Goal: Task Accomplishment & Management: Use online tool/utility

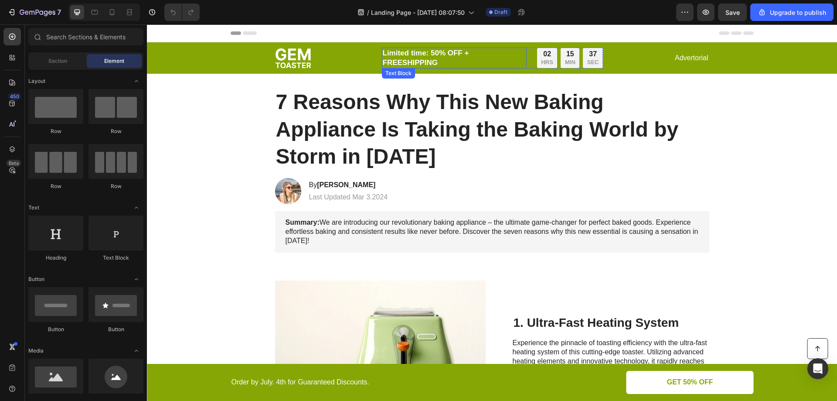
click at [497, 58] on p "Limited time: 50% OFF + FREESHIPPING" at bounding box center [454, 57] width 143 height 19
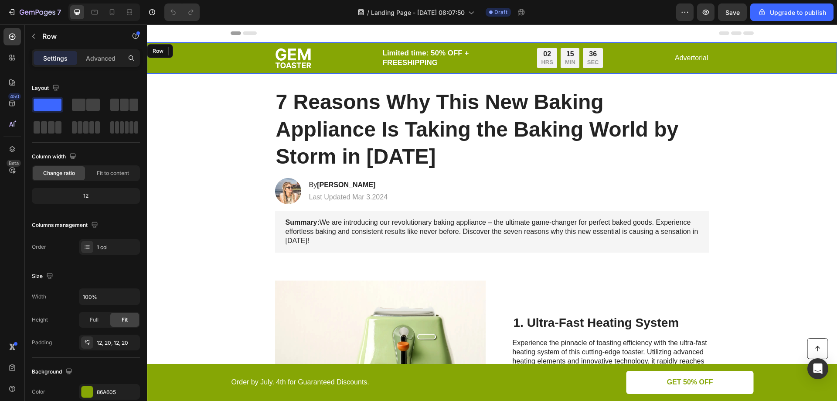
click at [257, 58] on div "Image Limited time: 50% OFF + FREESHIPPING Text Block 0 02 HRS 15 MIN 36 SEC Co…" at bounding box center [492, 58] width 673 height 21
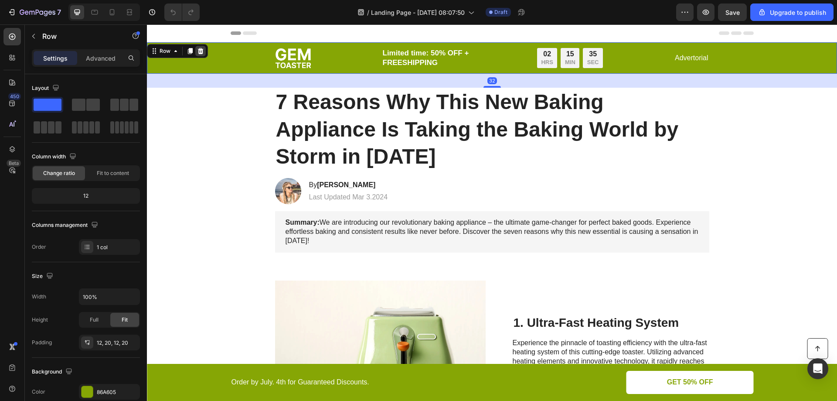
click at [199, 48] on icon at bounding box center [200, 51] width 7 height 7
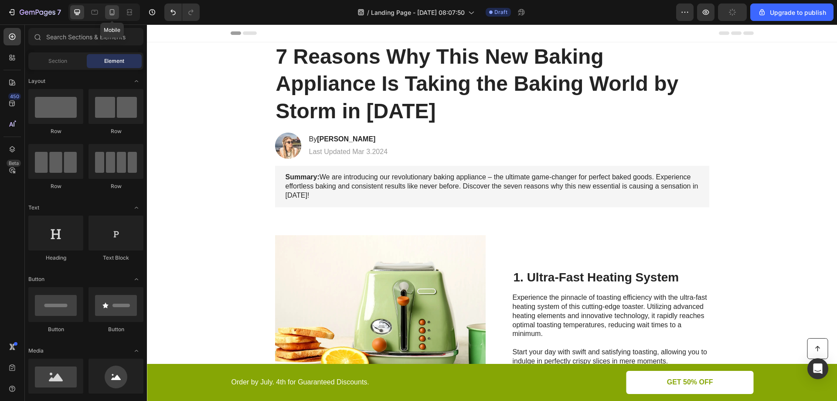
click at [114, 12] on icon at bounding box center [112, 12] width 5 height 6
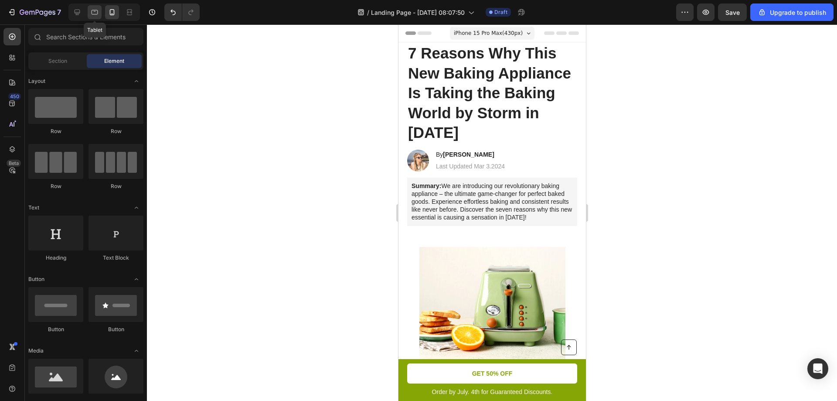
click at [98, 10] on icon at bounding box center [94, 12] width 9 height 9
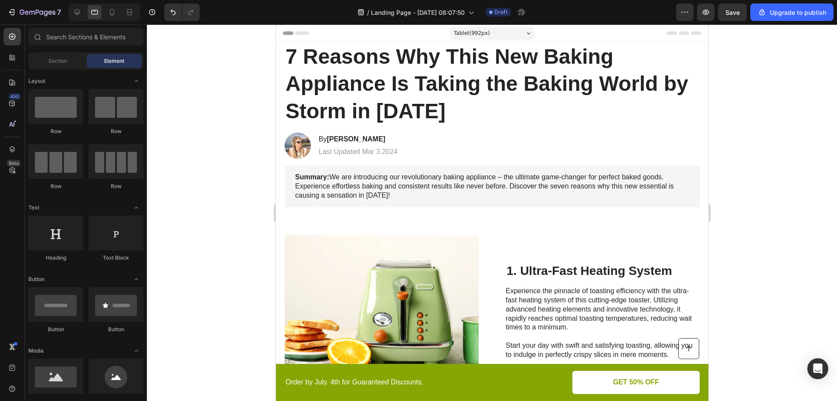
click at [347, 61] on h1 "7 Reasons Why This New Baking Appliance Is Taking the Baking World by Storm in …" at bounding box center [491, 83] width 415 height 83
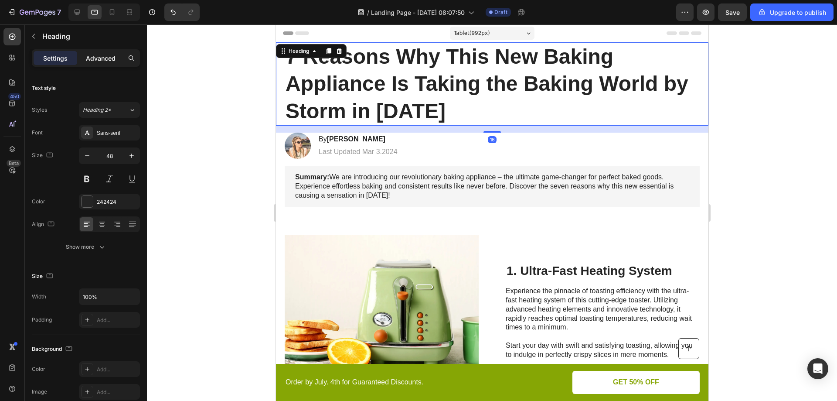
click at [113, 58] on p "Advanced" at bounding box center [101, 58] width 30 height 9
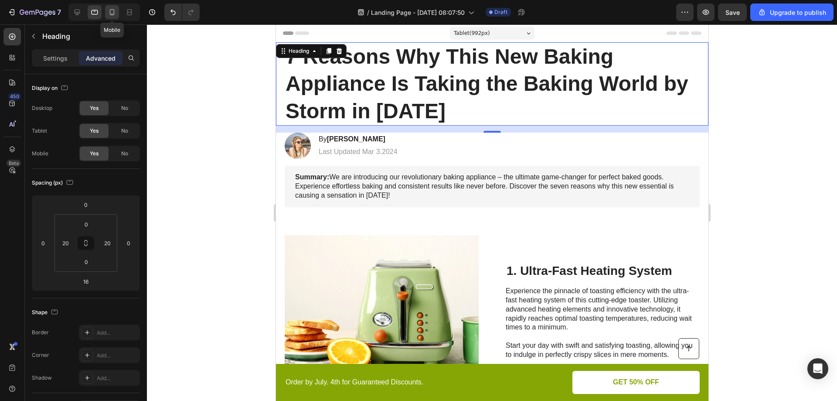
click at [114, 13] on icon at bounding box center [112, 12] width 5 height 6
type input "14"
type input "0"
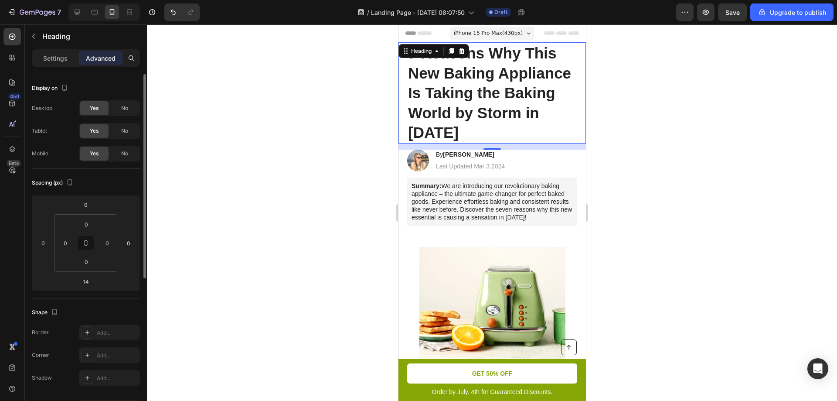
click at [95, 156] on span "Yes" at bounding box center [94, 154] width 9 height 8
click at [111, 153] on div "No" at bounding box center [124, 154] width 29 height 14
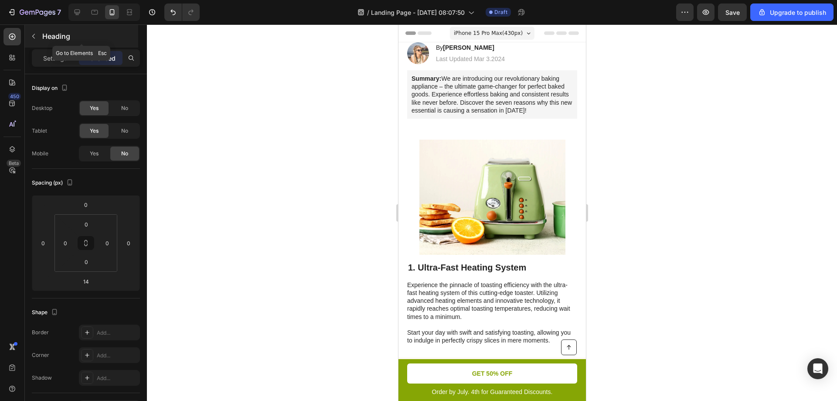
click at [38, 34] on button "button" at bounding box center [34, 36] width 14 height 14
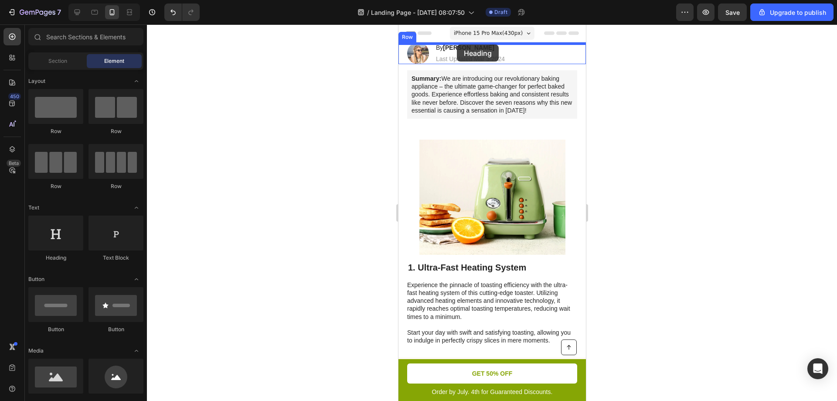
drag, startPoint x: 470, startPoint y: 255, endPoint x: 457, endPoint y: 44, distance: 210.6
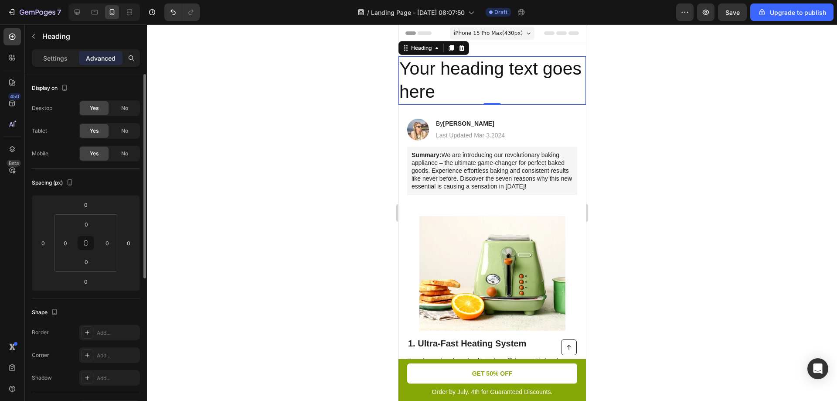
click at [98, 130] on span "Yes" at bounding box center [94, 131] width 9 height 8
click at [126, 109] on span "No" at bounding box center [124, 108] width 7 height 8
click at [122, 132] on span "No" at bounding box center [124, 131] width 7 height 8
click at [94, 13] on icon at bounding box center [94, 12] width 9 height 9
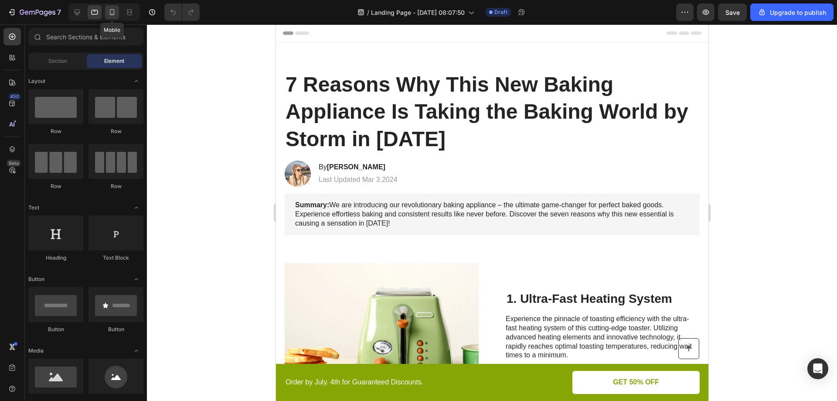
click at [116, 9] on icon at bounding box center [112, 12] width 9 height 9
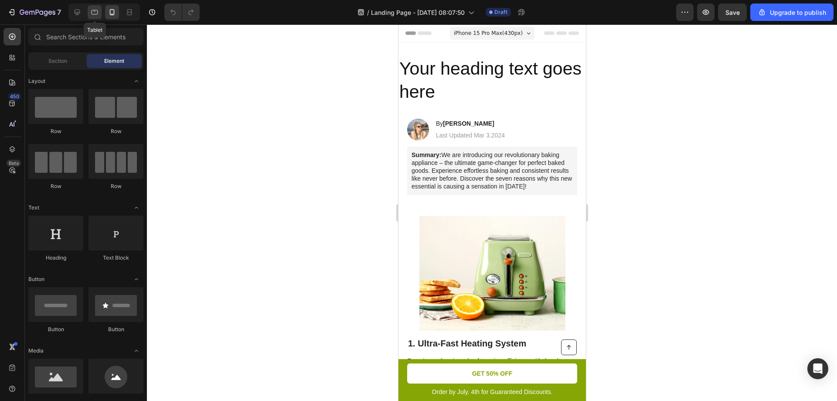
click at [92, 13] on icon at bounding box center [95, 12] width 7 height 5
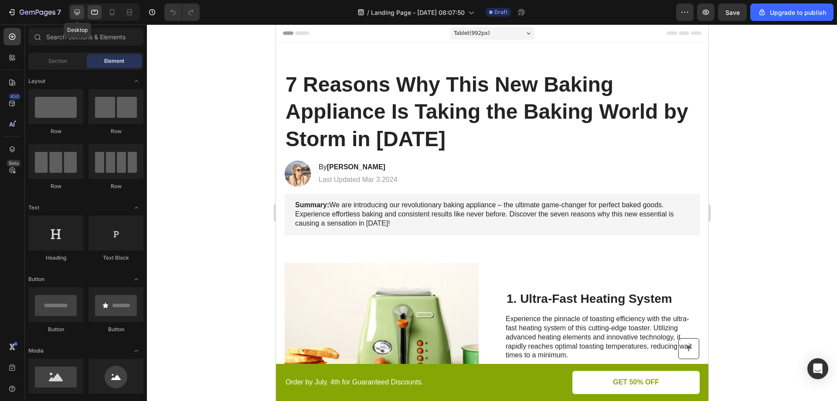
click at [78, 13] on icon at bounding box center [78, 13] width 6 height 6
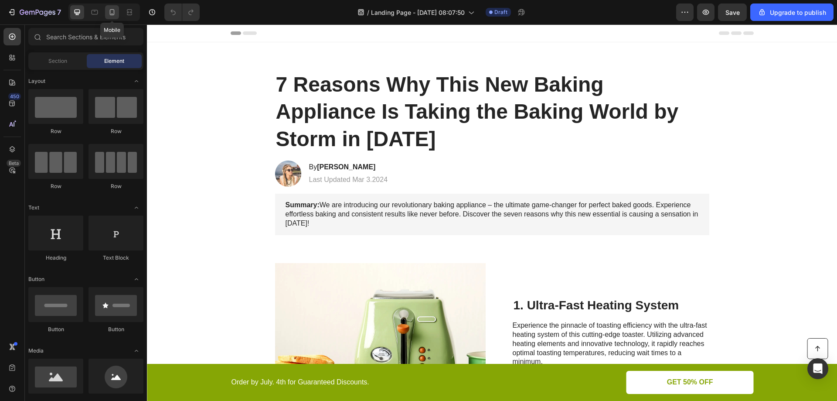
click at [108, 14] on icon at bounding box center [112, 12] width 9 height 9
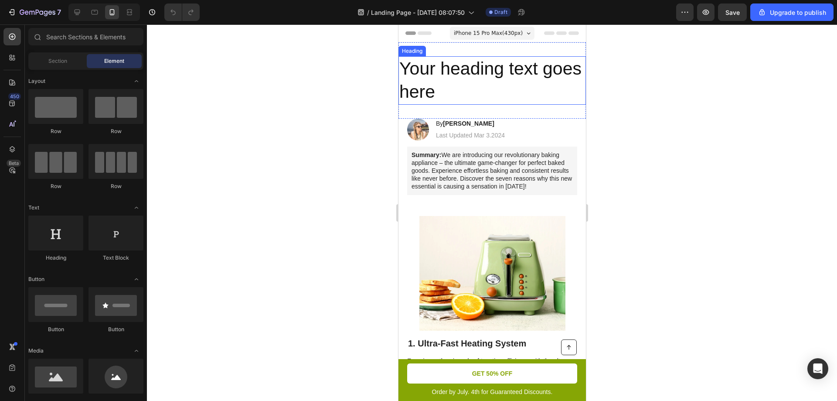
click at [479, 79] on h2 "Your heading text goes here" at bounding box center [492, 80] width 188 height 48
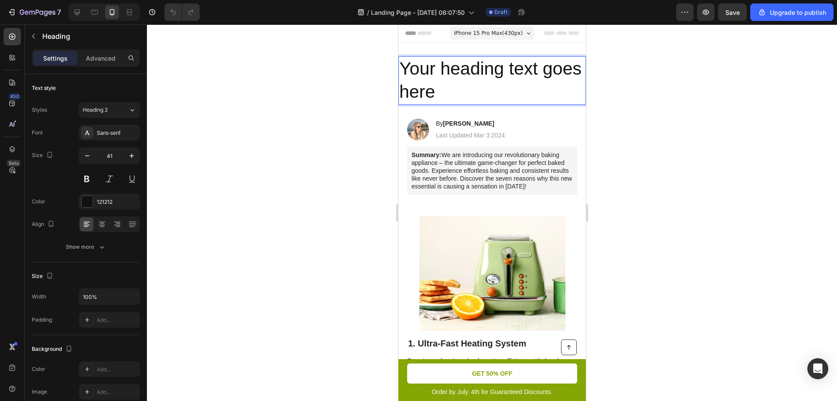
click at [502, 99] on p "Your heading text goes here" at bounding box center [492, 80] width 186 height 47
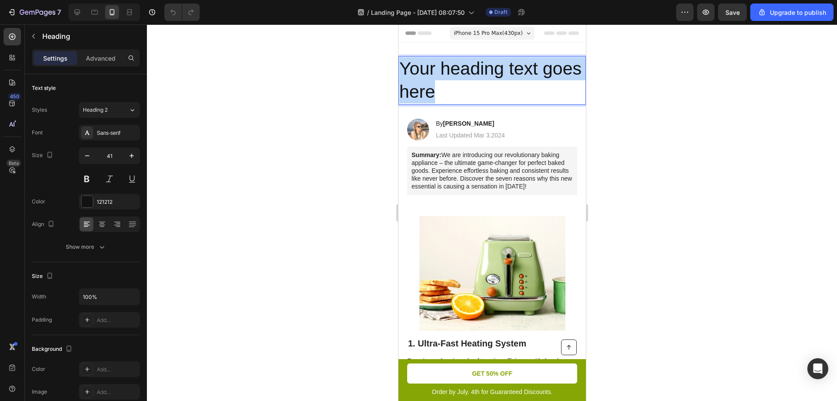
click at [502, 99] on p "Your heading text goes here" at bounding box center [492, 80] width 186 height 47
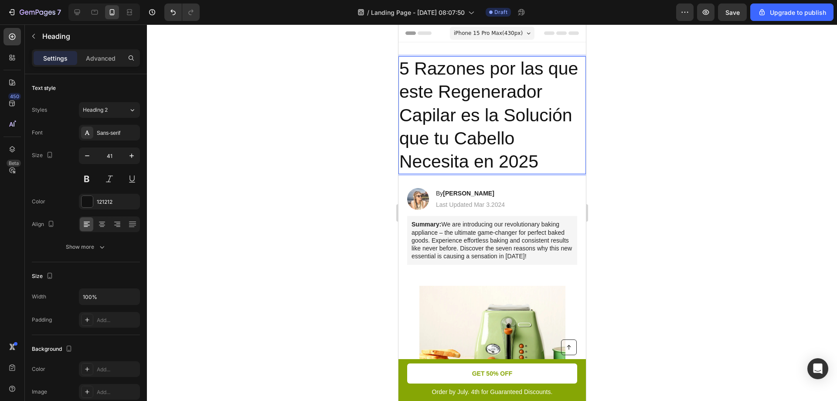
click at [361, 137] on div at bounding box center [492, 212] width 690 height 376
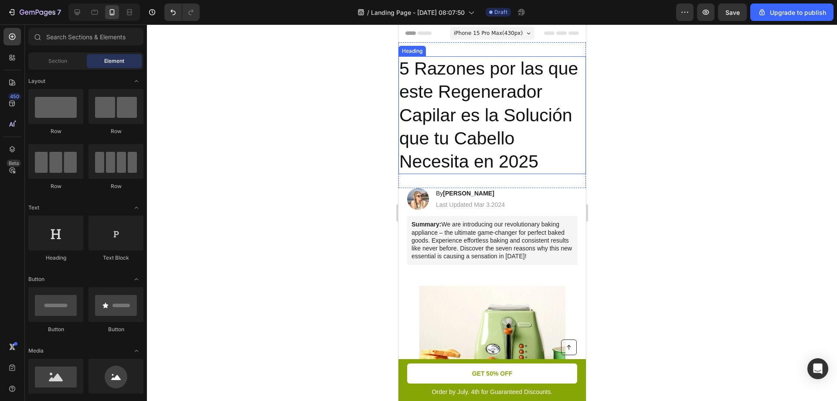
click at [474, 79] on p "5 Razones por las que este Regenerador Capilar es la Solución que tu Cabello Ne…" at bounding box center [492, 115] width 186 height 116
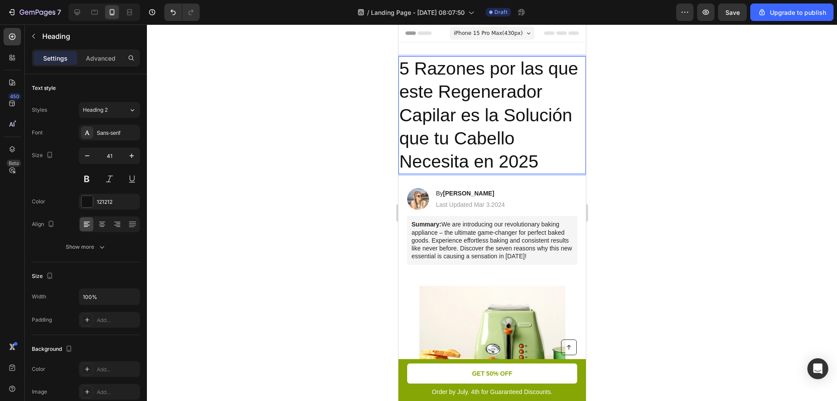
click at [489, 116] on p "5 Razones por las que este Regenerador Capilar es la Solución que tu Cabello Ne…" at bounding box center [492, 115] width 186 height 116
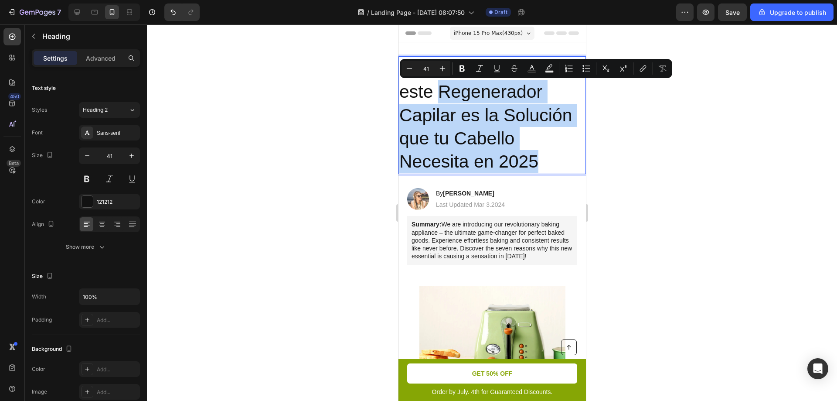
drag, startPoint x: 539, startPoint y: 161, endPoint x: 441, endPoint y: 92, distance: 120.4
click at [441, 92] on p "5 Razones por las que este Regenerador Capilar es la Solución que tu Cabello Ne…" at bounding box center [492, 115] width 186 height 116
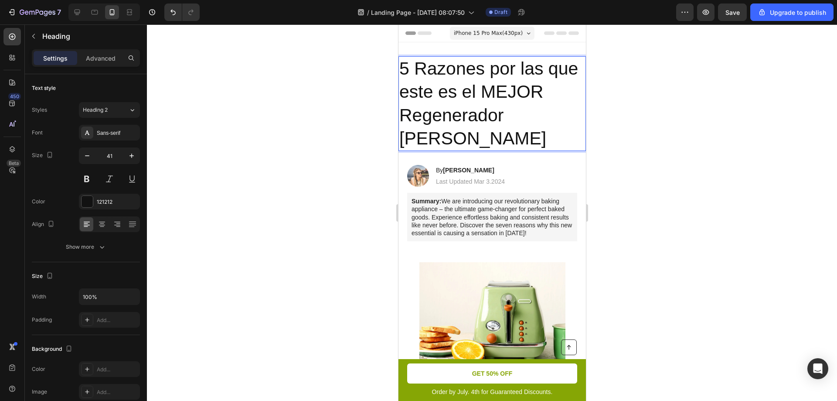
click at [521, 118] on p "5 Razones por las que este es el MEJOR Regenerador Cpilar" at bounding box center [492, 103] width 186 height 93
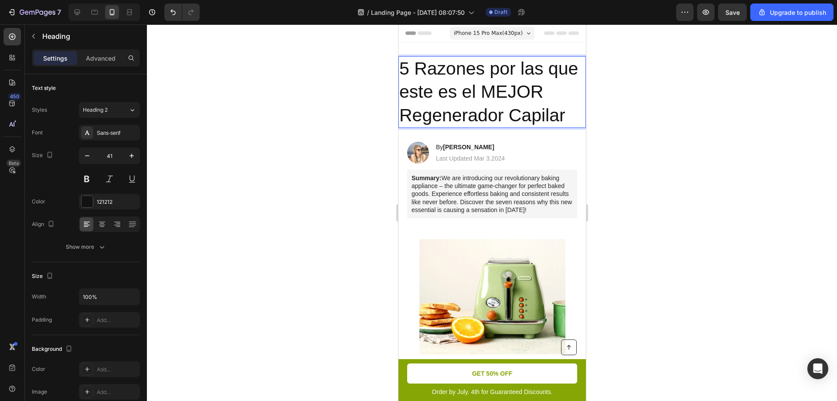
click at [566, 116] on p "5 Razones por las que este es el MEJOR Regenerador Capilar" at bounding box center [492, 92] width 186 height 70
click at [495, 72] on p "5 Razones por las que este es el MEJOR Regenerador Capilar" at bounding box center [492, 92] width 186 height 70
click at [528, 69] on p "5 Razones Por las que este es el MEJOR Regenerador Capilar" at bounding box center [492, 92] width 186 height 70
click at [406, 92] on p "5 Razones Por Las que este es el MEJOR Regenerador Capilar" at bounding box center [492, 92] width 186 height 70
click at [448, 92] on p "5 Razones Por Las Que este es el MEJOR Regenerador Capilar" at bounding box center [492, 92] width 186 height 70
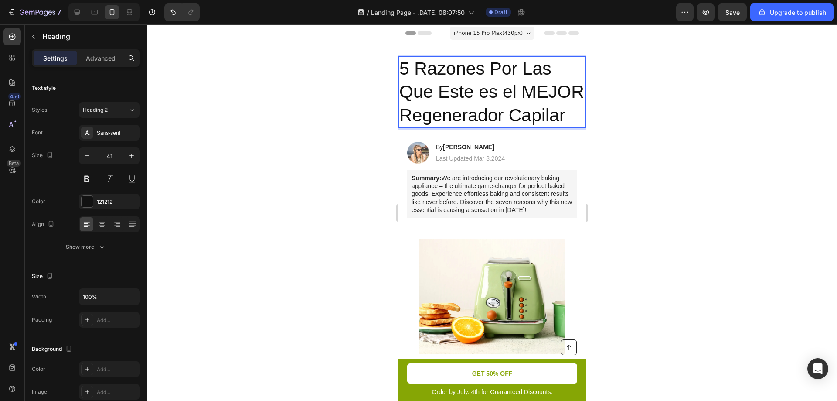
click at [483, 93] on p "5 Razones Por Las Que Este es el MEJOR Regenerador Capilar" at bounding box center [492, 92] width 186 height 70
click at [486, 94] on p "5 Razones Por Las Que Este es el MEJOR Regenerador Capilar" at bounding box center [492, 92] width 186 height 70
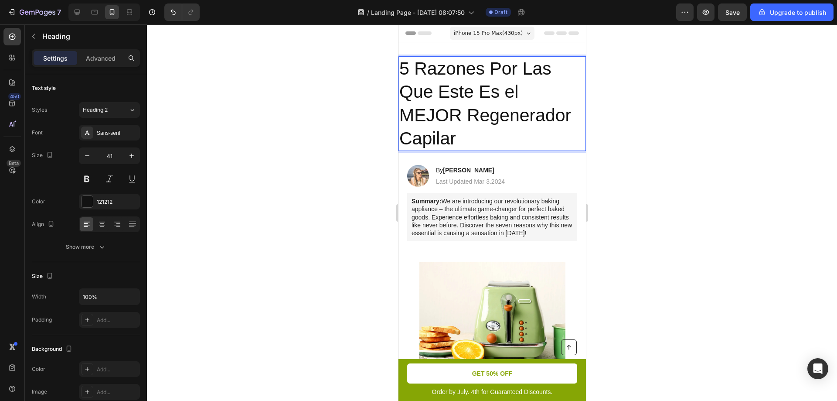
click at [511, 91] on p "5 Razones Por Las Que Este Es el MEJOR Regenerador Capilar" at bounding box center [492, 103] width 186 height 93
click at [490, 92] on p "5 Razones Por Las Que Este Es el MEJOR Regenerador Capilar" at bounding box center [492, 103] width 186 height 93
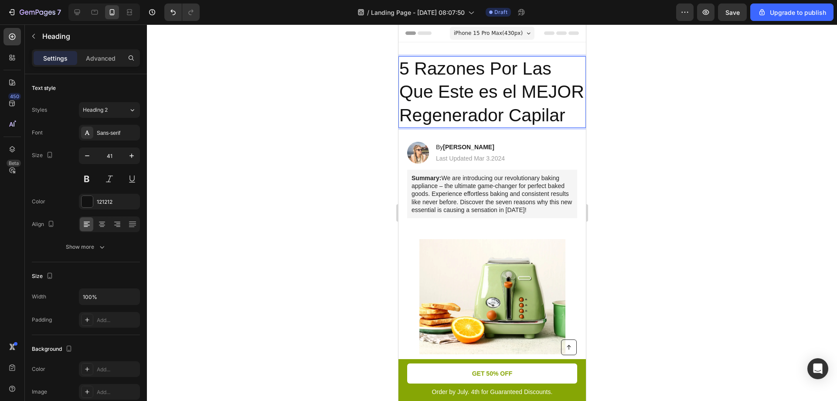
click at [451, 92] on p "5 Razones Por Las Que Este es el MEJOR Regenerador Capilar" at bounding box center [492, 92] width 186 height 70
click at [413, 91] on p "5 Razones Por Las Que este es el MEJOR Regenerador Capilar" at bounding box center [492, 92] width 186 height 70
click at [500, 65] on p "5 Razones Por Las que este es el MEJOR Regenerador Capilar" at bounding box center [492, 92] width 186 height 70
click at [529, 70] on p "5 Razones por Las que este es el MEJOR Regenerador Capilar" at bounding box center [492, 92] width 186 height 70
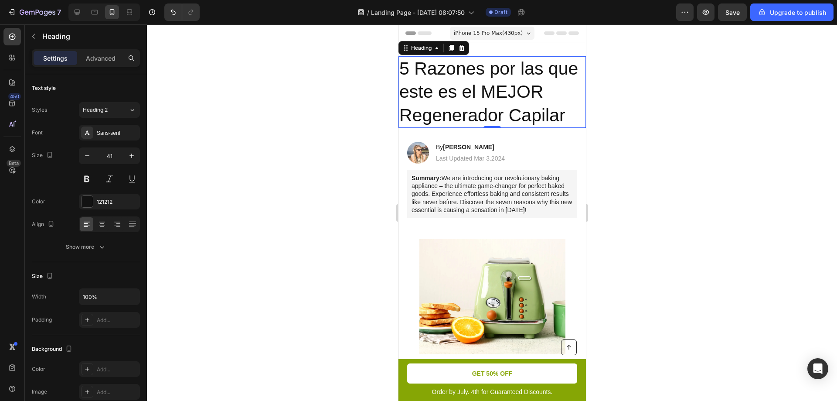
click at [654, 135] on div at bounding box center [492, 212] width 690 height 376
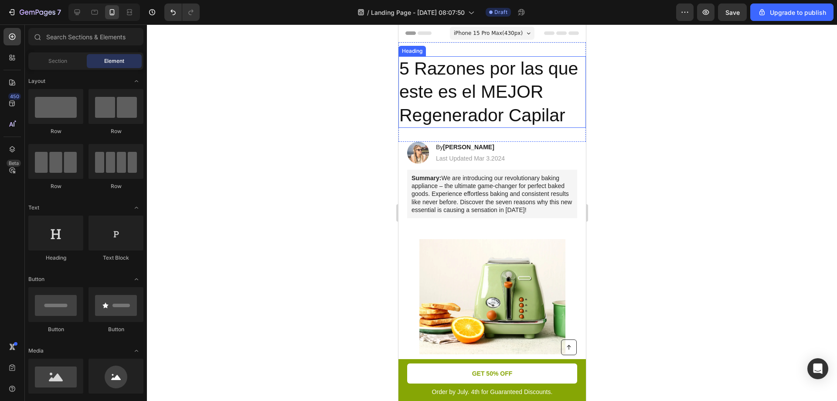
click at [535, 92] on p "5 Razones por las que este es el MEJOR Regenerador Capilar" at bounding box center [492, 92] width 186 height 70
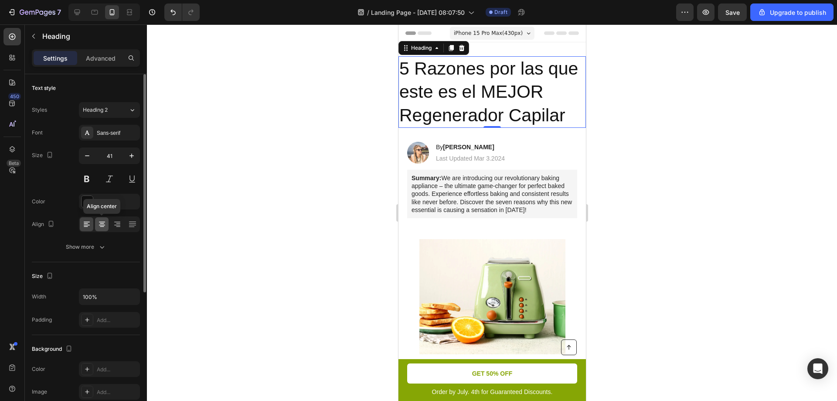
click at [100, 223] on icon at bounding box center [102, 224] width 9 height 9
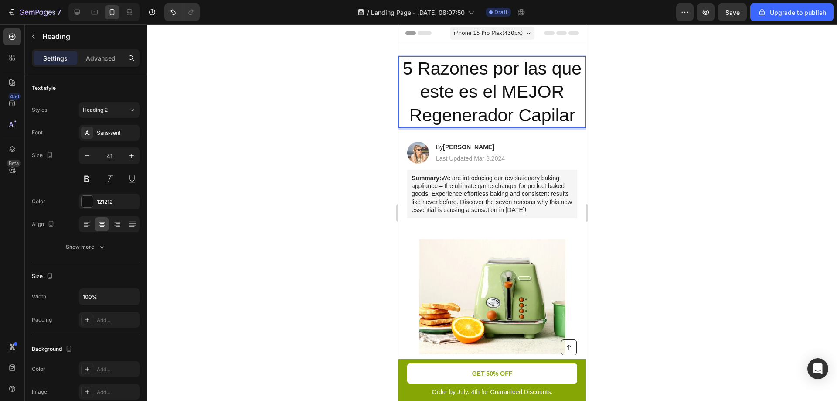
click at [545, 98] on p "5 Razones por las que este es el MEJOR Regenerador Capilar" at bounding box center [492, 92] width 186 height 70
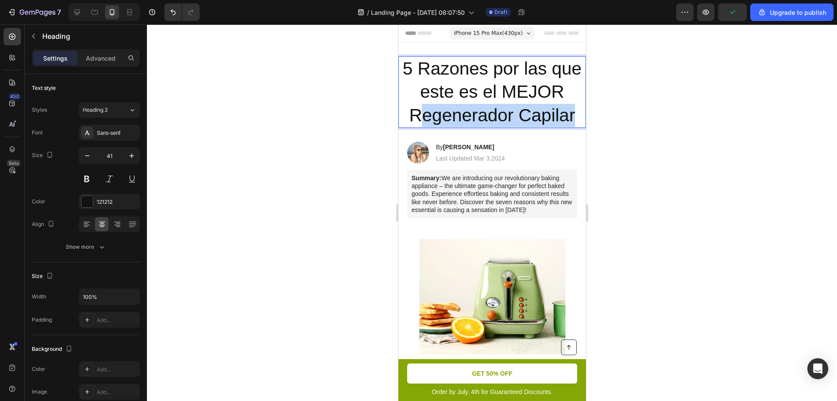
drag, startPoint x: 572, startPoint y: 116, endPoint x: 413, endPoint y: 115, distance: 159.2
click at [413, 115] on p "5 Razones por las que este es el MEJOR Regenerador Capilar" at bounding box center [492, 92] width 186 height 70
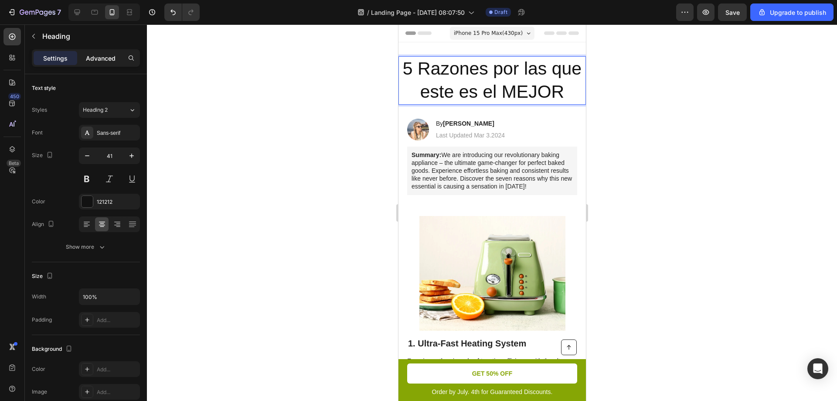
click at [109, 62] on p "Advanced" at bounding box center [101, 58] width 30 height 9
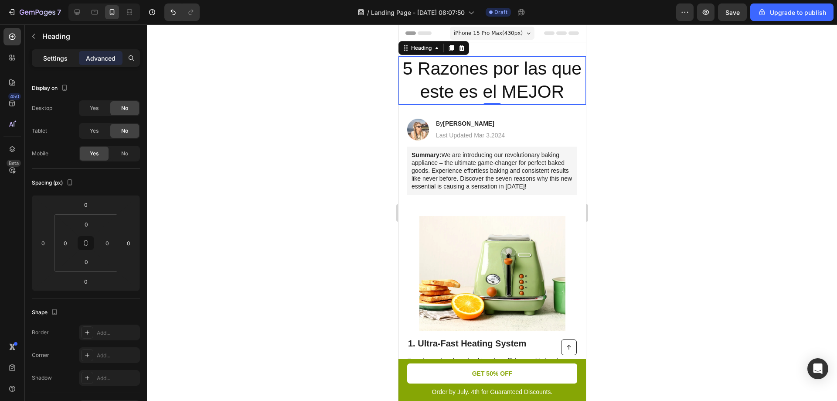
click at [56, 57] on p "Settings" at bounding box center [55, 58] width 24 height 9
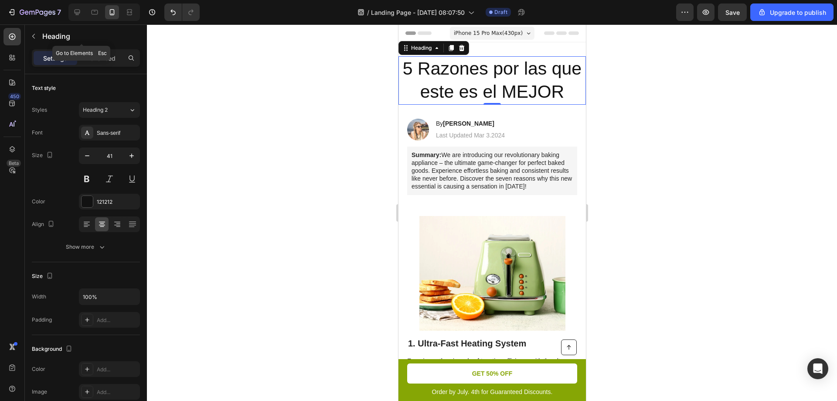
click at [34, 33] on icon "button" at bounding box center [33, 36] width 7 height 7
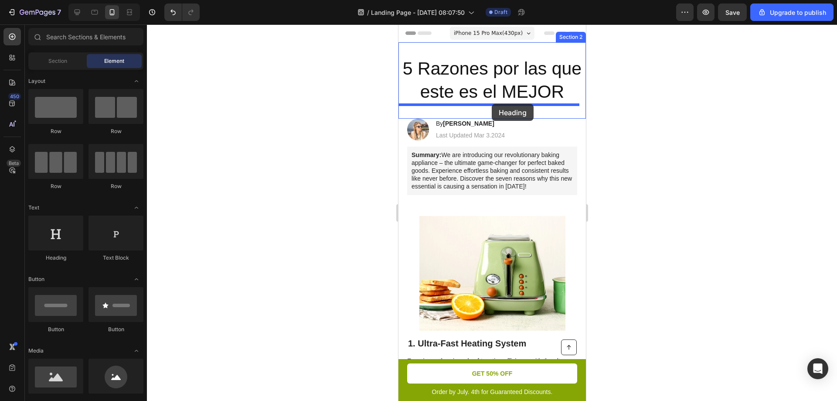
drag, startPoint x: 455, startPoint y: 261, endPoint x: 492, endPoint y: 105, distance: 160.3
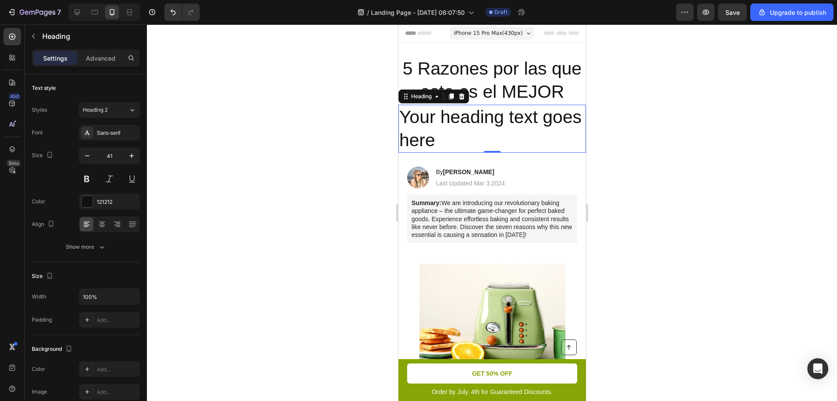
click at [457, 132] on h2 "Your heading text goes here" at bounding box center [492, 129] width 188 height 48
click at [457, 132] on p "Your heading text goes here" at bounding box center [492, 129] width 186 height 47
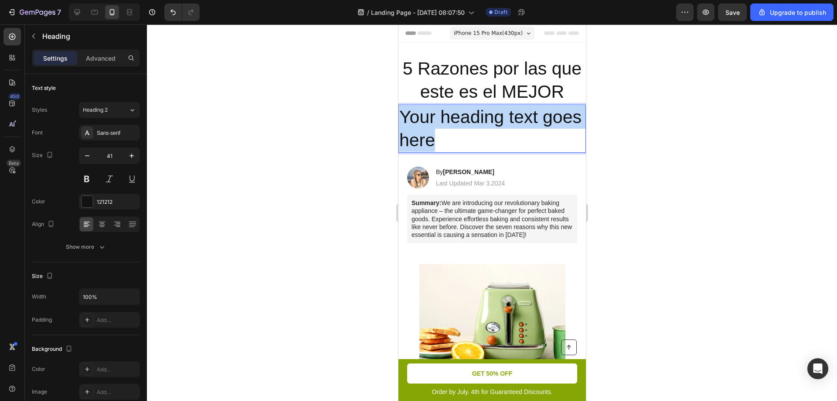
click at [457, 132] on p "Your heading text goes here" at bounding box center [492, 129] width 186 height 47
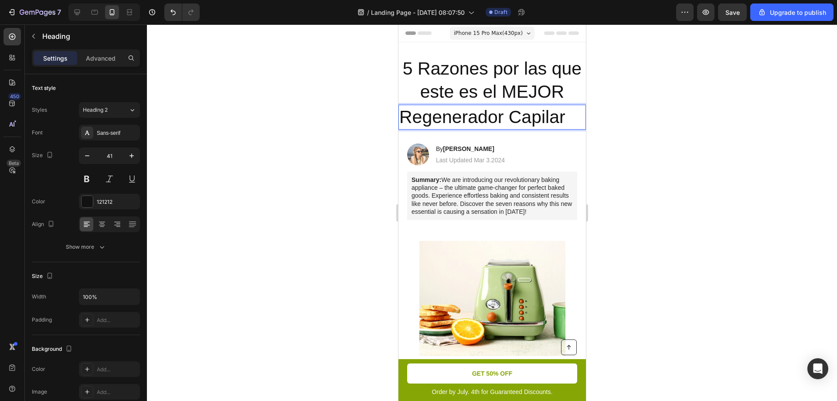
click at [482, 109] on p "Regenerador Capilar" at bounding box center [492, 117] width 186 height 23
click at [296, 173] on div at bounding box center [492, 212] width 690 height 376
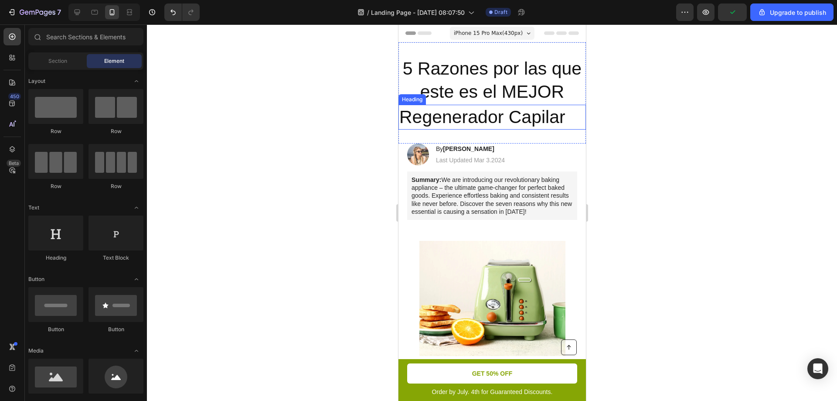
click at [516, 102] on p "5 Razones por las que este es el MEJOR" at bounding box center [492, 80] width 186 height 47
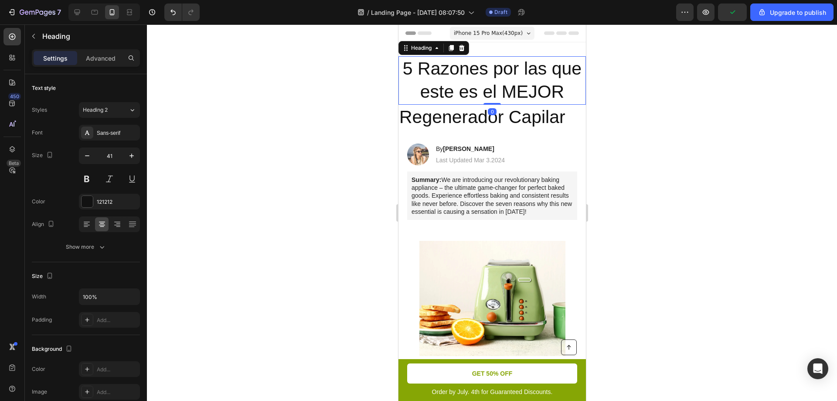
click at [279, 165] on div at bounding box center [492, 212] width 690 height 376
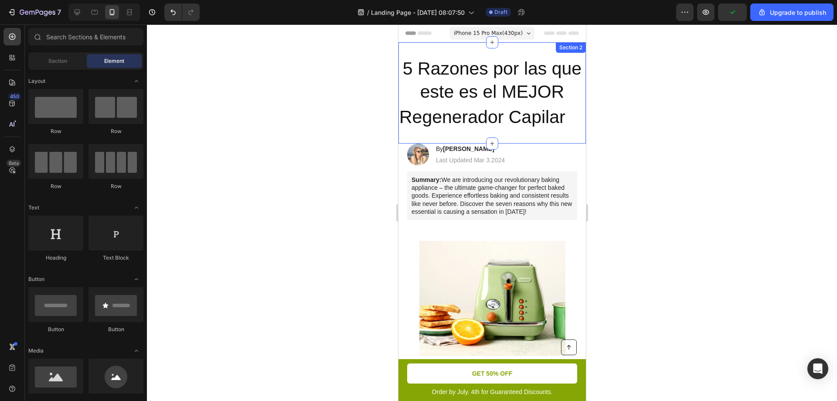
click at [467, 114] on p "Regenerador Capilar" at bounding box center [492, 117] width 186 height 23
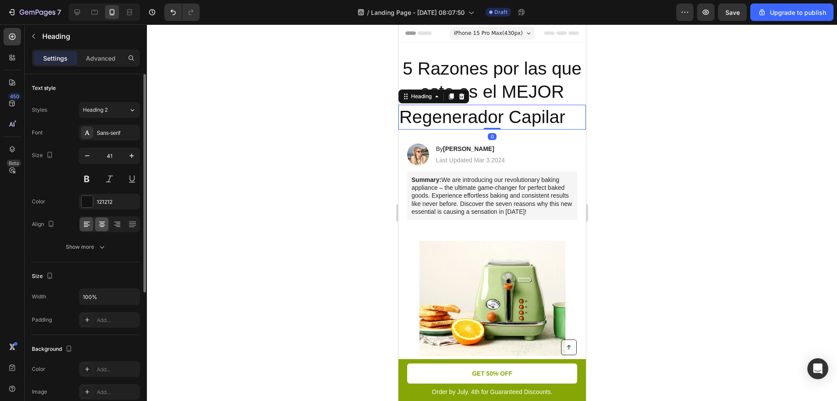
click at [108, 223] on div at bounding box center [109, 224] width 61 height 16
click at [106, 223] on icon at bounding box center [102, 224] width 9 height 9
click at [300, 196] on div at bounding box center [492, 212] width 690 height 376
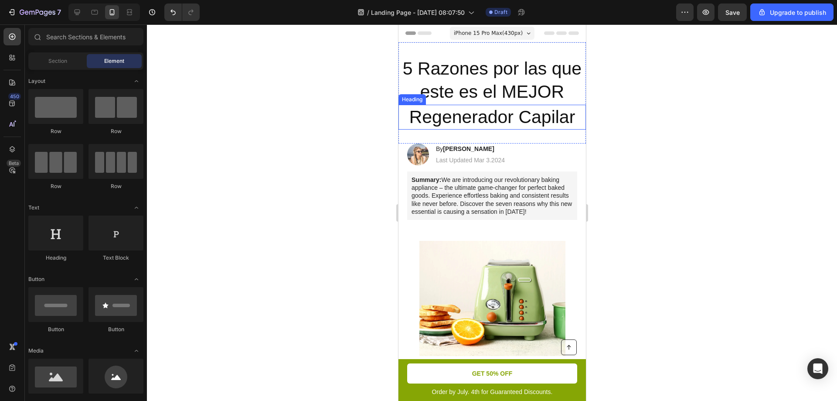
click at [430, 116] on p "Regenerador Capilar" at bounding box center [492, 117] width 186 height 23
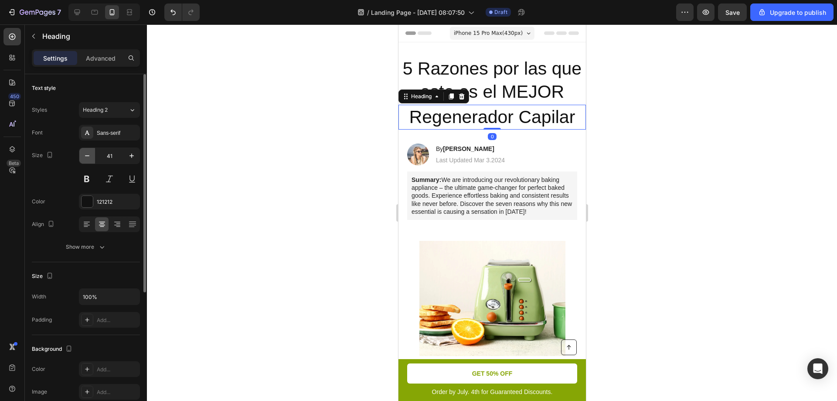
click at [86, 155] on icon "button" at bounding box center [87, 155] width 9 height 9
click at [88, 159] on icon "button" at bounding box center [87, 155] width 9 height 9
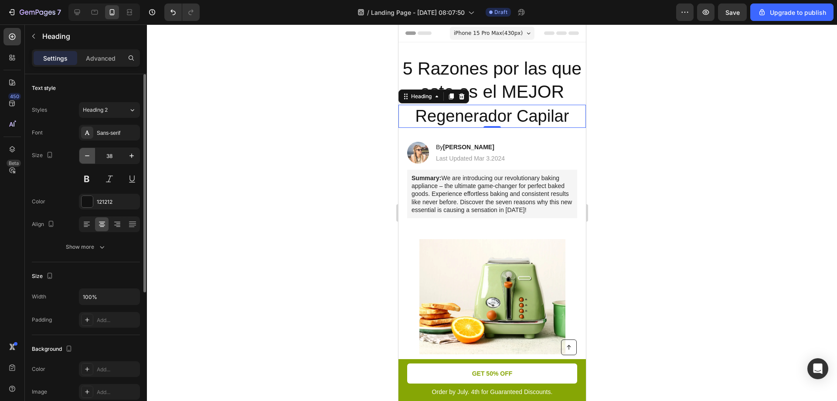
click at [88, 159] on icon "button" at bounding box center [87, 155] width 9 height 9
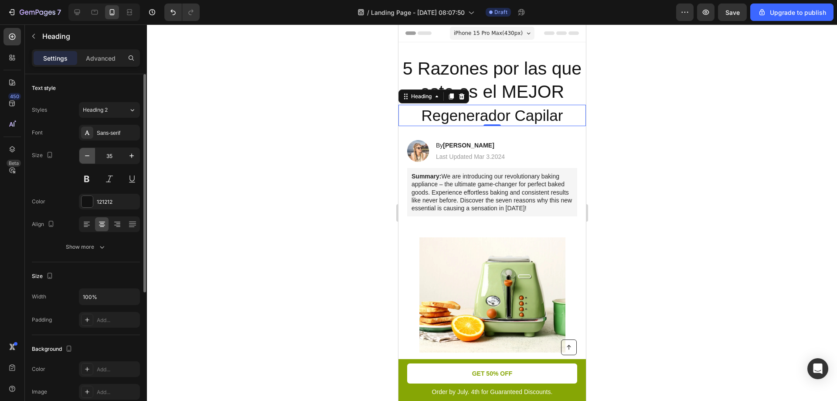
click at [88, 159] on icon "button" at bounding box center [87, 155] width 9 height 9
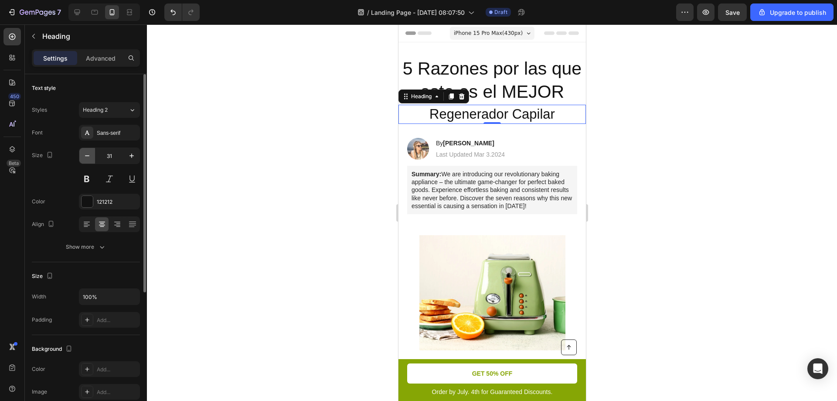
click at [88, 159] on icon "button" at bounding box center [87, 155] width 9 height 9
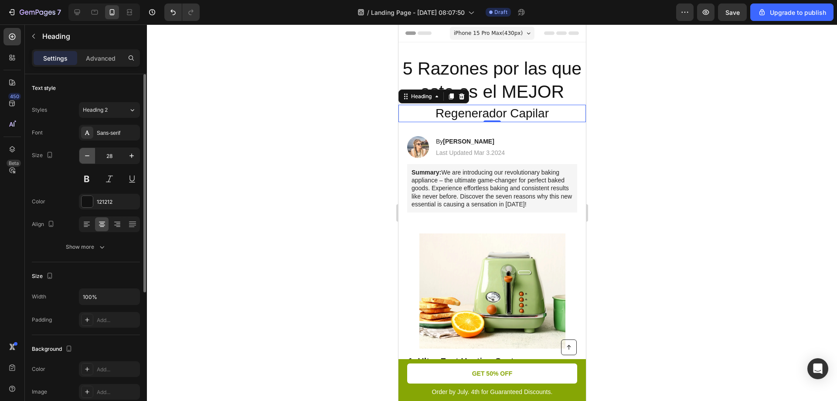
click at [88, 159] on icon "button" at bounding box center [87, 155] width 9 height 9
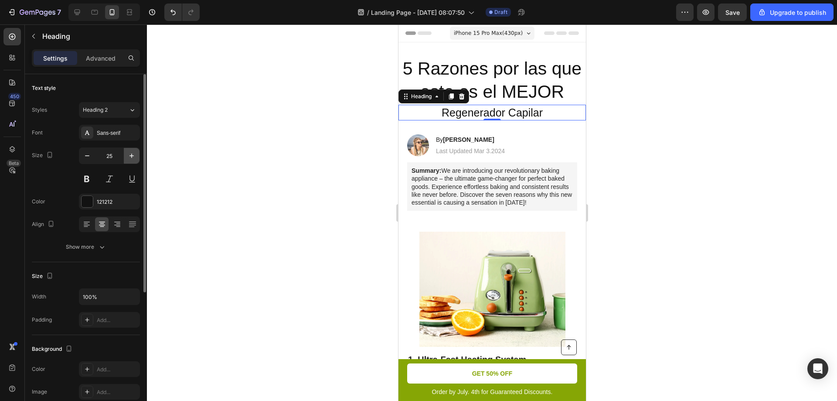
click at [130, 154] on icon "button" at bounding box center [131, 155] width 9 height 9
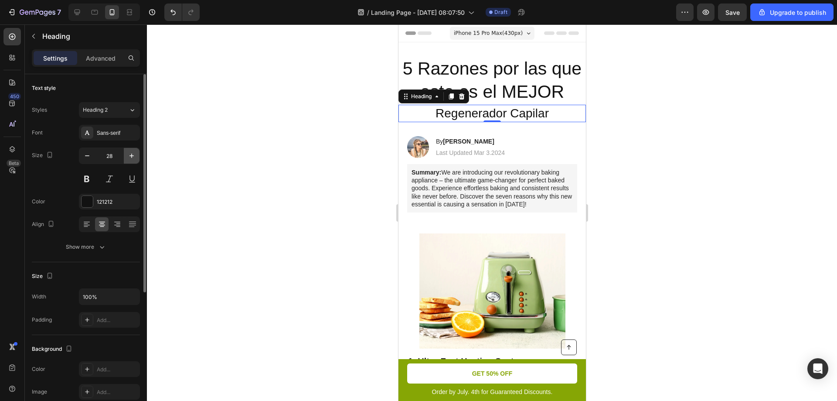
click at [130, 154] on icon "button" at bounding box center [131, 155] width 9 height 9
type input "29"
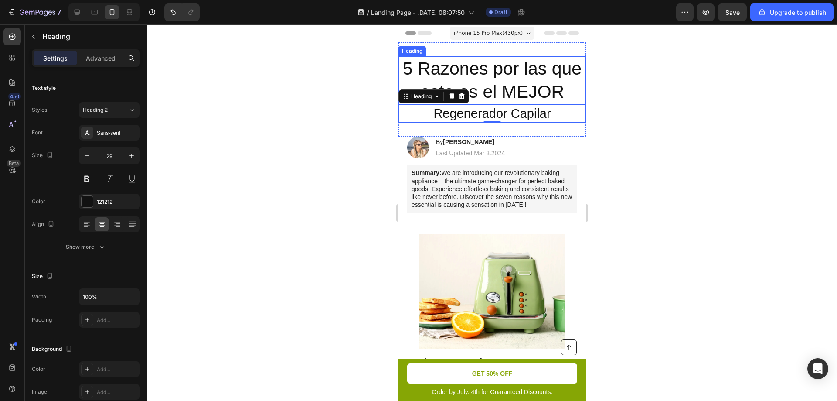
click at [504, 72] on p "5 Razones por las que este es el MEJOR" at bounding box center [492, 80] width 186 height 47
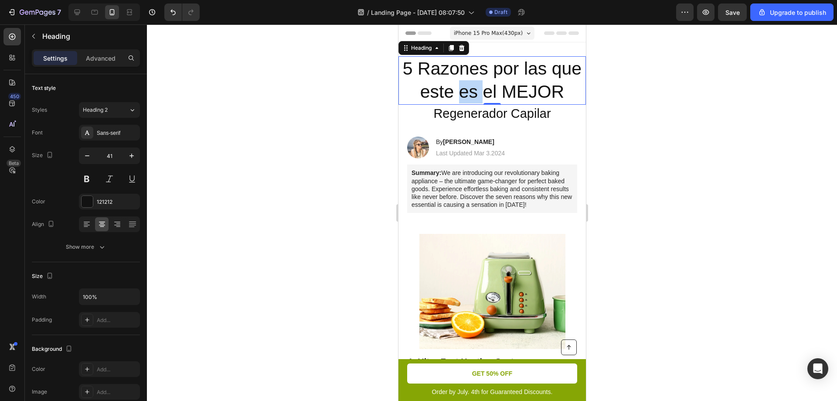
click at [458, 89] on p "5 Razones por las que este es el MEJOR" at bounding box center [492, 80] width 186 height 47
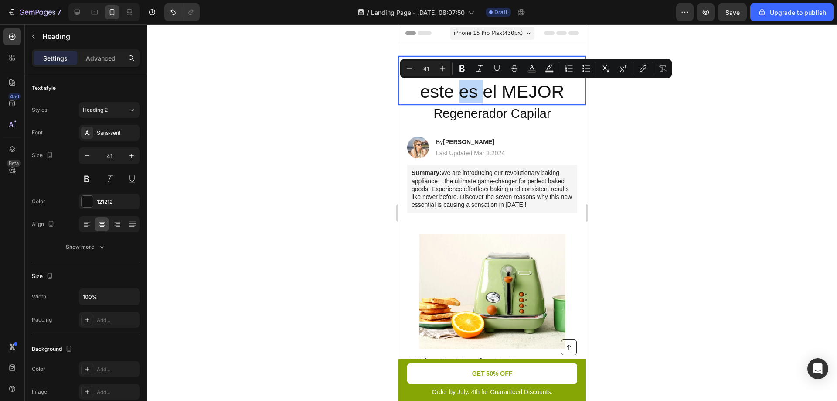
click at [461, 92] on p "5 Razones por las que este es el MEJOR" at bounding box center [492, 80] width 186 height 47
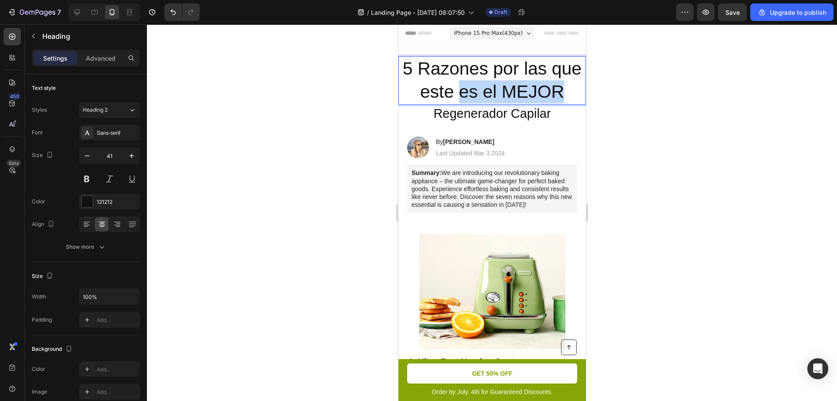
drag, startPoint x: 458, startPoint y: 92, endPoint x: 556, endPoint y: 93, distance: 98.1
click at [556, 93] on p "5 Razones por las que este es el MEJOR" at bounding box center [492, 80] width 186 height 47
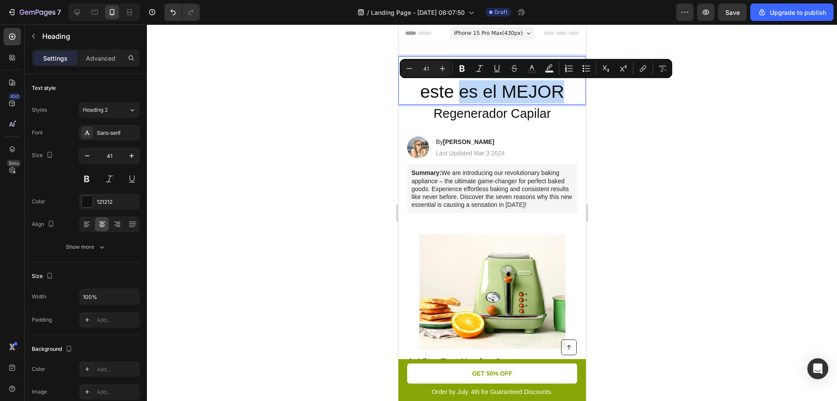
copy p "es el MEJOR"
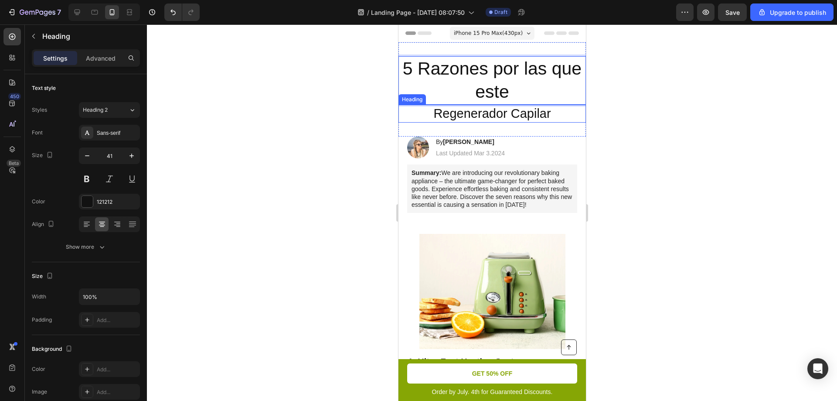
click at [432, 118] on p "Regenerador Capilar" at bounding box center [492, 114] width 186 height 17
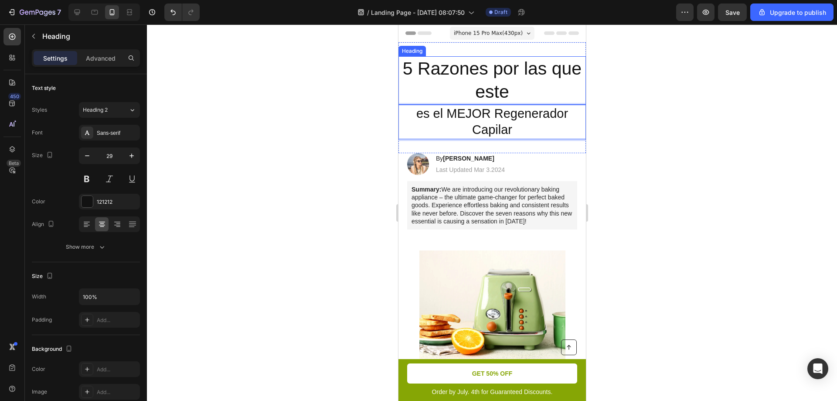
click at [519, 80] on p "5 Razones por las que este" at bounding box center [492, 80] width 186 height 47
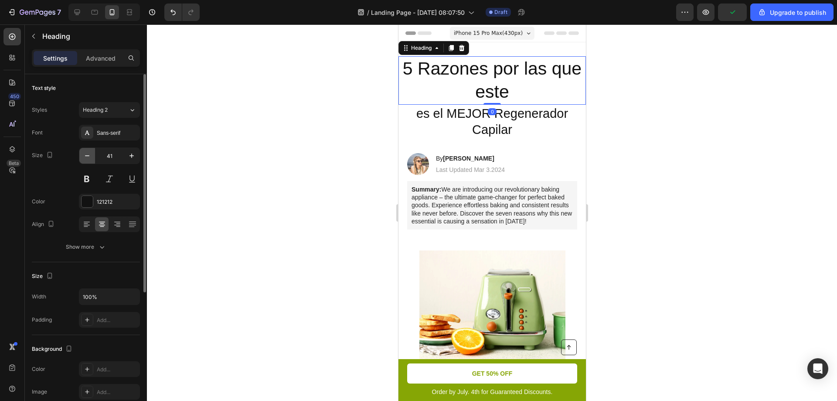
click at [87, 159] on icon "button" at bounding box center [87, 155] width 9 height 9
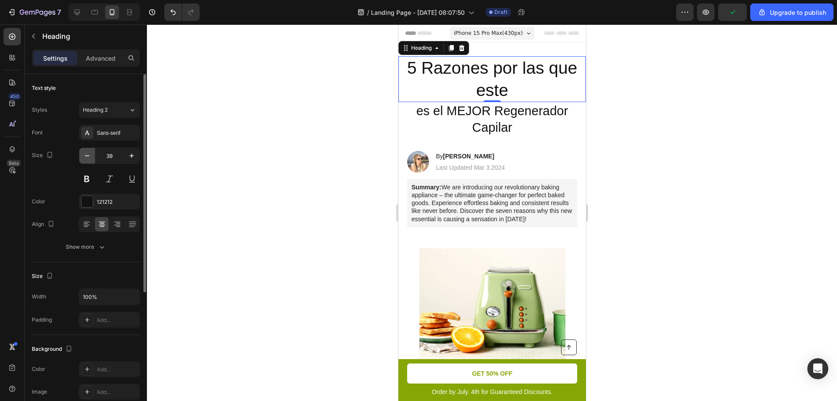
click at [87, 159] on icon "button" at bounding box center [87, 155] width 9 height 9
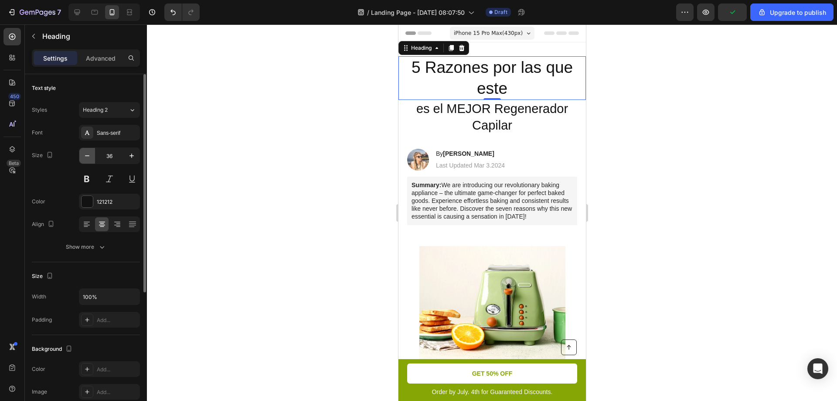
click at [87, 159] on icon "button" at bounding box center [87, 155] width 9 height 9
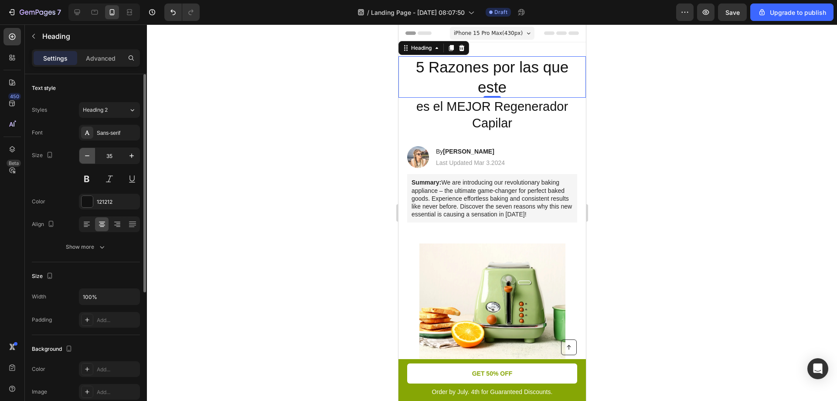
click at [87, 159] on icon "button" at bounding box center [87, 155] width 9 height 9
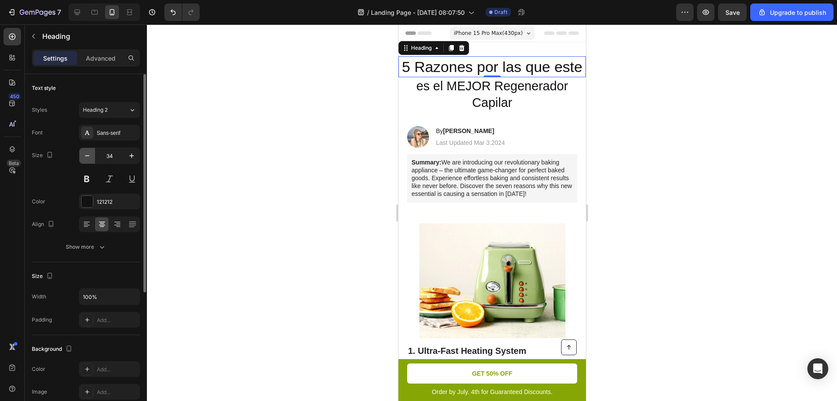
click at [87, 159] on icon "button" at bounding box center [87, 155] width 9 height 9
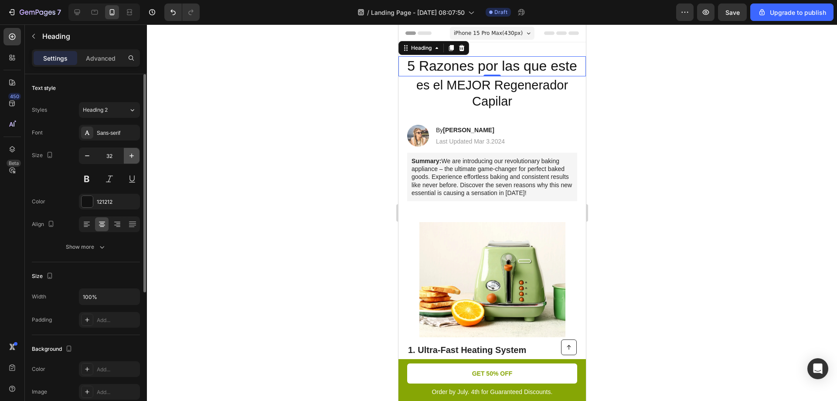
click at [132, 160] on button "button" at bounding box center [132, 156] width 16 height 16
type input "33"
click at [463, 115] on div "5 Razones por las que este Heading 0 es el MEJOR Regenerador Capilar Heading Se…" at bounding box center [492, 83] width 188 height 83
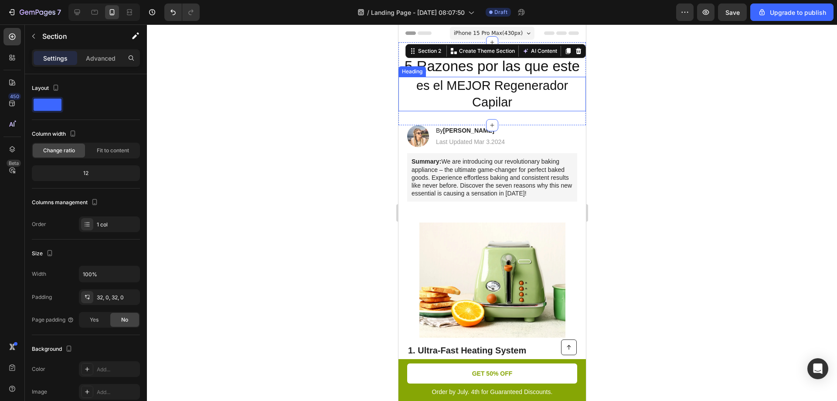
click at [463, 99] on p "es el MEJOR Regenerador Capilar" at bounding box center [492, 94] width 186 height 33
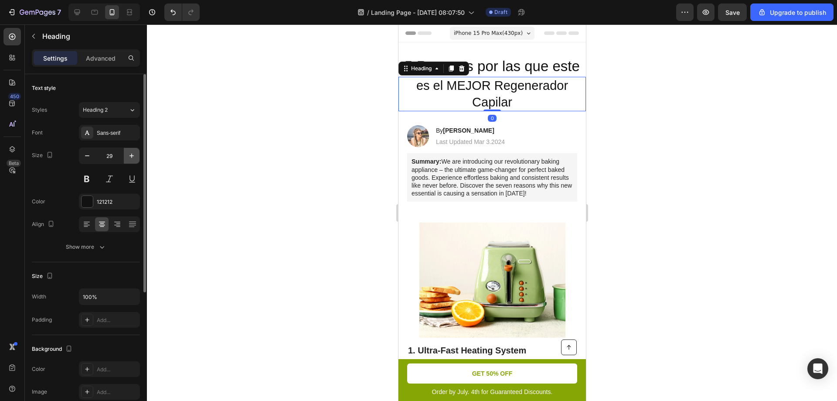
click at [127, 153] on button "button" at bounding box center [132, 156] width 16 height 16
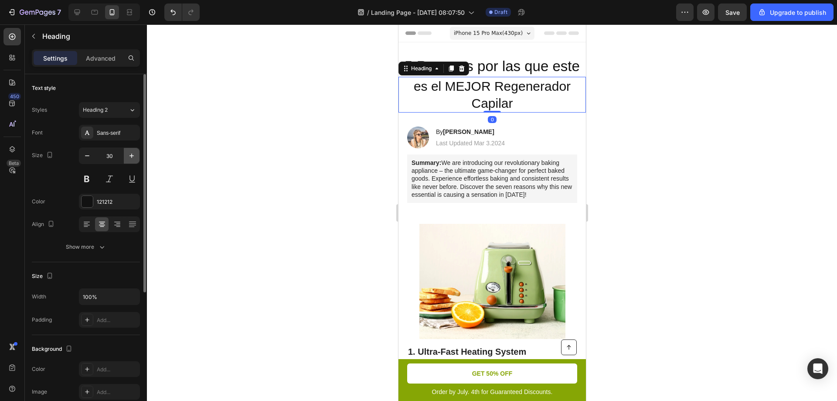
click at [127, 153] on button "button" at bounding box center [132, 156] width 16 height 16
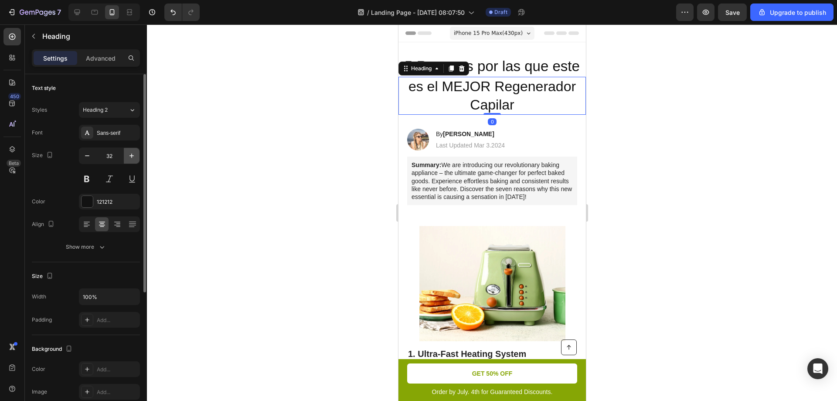
click at [127, 153] on button "button" at bounding box center [132, 156] width 16 height 16
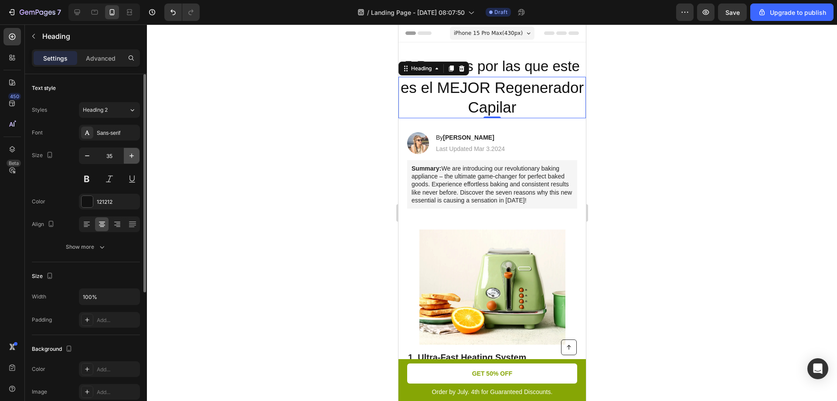
click at [127, 153] on button "button" at bounding box center [132, 156] width 16 height 16
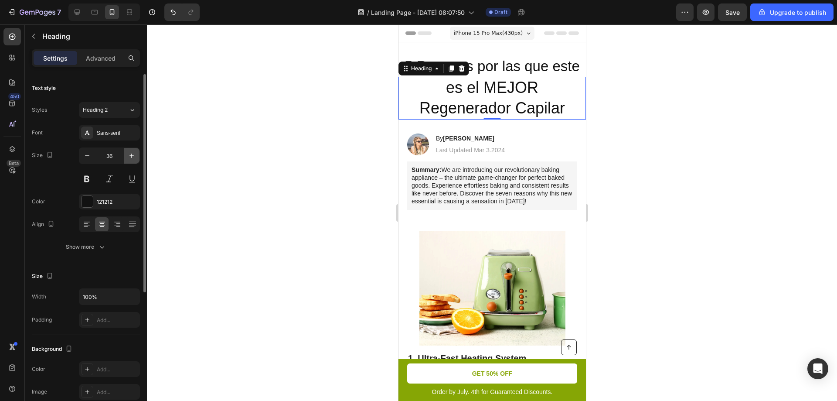
click at [127, 153] on button "button" at bounding box center [132, 156] width 16 height 16
type input "37"
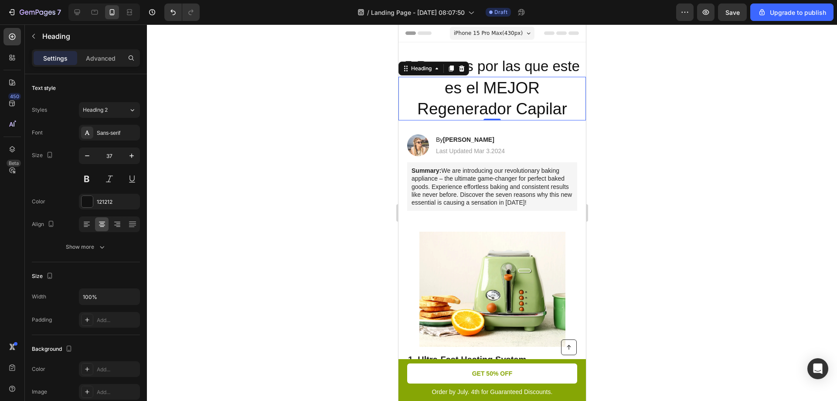
click at [274, 145] on div at bounding box center [492, 212] width 690 height 376
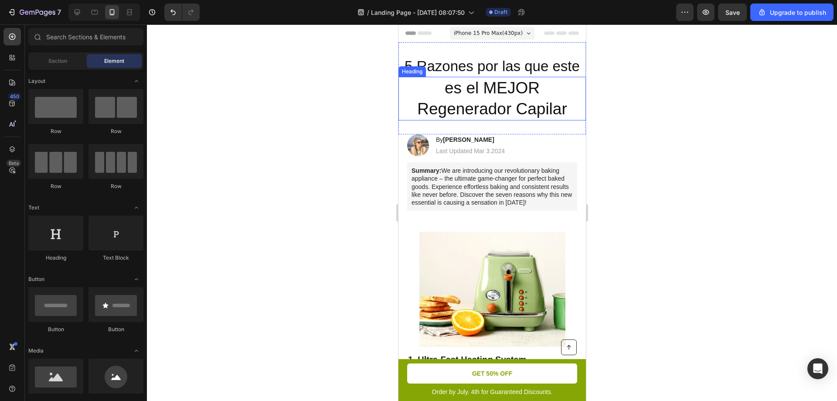
click at [485, 96] on p "es el MEJOR Regenerador Capilar" at bounding box center [492, 99] width 186 height 42
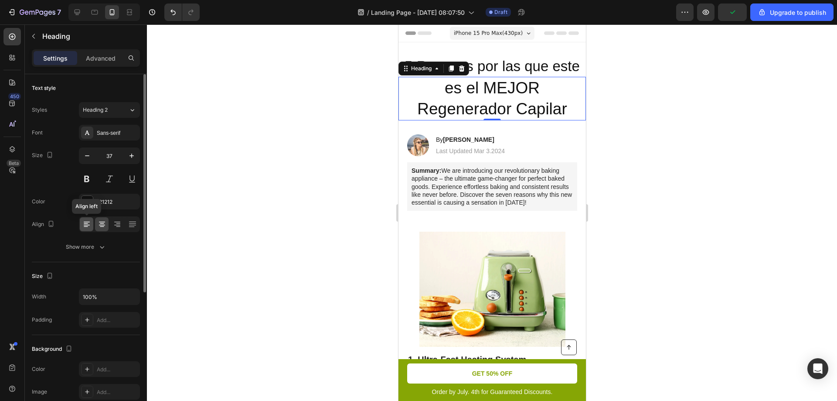
drag, startPoint x: 83, startPoint y: 222, endPoint x: 89, endPoint y: 222, distance: 5.7
click at [84, 222] on icon at bounding box center [86, 224] width 9 height 9
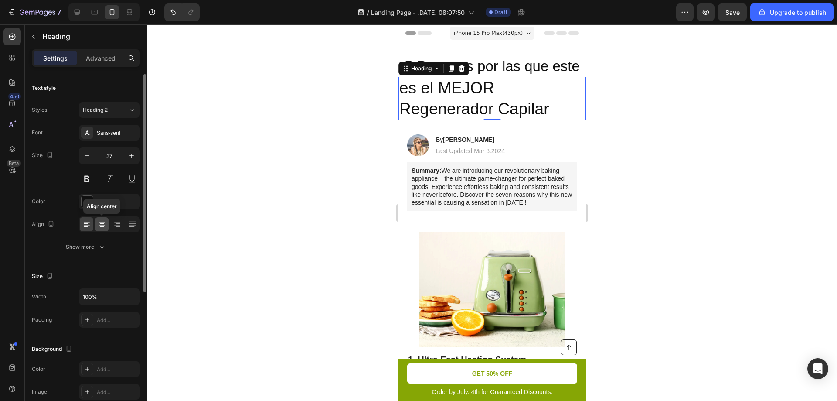
click at [103, 225] on icon at bounding box center [102, 225] width 6 height 1
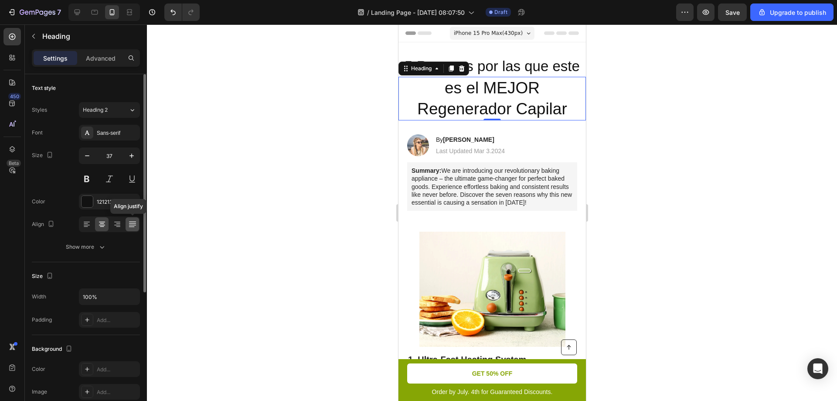
click at [131, 225] on icon at bounding box center [132, 225] width 7 height 0
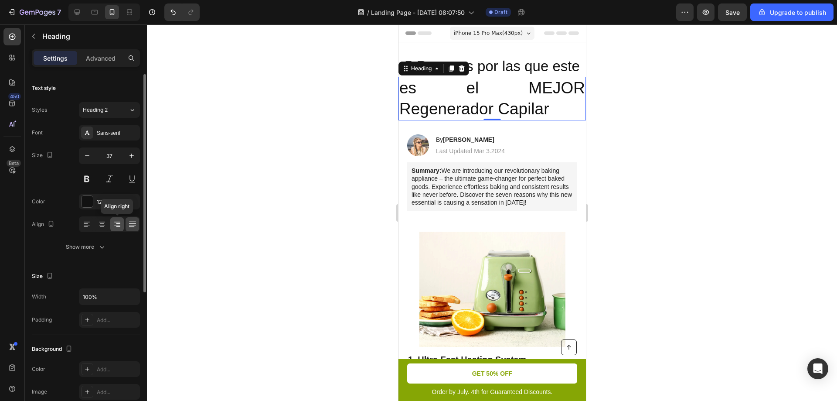
click at [113, 224] on icon at bounding box center [117, 224] width 9 height 9
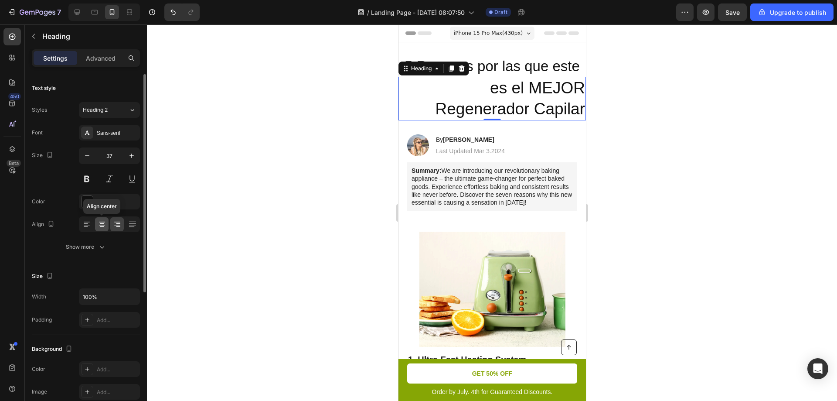
click at [104, 223] on icon at bounding box center [102, 224] width 9 height 9
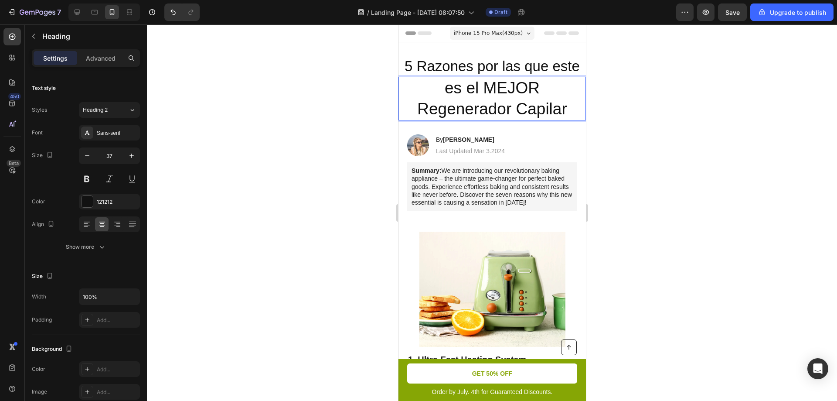
click at [510, 87] on p "es el MEJOR Regenerador Capilar" at bounding box center [492, 99] width 186 height 42
click at [552, 79] on p "es el MEJOR Regenerador Capilar" at bounding box center [492, 99] width 186 height 42
click at [463, 69] on p "5 Razones por las que este" at bounding box center [492, 66] width 186 height 19
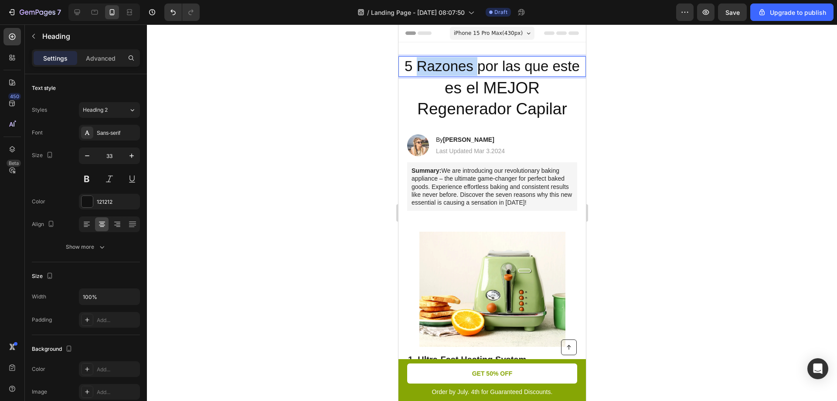
click at [463, 69] on p "5 Razones por las que este" at bounding box center [492, 66] width 186 height 19
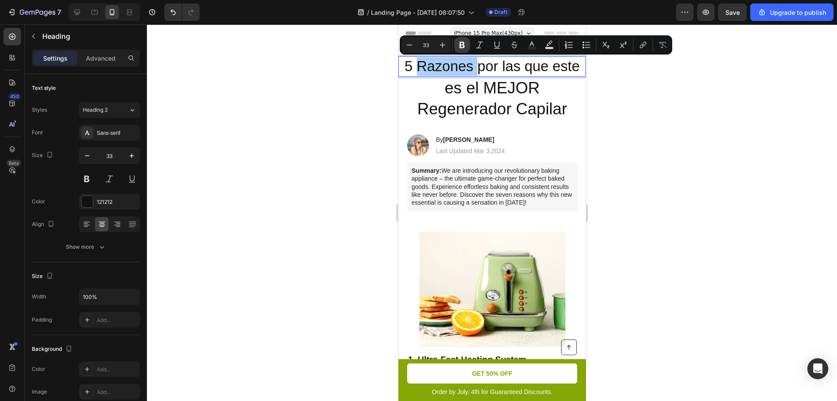
click at [461, 42] on icon "Editor contextual toolbar" at bounding box center [462, 45] width 5 height 7
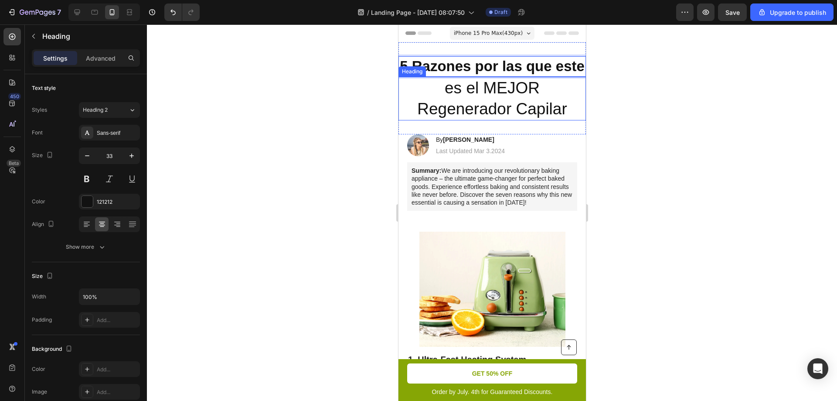
click at [482, 119] on p "es el MEJOR Regenerador Capilar" at bounding box center [492, 99] width 186 height 42
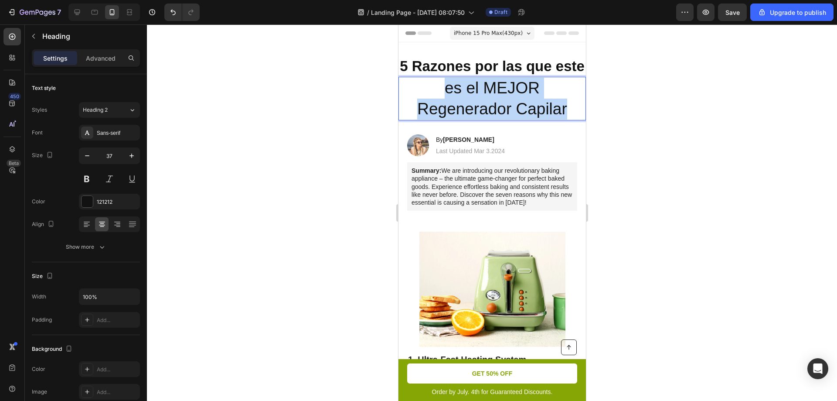
click at [482, 119] on p "es el MEJOR Regenerador Capilar" at bounding box center [492, 99] width 186 height 42
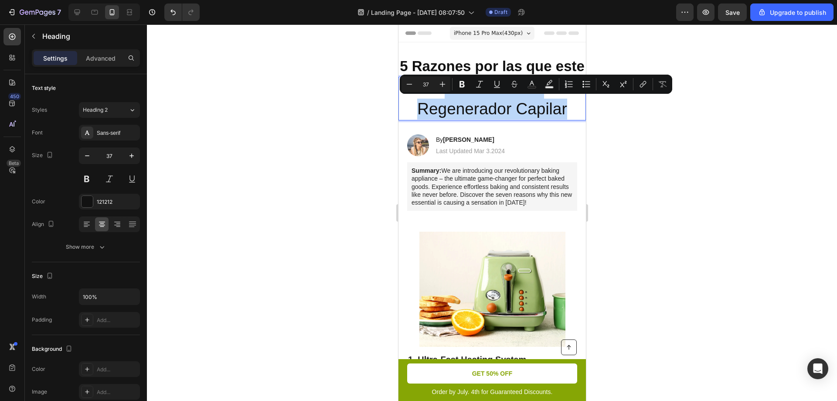
click at [482, 119] on p "es el MEJOR Regenerador Capilar" at bounding box center [492, 99] width 186 height 42
drag, startPoint x: 461, startPoint y: 89, endPoint x: 60, endPoint y: 70, distance: 401.2
click at [461, 89] on button "Bold" at bounding box center [462, 84] width 16 height 16
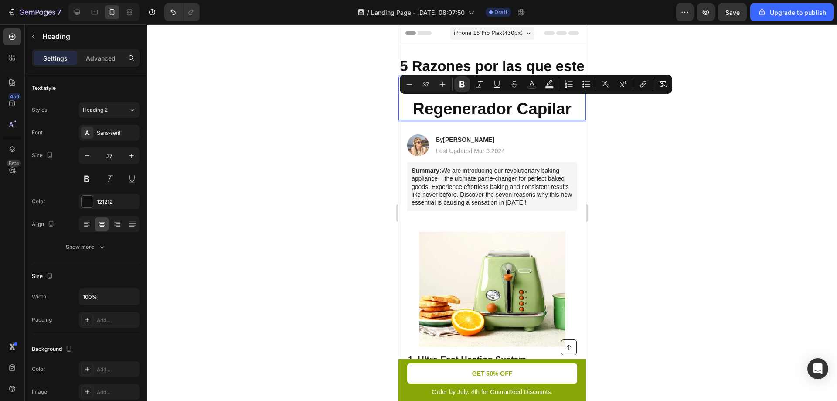
click at [359, 118] on div at bounding box center [492, 212] width 690 height 376
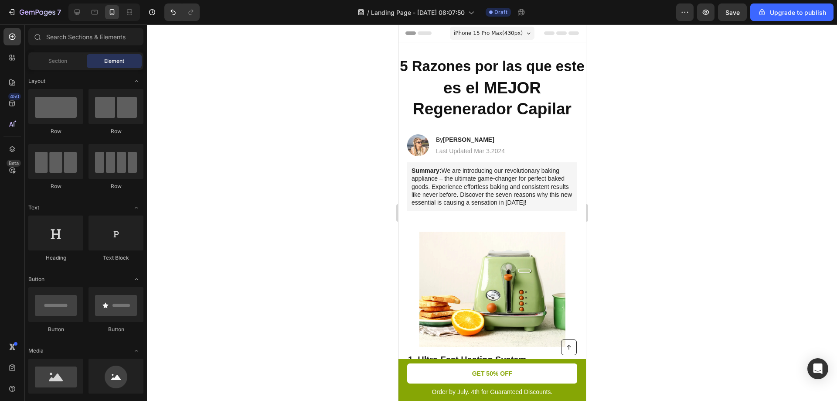
click at [474, 118] on strong "es el MEJOR Regenerador Capilar" at bounding box center [492, 98] width 159 height 39
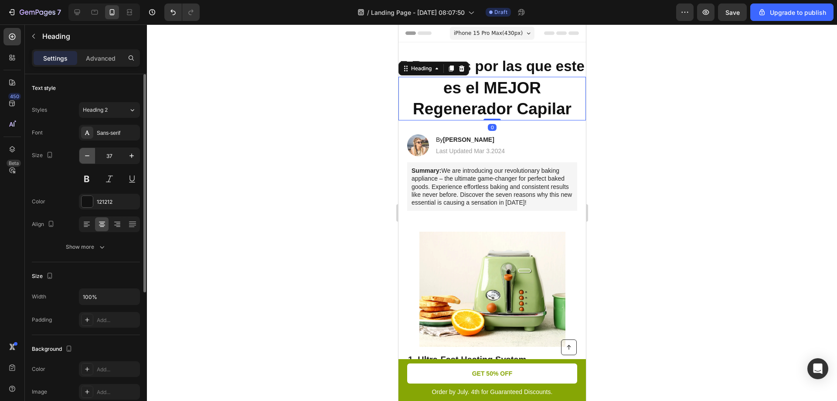
click at [83, 157] on icon "button" at bounding box center [87, 155] width 9 height 9
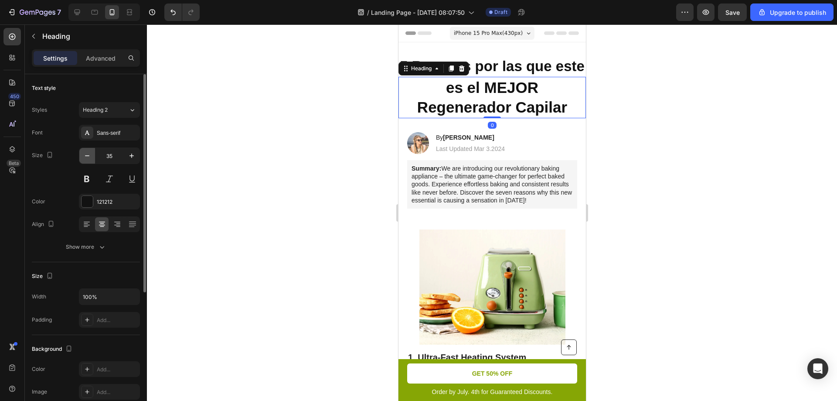
click at [83, 157] on icon "button" at bounding box center [87, 155] width 9 height 9
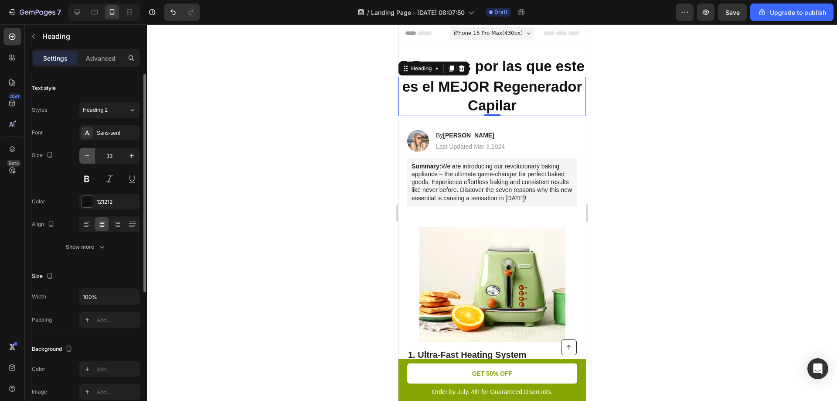
click at [83, 157] on icon "button" at bounding box center [87, 155] width 9 height 9
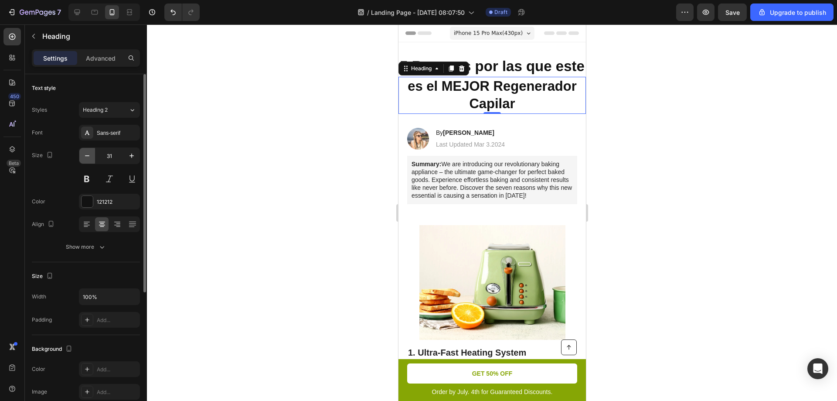
click at [83, 157] on icon "button" at bounding box center [87, 155] width 9 height 9
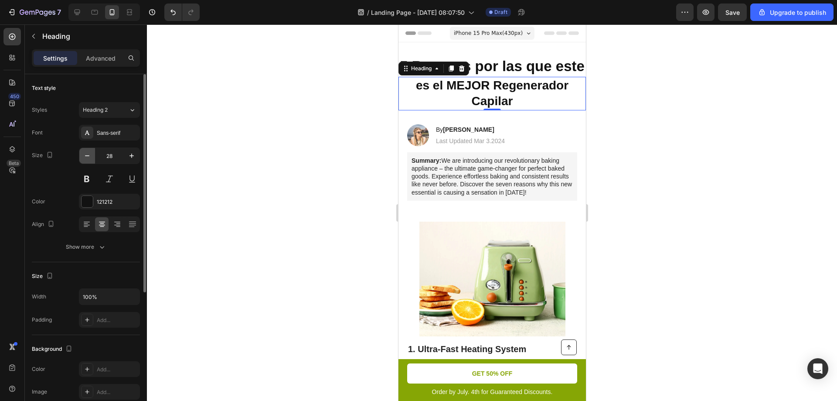
click at [83, 157] on icon "button" at bounding box center [87, 155] width 9 height 9
click at [133, 155] on icon "button" at bounding box center [131, 155] width 9 height 9
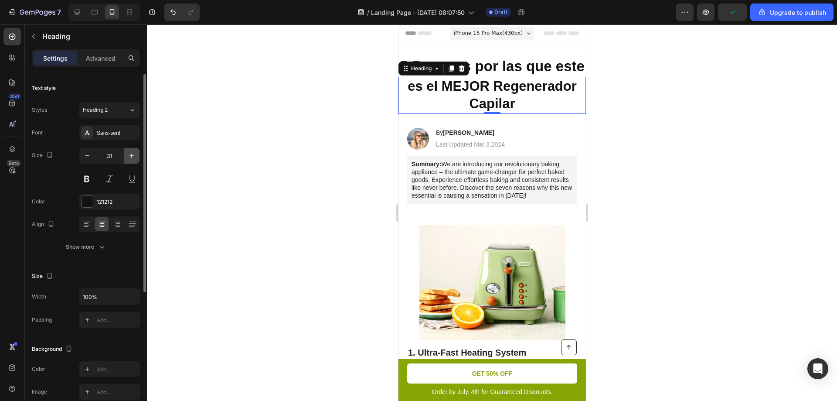
click at [133, 155] on icon "button" at bounding box center [131, 155] width 9 height 9
type input "33"
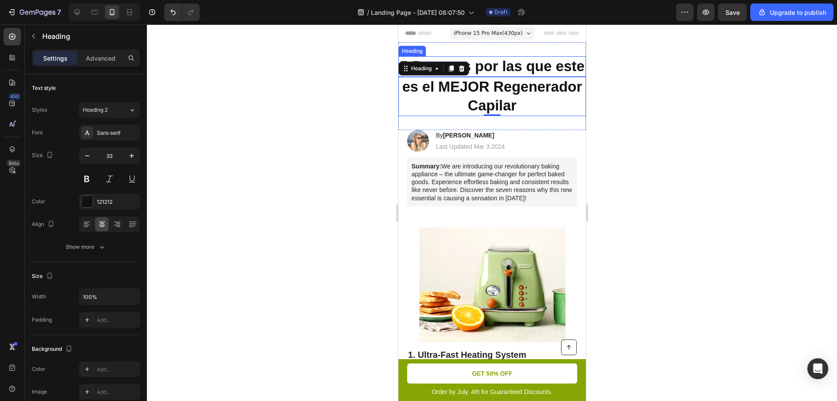
click at [526, 72] on strong "5 Razones por las que este" at bounding box center [491, 66] width 185 height 16
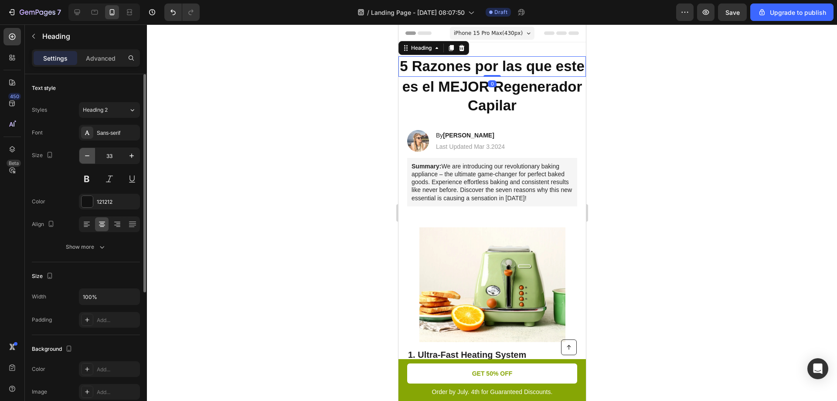
click at [90, 156] on icon "button" at bounding box center [87, 155] width 9 height 9
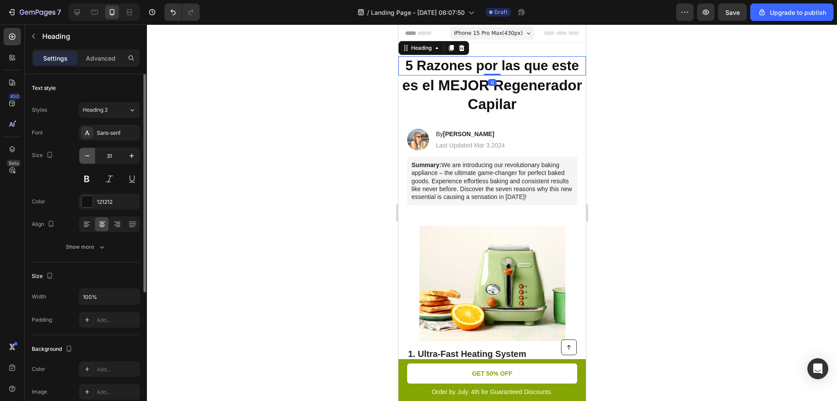
type input "30"
click at [347, 124] on div at bounding box center [492, 212] width 690 height 376
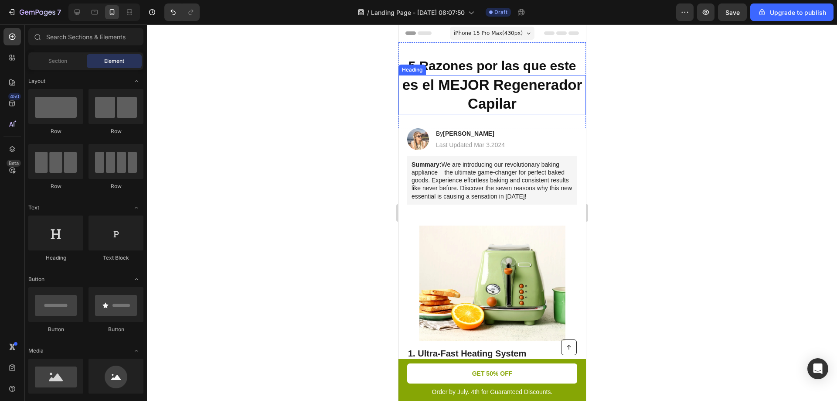
click at [475, 84] on strong "es el MEJOR Regenerador Capilar" at bounding box center [492, 94] width 180 height 35
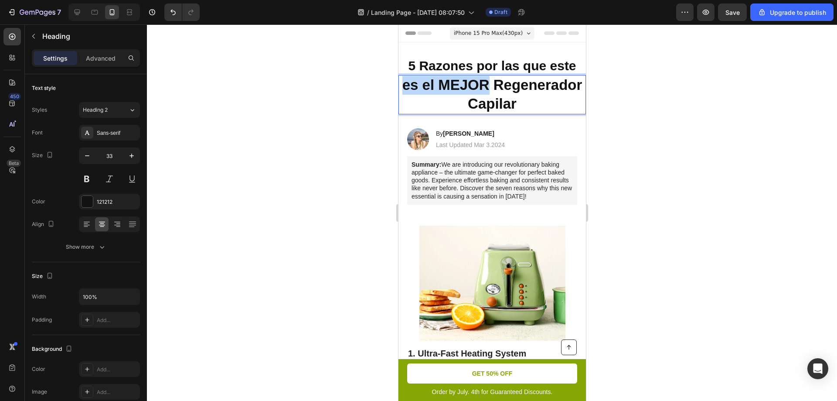
drag, startPoint x: 446, startPoint y: 86, endPoint x: 529, endPoint y: 83, distance: 83.4
click at [529, 83] on strong "es el MEJOR Regenerador Capilar" at bounding box center [492, 94] width 180 height 35
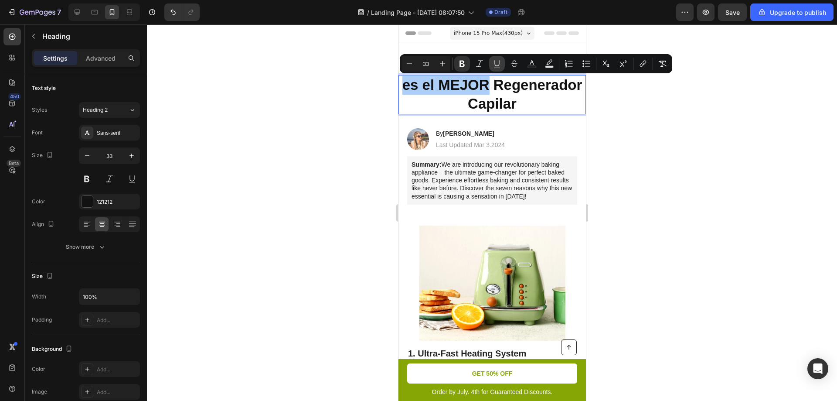
click at [494, 65] on icon "Editor contextual toolbar" at bounding box center [497, 63] width 9 height 9
click at [524, 95] on strong "es el MEJOR Regenerador Capilar" at bounding box center [492, 94] width 176 height 35
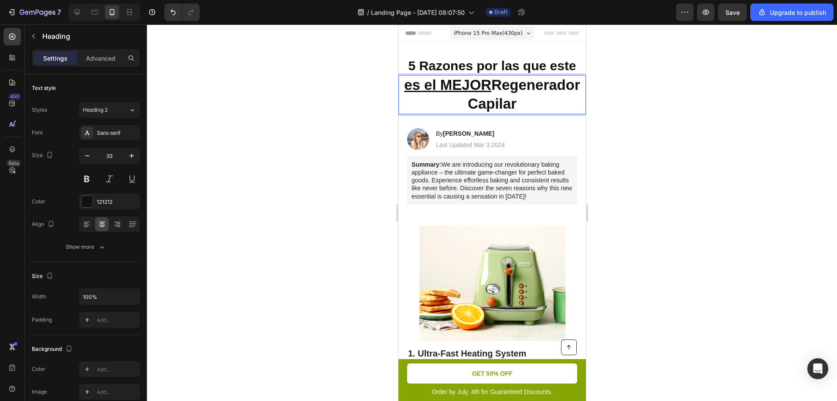
click at [476, 87] on u "es el MEJOR" at bounding box center [447, 85] width 87 height 16
click at [717, 130] on div at bounding box center [492, 212] width 690 height 376
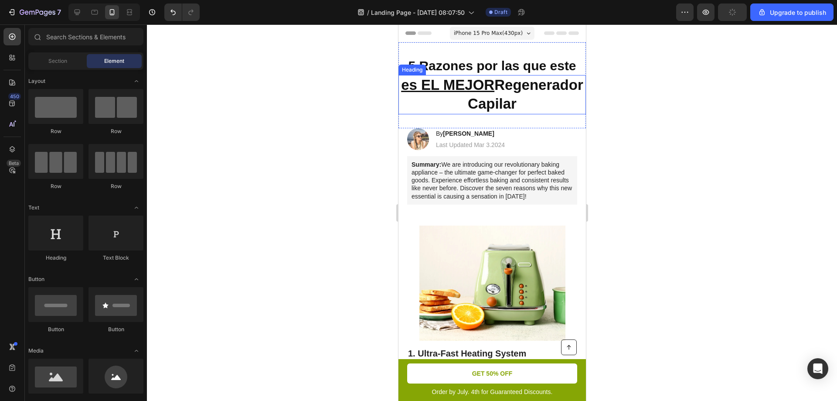
click at [452, 84] on u "es EL MEJOR" at bounding box center [447, 85] width 93 height 16
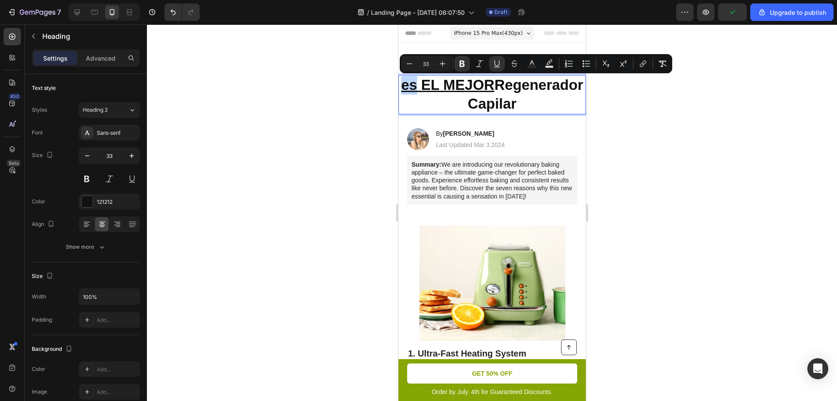
drag, startPoint x: 459, startPoint y: 87, endPoint x: 441, endPoint y: 88, distance: 18.4
click at [441, 88] on p "es EL MEJOR Regenerador Capilar" at bounding box center [492, 95] width 186 height 38
click at [492, 63] on button "Underline" at bounding box center [497, 64] width 16 height 16
click at [462, 88] on u "EL MEJOR" at bounding box center [455, 85] width 73 height 16
drag, startPoint x: 462, startPoint y: 88, endPoint x: 457, endPoint y: 89, distance: 4.4
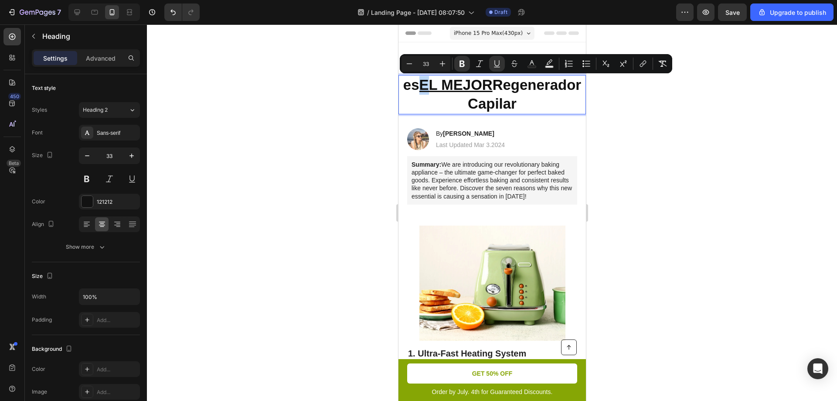
click at [457, 89] on u "EL MEJOR" at bounding box center [455, 85] width 73 height 16
click at [495, 64] on icon "Editor contextual toolbar" at bounding box center [497, 63] width 5 height 6
click at [399, 136] on div "Image By Jessica M. Heading Last Updated Mar 3.2024 Text Block Row" at bounding box center [492, 139] width 188 height 22
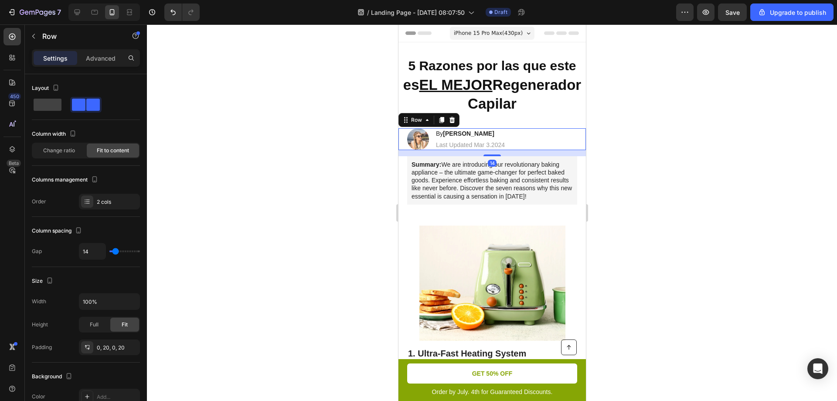
click at [638, 185] on div at bounding box center [492, 212] width 690 height 376
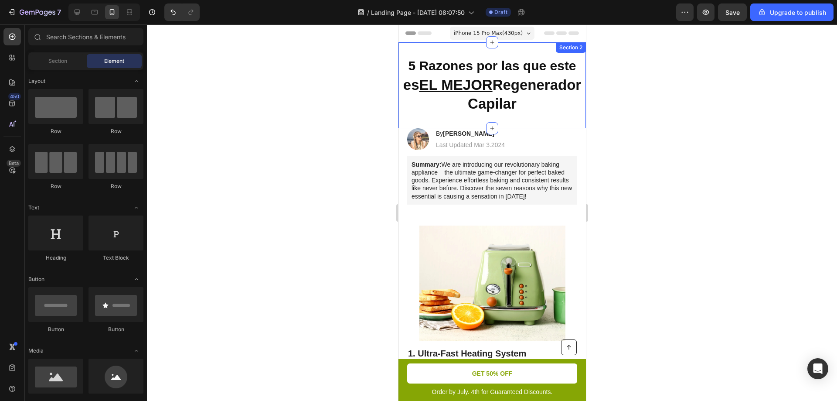
click at [514, 52] on div "⁠⁠⁠⁠⁠⁠⁠ 5 Razones por las que este Heading ⁠⁠⁠⁠⁠⁠⁠ es EL MEJOR Regenerador Capi…" at bounding box center [492, 85] width 188 height 86
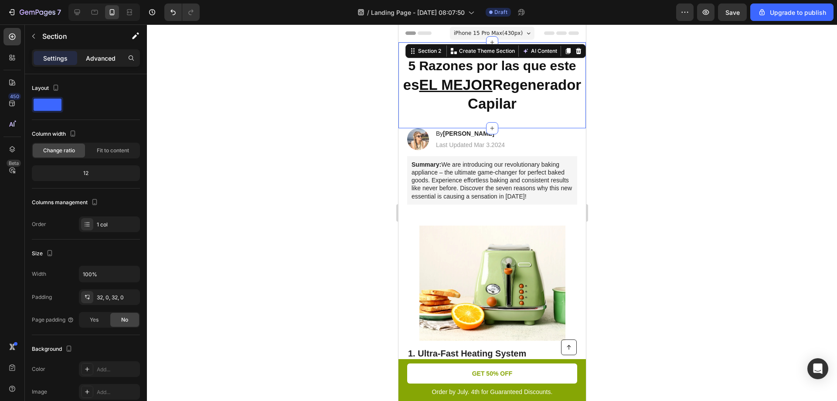
click at [95, 57] on p "Advanced" at bounding box center [101, 58] width 30 height 9
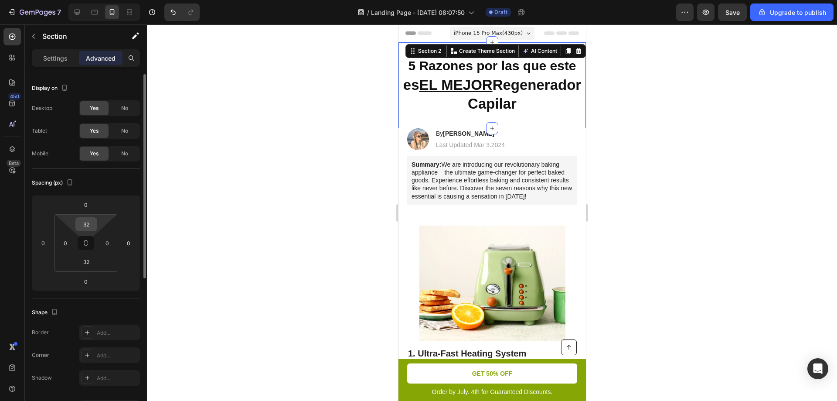
click at [94, 228] on input "32" at bounding box center [86, 224] width 17 height 13
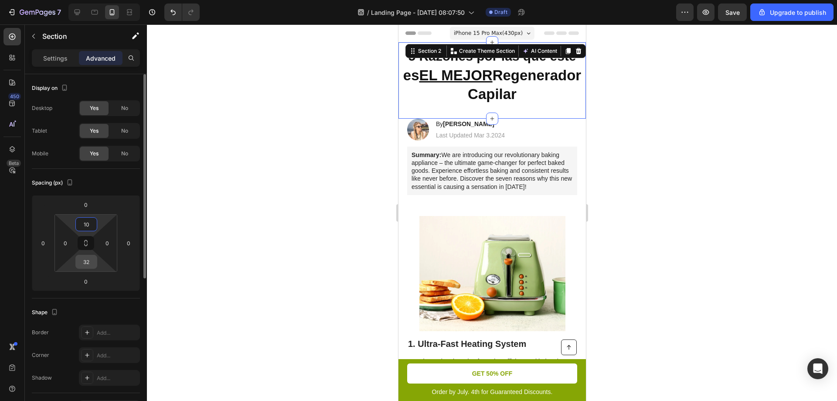
type input "10"
click at [89, 262] on input "32" at bounding box center [86, 261] width 17 height 13
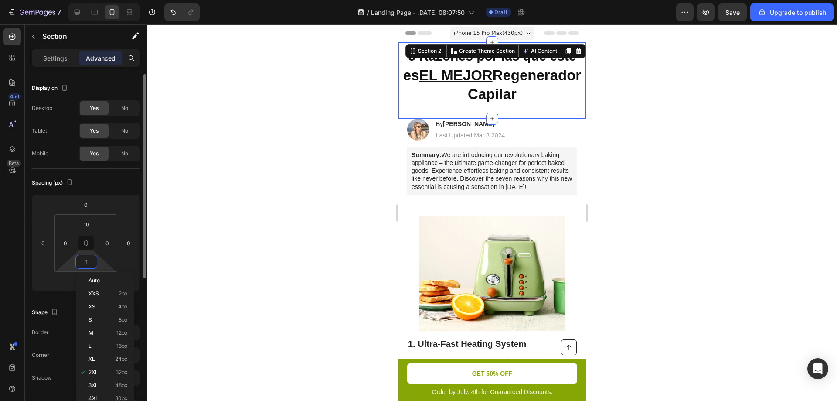
type input "10"
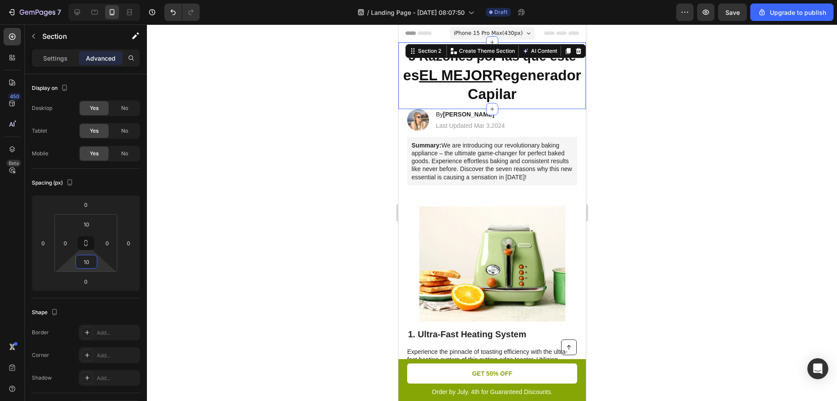
click at [332, 154] on div at bounding box center [492, 212] width 690 height 376
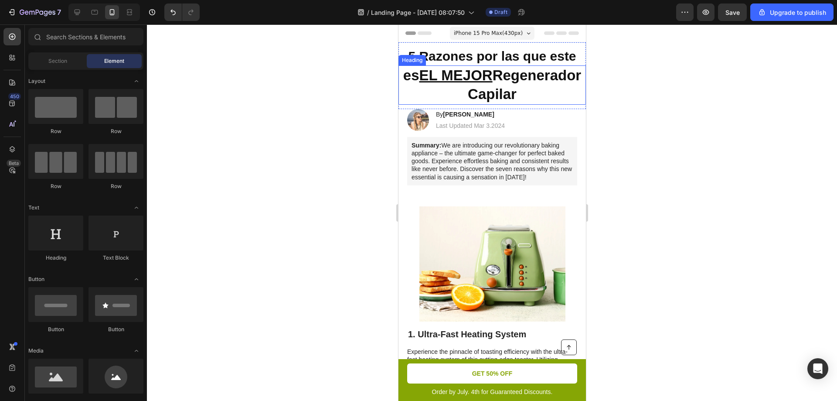
click at [493, 89] on strong "es EL MEJOR Regenerador Capilar" at bounding box center [492, 84] width 178 height 35
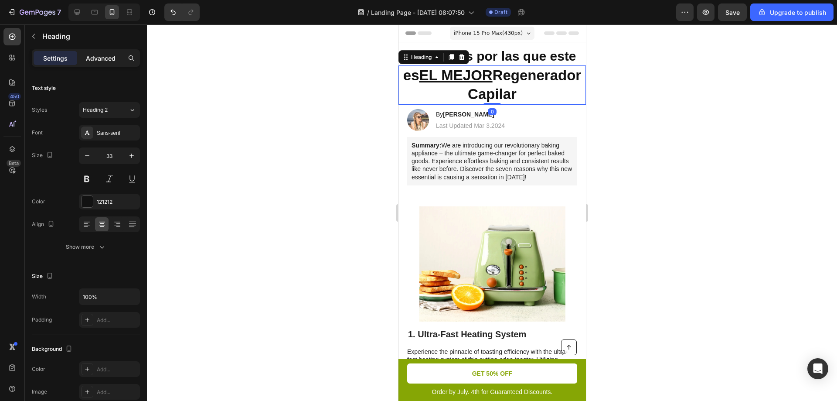
click at [84, 58] on div "Advanced" at bounding box center [101, 58] width 44 height 14
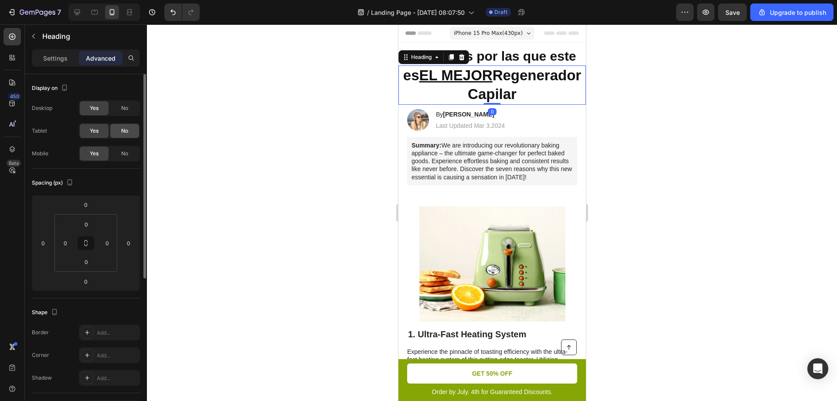
click at [138, 130] on div "No" at bounding box center [124, 131] width 29 height 14
click at [127, 105] on span "No" at bounding box center [124, 108] width 7 height 8
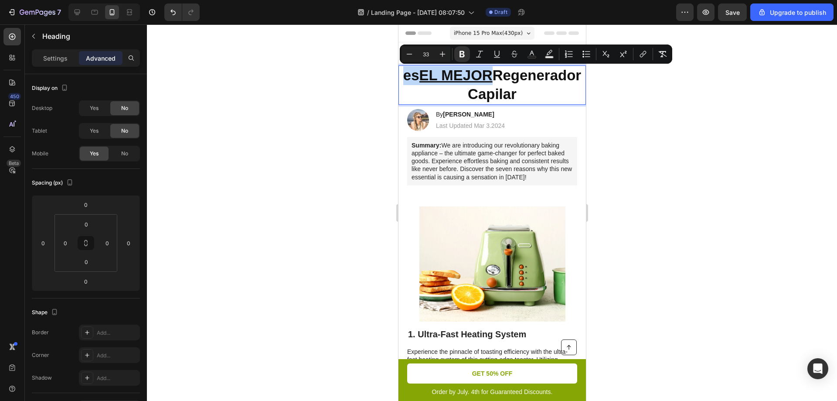
drag, startPoint x: 536, startPoint y: 74, endPoint x: 445, endPoint y: 76, distance: 91.2
click at [445, 76] on p "es EL MEJOR Regenerador Capilar" at bounding box center [492, 85] width 186 height 38
copy strong "es EL MEJOR"
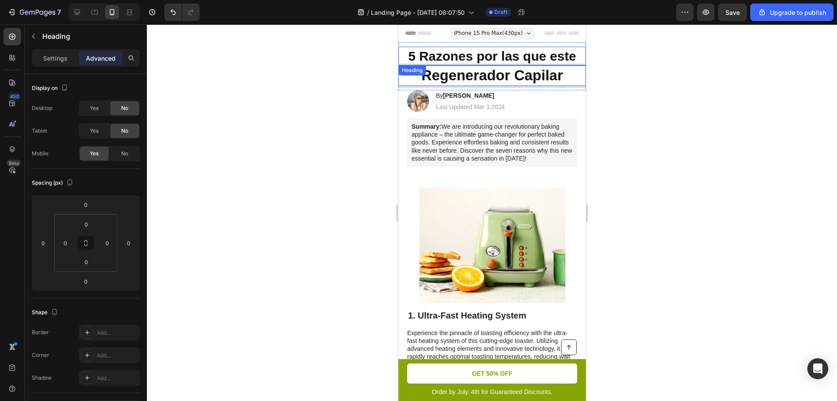
click at [573, 56] on strong "5 Razones por las que este" at bounding box center [492, 56] width 168 height 14
click at [570, 56] on strong "5 Razones por las que este" at bounding box center [492, 56] width 168 height 14
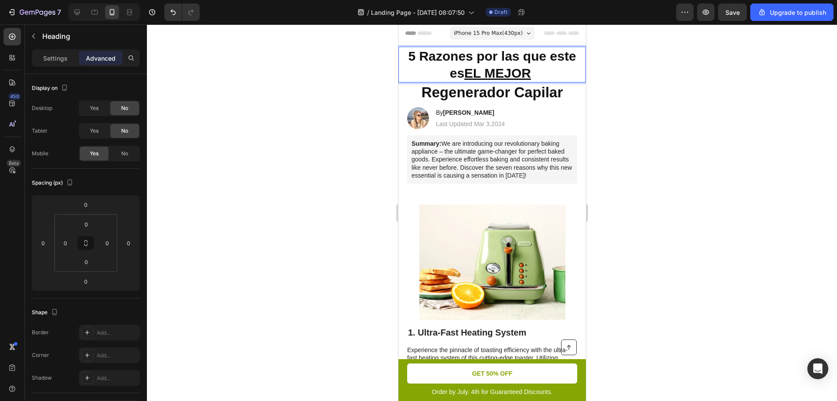
click at [648, 126] on div at bounding box center [492, 212] width 690 height 376
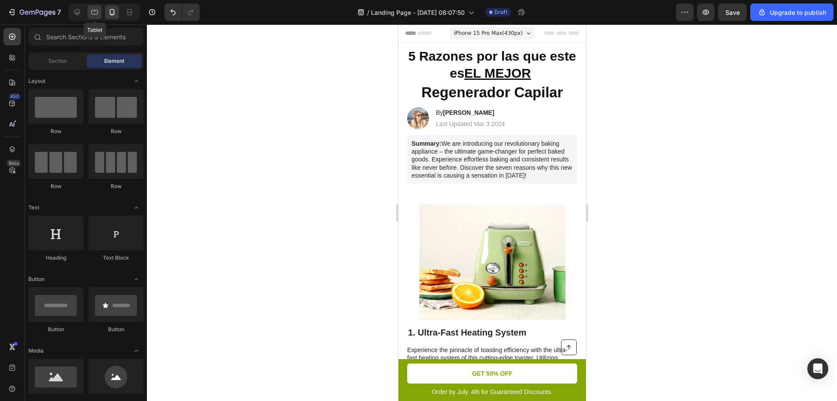
click at [90, 14] on div at bounding box center [95, 12] width 14 height 14
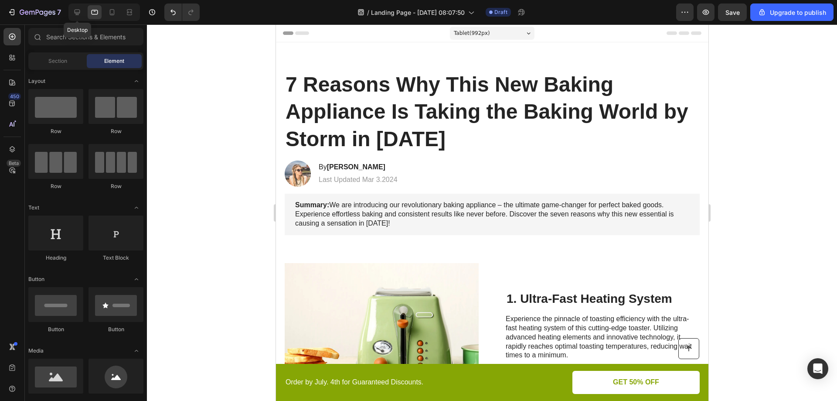
click at [68, 7] on div "Desktop" at bounding box center [104, 11] width 72 height 17
click at [78, 15] on icon at bounding box center [77, 12] width 9 height 9
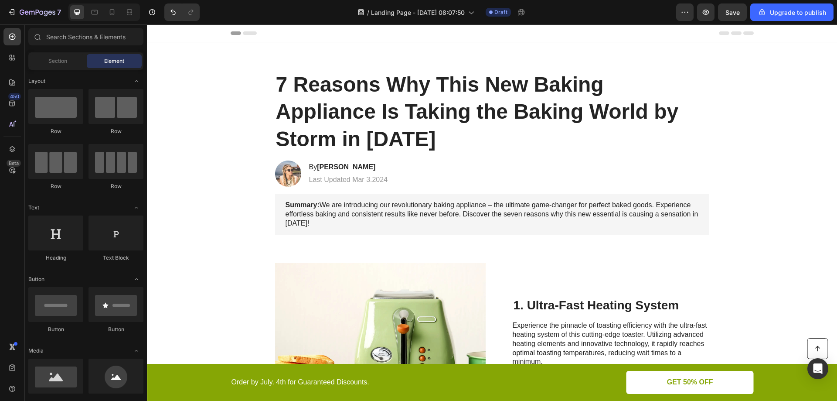
click at [371, 41] on div "Header" at bounding box center [492, 32] width 523 height 17
click at [788, 51] on div "⁠⁠⁠⁠⁠⁠⁠ 5 Razones por las que este es EL MEJOR Heading ⁠⁠⁠⁠⁠⁠⁠ Regenerador Capi…" at bounding box center [492, 56] width 690 height 28
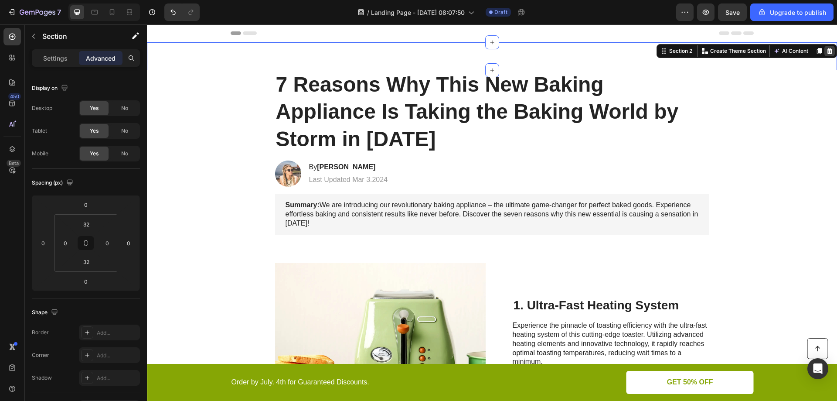
click at [827, 51] on icon at bounding box center [830, 51] width 6 height 6
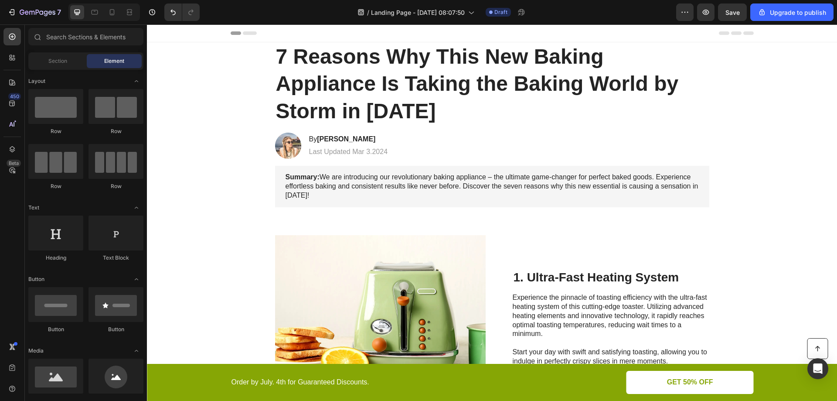
click at [594, 35] on div "Header" at bounding box center [492, 32] width 523 height 17
click at [104, 12] on div at bounding box center [104, 11] width 72 height 17
click at [107, 12] on div at bounding box center [112, 12] width 14 height 14
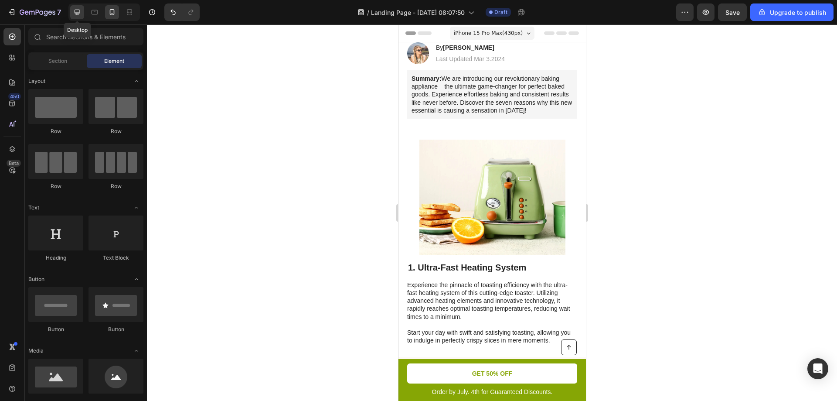
click at [71, 10] on div at bounding box center [77, 12] width 14 height 14
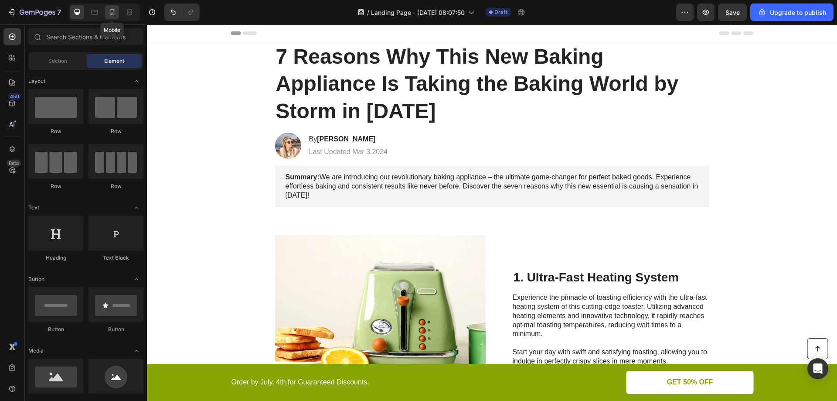
click at [116, 13] on icon at bounding box center [112, 12] width 9 height 9
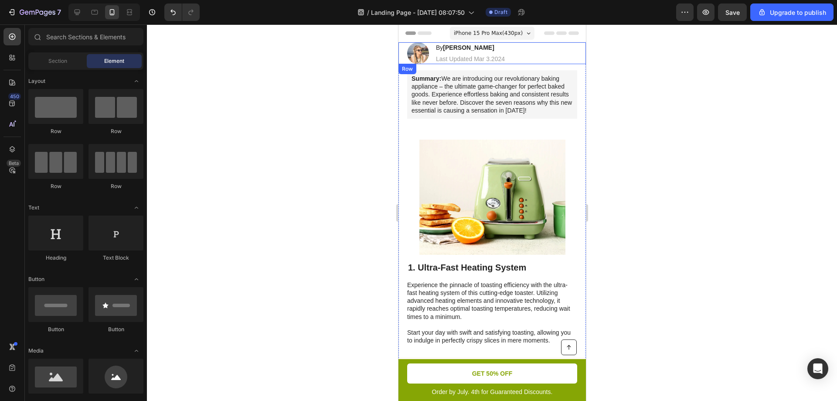
click at [516, 43] on div "Image By Jessica M. Heading Last Updated Mar 3.2024 Text Block Row" at bounding box center [492, 53] width 188 height 22
drag, startPoint x: 584, startPoint y: 61, endPoint x: 967, endPoint y: 30, distance: 385.0
click at [51, 58] on span "Section" at bounding box center [57, 61] width 19 height 8
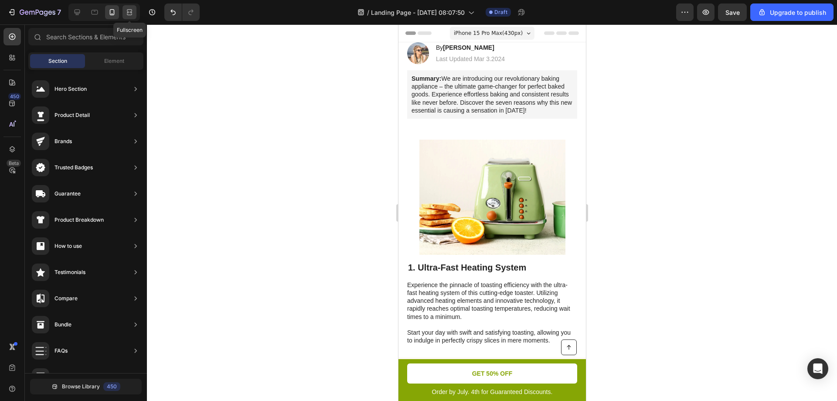
click at [127, 10] on icon at bounding box center [129, 12] width 9 height 9
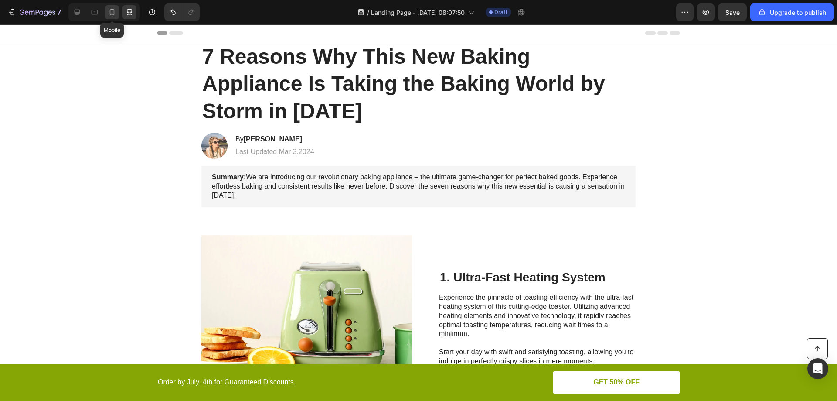
click at [108, 16] on icon at bounding box center [112, 12] width 9 height 9
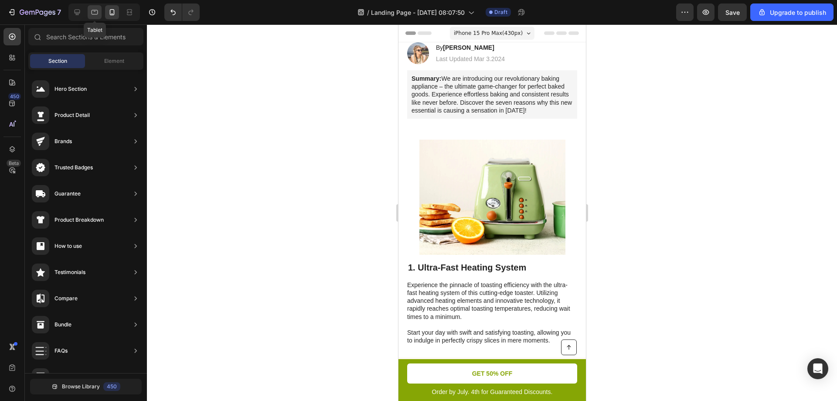
click at [99, 14] on icon at bounding box center [94, 12] width 9 height 9
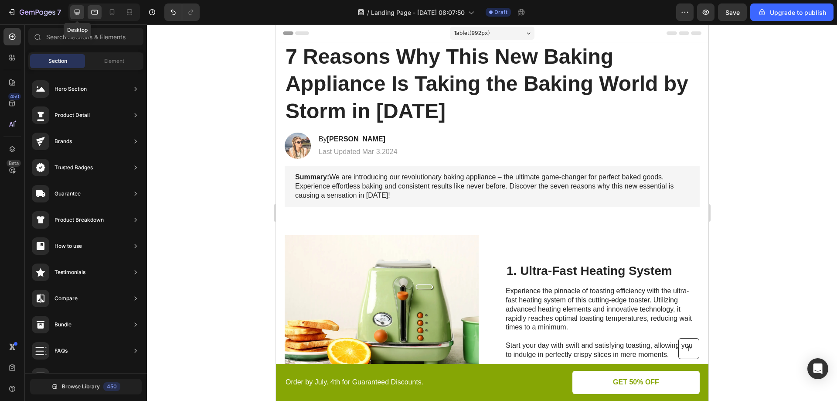
click at [81, 14] on icon at bounding box center [77, 12] width 9 height 9
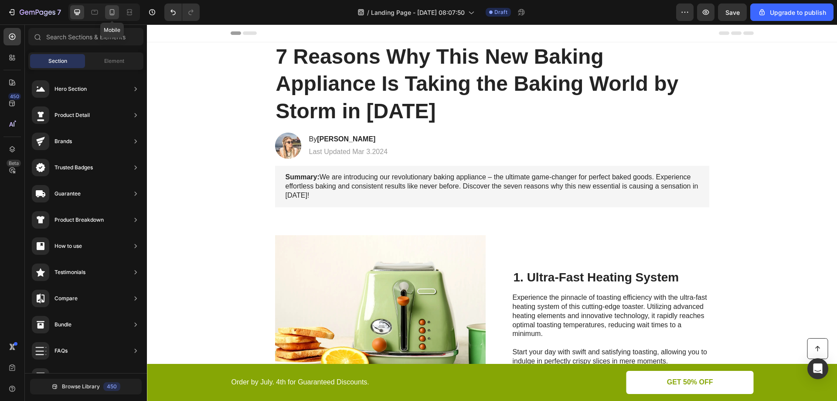
click at [110, 14] on icon at bounding box center [112, 12] width 9 height 9
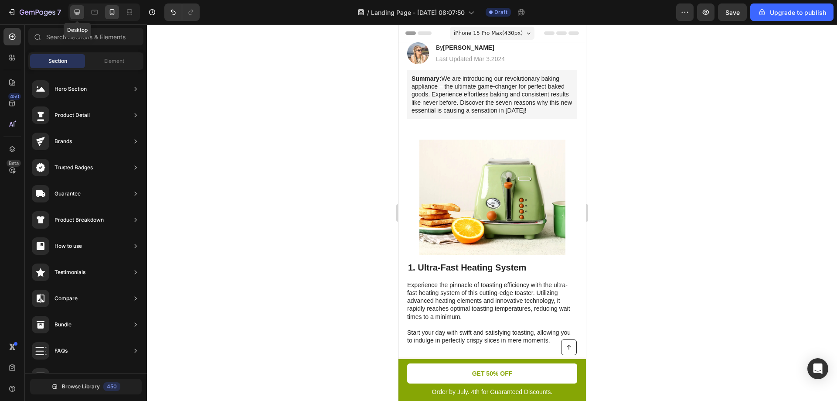
click at [82, 13] on icon at bounding box center [77, 12] width 9 height 9
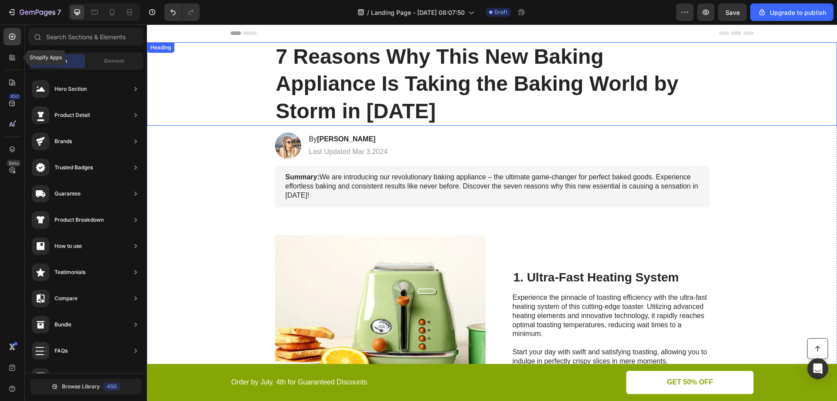
click at [394, 76] on h1 "7 Reasons Why This New Baking Appliance Is Taking the Baking World by Storm in …" at bounding box center [492, 83] width 434 height 83
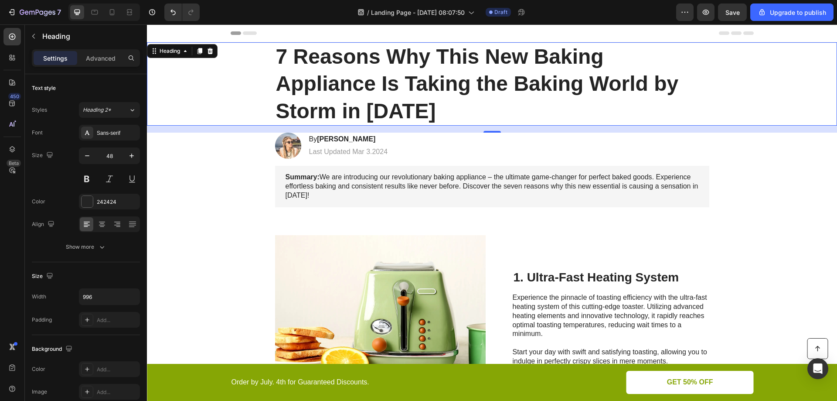
click at [448, 61] on h1 "7 Reasons Why This New Baking Appliance Is Taking the Baking World by Storm in …" at bounding box center [492, 83] width 434 height 83
click at [109, 10] on icon at bounding box center [112, 12] width 9 height 9
type input "35"
type input "100%"
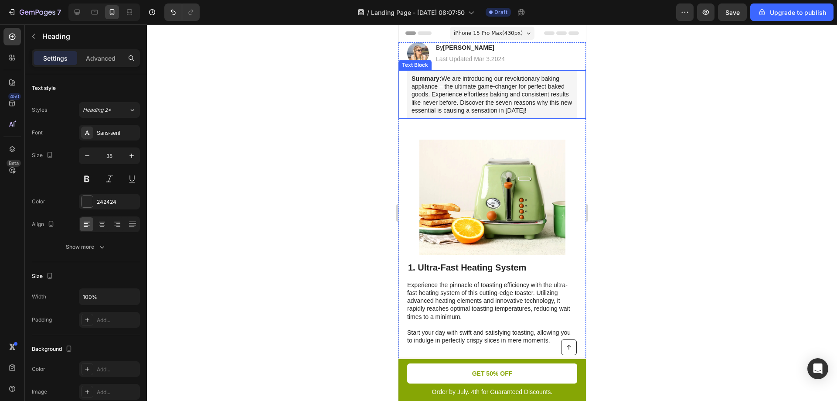
click at [497, 53] on div "By Jessica M. Heading Last Updated Mar 3.2024 Text Block" at bounding box center [470, 53] width 71 height 22
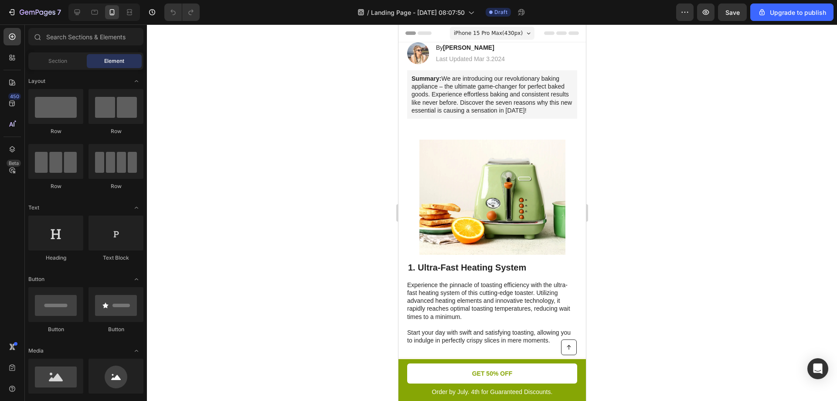
click at [503, 33] on span "iPhone 15 Pro Max ( 430 px)" at bounding box center [488, 33] width 69 height 9
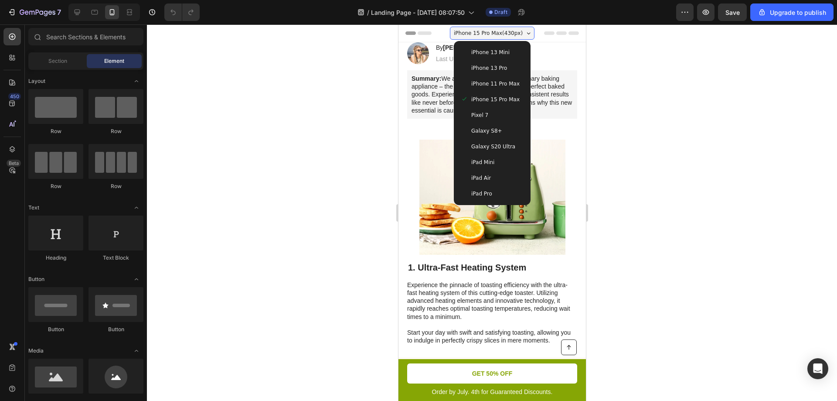
click at [503, 49] on div "iPhone 13 Mini" at bounding box center [492, 52] width 63 height 9
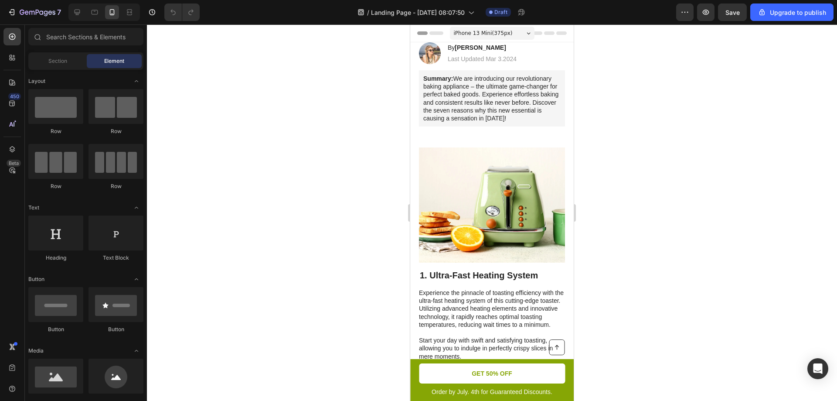
click at [506, 29] on div "iPhone 13 Mini ( 375 px)" at bounding box center [492, 33] width 85 height 13
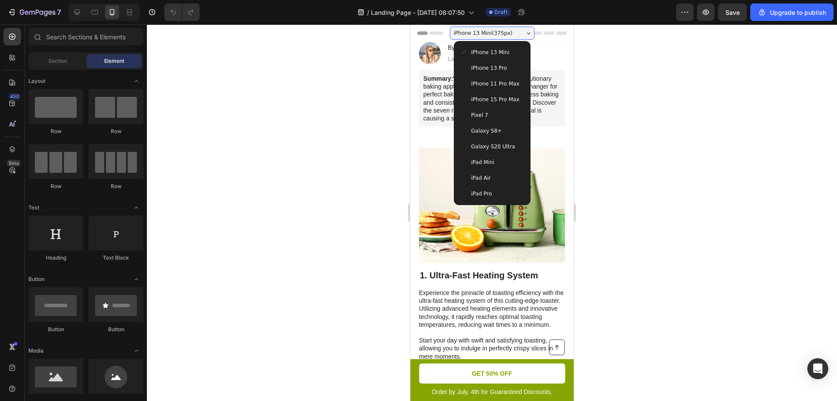
click at [499, 173] on div "iPad Air" at bounding box center [492, 178] width 70 height 16
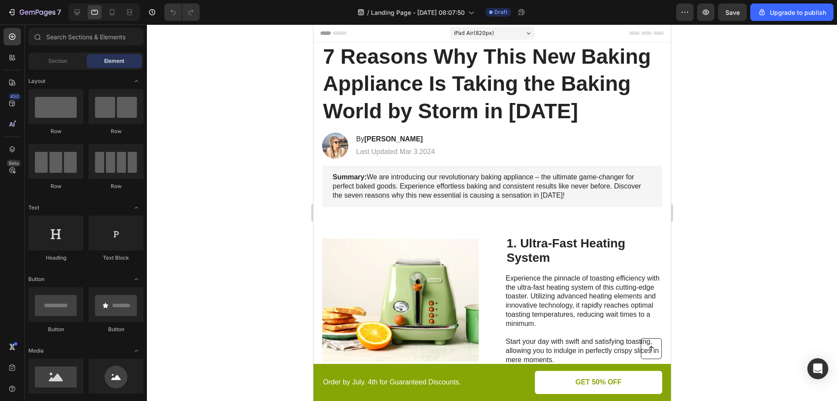
click at [492, 35] on div "iPad Air ( 820 px)" at bounding box center [492, 33] width 85 height 13
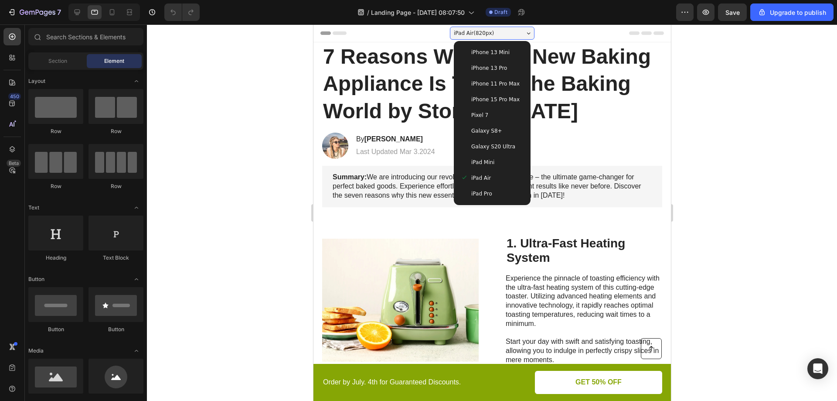
click at [503, 107] on div "iPhone 15 Pro Max" at bounding box center [492, 100] width 70 height 16
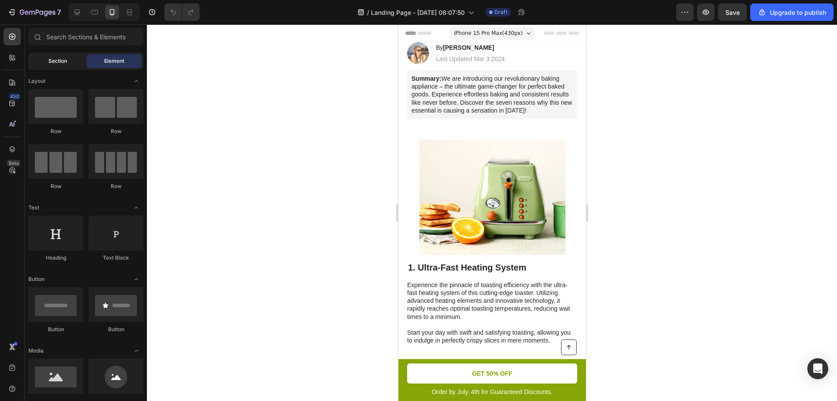
click at [53, 62] on span "Section" at bounding box center [57, 61] width 19 height 8
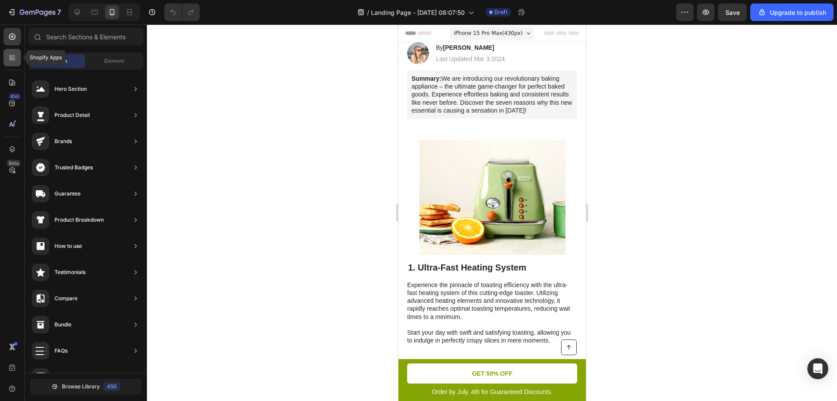
click at [13, 58] on icon at bounding box center [14, 59] width 3 height 3
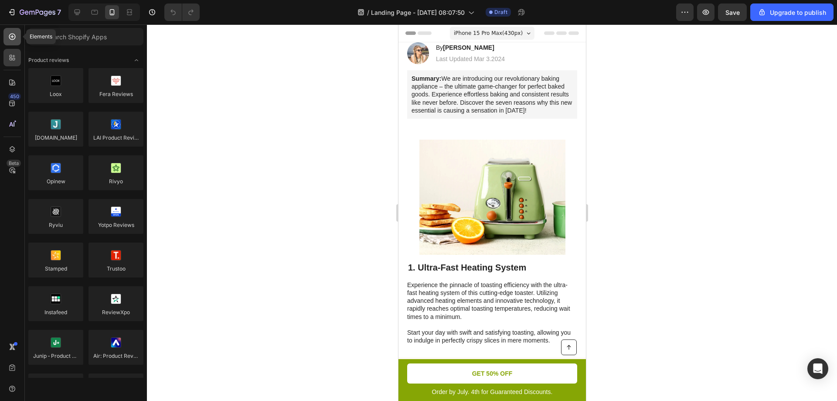
click at [13, 36] on icon at bounding box center [12, 36] width 9 height 9
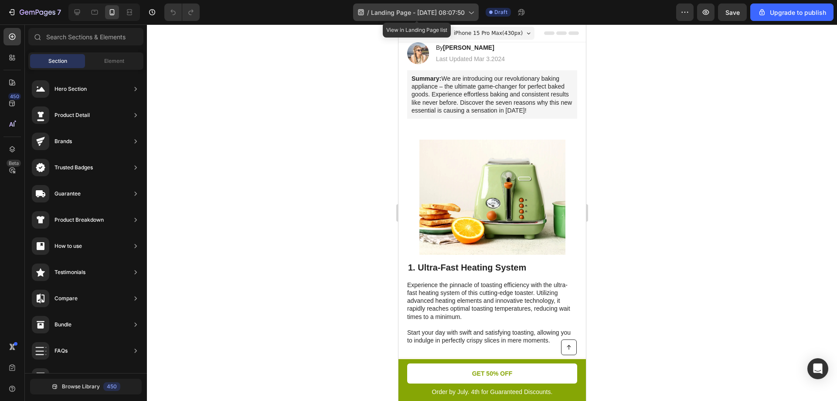
click at [470, 15] on icon at bounding box center [471, 12] width 9 height 9
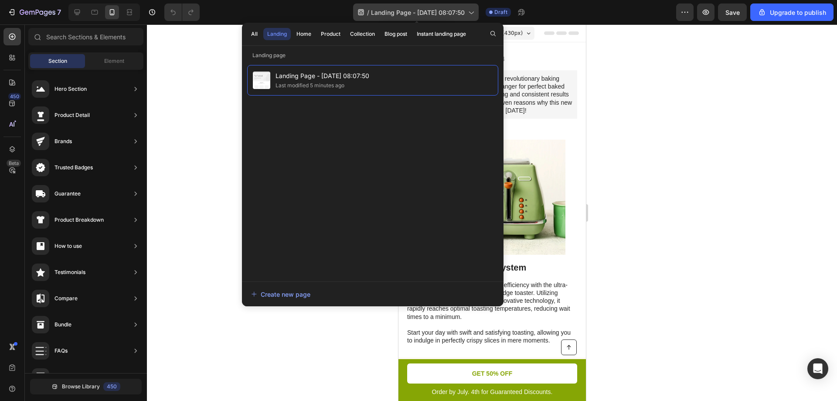
click at [465, 13] on span "Landing Page - [DATE] 08:07:50" at bounding box center [418, 12] width 94 height 9
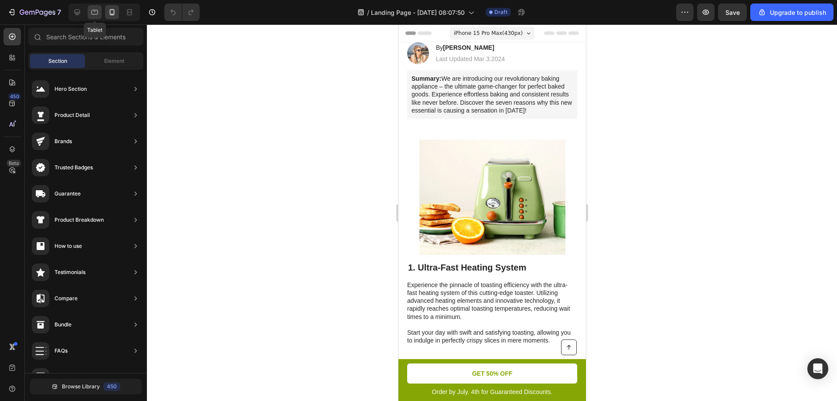
click at [91, 14] on icon at bounding box center [94, 12] width 9 height 9
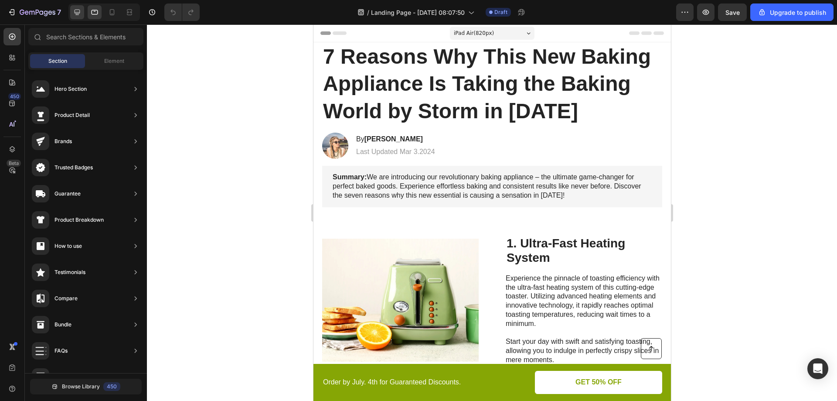
click at [75, 7] on div at bounding box center [77, 12] width 14 height 14
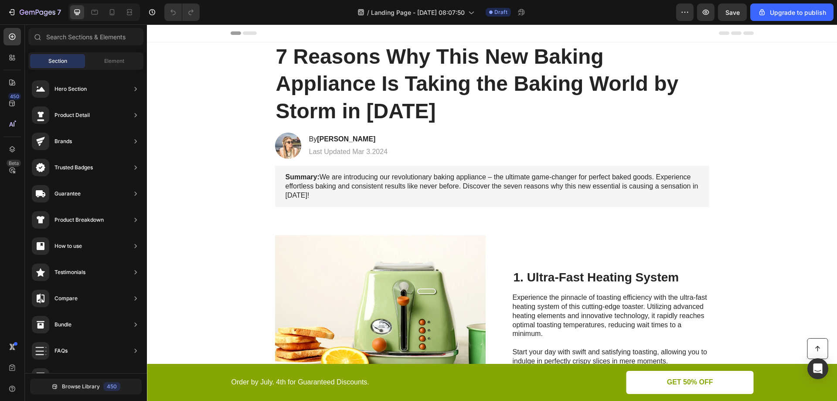
click at [453, 49] on h1 "7 Reasons Why This New Baking Appliance Is Taking the Baking World by Storm in …" at bounding box center [492, 83] width 434 height 83
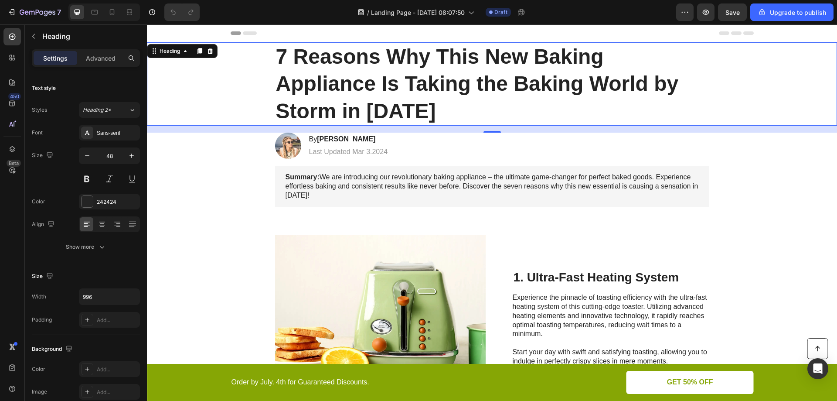
click at [259, 72] on div "7 Reasons Why This New Baking Appliance Is Taking the Baking World by Storm in …" at bounding box center [492, 83] width 673 height 83
drag, startPoint x: 99, startPoint y: 58, endPoint x: 32, endPoint y: 94, distance: 75.9
click at [99, 58] on p "Advanced" at bounding box center [101, 58] width 30 height 9
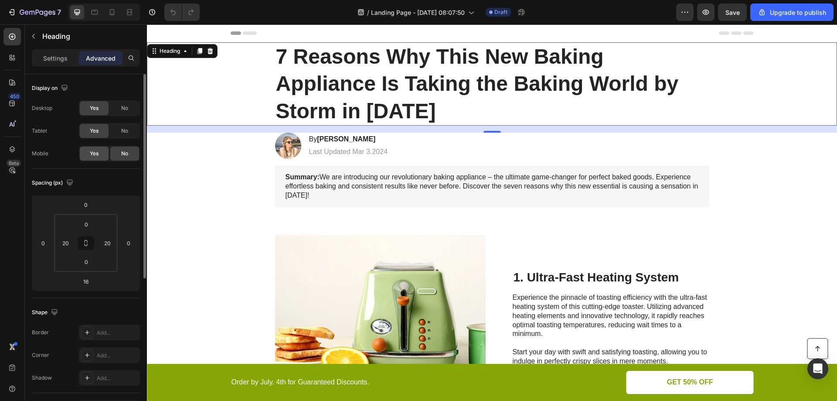
click at [96, 151] on span "Yes" at bounding box center [94, 154] width 9 height 8
click at [111, 13] on icon at bounding box center [112, 12] width 9 height 9
type input "14"
type input "0"
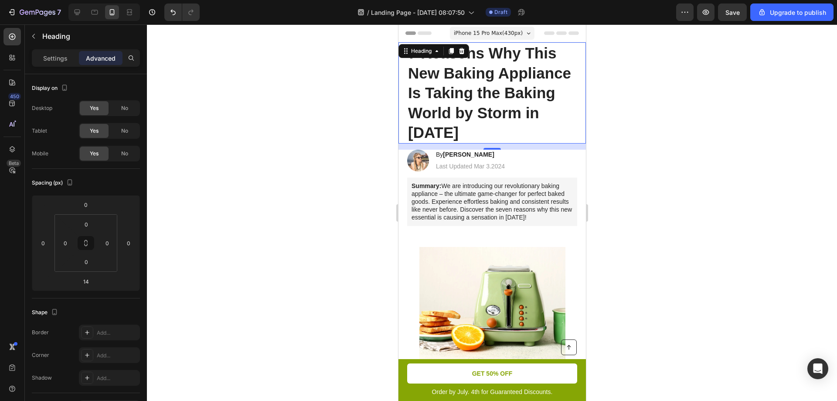
click at [540, 93] on h1 "7 Reasons Why This New Baking Appliance Is Taking the Baking World by Storm in …" at bounding box center [492, 92] width 170 height 101
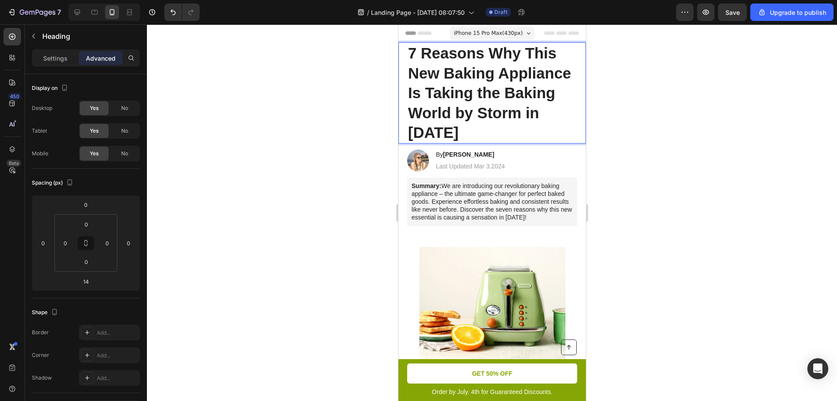
click at [541, 121] on p "7 Reasons Why This New Baking Appliance Is Taking the Baking World by Storm in …" at bounding box center [492, 92] width 168 height 99
click at [534, 134] on p "7 Reasons Why This New Baking Appliance Is Taking the Baking World by Storm in …" at bounding box center [492, 92] width 168 height 99
click at [115, 154] on div "No" at bounding box center [124, 154] width 29 height 14
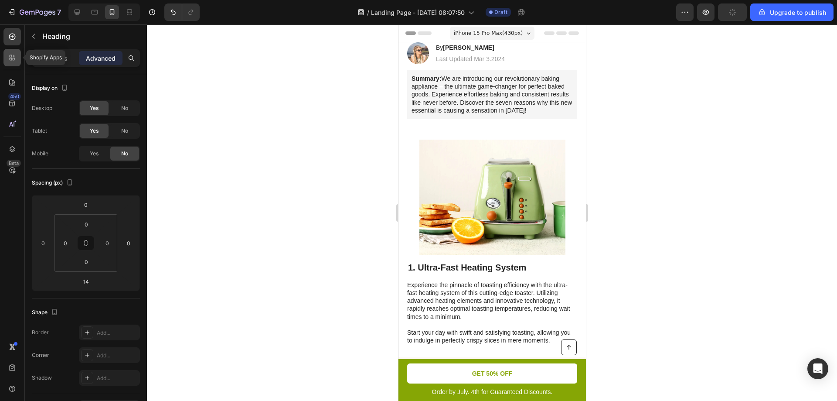
click at [14, 58] on icon at bounding box center [14, 59] width 3 height 3
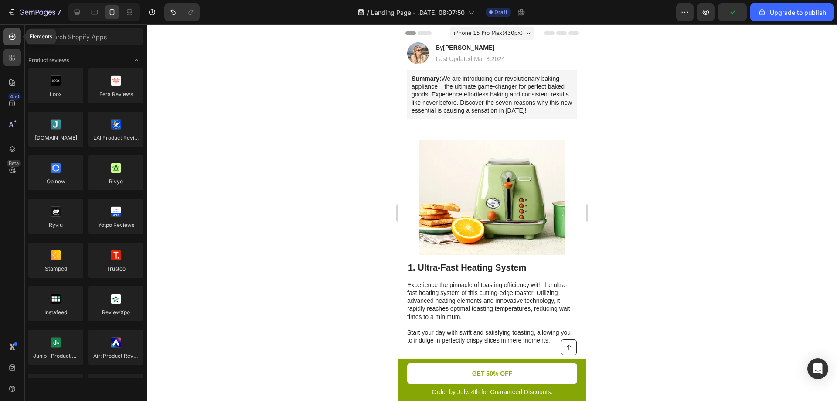
click at [9, 40] on icon at bounding box center [12, 36] width 9 height 9
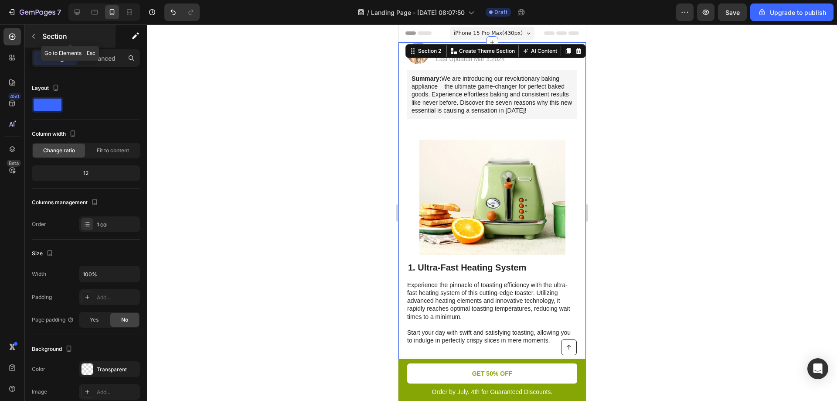
click at [30, 38] on button "button" at bounding box center [34, 36] width 14 height 14
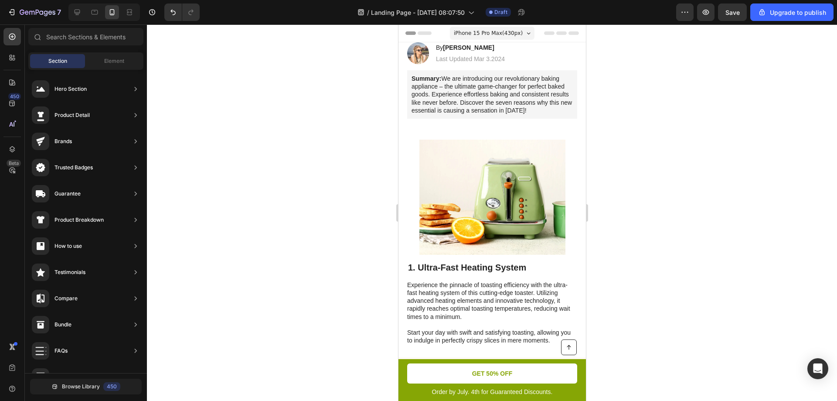
click at [492, 79] on p "Summary: We are introducing our revolutionary baking appliance – the ultimate g…" at bounding box center [491, 95] width 161 height 40
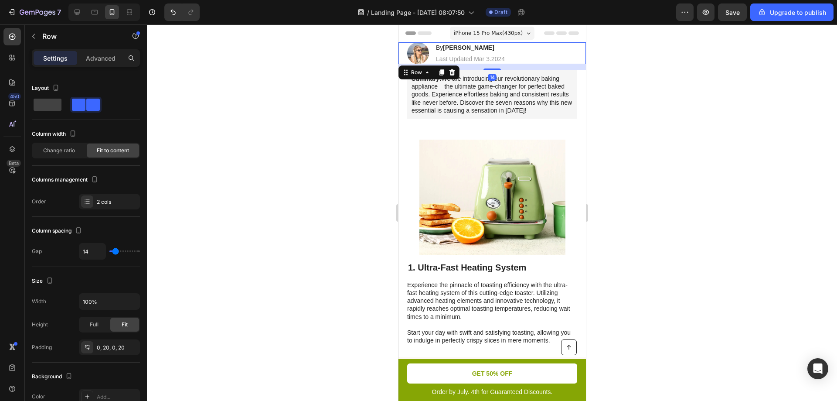
click at [532, 55] on div "Image By Jessica M. Heading Last Updated Mar 3.2024 Text Block Row 14" at bounding box center [492, 53] width 188 height 22
click at [32, 41] on button "button" at bounding box center [34, 36] width 14 height 14
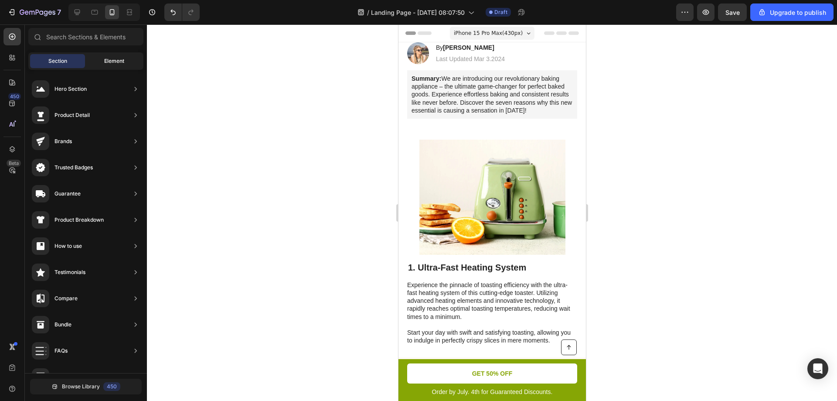
click at [106, 59] on span "Element" at bounding box center [114, 61] width 20 height 8
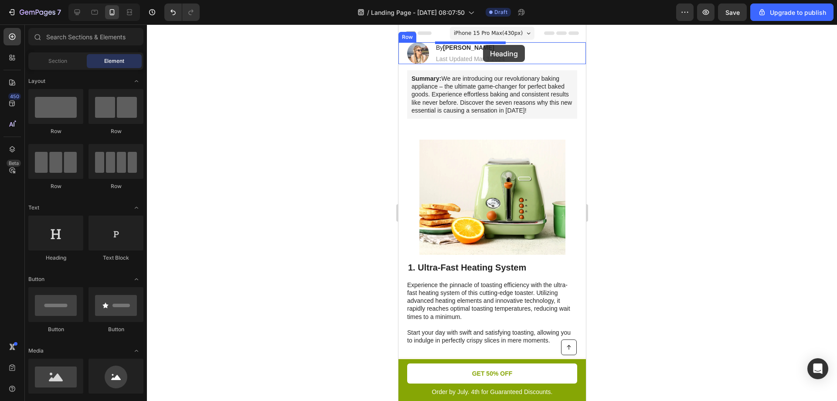
drag, startPoint x: 463, startPoint y: 255, endPoint x: 1020, endPoint y: 196, distance: 560.4
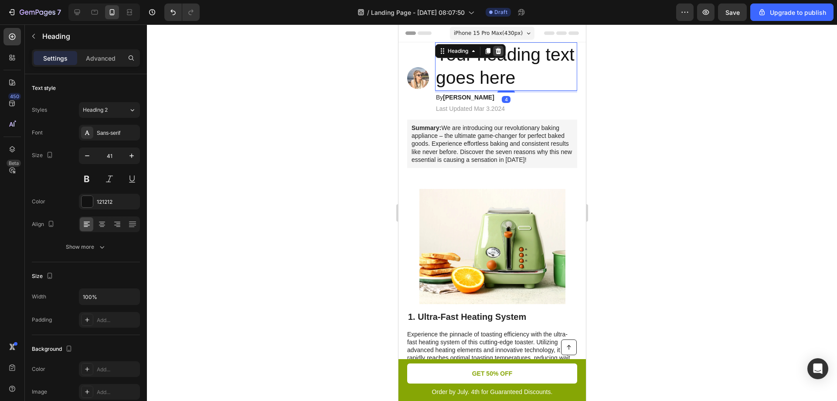
click at [496, 51] on icon at bounding box center [498, 51] width 7 height 7
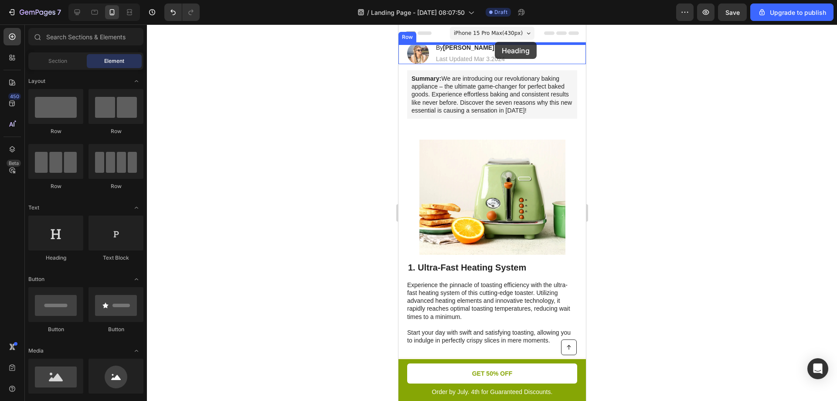
drag, startPoint x: 457, startPoint y: 259, endPoint x: 495, endPoint y: 42, distance: 220.8
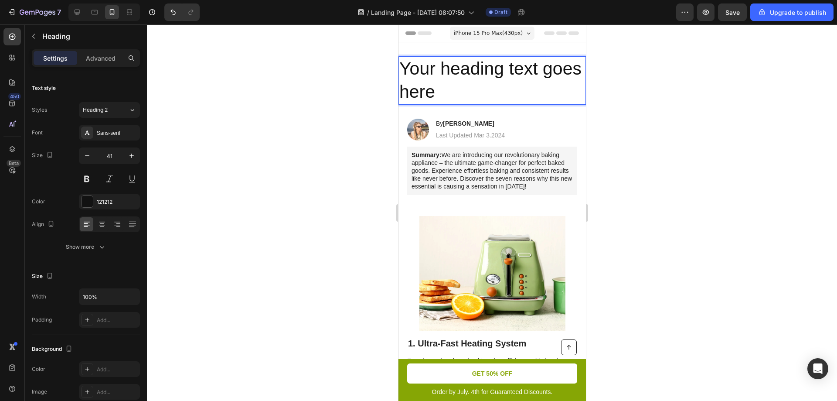
click at [501, 79] on h2 "Your heading text goes here" at bounding box center [492, 80] width 188 height 48
click at [501, 79] on p "Your heading text goes here" at bounding box center [492, 80] width 186 height 47
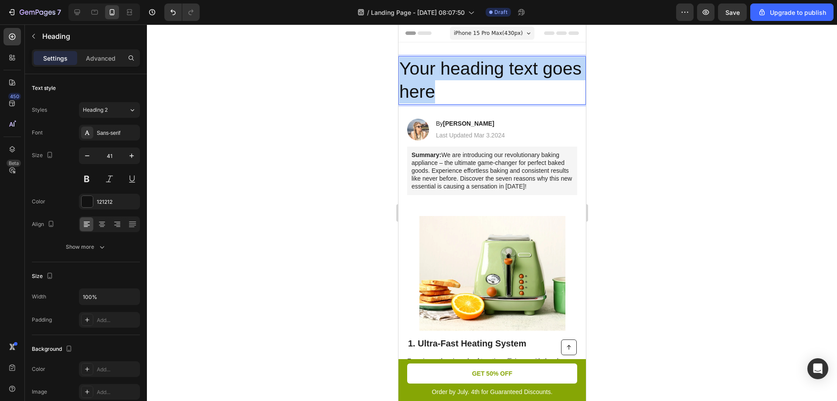
click at [501, 79] on p "Your heading text goes here" at bounding box center [492, 80] width 186 height 47
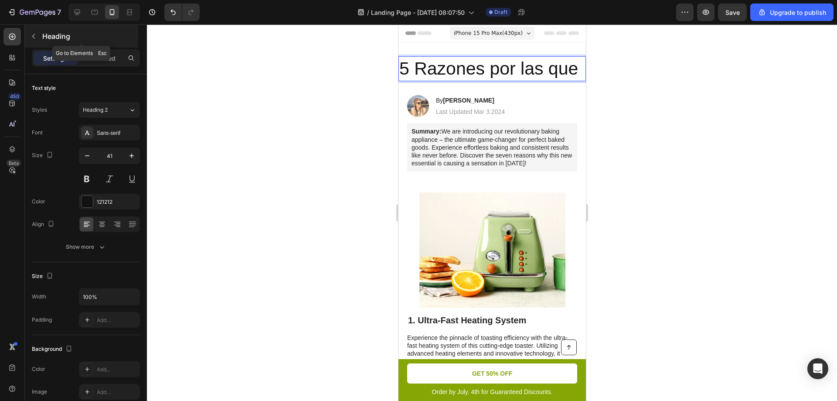
click at [37, 38] on button "button" at bounding box center [34, 36] width 14 height 14
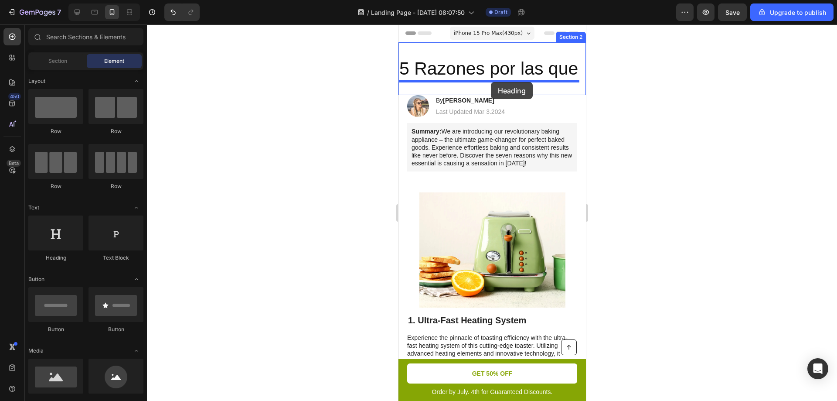
drag, startPoint x: 497, startPoint y: 252, endPoint x: 488, endPoint y: 83, distance: 169.4
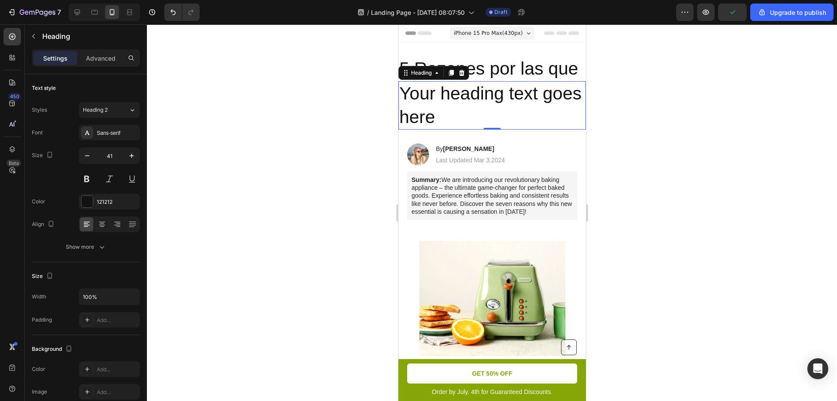
click at [504, 65] on p "5 Razones por las que" at bounding box center [492, 68] width 186 height 23
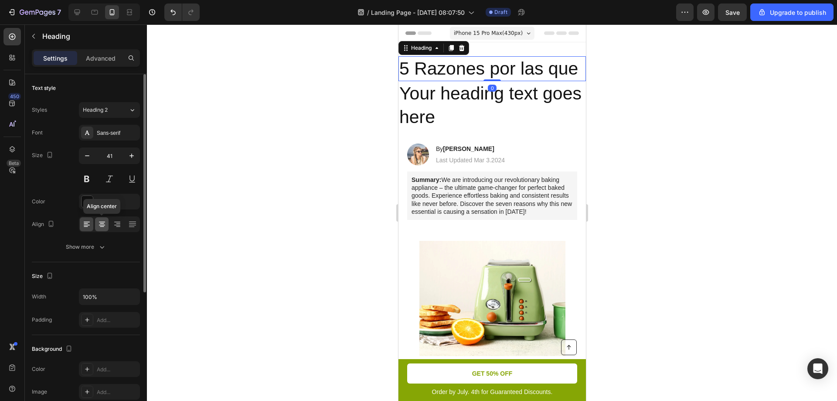
click at [99, 222] on icon at bounding box center [102, 222] width 6 height 1
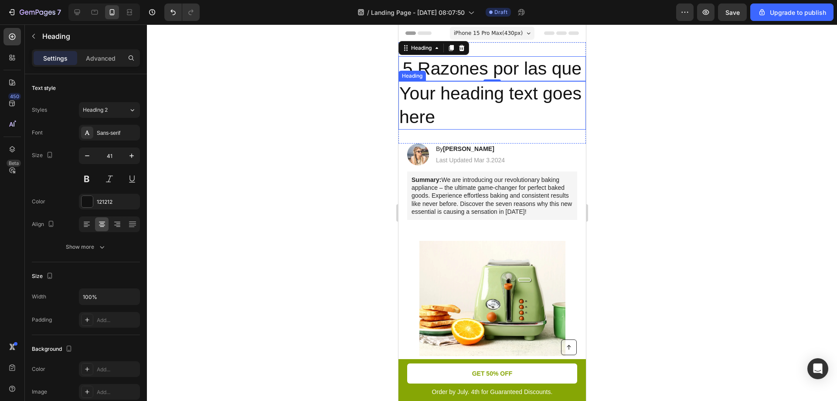
click at [441, 103] on h2 "Your heading text goes here" at bounding box center [492, 105] width 188 height 48
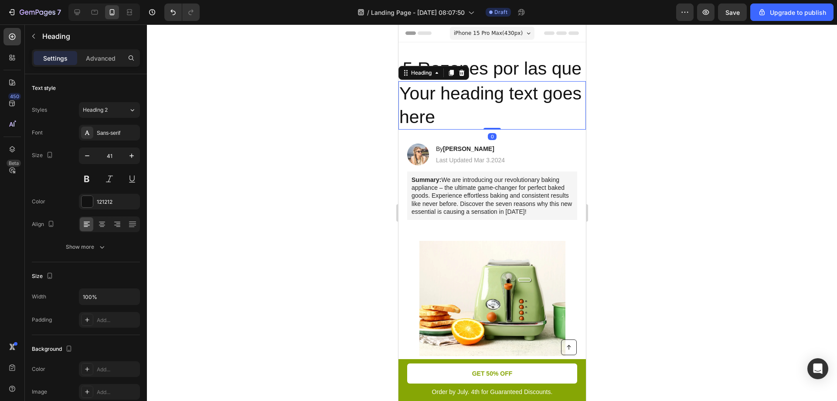
click at [441, 103] on h2 "Your heading text goes here" at bounding box center [492, 105] width 188 height 48
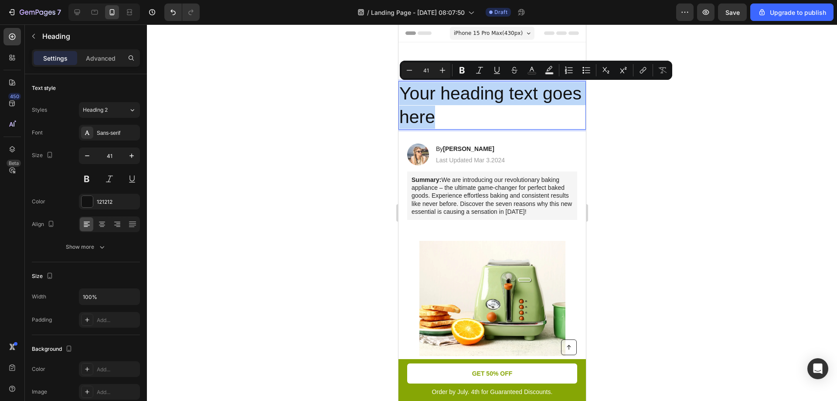
click at [441, 103] on p "Your heading text goes here" at bounding box center [492, 105] width 186 height 47
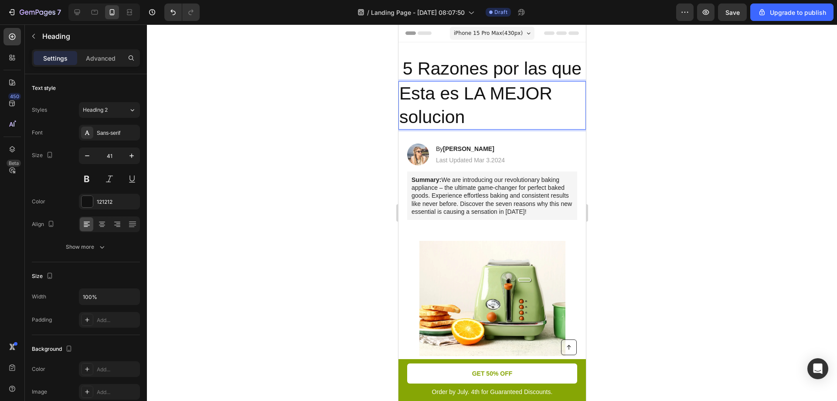
click at [428, 94] on p "Esta es LA MEJOR solucion" at bounding box center [492, 105] width 186 height 47
click at [432, 95] on p "Esta es LA MEJOR solucion" at bounding box center [492, 105] width 186 height 47
drag, startPoint x: 465, startPoint y: 92, endPoint x: 550, endPoint y: 92, distance: 84.6
click at [550, 92] on p "Este es LA MEJOR solucion" at bounding box center [492, 105] width 186 height 47
click at [497, 110] on p "Este es EL MEJOR solucion" at bounding box center [492, 105] width 186 height 47
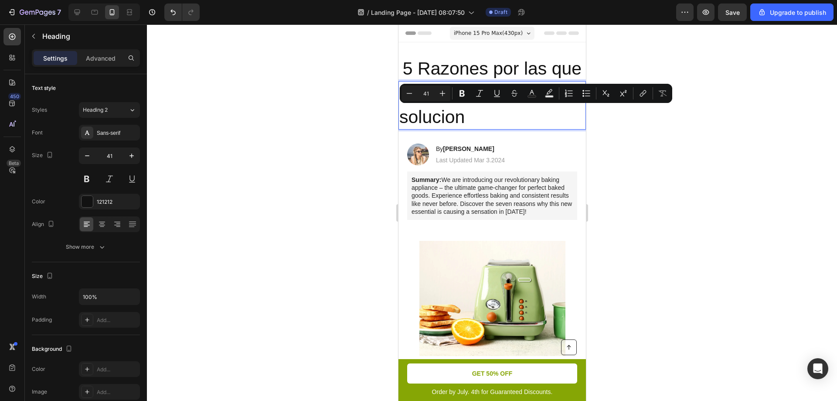
drag, startPoint x: 493, startPoint y: 122, endPoint x: 400, endPoint y: 122, distance: 92.9
click at [400, 122] on p "Este es EL MEJOR solucion" at bounding box center [492, 105] width 186 height 47
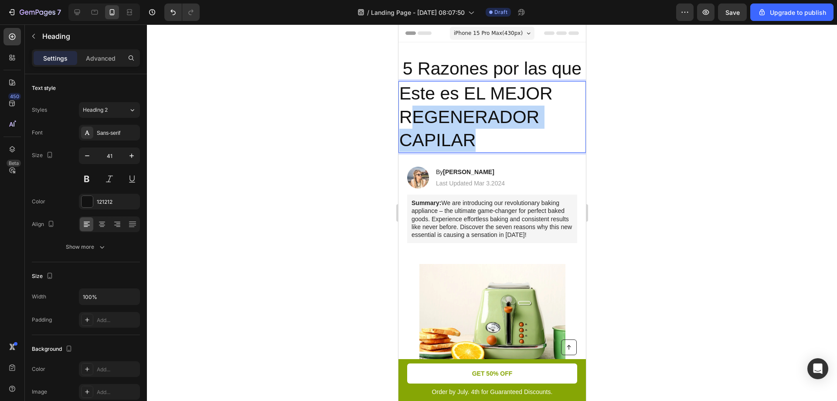
drag, startPoint x: 488, startPoint y: 136, endPoint x: 416, endPoint y: 120, distance: 73.2
click at [416, 120] on p "Este es EL MEJOR REGENERADOR CAPILAR" at bounding box center [492, 117] width 186 height 70
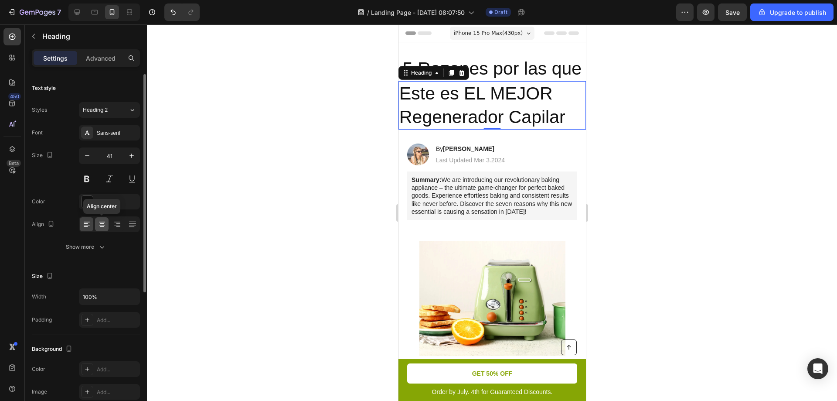
click at [100, 224] on icon at bounding box center [102, 223] width 4 height 1
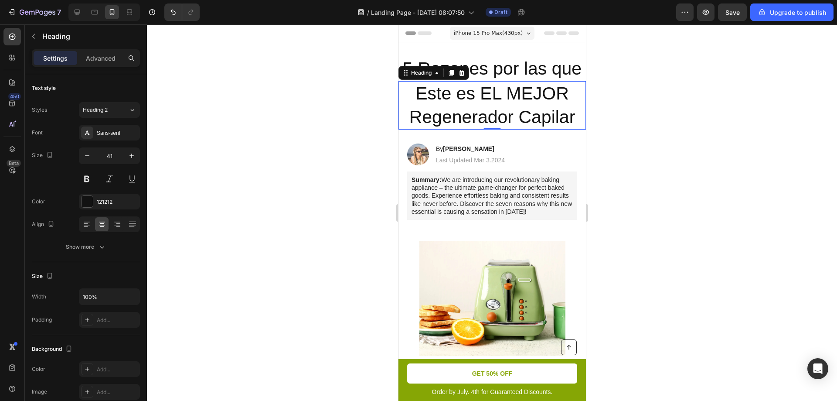
click at [326, 200] on div at bounding box center [492, 212] width 690 height 376
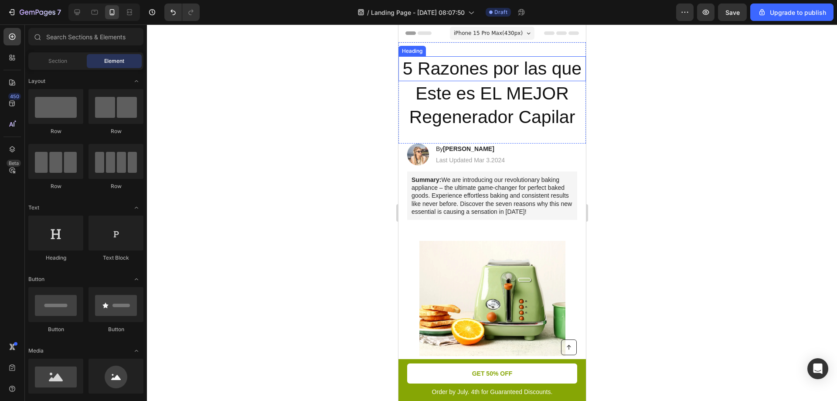
click at [501, 65] on p "5 Razones por las que" at bounding box center [492, 68] width 186 height 23
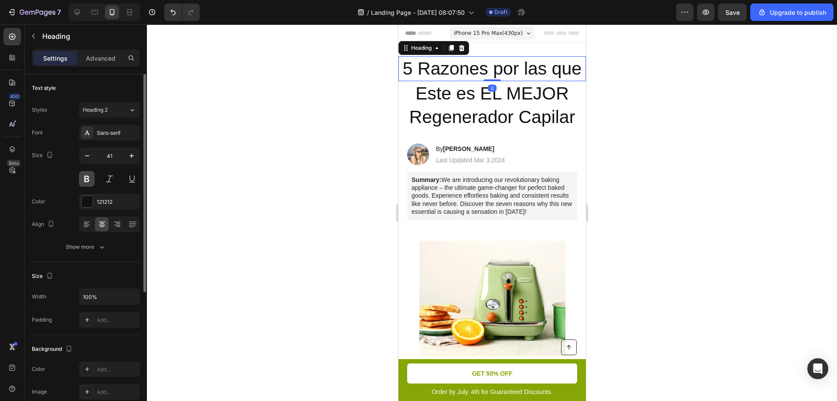
drag, startPoint x: 83, startPoint y: 183, endPoint x: 92, endPoint y: 181, distance: 9.0
click at [84, 183] on button at bounding box center [87, 179] width 16 height 16
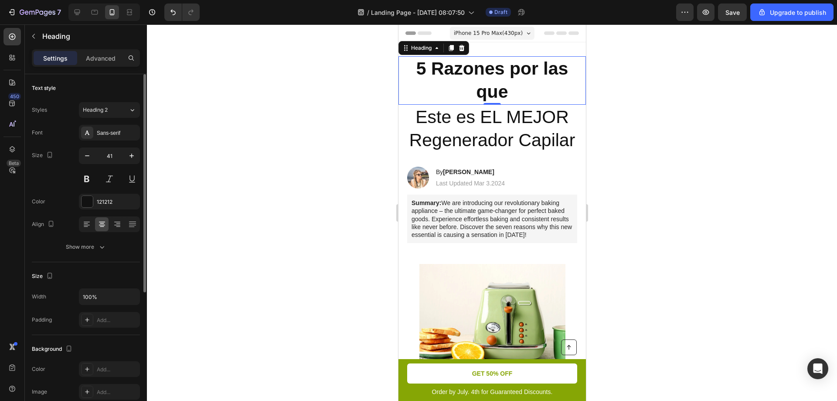
click at [481, 122] on p "Este es EL MEJOR Regenerador Capilar" at bounding box center [492, 129] width 186 height 47
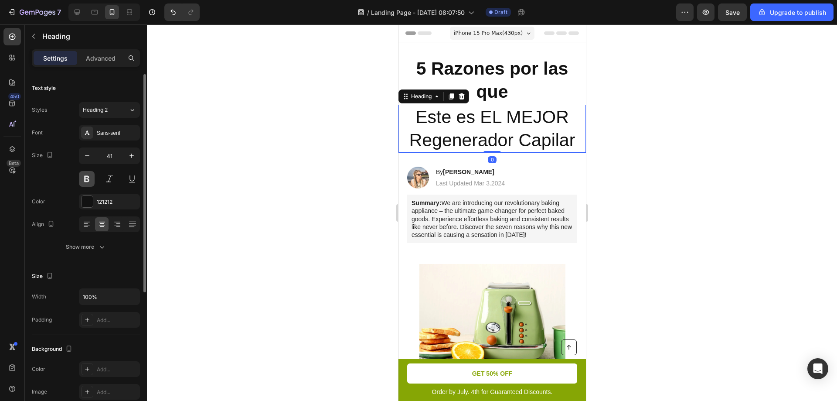
click at [88, 182] on button at bounding box center [87, 179] width 16 height 16
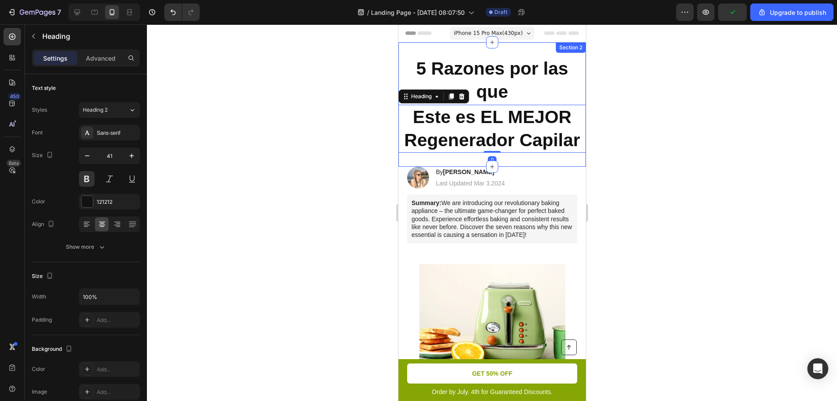
click at [509, 68] on p "5 Razones por las que" at bounding box center [492, 80] width 186 height 47
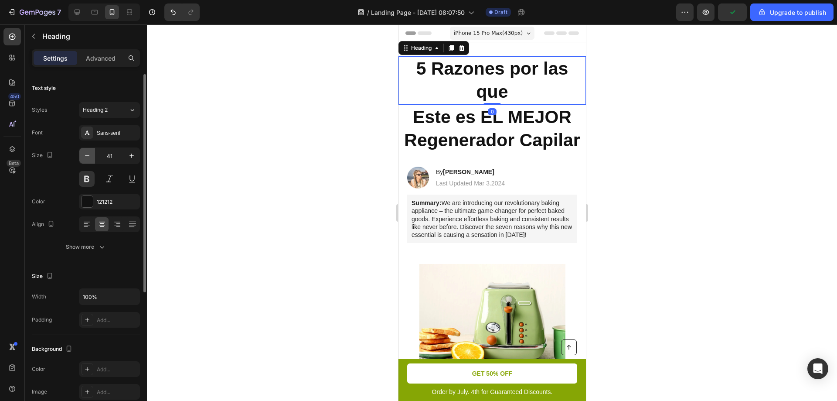
click at [92, 154] on button "button" at bounding box center [87, 156] width 16 height 16
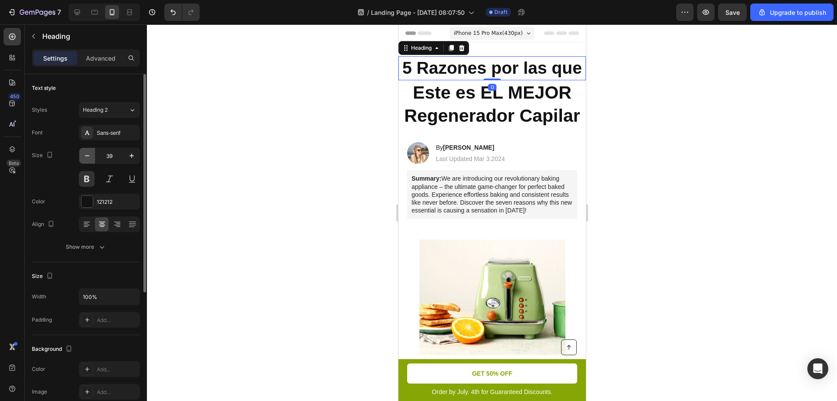
click at [92, 154] on button "button" at bounding box center [87, 156] width 16 height 16
type input "38"
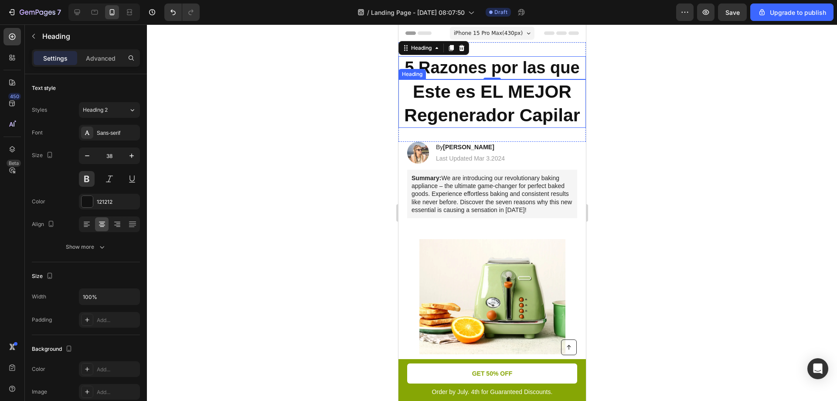
click at [497, 112] on p "Este es EL MEJOR Regenerador Capilar" at bounding box center [492, 103] width 186 height 47
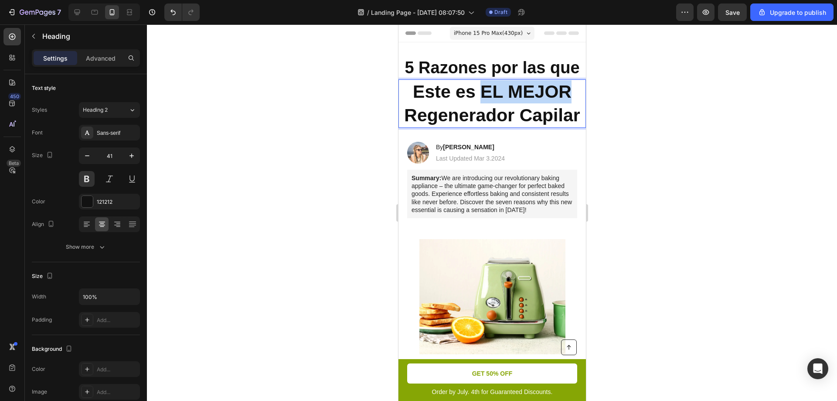
drag, startPoint x: 478, startPoint y: 91, endPoint x: 563, endPoint y: 89, distance: 85.5
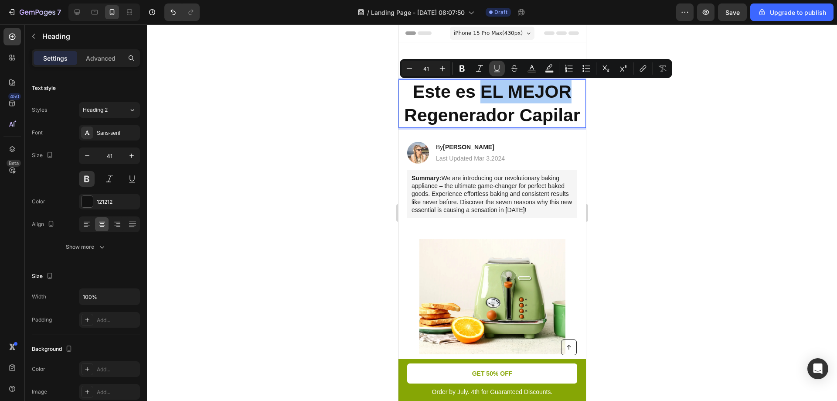
click at [493, 70] on icon "Editor contextual toolbar" at bounding box center [497, 68] width 9 height 9
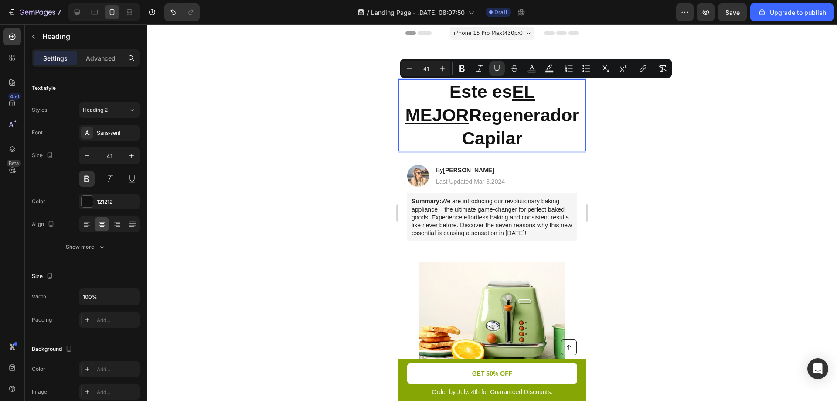
click at [688, 151] on div at bounding box center [492, 212] width 690 height 376
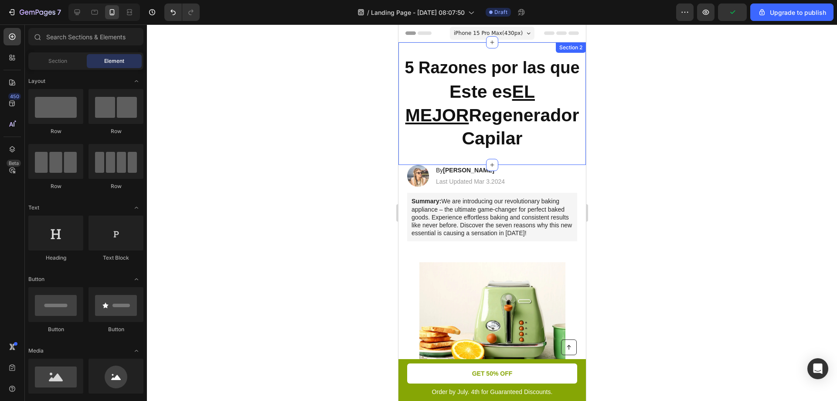
click at [451, 48] on div "5 Razones por las que Heading Este es EL MEJOR Regenerador Capilar Heading Sect…" at bounding box center [492, 103] width 188 height 123
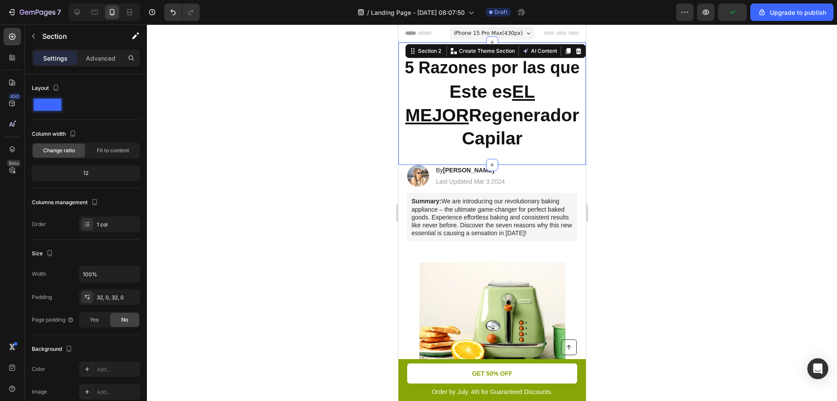
click at [670, 140] on div at bounding box center [492, 212] width 690 height 376
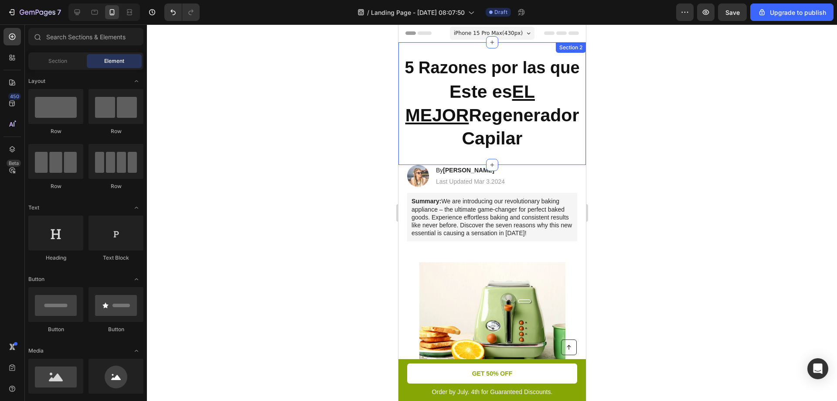
click at [507, 56] on div "5 Razones por las que Heading Este es EL MEJOR Regenerador Capilar Heading Sect…" at bounding box center [492, 103] width 188 height 123
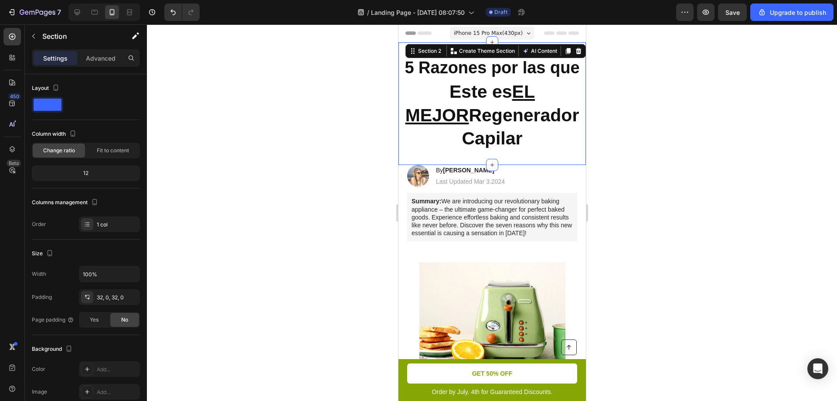
click at [664, 85] on div at bounding box center [492, 212] width 690 height 376
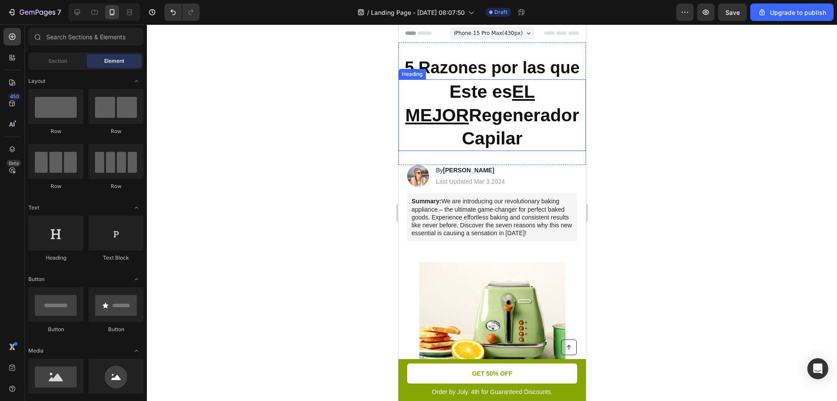
click at [454, 116] on p "Este es EL MEJOR Regenerador Capilar" at bounding box center [492, 115] width 186 height 70
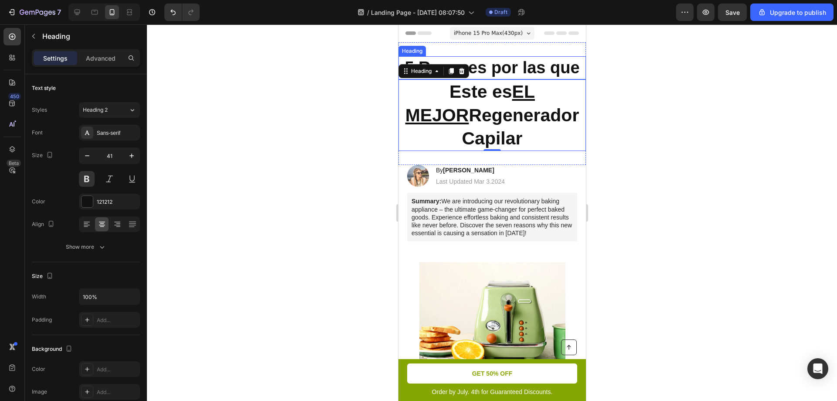
click at [486, 72] on p "5 Razones por las que" at bounding box center [492, 67] width 186 height 21
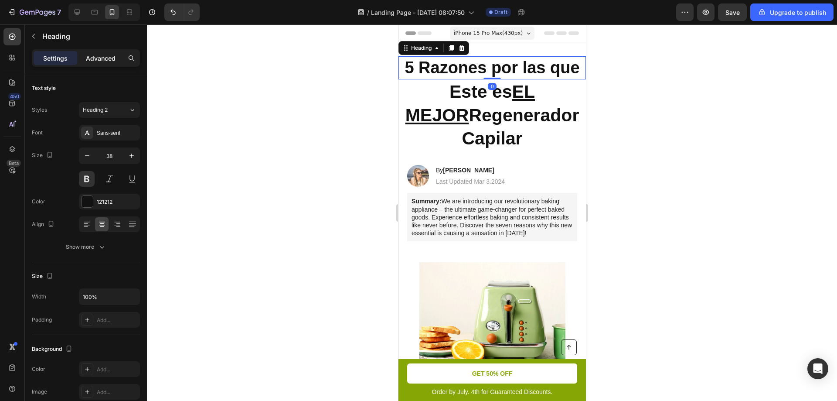
click at [106, 60] on p "Advanced" at bounding box center [101, 58] width 30 height 9
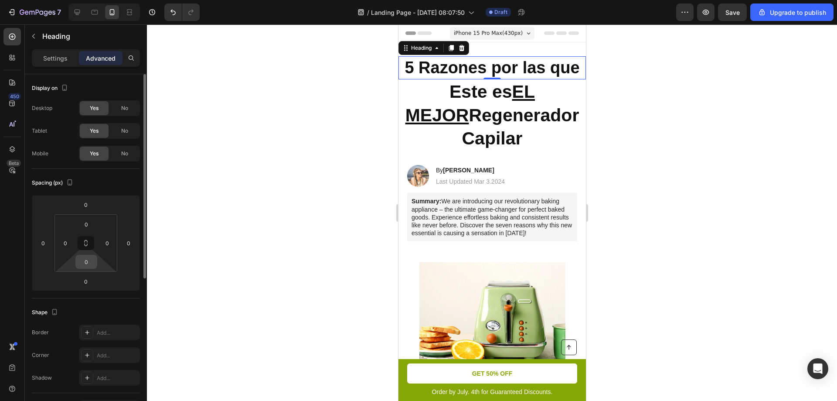
click at [92, 263] on input "0" at bounding box center [86, 261] width 17 height 13
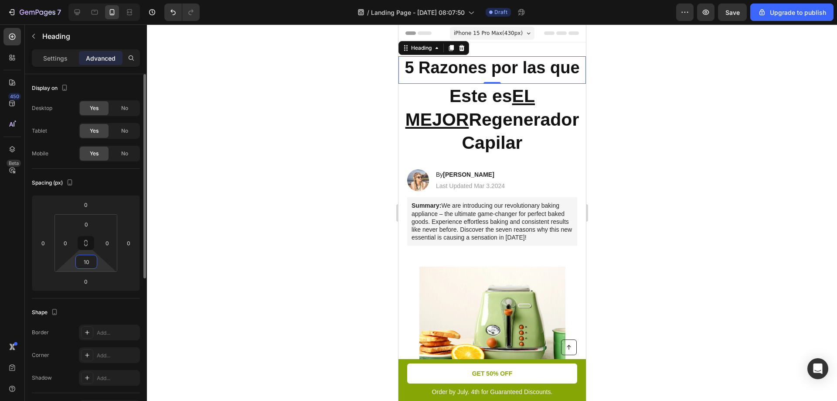
type input "1"
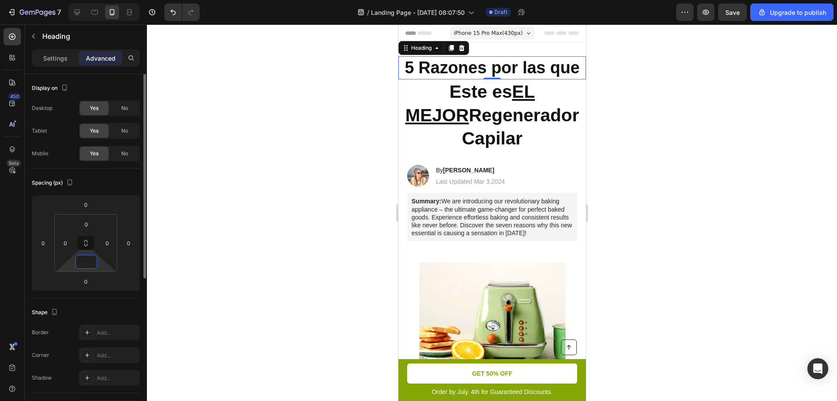
type input "6"
type input "0"
click at [363, 178] on div at bounding box center [492, 212] width 690 height 376
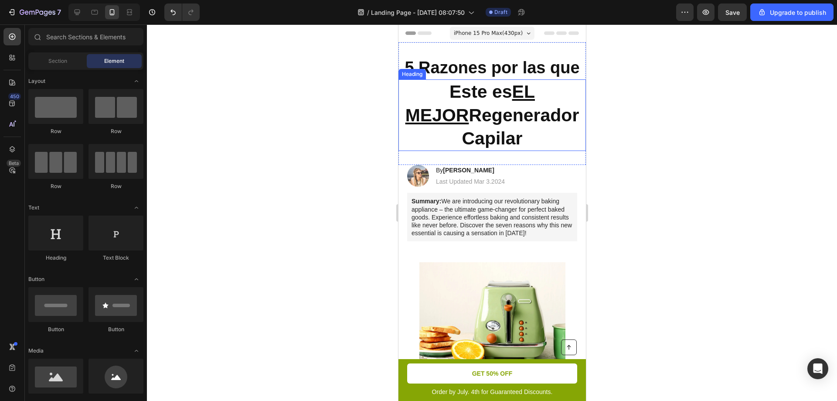
click at [470, 88] on p "Este es EL MEJOR Regenerador Capilar" at bounding box center [492, 115] width 186 height 70
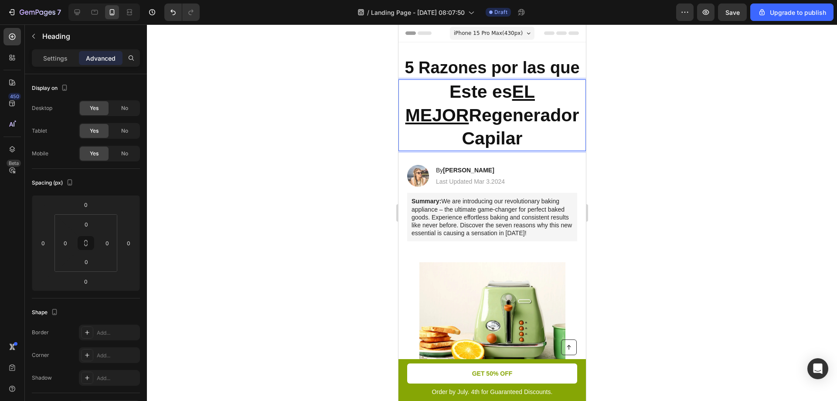
click at [273, 122] on div at bounding box center [492, 212] width 690 height 376
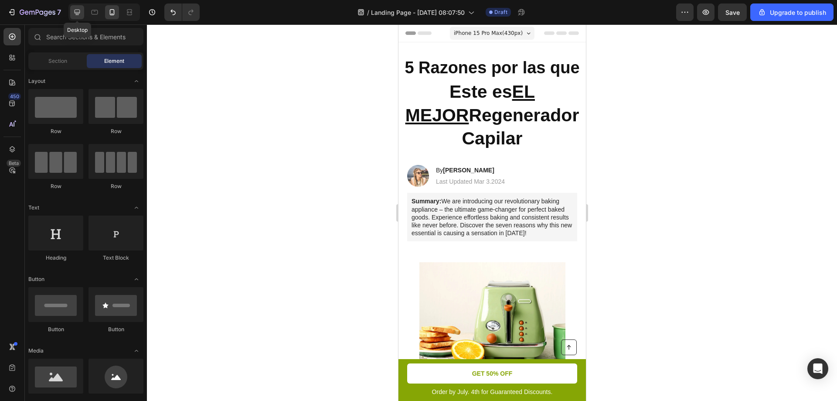
click at [78, 13] on icon at bounding box center [78, 13] width 6 height 6
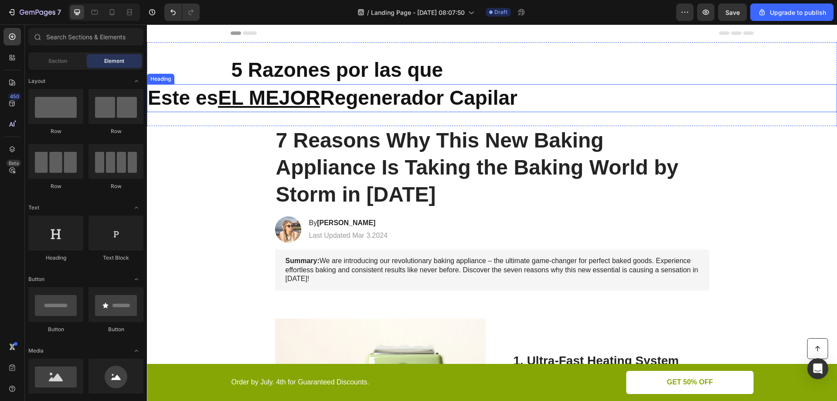
click at [522, 63] on p "5 Razones por las que" at bounding box center [493, 70] width 522 height 26
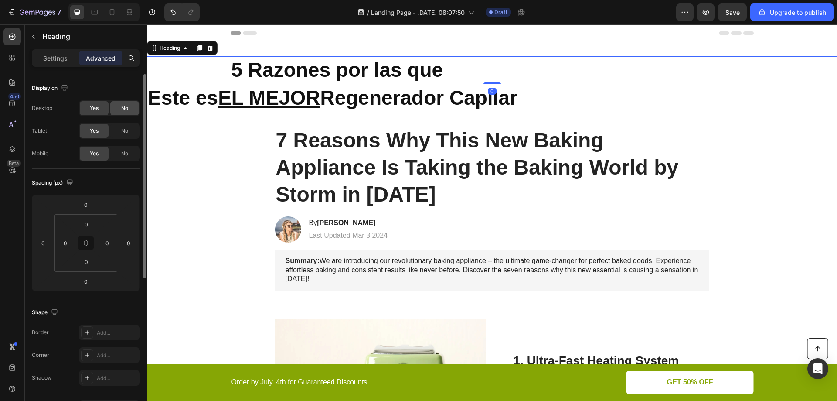
click at [123, 110] on span "No" at bounding box center [124, 108] width 7 height 8
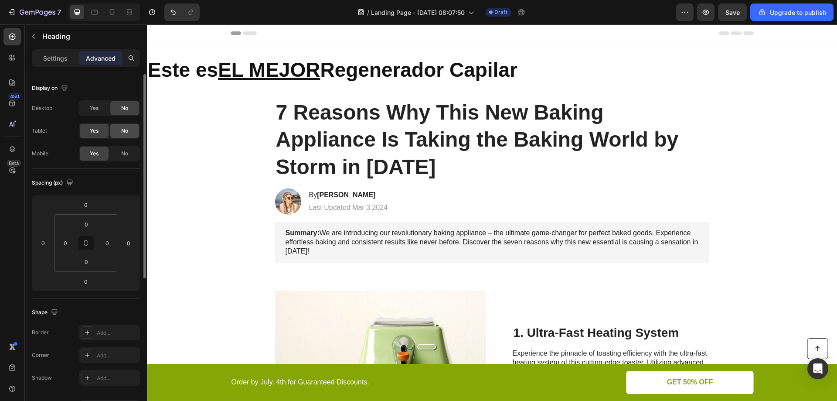
click at [126, 131] on span "No" at bounding box center [124, 131] width 7 height 8
click at [109, 11] on icon at bounding box center [112, 12] width 9 height 9
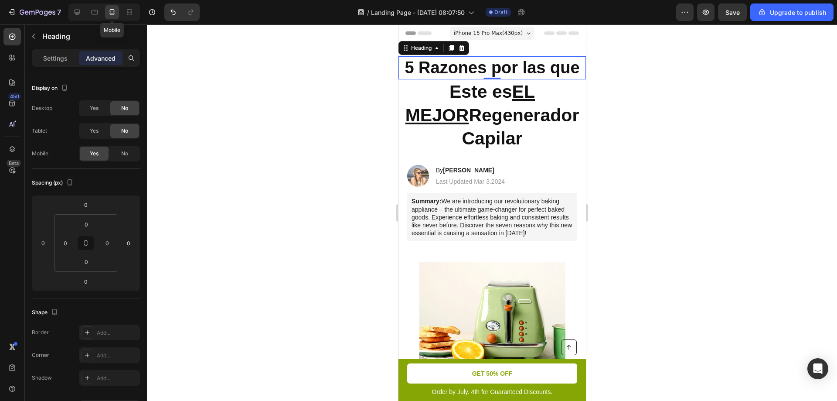
scroll to position [1, 0]
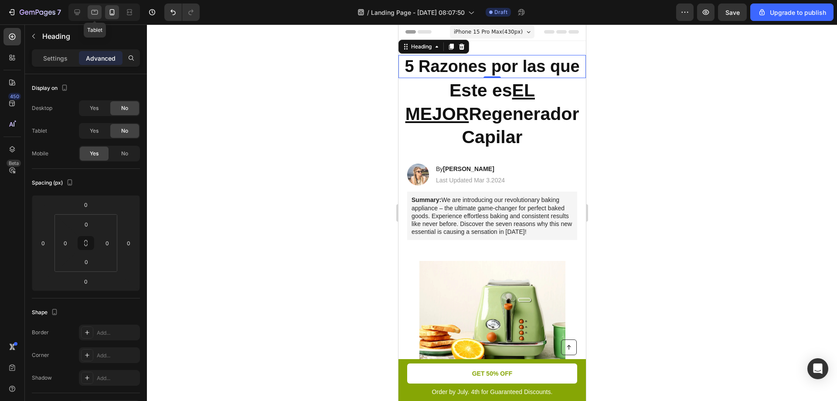
click at [96, 9] on icon at bounding box center [94, 12] width 9 height 9
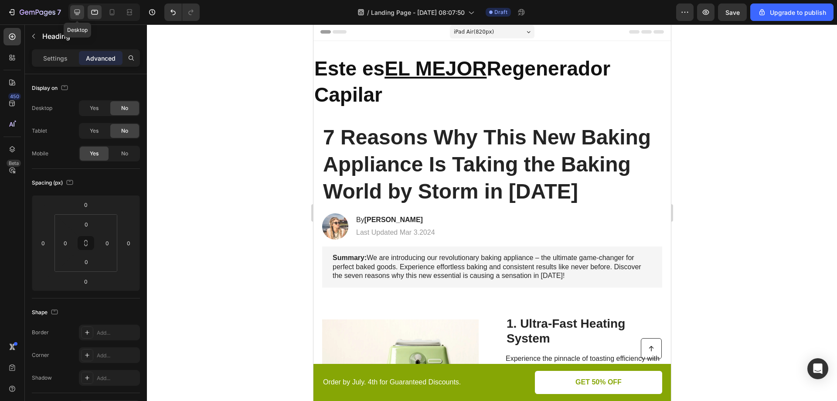
click at [77, 14] on icon at bounding box center [78, 13] width 6 height 6
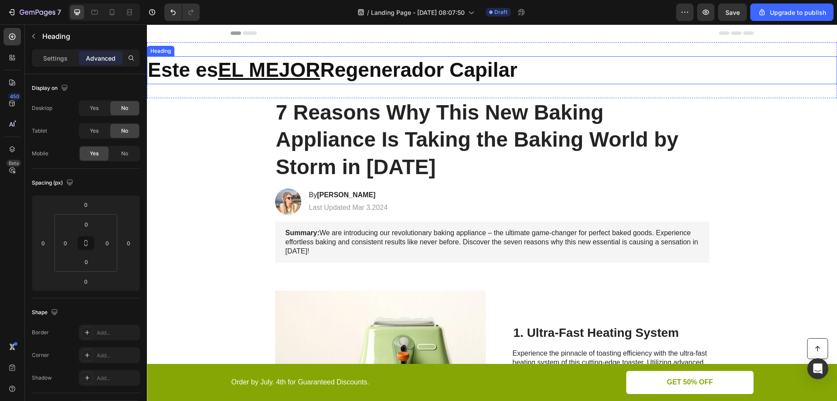
click at [360, 66] on p "Este es EL MEJOR Regenerador Capilar" at bounding box center [492, 70] width 689 height 26
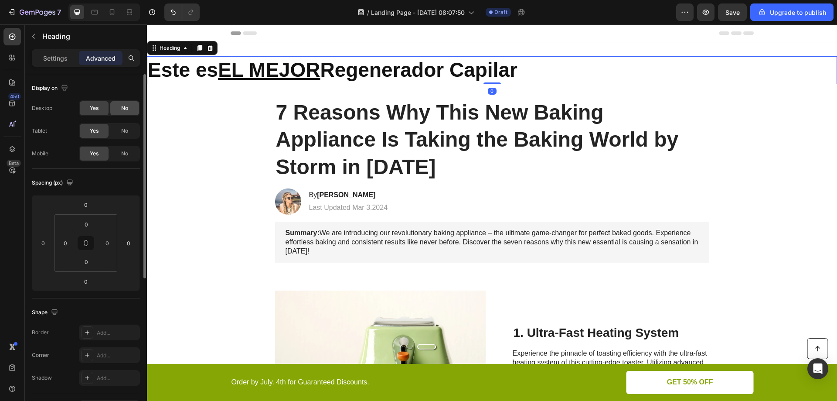
click at [122, 111] on span "No" at bounding box center [124, 108] width 7 height 8
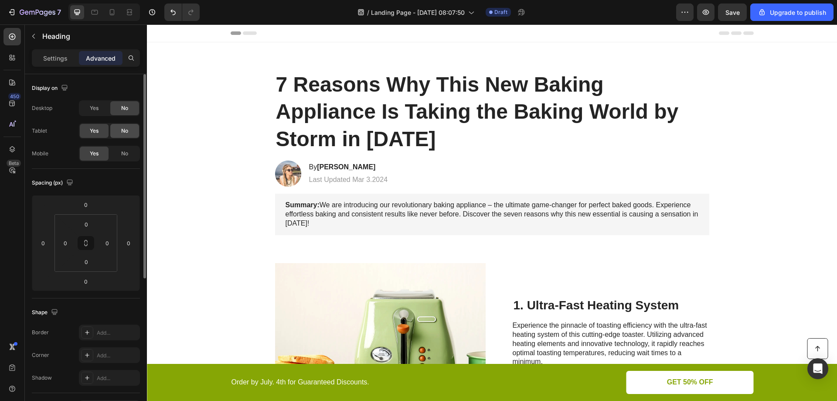
click at [125, 130] on span "No" at bounding box center [124, 131] width 7 height 8
click at [107, 11] on div at bounding box center [112, 12] width 14 height 14
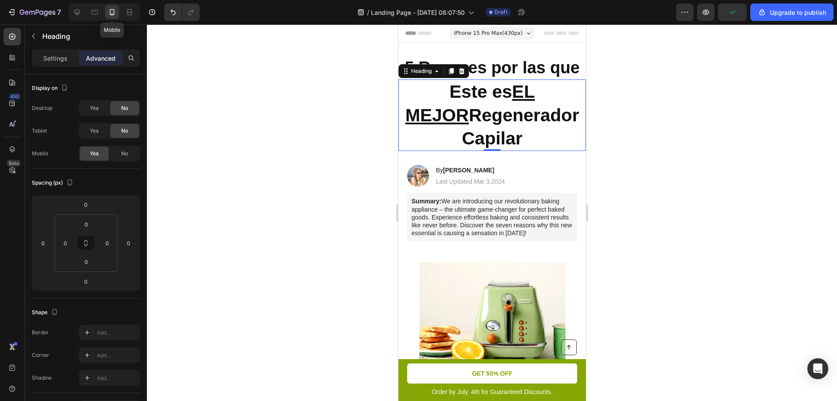
scroll to position [24, 0]
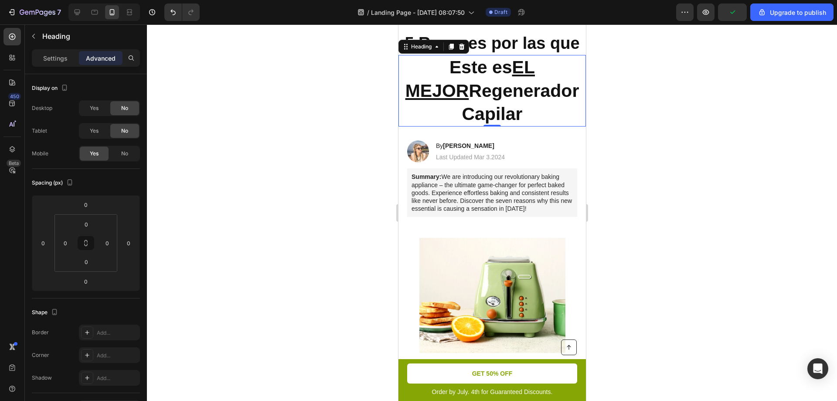
click at [722, 178] on div at bounding box center [492, 212] width 690 height 376
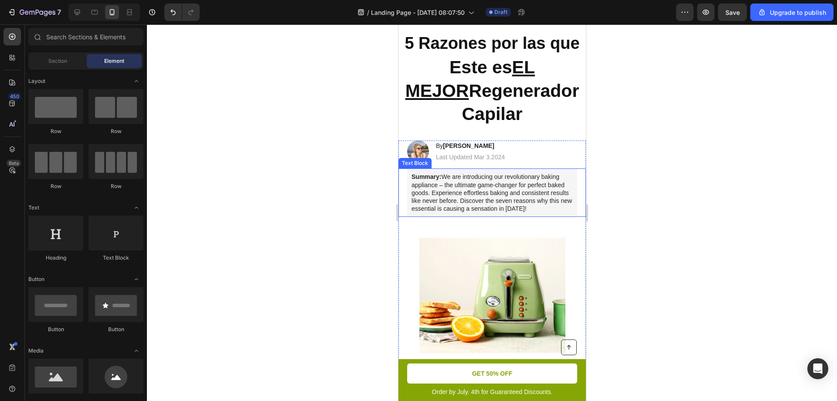
scroll to position [0, 0]
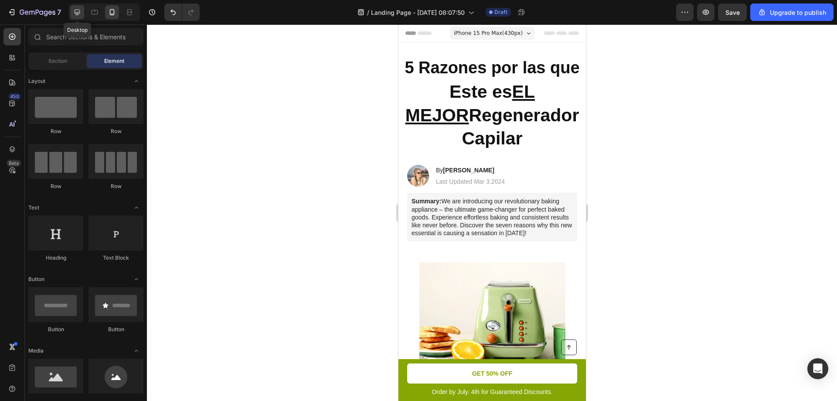
click at [74, 10] on icon at bounding box center [77, 12] width 9 height 9
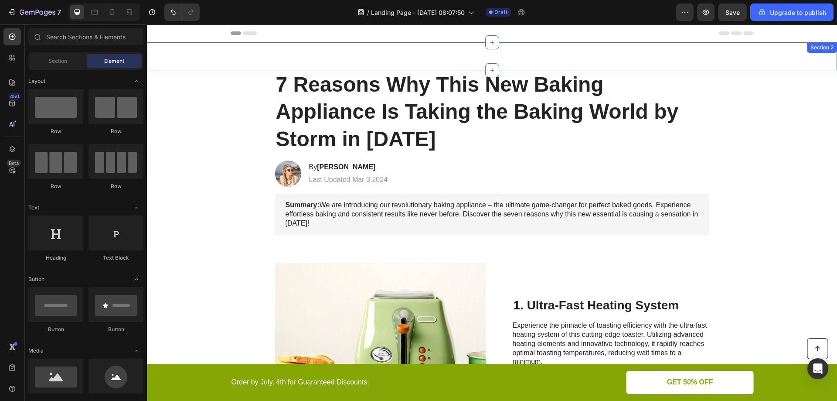
click at [341, 52] on div "5 Razones por las que Heading Este es EL MEJOR Regenerador Capilar Heading Sect…" at bounding box center [492, 56] width 690 height 28
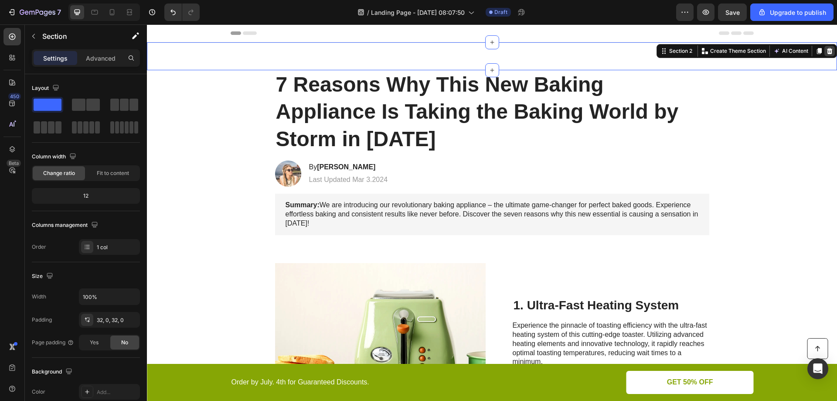
click at [827, 52] on icon at bounding box center [830, 51] width 6 height 6
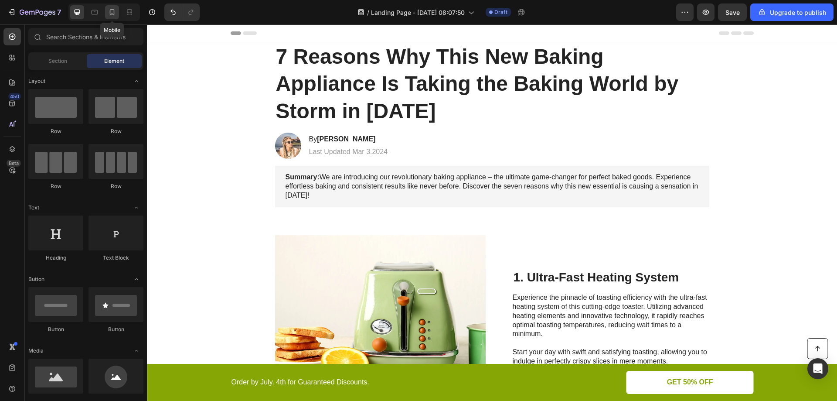
click at [114, 14] on icon at bounding box center [112, 12] width 5 height 6
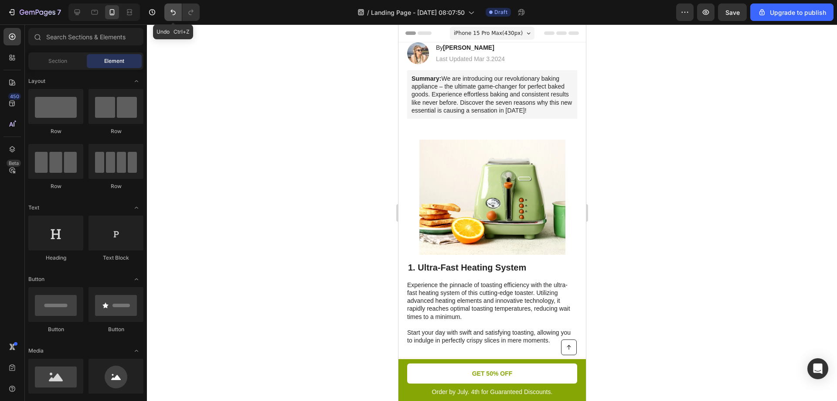
click at [167, 12] on button "Undo/Redo" at bounding box center [172, 11] width 17 height 17
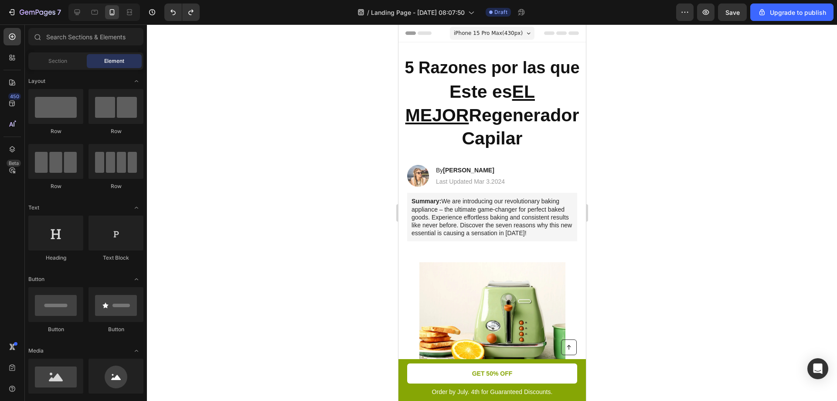
click at [270, 115] on div at bounding box center [492, 212] width 690 height 376
click at [80, 7] on div at bounding box center [77, 12] width 14 height 14
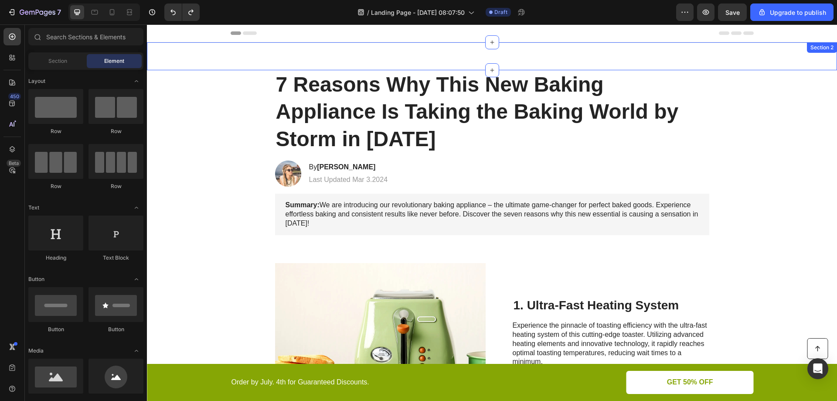
click at [480, 51] on div "5 Razones por las que Heading Este es EL MEJOR Regenerador Capilar Heading Sect…" at bounding box center [492, 56] width 690 height 28
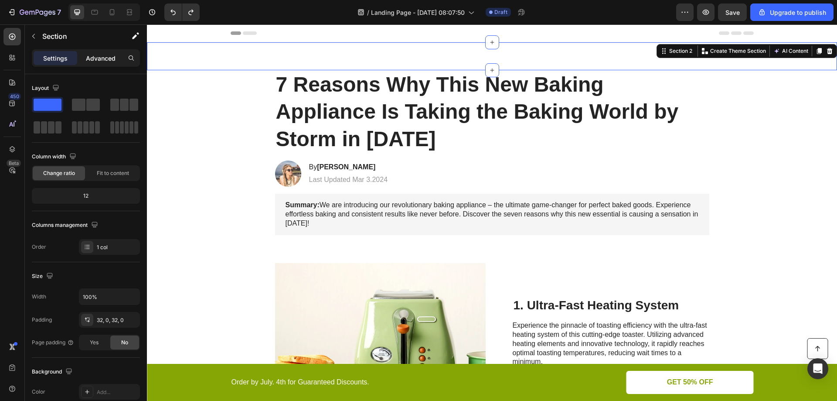
click at [96, 57] on p "Advanced" at bounding box center [101, 58] width 30 height 9
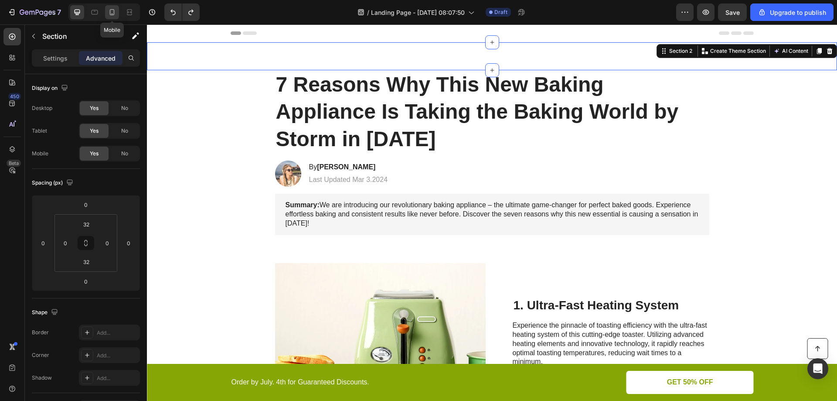
click at [112, 13] on icon at bounding box center [112, 12] width 9 height 9
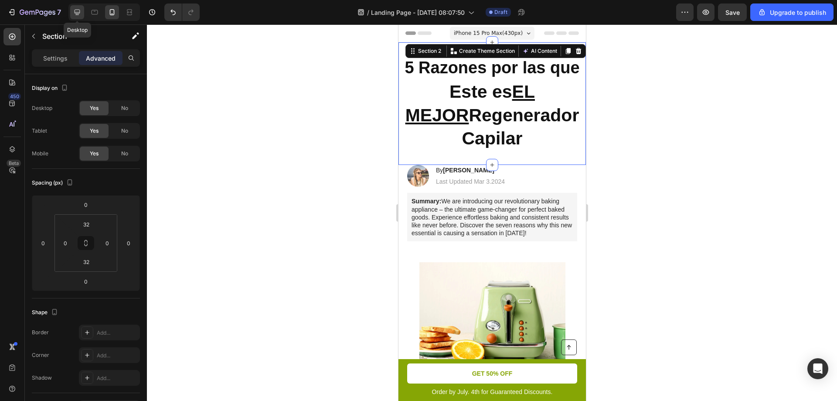
click at [73, 14] on icon at bounding box center [77, 12] width 9 height 9
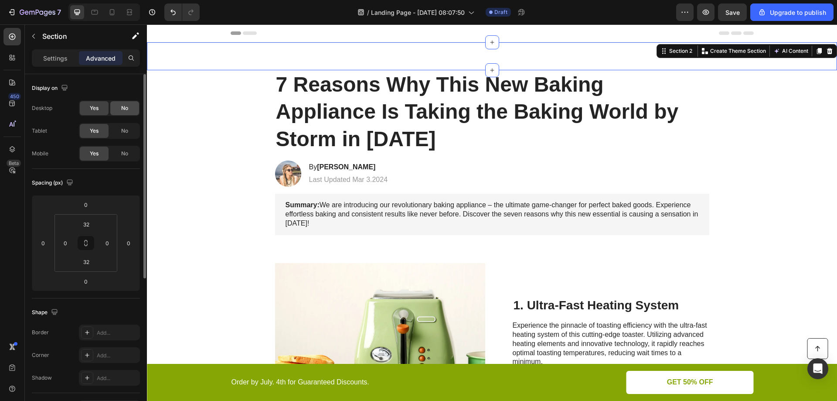
click at [131, 107] on div "No" at bounding box center [124, 108] width 29 height 14
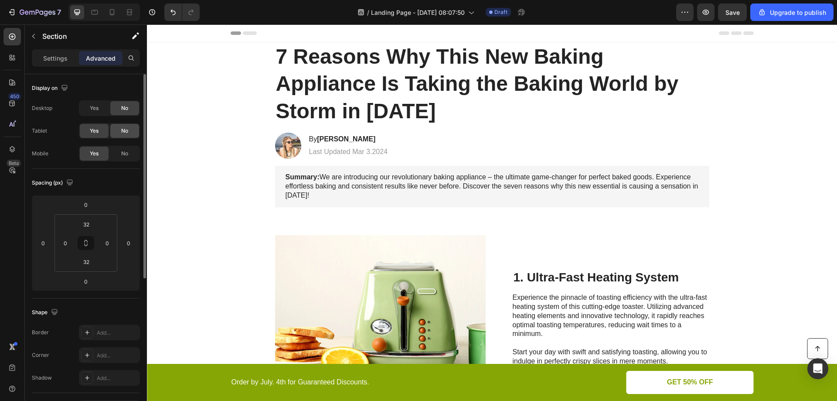
click at [131, 133] on div "No" at bounding box center [124, 131] width 29 height 14
click at [107, 14] on div at bounding box center [112, 12] width 14 height 14
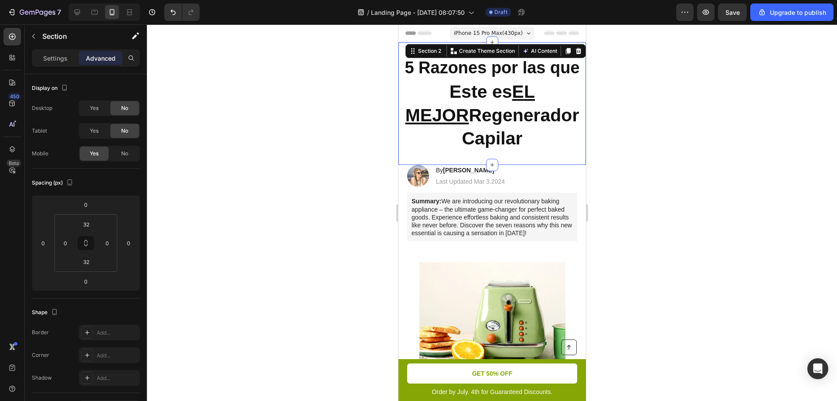
click at [282, 125] on div at bounding box center [492, 212] width 690 height 376
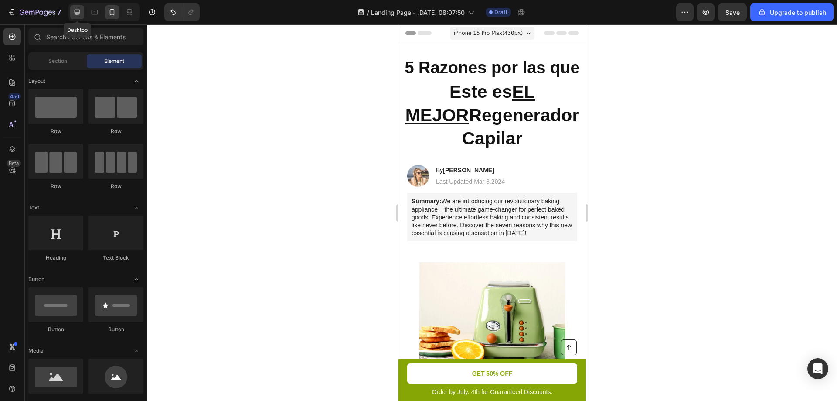
click at [75, 12] on icon at bounding box center [78, 13] width 6 height 6
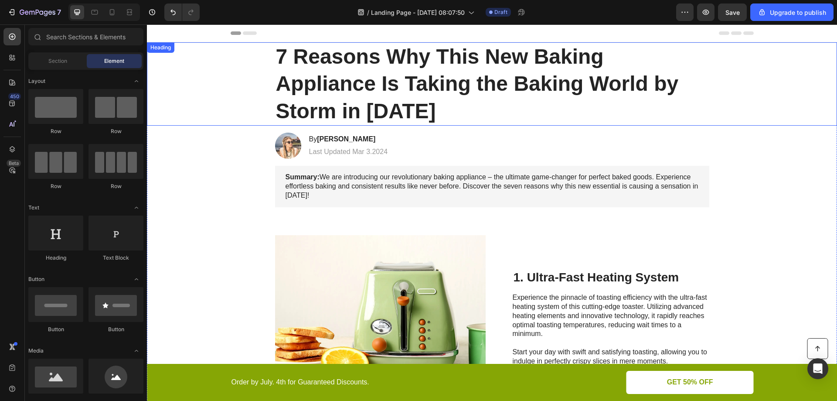
click at [418, 64] on p "7 Reasons Why This New Baking Appliance Is Taking the Baking World by Storm in …" at bounding box center [492, 84] width 433 height 82
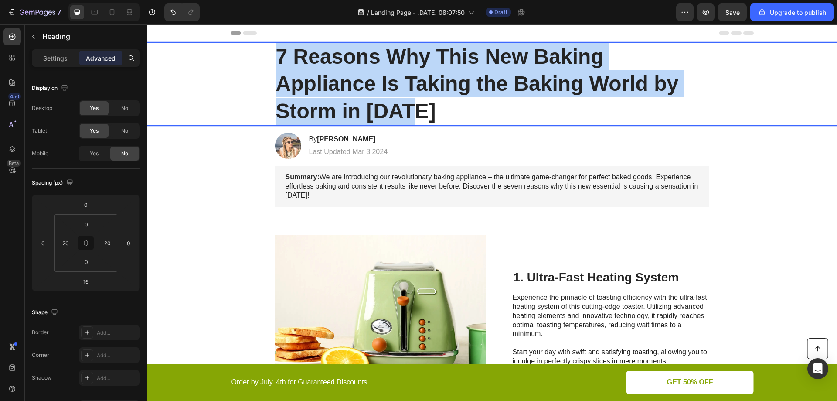
click at [418, 64] on p "7 Reasons Why This New Baking Appliance Is Taking the Baking World by Storm in …" at bounding box center [492, 84] width 433 height 82
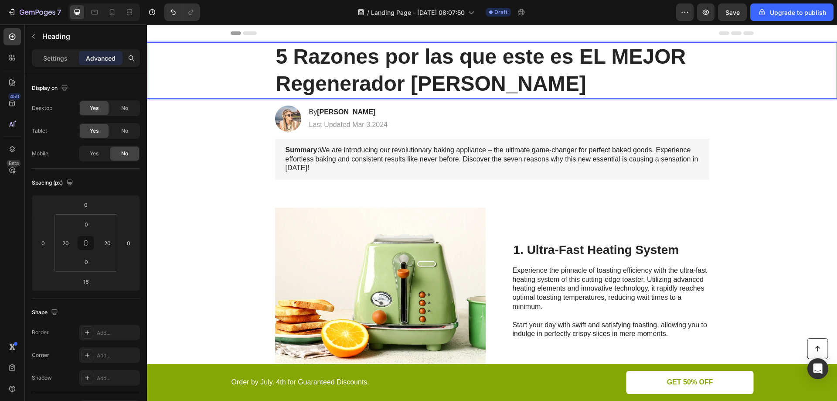
click at [423, 86] on p "5 Razones por las que este es EL MEJOR Regenerador Cpilar" at bounding box center [492, 70] width 433 height 55
click at [643, 56] on p "5 Razones por las que este es EL MEJOR Regenerador Capilar" at bounding box center [492, 70] width 433 height 55
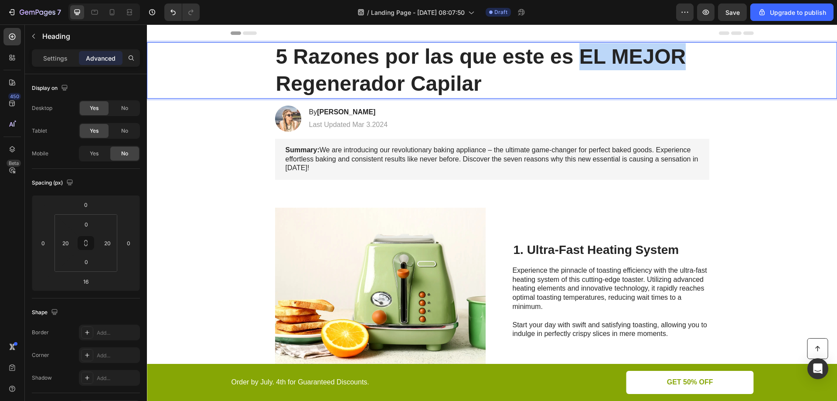
drag, startPoint x: 578, startPoint y: 59, endPoint x: 679, endPoint y: 55, distance: 101.3
click at [679, 55] on p "5 Razones por las que este es EL MEJOR Regenerador Capilar" at bounding box center [492, 70] width 433 height 55
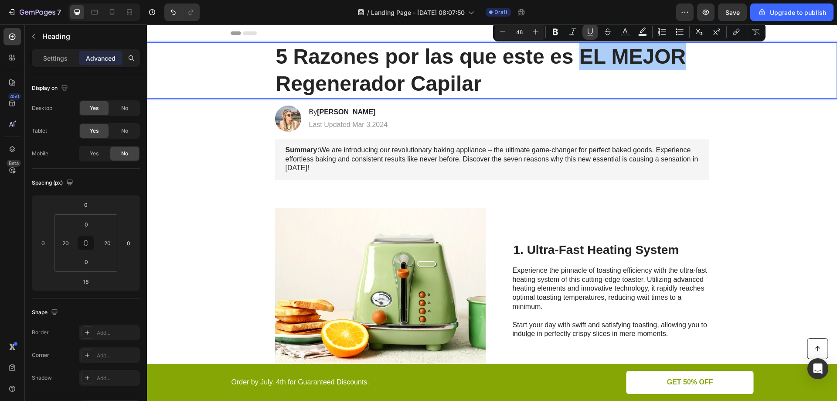
click at [595, 34] on button "Underline" at bounding box center [591, 32] width 16 height 16
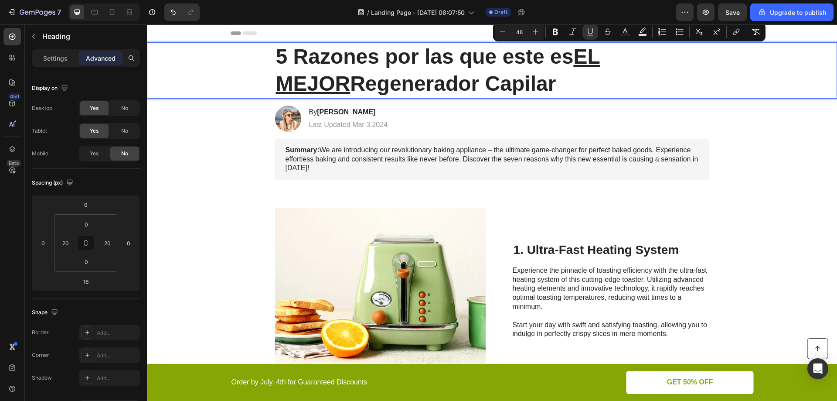
click at [577, 71] on p "5 Razones por las que este es EL MEJOR Regenerador Capilar" at bounding box center [492, 70] width 433 height 55
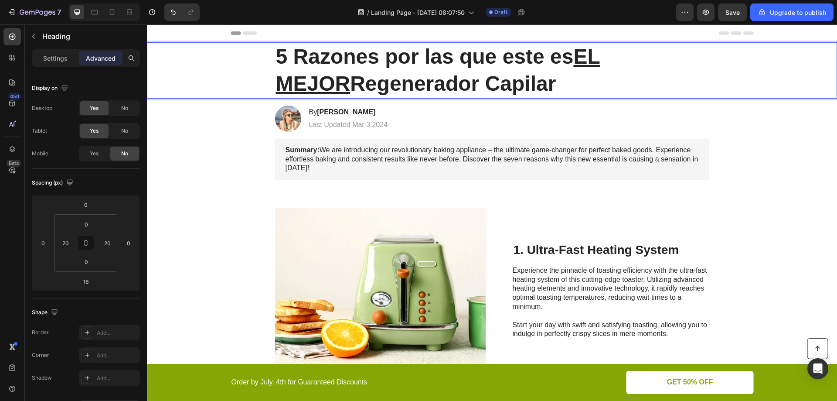
click at [343, 67] on p "5 Razones por las que este es EL MEJOR Regenerador Capilar" at bounding box center [492, 70] width 433 height 55
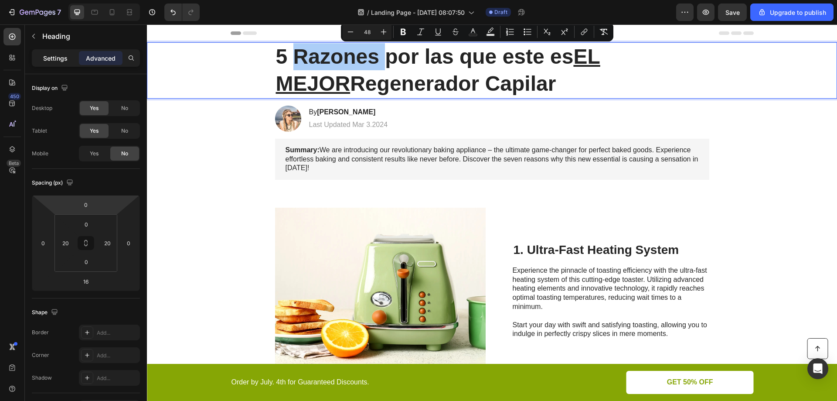
click at [57, 56] on p "Settings" at bounding box center [55, 58] width 24 height 9
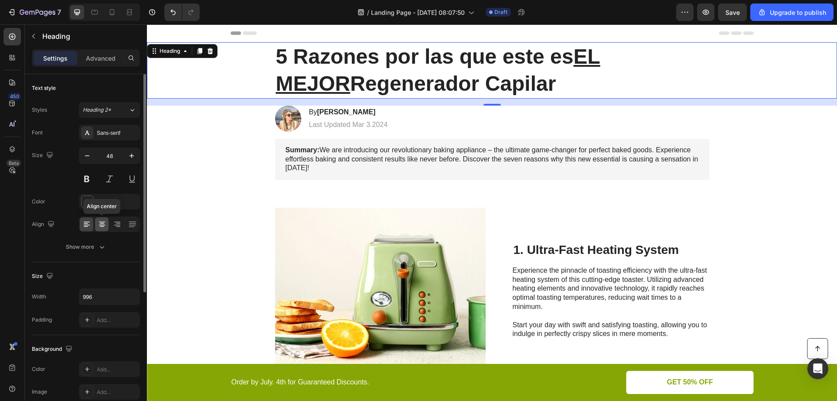
click at [99, 225] on icon at bounding box center [102, 224] width 9 height 9
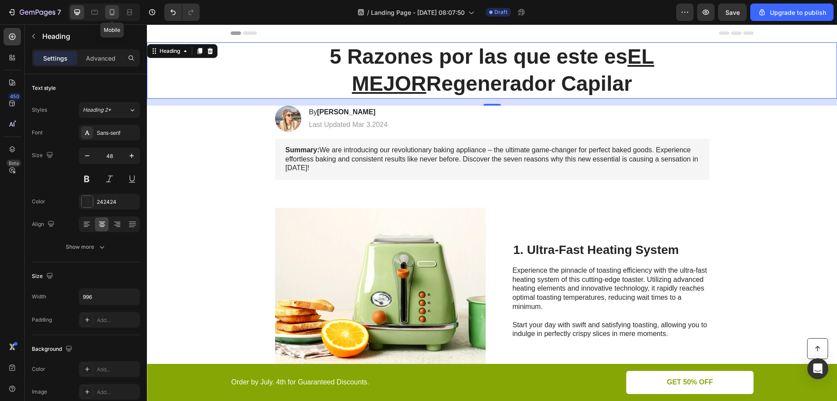
click at [108, 13] on icon at bounding box center [112, 12] width 9 height 9
type input "35"
type input "100%"
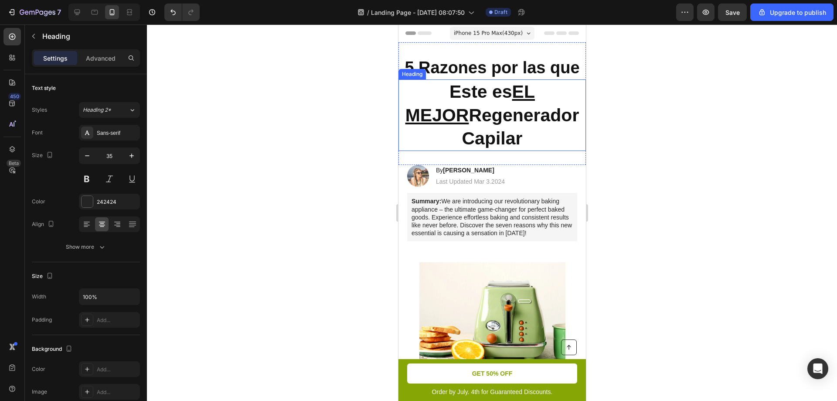
click at [501, 96] on u "EL MEJOR" at bounding box center [470, 103] width 130 height 43
click at [485, 65] on h2 "5 Razones por las que" at bounding box center [492, 67] width 188 height 23
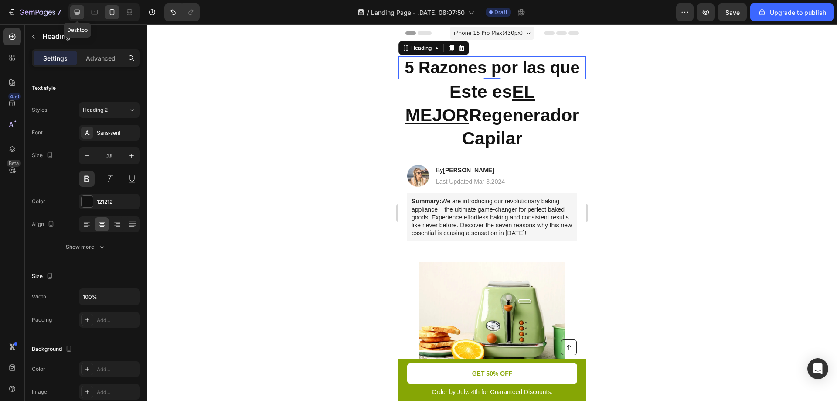
click at [80, 12] on icon at bounding box center [77, 12] width 9 height 9
type input "46"
type input "1200"
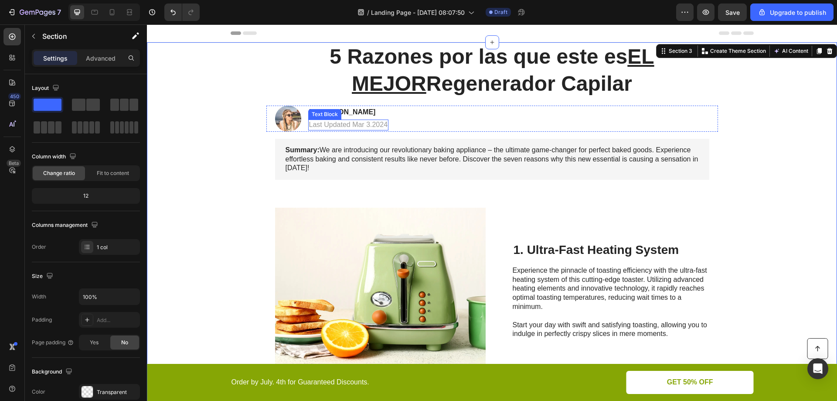
click at [331, 126] on p "Last Updated Mar 3.2024" at bounding box center [348, 124] width 79 height 9
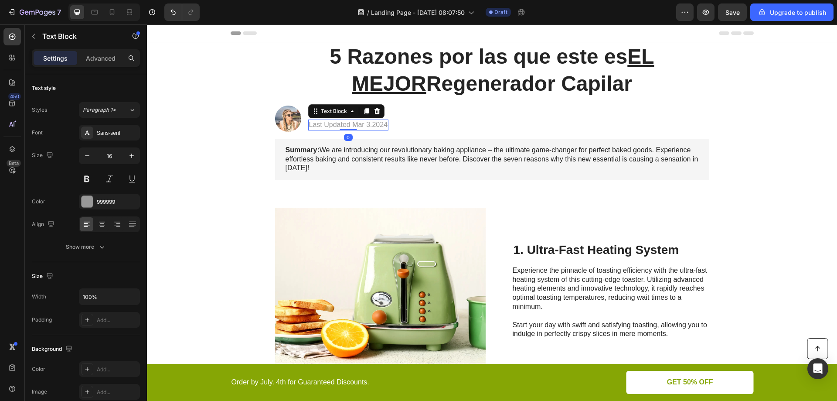
click at [331, 126] on p "Last Updated Mar 3.2024" at bounding box center [348, 124] width 79 height 9
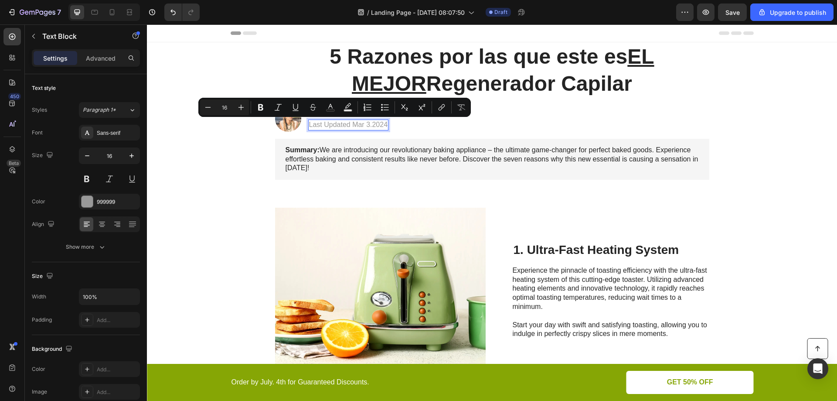
click at [317, 123] on p "Last Updated Mar 3.2024" at bounding box center [348, 124] width 79 height 9
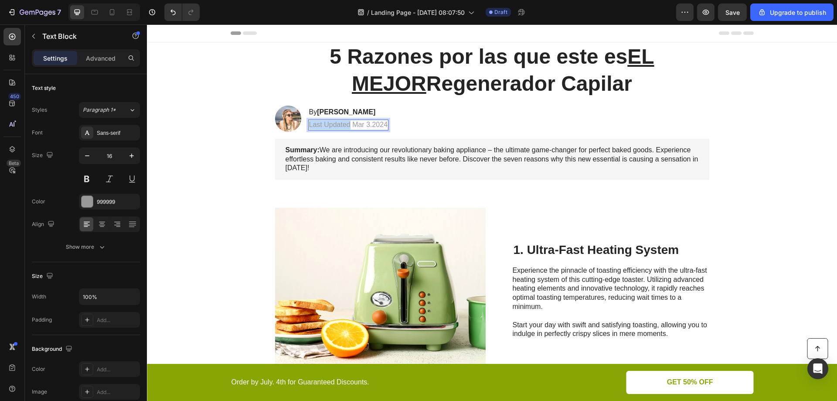
drag, startPoint x: 348, startPoint y: 125, endPoint x: 307, endPoint y: 126, distance: 40.6
click at [309, 126] on p "Last Updated Mar 3.2024" at bounding box center [348, 124] width 79 height 9
click at [380, 123] on p "Ultima actualizacion Mar 3.2024" at bounding box center [358, 124] width 99 height 9
click at [382, 124] on p "Ultima actualizacion Mar 3.2024" at bounding box center [358, 124] width 99 height 9
click at [396, 125] on p "Ultima actualizacion Agosto 3.2024" at bounding box center [363, 124] width 109 height 9
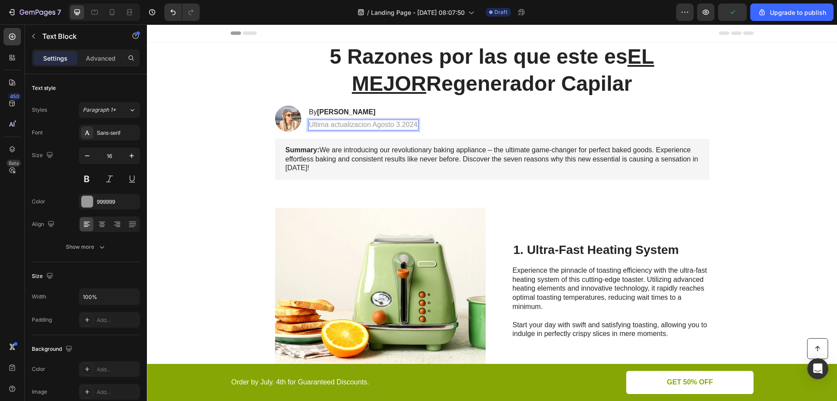
click at [397, 124] on p "Ultima actualizacion Agosto 3.2024" at bounding box center [363, 124] width 109 height 9
click at [418, 125] on div "Ultima actualizacion Agosto 19.2024" at bounding box center [365, 124] width 114 height 11
click at [399, 125] on p "Ultima actualizacion Agosto 19.2025" at bounding box center [365, 124] width 113 height 9
click at [400, 125] on p "Ultima actualizacion Agosto 19.2025" at bounding box center [365, 124] width 113 height 9
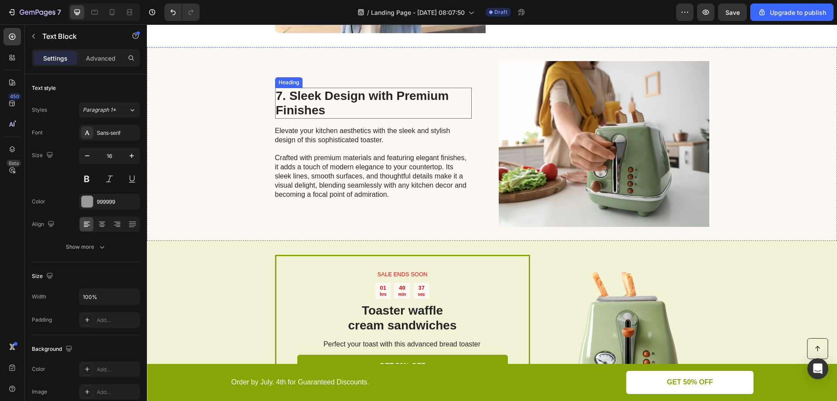
scroll to position [1439, 0]
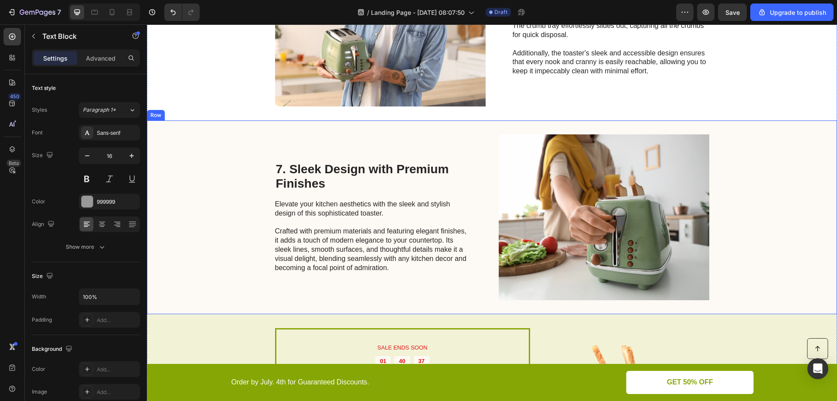
click at [467, 143] on div "7. Sleek Design with Premium Finishes Heading Elevate your kitchen aesthetics w…" at bounding box center [373, 217] width 197 height 166
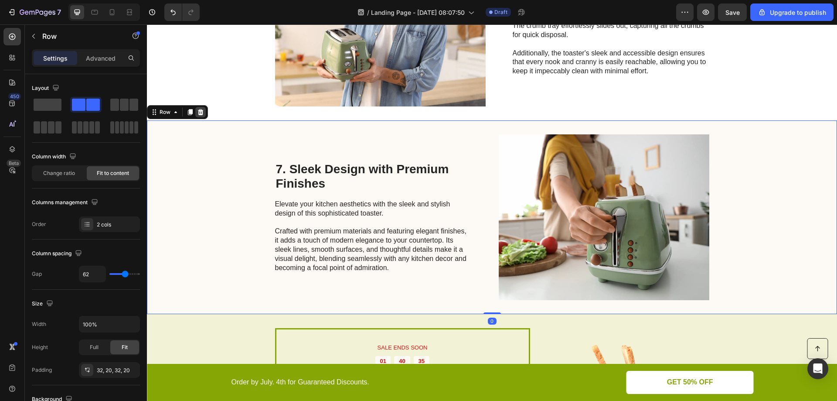
click at [199, 111] on icon at bounding box center [201, 112] width 6 height 6
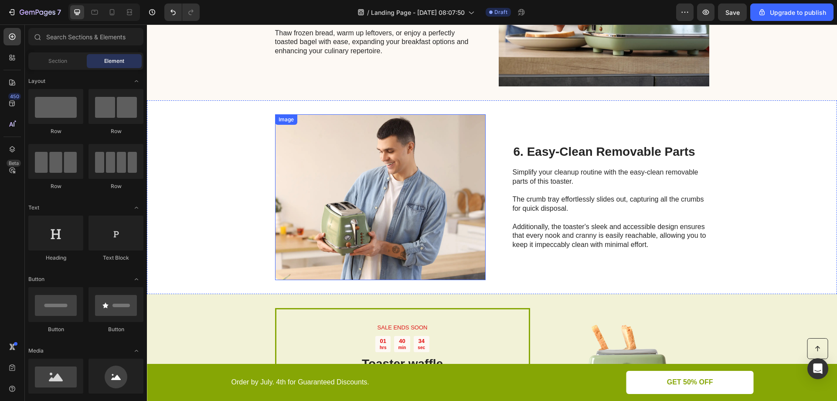
scroll to position [1265, 0]
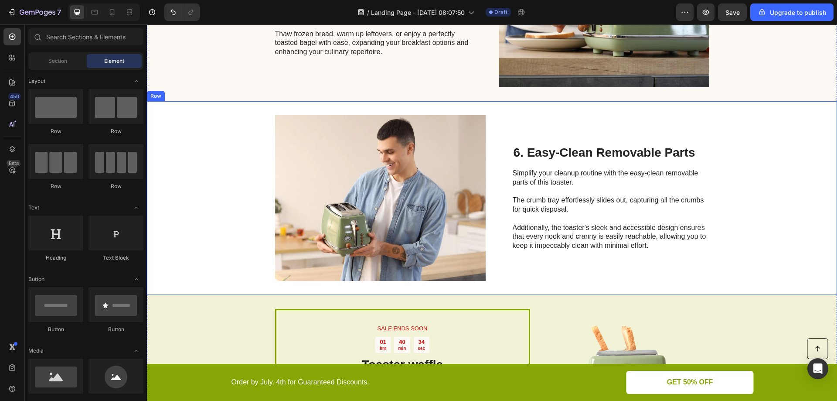
click at [229, 171] on div "Image 6. Easy-Clean Removable Parts Heading Simplify your cleanup routine with …" at bounding box center [492, 198] width 690 height 194
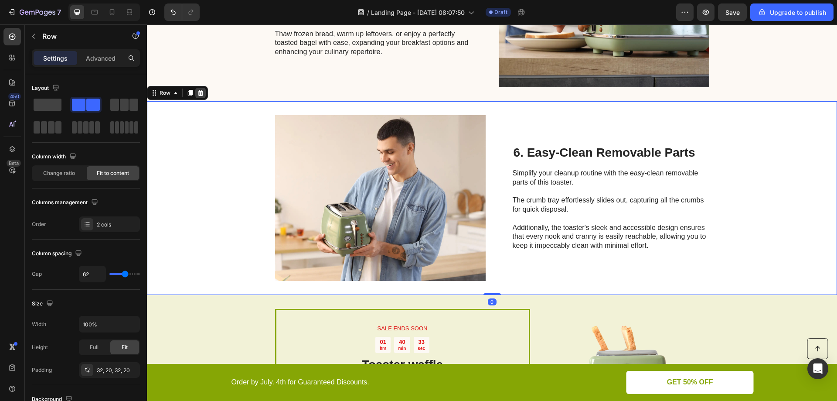
click at [202, 94] on icon at bounding box center [201, 92] width 6 height 6
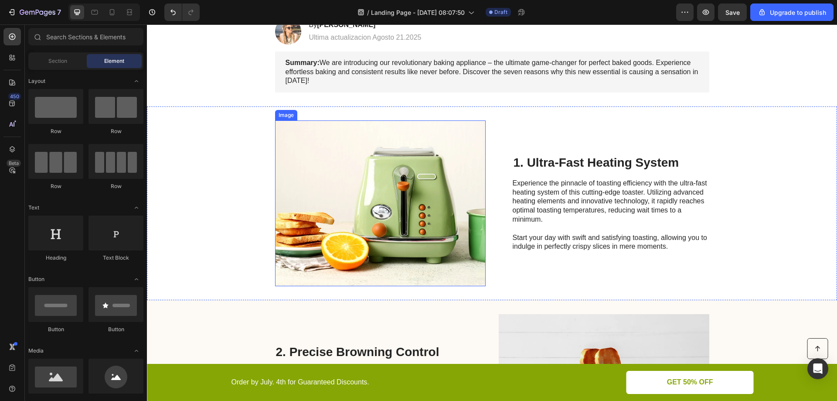
scroll to position [0, 0]
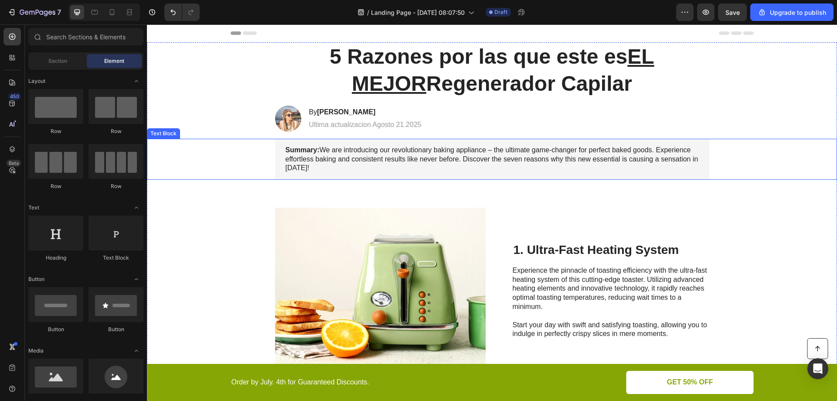
click at [396, 154] on p "Summary: We are introducing our revolutionary baking appliance – the ultimate g…" at bounding box center [492, 159] width 413 height 27
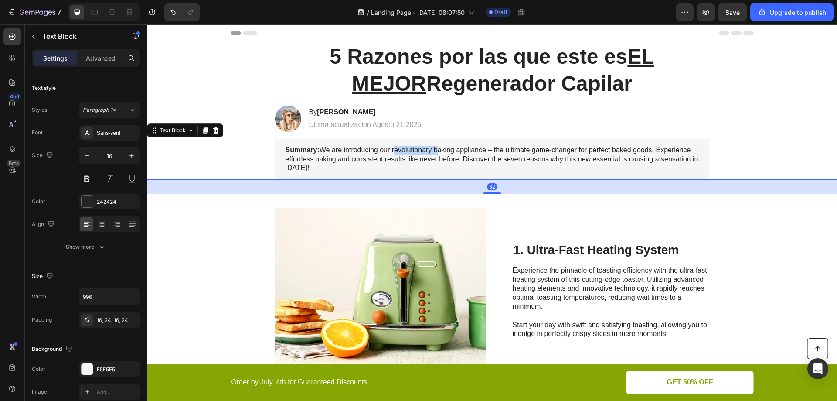
drag, startPoint x: 396, startPoint y: 154, endPoint x: 351, endPoint y: 158, distance: 46.0
click at [391, 154] on div at bounding box center [391, 154] width 0 height 0
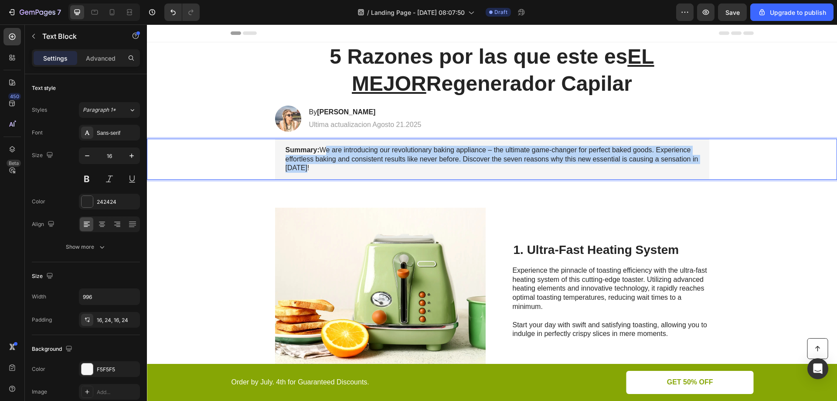
drag, startPoint x: 315, startPoint y: 166, endPoint x: 321, endPoint y: 151, distance: 15.7
click at [321, 151] on p "Summary: We are introducing our revolutionary baking appliance – the ultimate g…" at bounding box center [492, 159] width 413 height 27
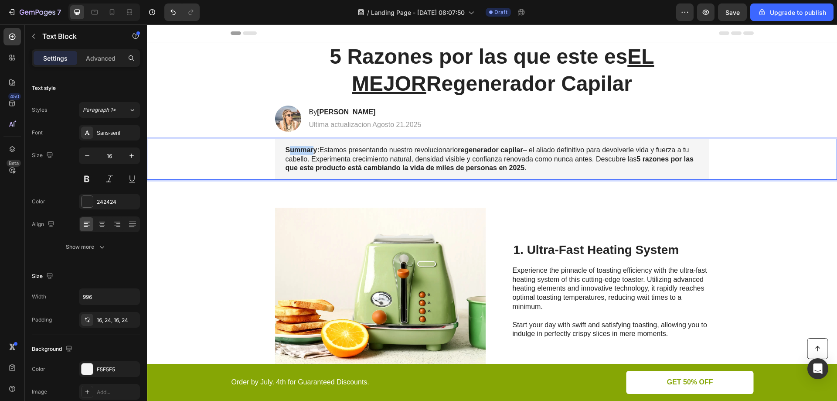
drag, startPoint x: 312, startPoint y: 151, endPoint x: 286, endPoint y: 150, distance: 26.2
click at [286, 150] on strong "Summary:" at bounding box center [303, 149] width 34 height 7
drag, startPoint x: 313, startPoint y: 150, endPoint x: 285, endPoint y: 151, distance: 28.4
click at [286, 151] on strong "Summary:" at bounding box center [303, 149] width 34 height 7
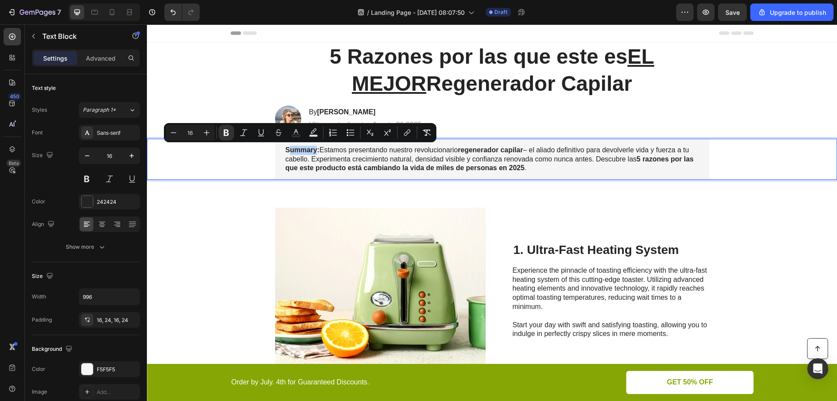
click at [302, 151] on strong "Summary:" at bounding box center [303, 149] width 34 height 7
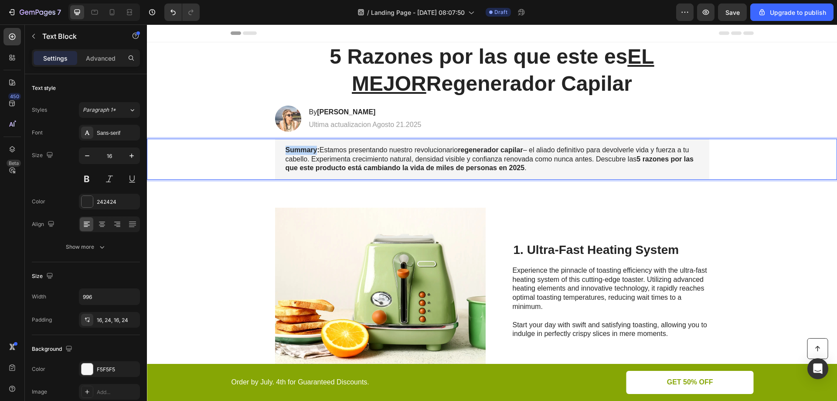
click at [302, 151] on strong "Summary:" at bounding box center [303, 149] width 34 height 7
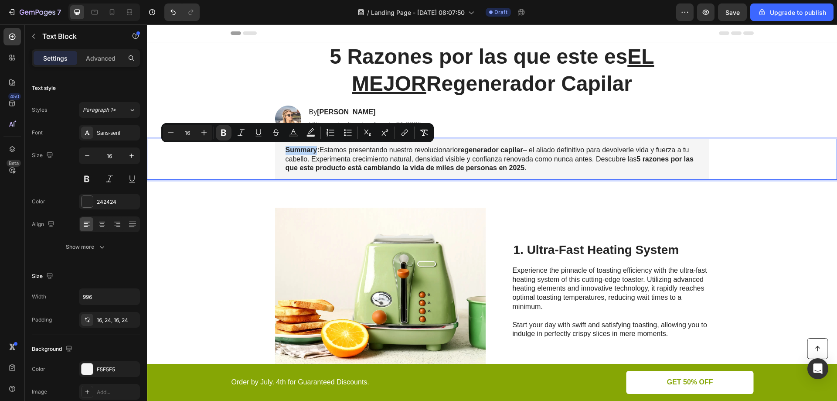
copy strong "Summary"
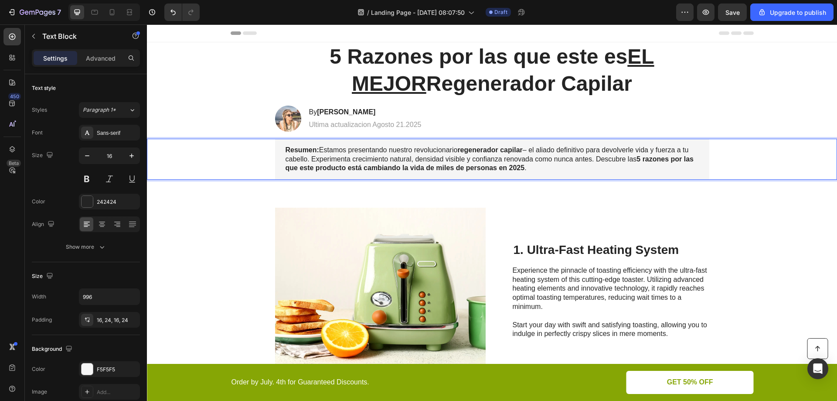
click at [540, 168] on p "Resumen: Estamos presentando nuestro revolucionario regenerador capilar – el al…" at bounding box center [492, 159] width 413 height 27
click at [335, 112] on strong "Jessica M." at bounding box center [346, 111] width 58 height 7
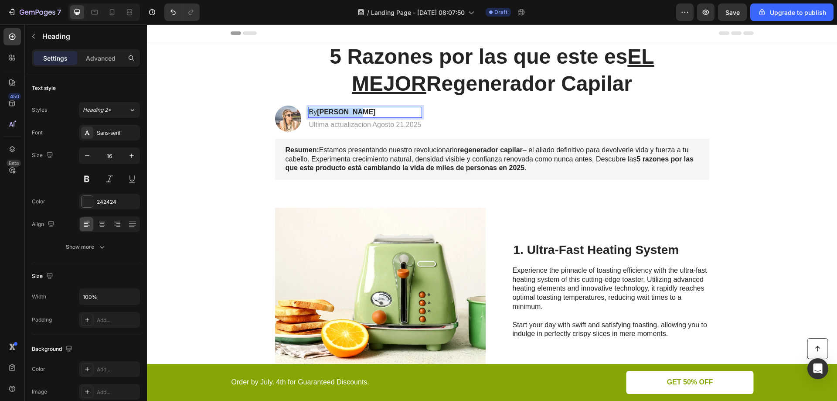
click at [335, 112] on strong "Jessica M." at bounding box center [346, 111] width 58 height 7
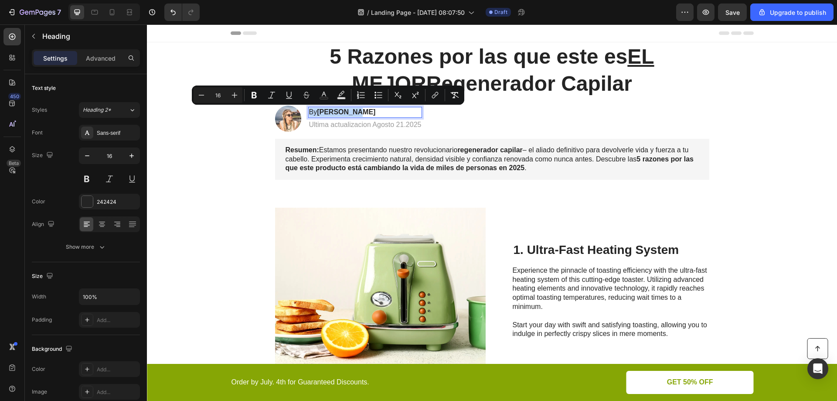
click at [315, 110] on p "By Jessica M." at bounding box center [365, 112] width 113 height 9
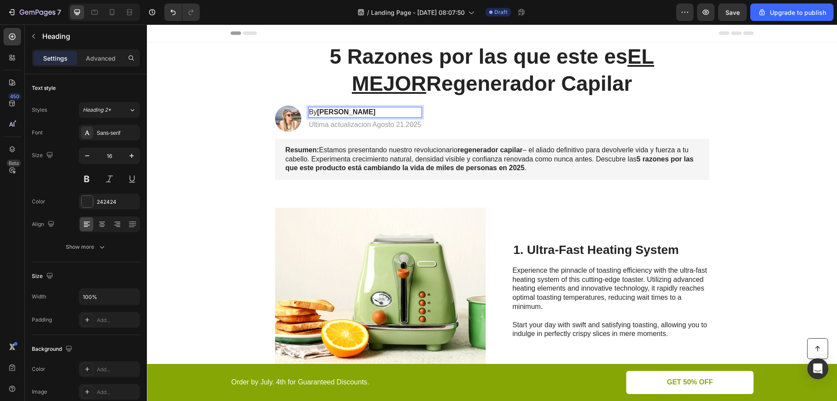
click at [314, 112] on p "By Jessica M." at bounding box center [365, 112] width 113 height 9
drag, startPoint x: 350, startPoint y: 111, endPoint x: 320, endPoint y: 113, distance: 30.6
click at [320, 113] on strong "Jessica M." at bounding box center [349, 111] width 58 height 7
click at [215, 223] on div "Image 1. Ultra-Fast Heating System Heading Experience the pinnacle of toasting …" at bounding box center [492, 291] width 690 height 194
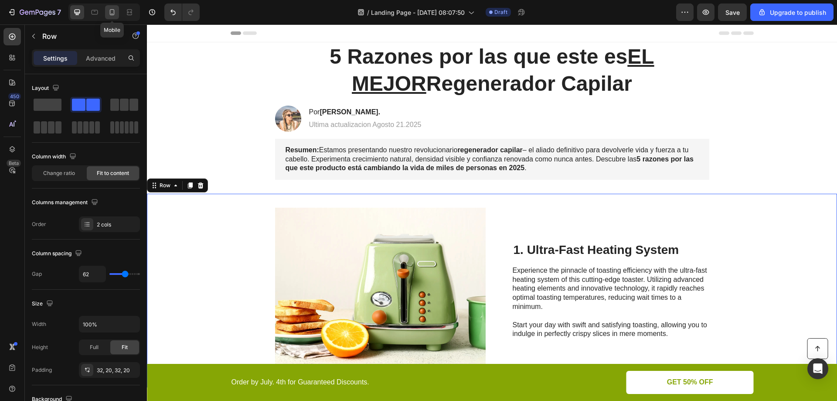
click at [109, 14] on icon at bounding box center [112, 12] width 9 height 9
type input "0"
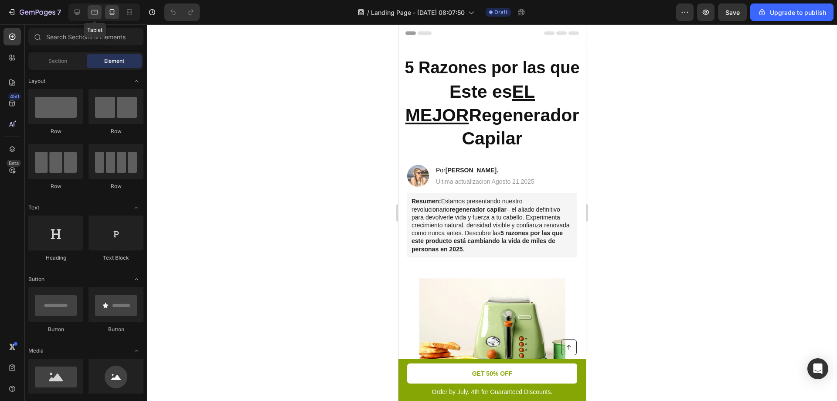
click at [92, 12] on icon at bounding box center [95, 12] width 7 height 5
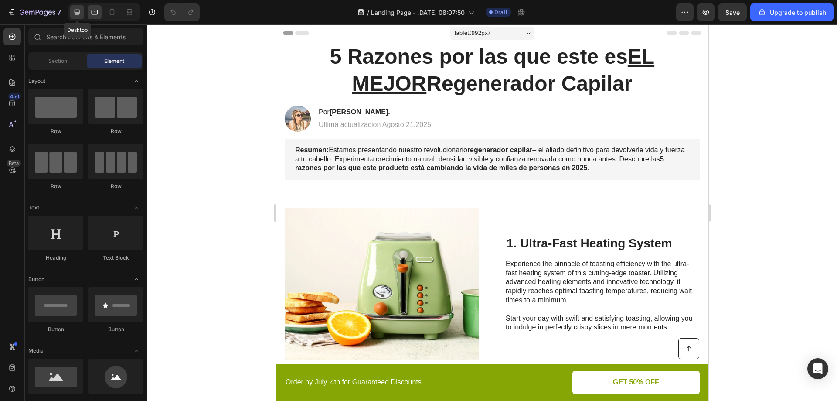
click at [76, 11] on icon at bounding box center [77, 12] width 9 height 9
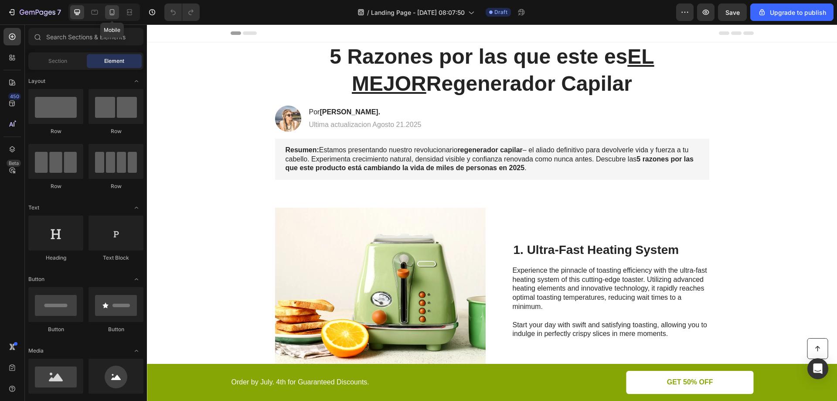
click at [111, 13] on icon at bounding box center [112, 12] width 9 height 9
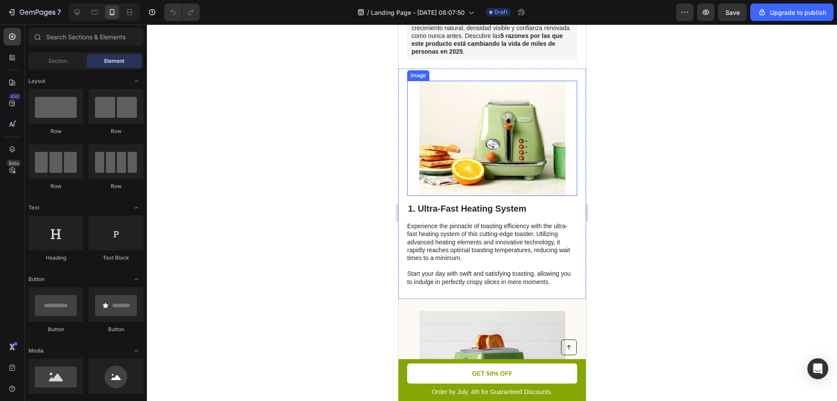
scroll to position [174, 0]
click at [80, 13] on icon at bounding box center [77, 12] width 9 height 9
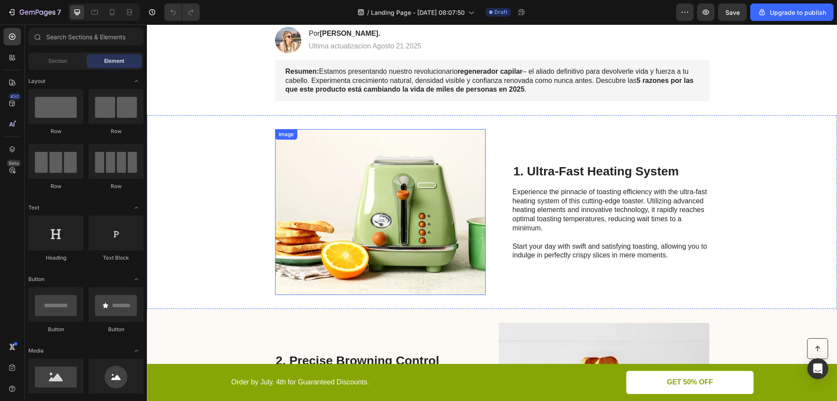
scroll to position [78, 0]
click at [556, 174] on h2 "1. Ultra-Fast Heating System" at bounding box center [611, 172] width 197 height 17
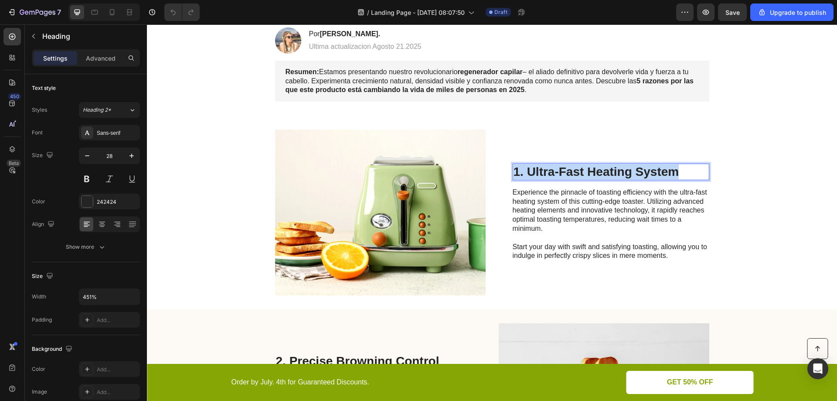
click at [556, 174] on p "1. Ultra-Fast Heating System" at bounding box center [611, 171] width 195 height 15
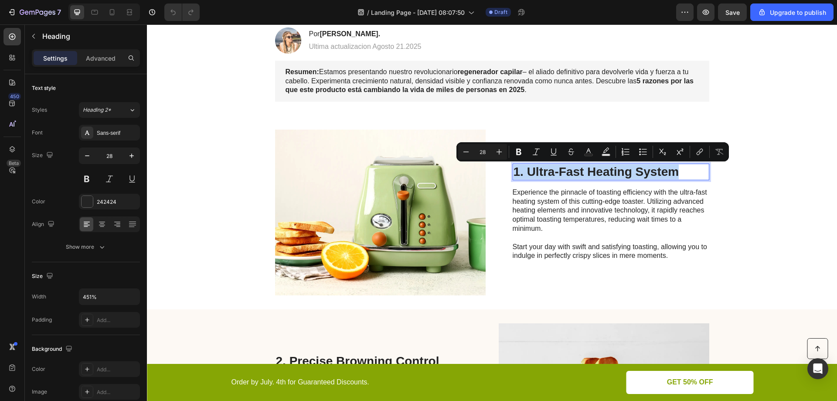
click at [556, 174] on p "1. Ultra-Fast Heating System" at bounding box center [611, 171] width 195 height 15
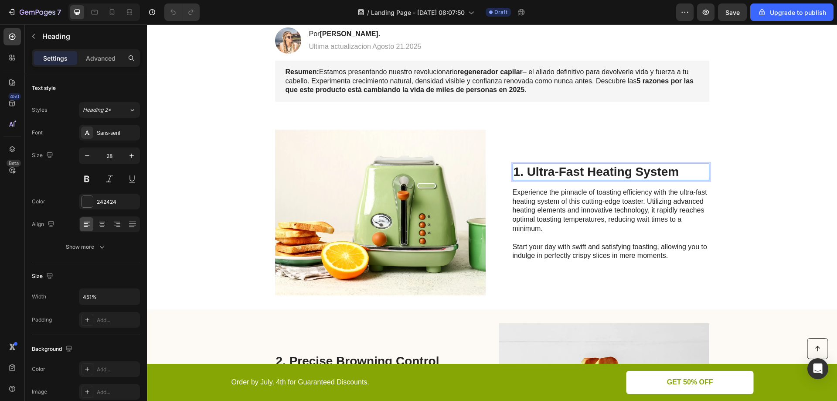
click at [571, 170] on p "1. Ultra-Fast Heating System" at bounding box center [611, 171] width 195 height 15
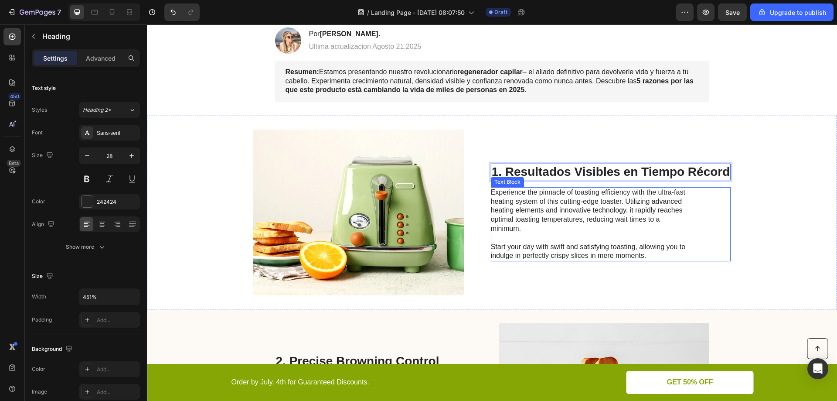
click at [516, 199] on p "Experience the pinnacle of toasting efficiency with the ultra-fast heating syst…" at bounding box center [589, 224] width 196 height 72
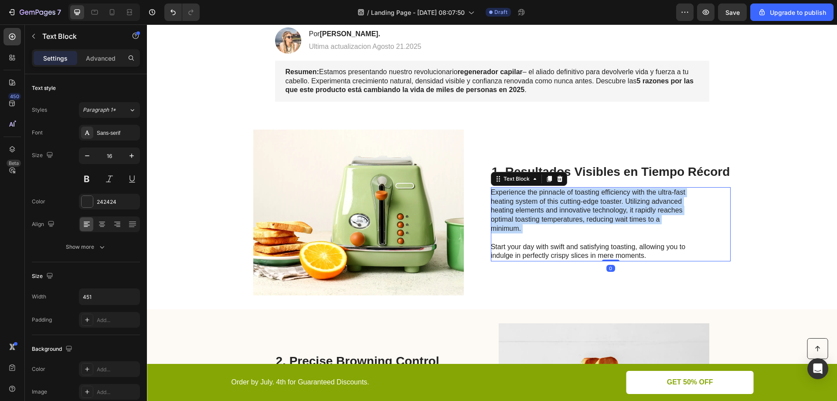
click at [516, 199] on p "Experience the pinnacle of toasting efficiency with the ultra-fast heating syst…" at bounding box center [589, 224] width 196 height 72
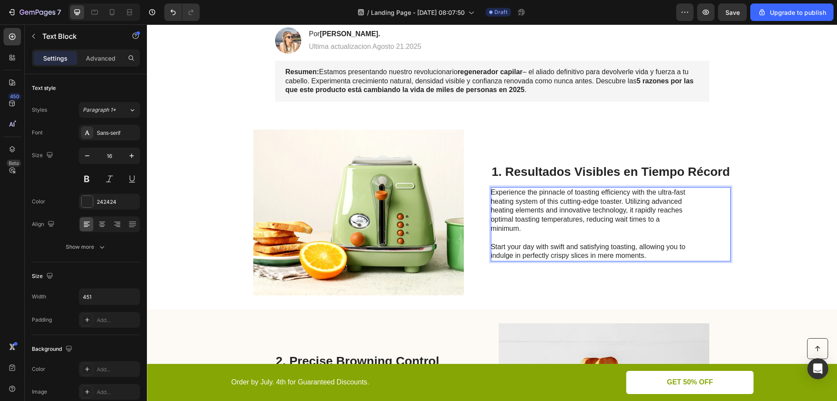
click at [594, 248] on p "Experience the pinnacle of toasting efficiency with the ultra-fast heating syst…" at bounding box center [589, 224] width 196 height 72
click at [631, 253] on p "Experience the pinnacle of toasting efficiency with the ultra-fast heating syst…" at bounding box center [589, 224] width 196 height 72
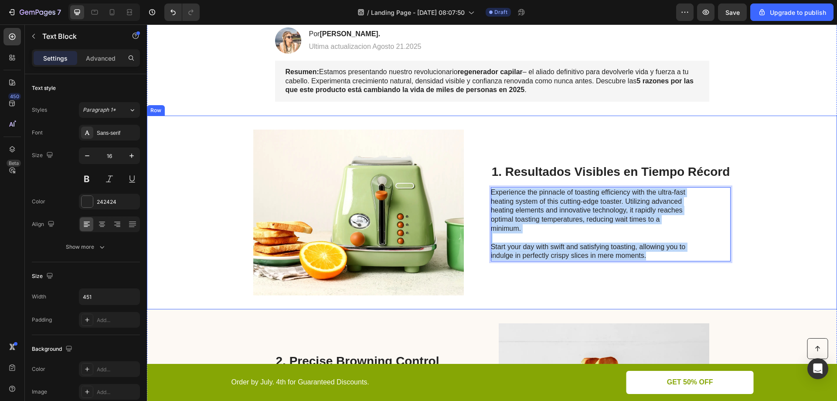
drag, startPoint x: 650, startPoint y: 256, endPoint x: 486, endPoint y: 192, distance: 176.2
click at [486, 192] on div "Image 1. Resultados Visibles en Tiempo Récord Heading Experience the pinnacle o…" at bounding box center [492, 213] width 690 height 194
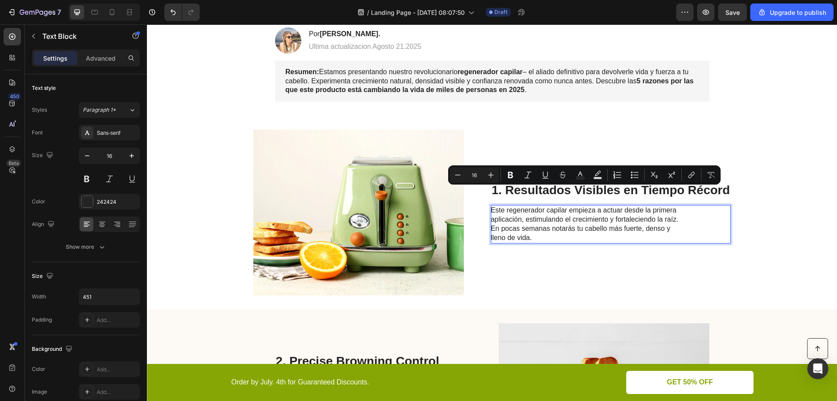
scroll to position [96, 0]
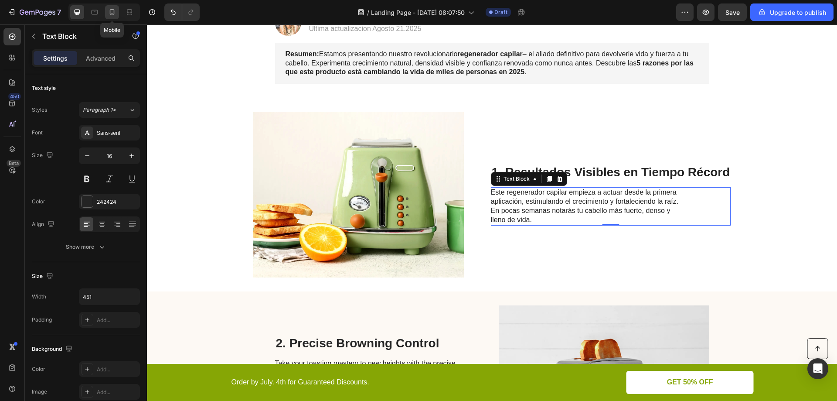
click at [115, 12] on icon at bounding box center [112, 12] width 9 height 9
type input "14"
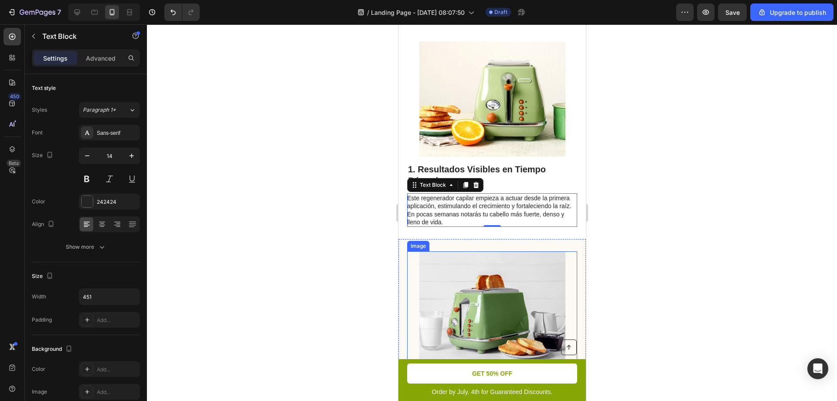
scroll to position [133, 0]
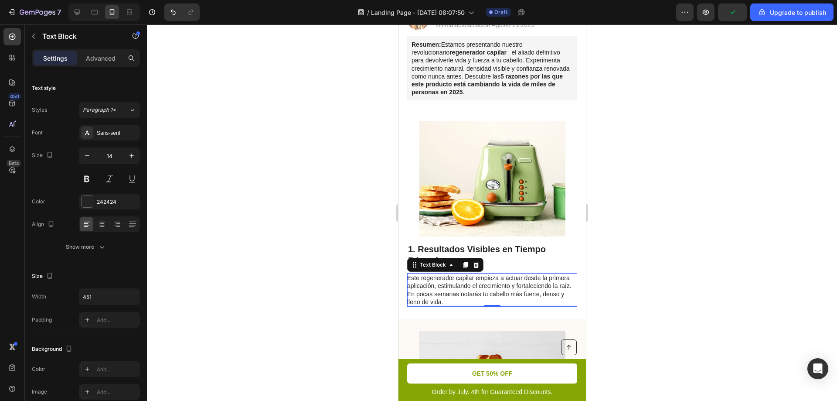
click at [635, 240] on div at bounding box center [492, 212] width 690 height 376
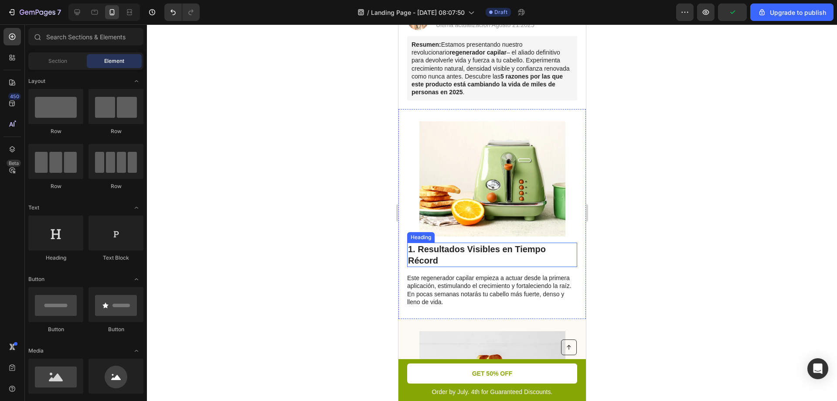
scroll to position [90, 0]
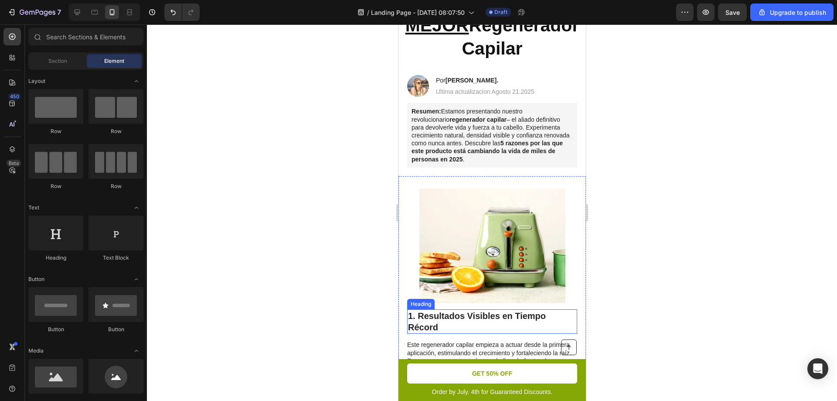
click at [497, 310] on p "1. Resultados Visibles en Tiempo Récord" at bounding box center [492, 321] width 168 height 23
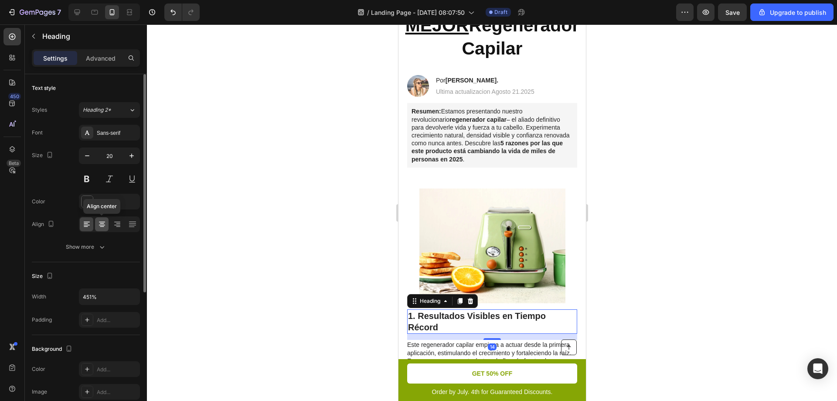
click at [106, 222] on div at bounding box center [102, 224] width 14 height 14
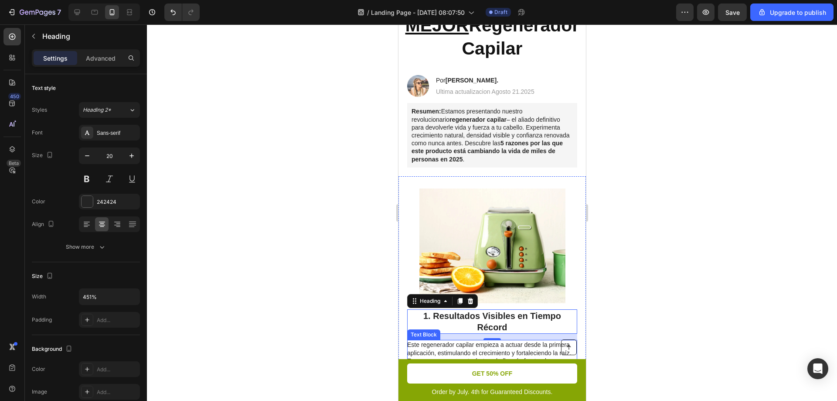
click at [515, 341] on p "Este regenerador capilar empieza a actuar desde la primera aplicación, estimula…" at bounding box center [491, 357] width 169 height 32
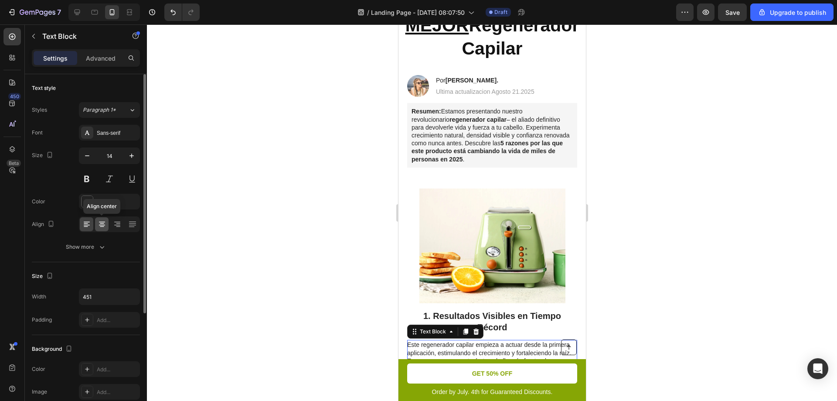
click at [106, 219] on div at bounding box center [102, 224] width 14 height 14
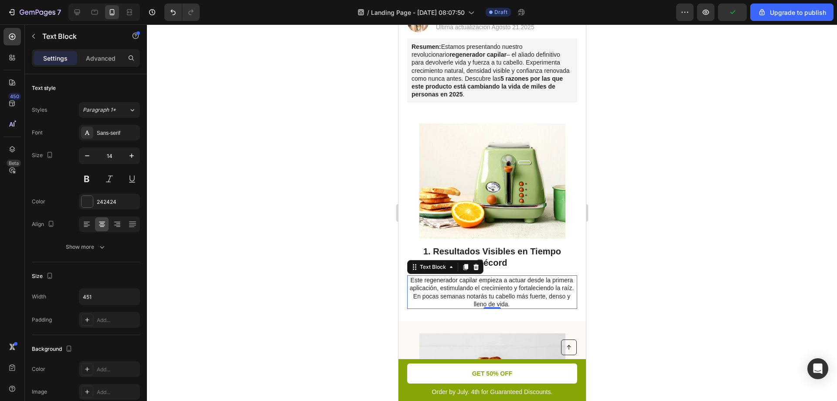
scroll to position [133, 0]
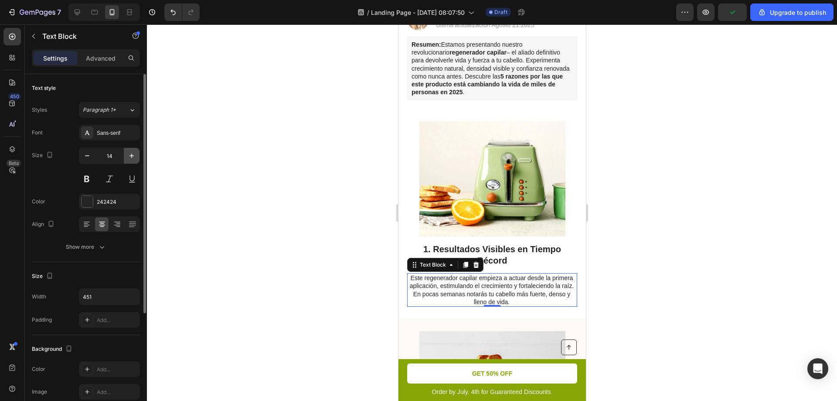
click at [131, 154] on icon "button" at bounding box center [131, 155] width 9 height 9
type input "15"
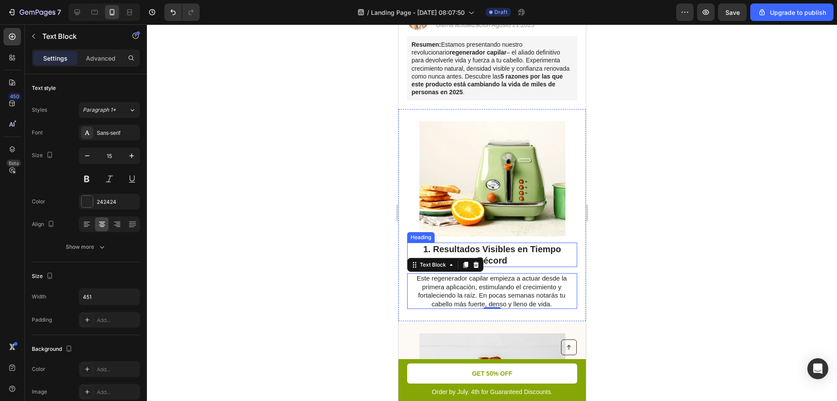
click at [531, 265] on p "1. Resultados Visibles en Tiempo Récord" at bounding box center [492, 254] width 168 height 23
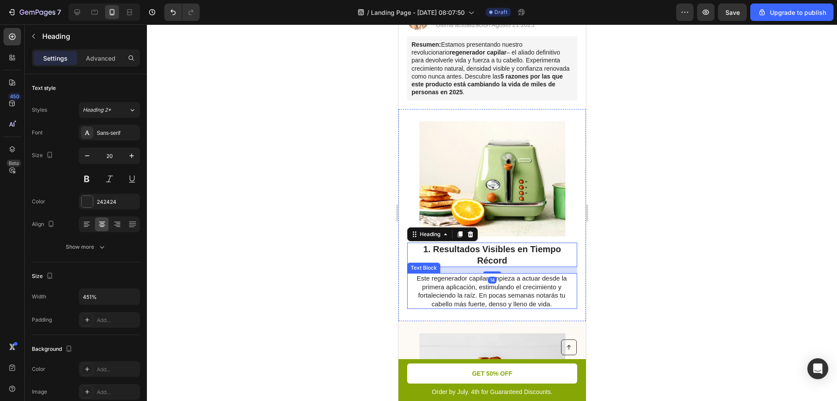
click at [643, 258] on div at bounding box center [492, 212] width 690 height 376
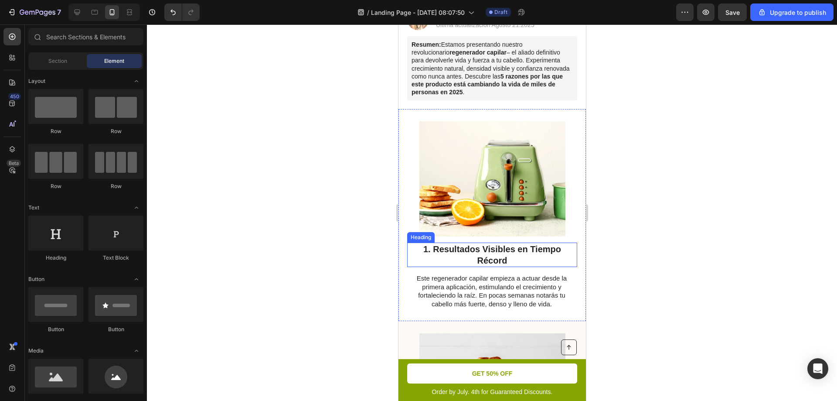
click at [531, 257] on p "1. Resultados Visibles en Tiempo Récord" at bounding box center [492, 254] width 168 height 23
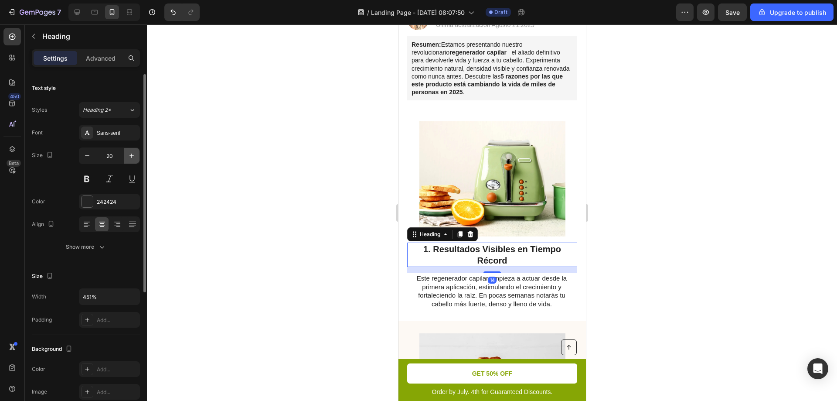
click at [127, 157] on icon "button" at bounding box center [131, 155] width 9 height 9
type input "22"
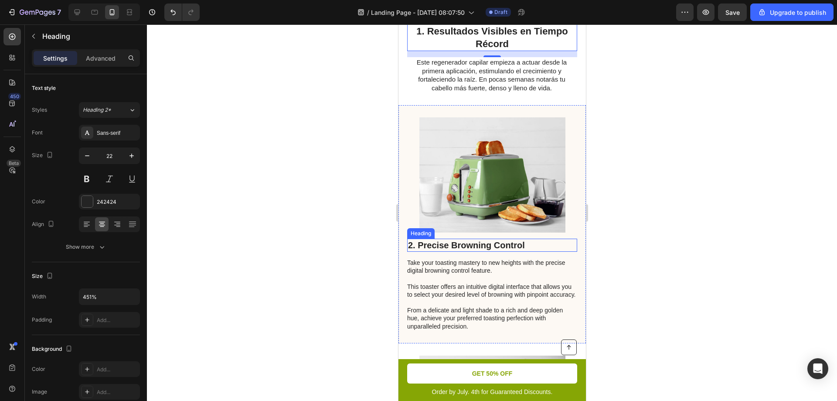
scroll to position [395, 0]
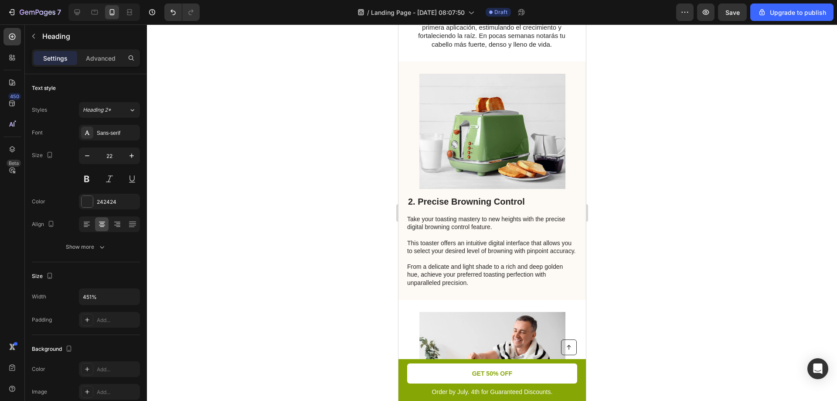
click at [528, 206] on h2 "2. Precise Browning Control" at bounding box center [492, 201] width 170 height 13
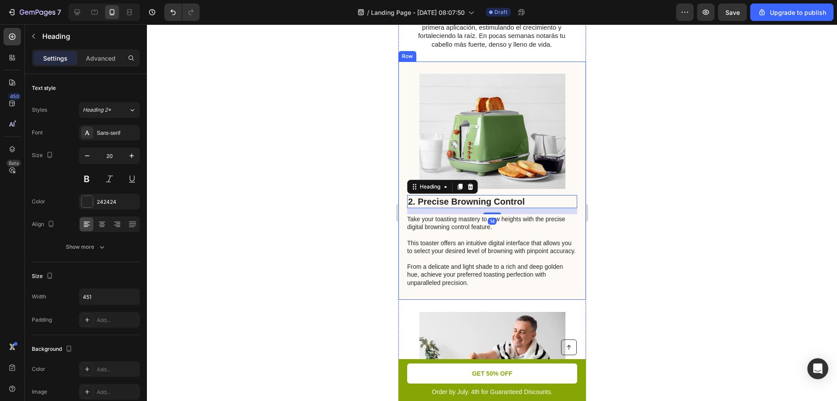
click at [630, 211] on div at bounding box center [492, 212] width 690 height 376
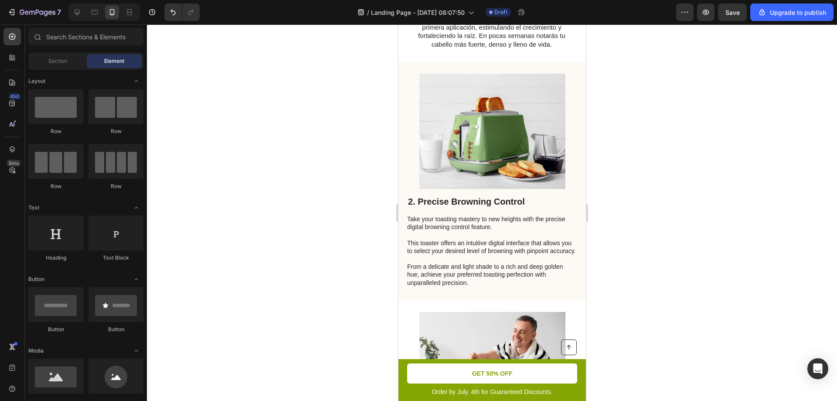
click at [529, 159] on img at bounding box center [492, 131] width 146 height 115
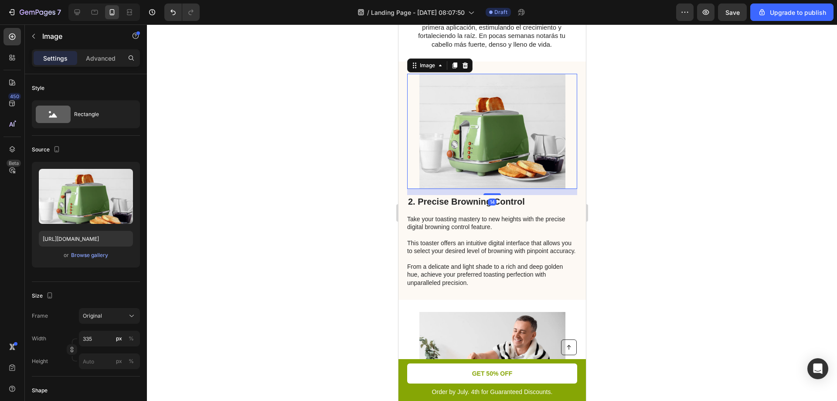
click at [636, 172] on div at bounding box center [492, 212] width 690 height 376
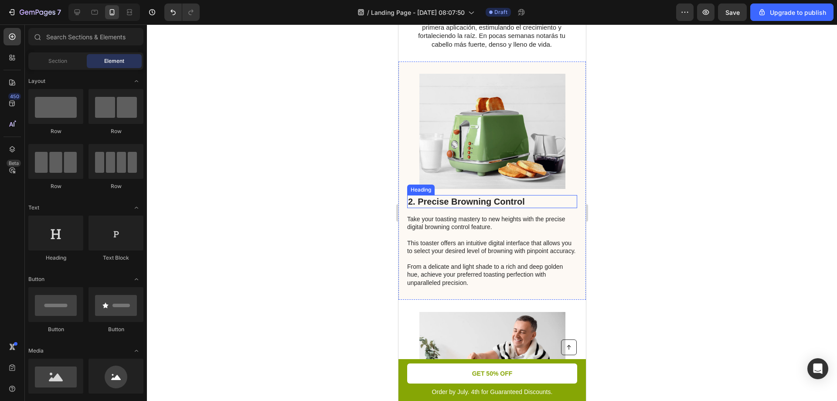
click at [468, 203] on h2 "2. Precise Browning Control" at bounding box center [492, 201] width 170 height 13
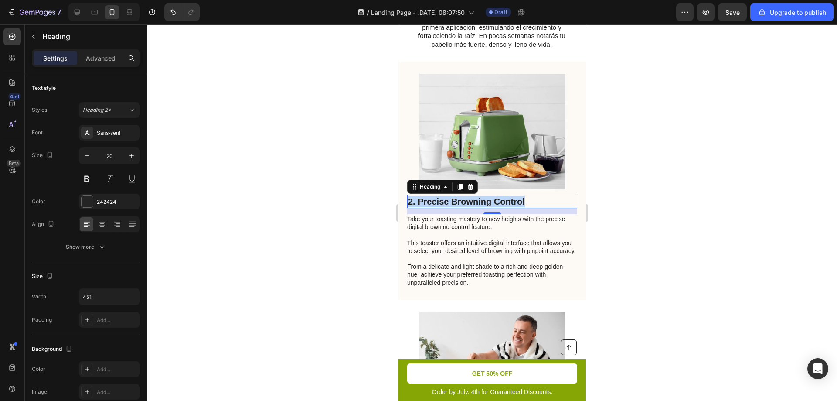
click at [468, 203] on p "2. Precise Browning Control" at bounding box center [492, 201] width 168 height 11
drag, startPoint x: 529, startPoint y: 202, endPoint x: 408, endPoint y: 202, distance: 120.8
click at [408, 202] on p "Fórmula Precisa y Efectiva" at bounding box center [492, 201] width 168 height 11
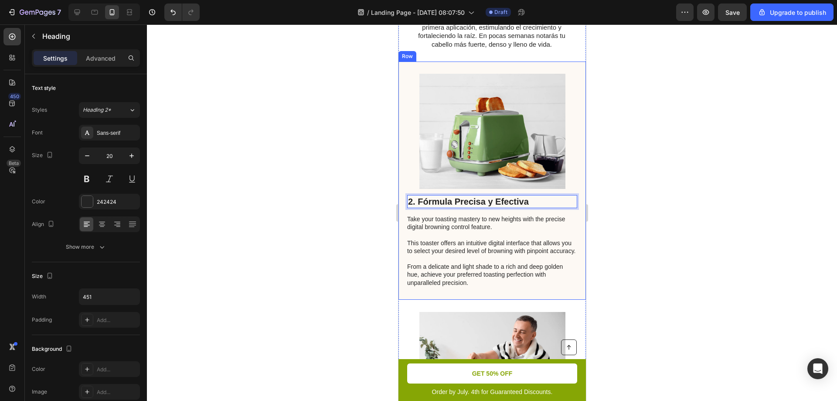
click at [368, 208] on div at bounding box center [492, 212] width 690 height 376
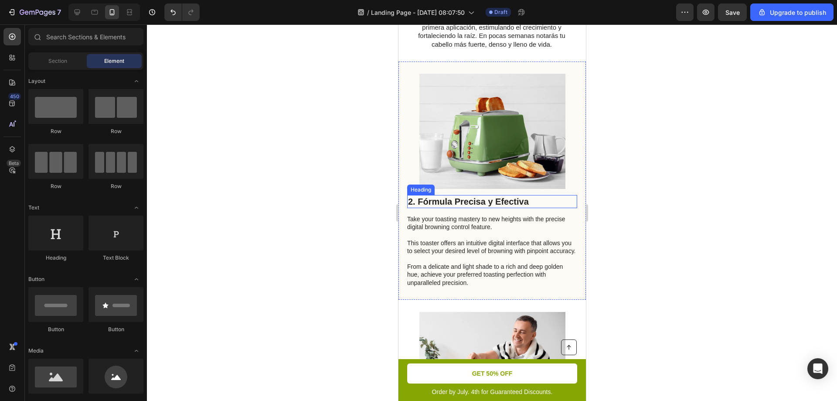
click at [493, 206] on p "2. Fórmula Precisa y Efectiva" at bounding box center [492, 201] width 168 height 11
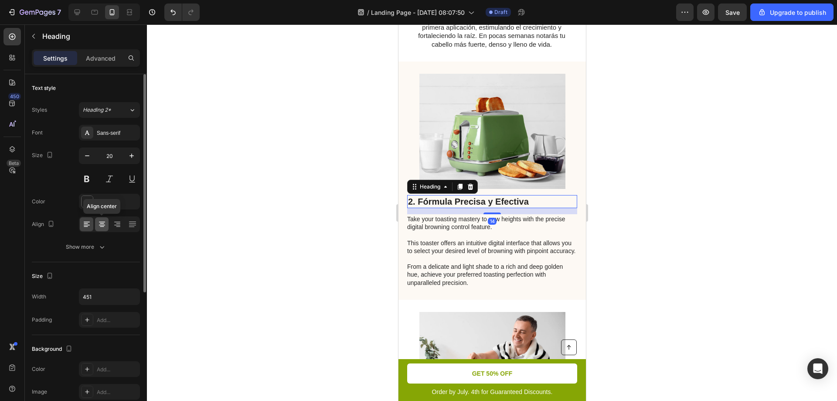
click at [104, 222] on icon at bounding box center [102, 222] width 6 height 1
click at [125, 158] on button "button" at bounding box center [132, 156] width 16 height 16
type input "22"
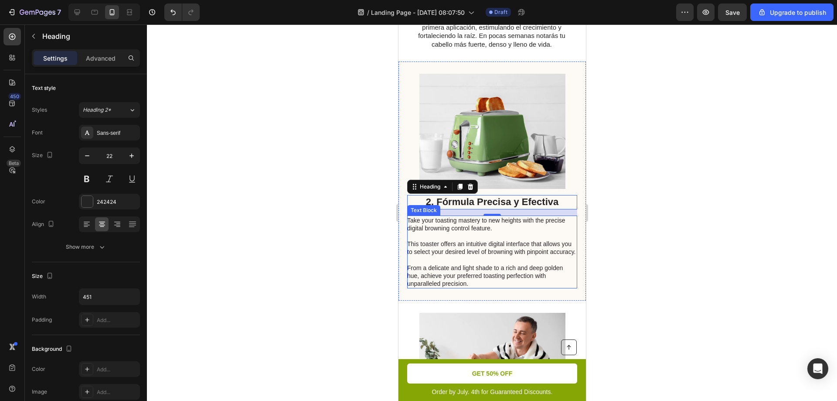
click at [439, 258] on p "Take your toasting mastery to new heights with the precise digital browning con…" at bounding box center [491, 252] width 169 height 72
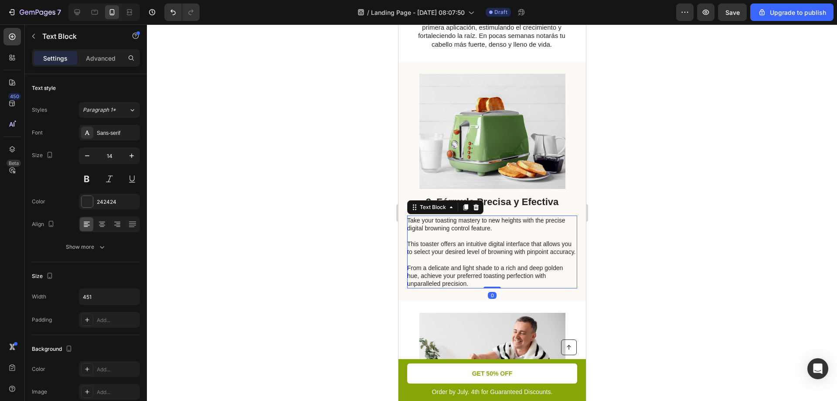
click at [439, 258] on p "Take your toasting mastery to new heights with the precise digital browning con…" at bounding box center [491, 252] width 169 height 72
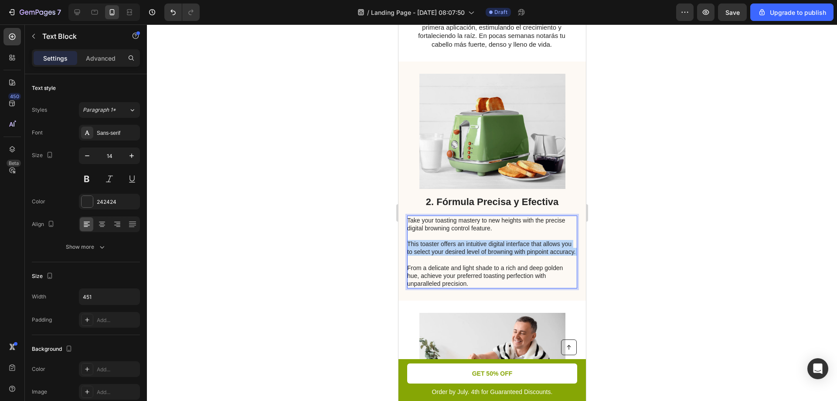
click at [439, 258] on p "Take your toasting mastery to new heights with the precise digital browning con…" at bounding box center [491, 252] width 169 height 72
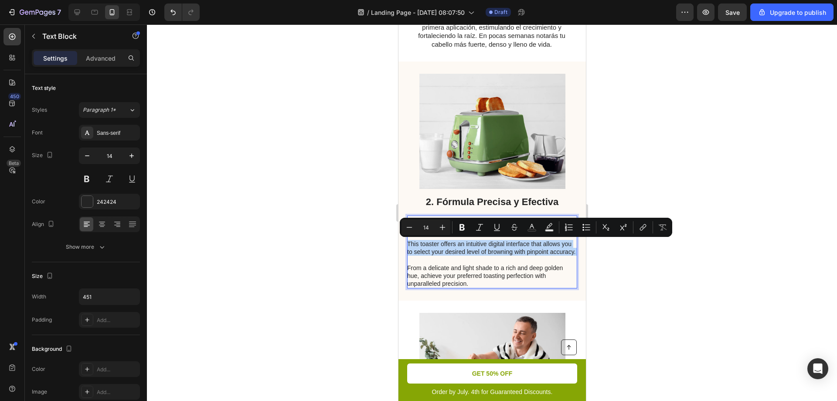
click at [439, 257] on p "Take your toasting mastery to new heights with the precise digital browning con…" at bounding box center [491, 252] width 169 height 72
click at [460, 272] on p "Take your toasting mastery to new heights with the precise digital browning con…" at bounding box center [491, 252] width 169 height 72
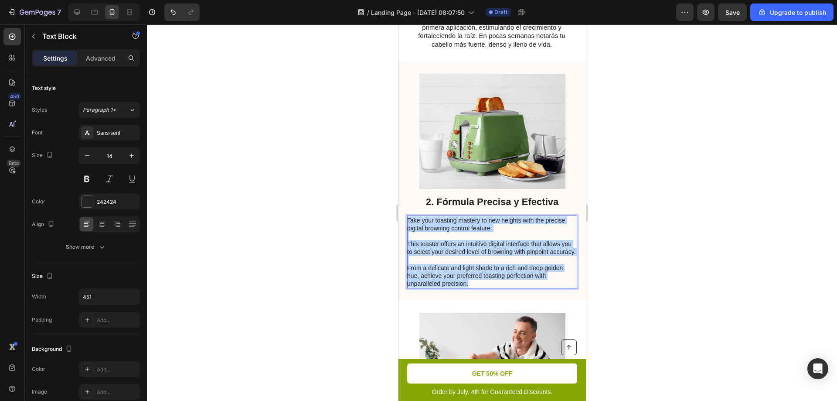
drag, startPoint x: 470, startPoint y: 290, endPoint x: 407, endPoint y: 221, distance: 93.6
click at [407, 221] on p "Take your toasting mastery to new heights with the precise digital browning con…" at bounding box center [491, 252] width 169 height 72
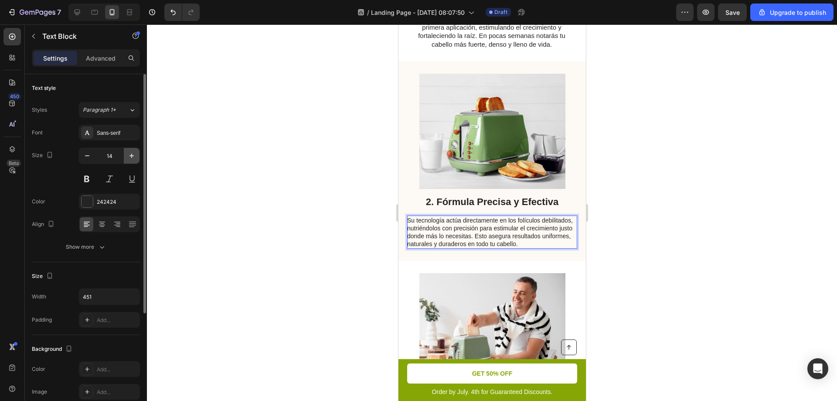
click at [130, 155] on icon "button" at bounding box center [131, 155] width 9 height 9
type input "15"
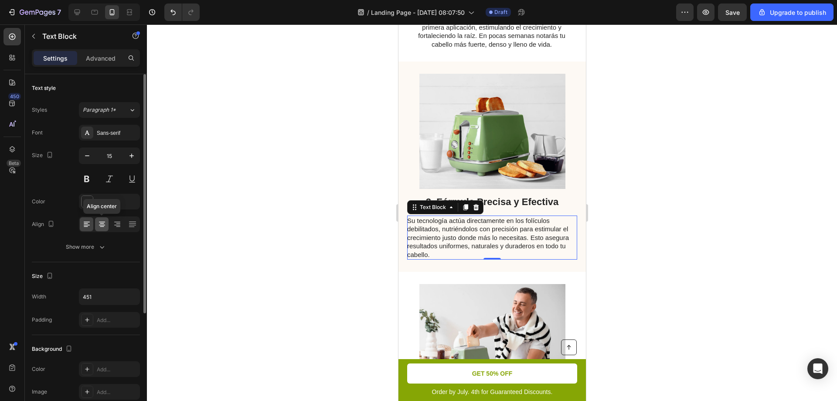
click at [104, 224] on icon at bounding box center [102, 224] width 9 height 9
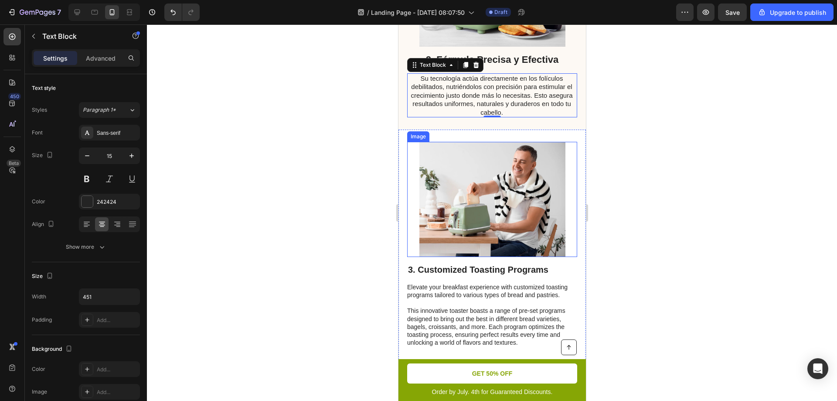
scroll to position [657, 0]
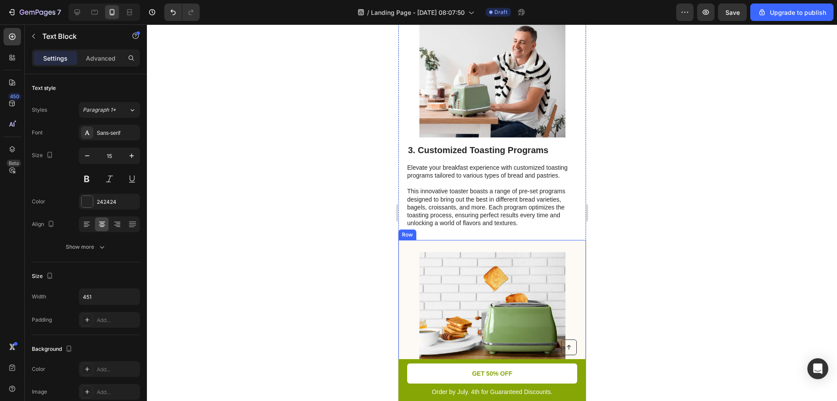
click at [576, 260] on div "4. Intelligent Sensor Technology Heading Say goodbye to burnt toast mishaps for…" at bounding box center [492, 363] width 188 height 246
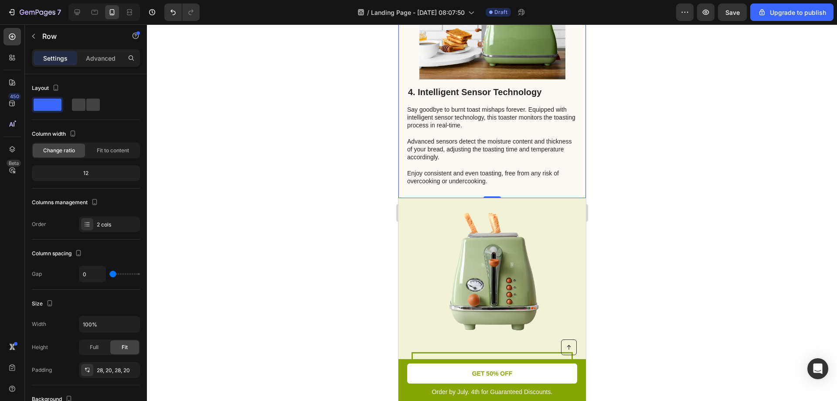
scroll to position [875, 0]
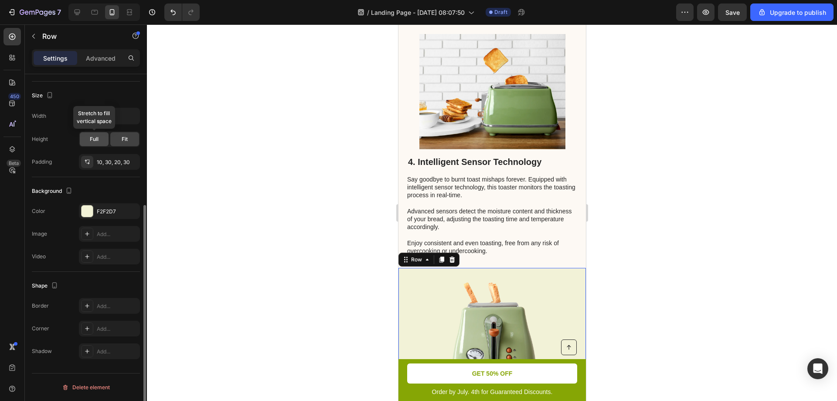
click at [103, 140] on div "Full" at bounding box center [94, 139] width 29 height 14
click at [127, 143] on div "Fit" at bounding box center [124, 139] width 29 height 14
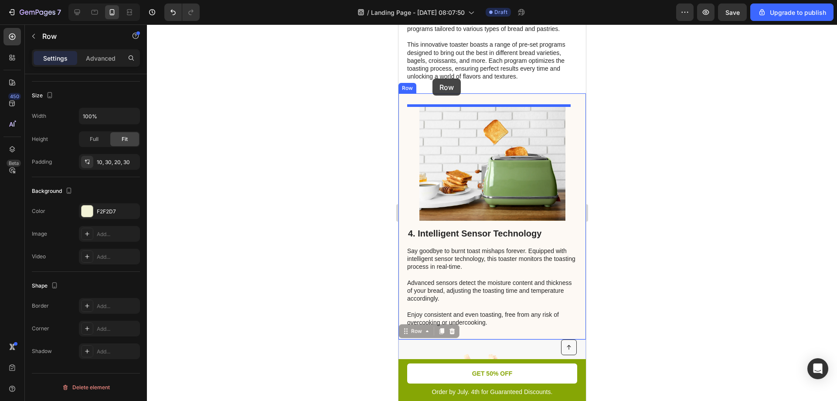
scroll to position [788, 0]
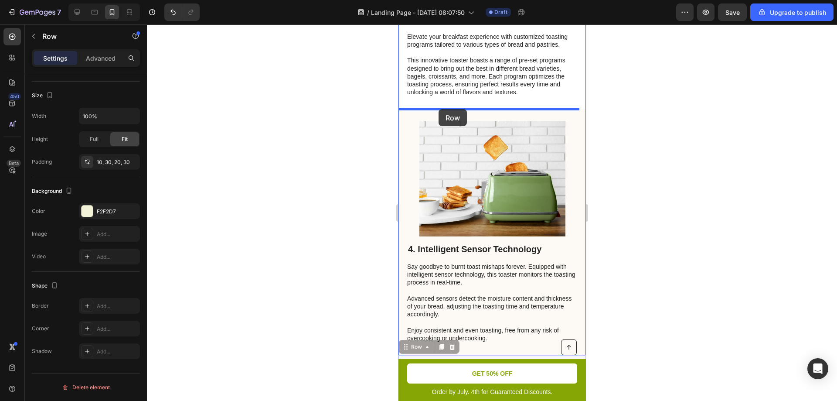
drag, startPoint x: 405, startPoint y: 287, endPoint x: 438, endPoint y: 109, distance: 180.6
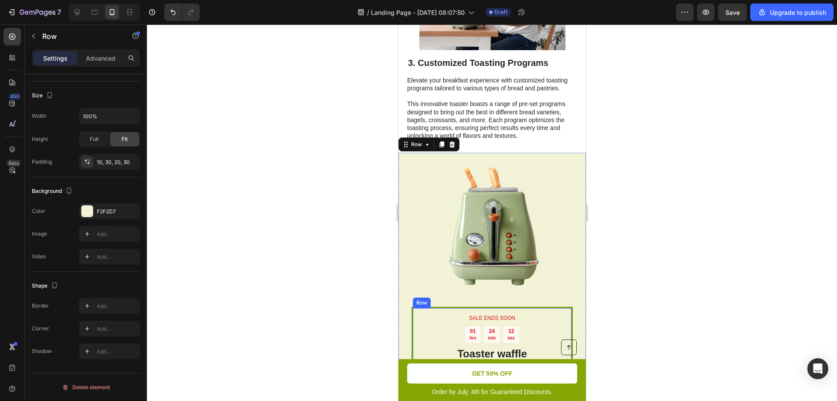
scroll to position [918, 0]
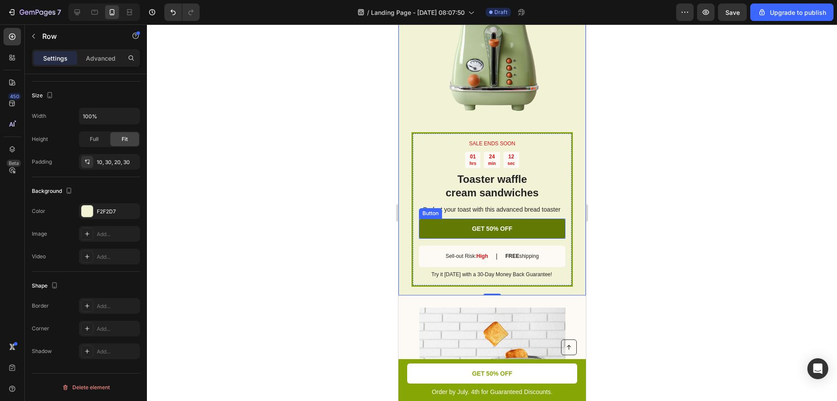
click at [498, 224] on link "GET 50% OFF" at bounding box center [492, 228] width 147 height 20
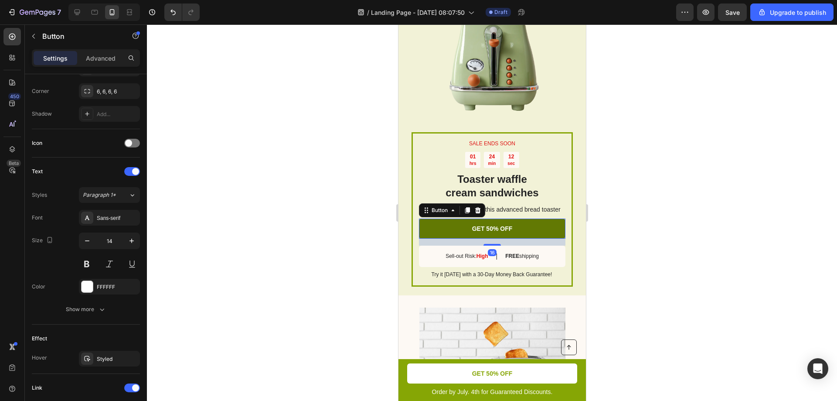
scroll to position [0, 0]
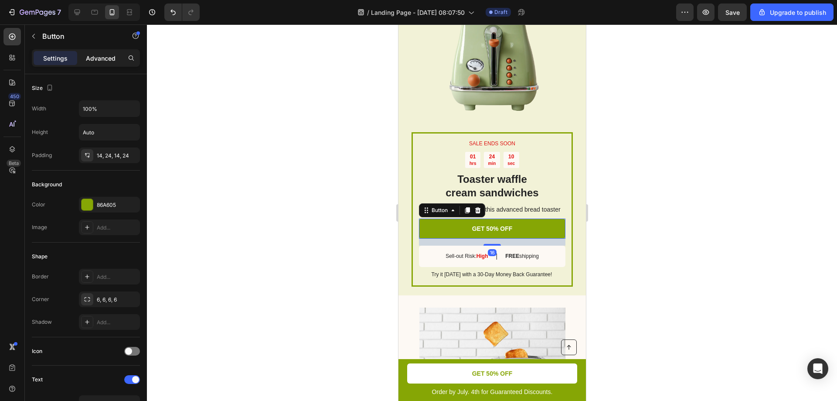
click at [99, 55] on p "Advanced" at bounding box center [101, 58] width 30 height 9
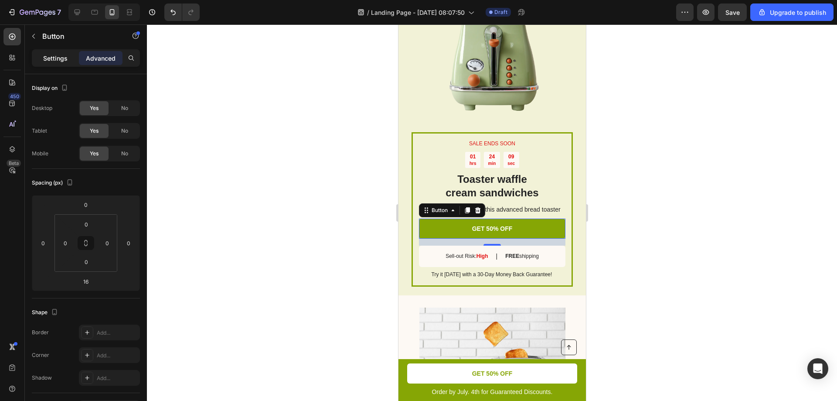
click at [50, 58] on p "Settings" at bounding box center [55, 58] width 24 height 9
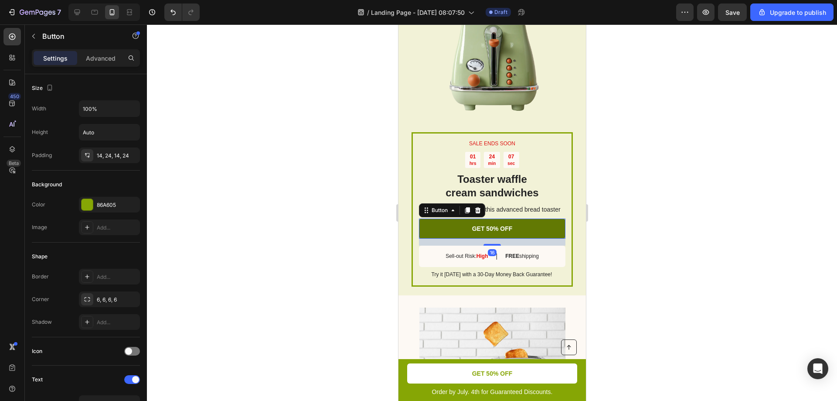
click at [449, 222] on link "GET 50% OFF" at bounding box center [492, 228] width 147 height 20
click at [449, 210] on div "Button" at bounding box center [440, 210] width 20 height 8
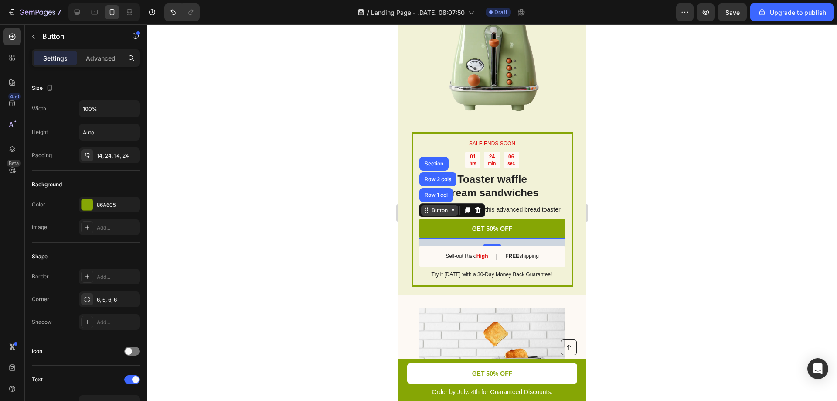
click at [449, 210] on div "Button" at bounding box center [440, 210] width 20 height 8
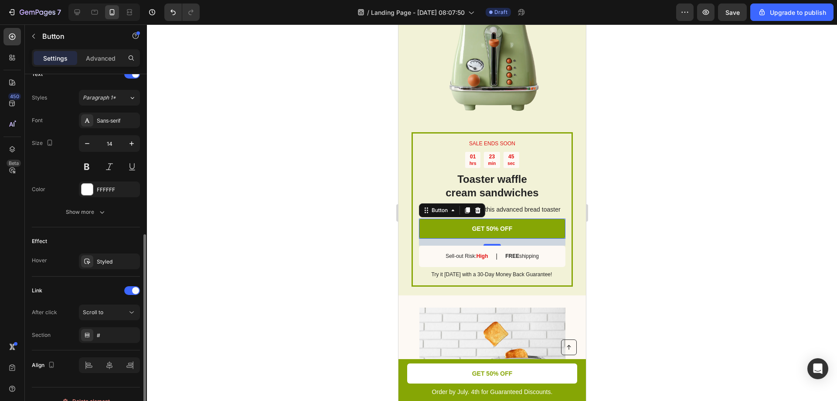
scroll to position [319, 0]
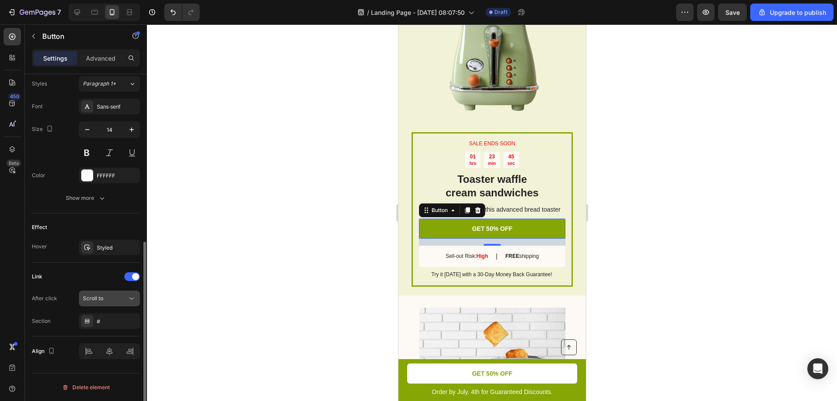
click at [116, 300] on div "Scroll to" at bounding box center [105, 298] width 44 height 8
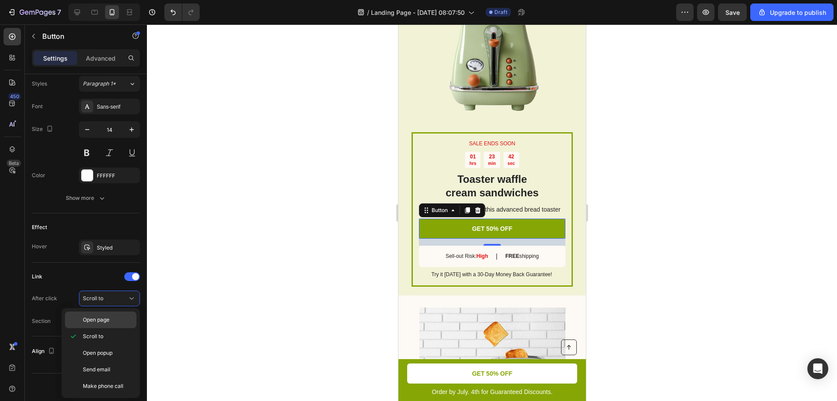
click at [109, 315] on div "Open page" at bounding box center [101, 319] width 72 height 17
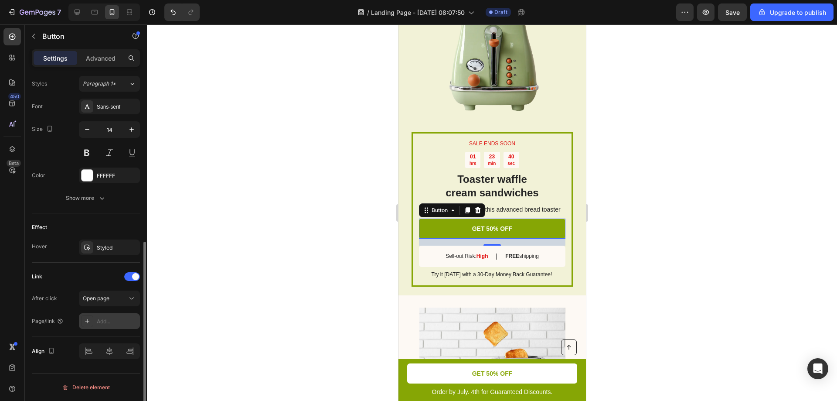
click at [109, 321] on div "Add..." at bounding box center [117, 321] width 41 height 8
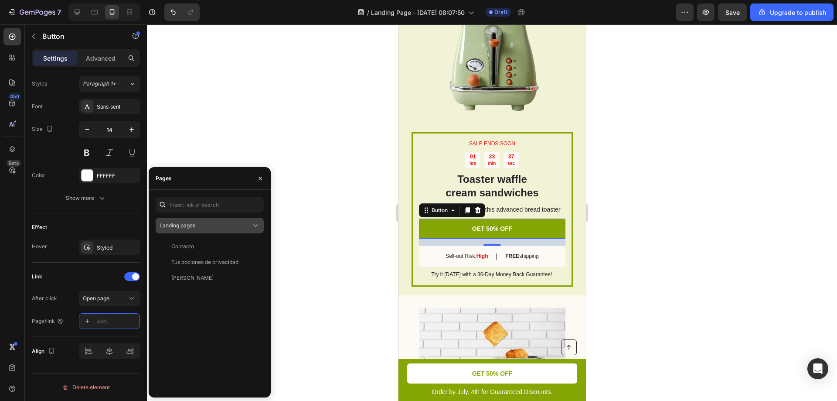
click at [251, 226] on icon at bounding box center [255, 225] width 9 height 9
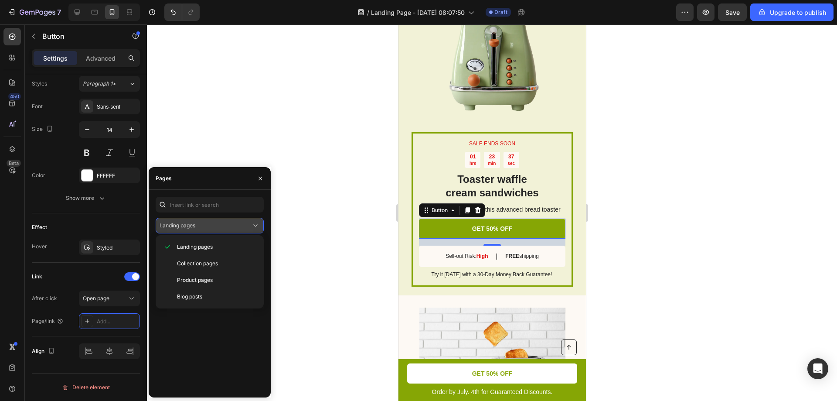
click at [254, 224] on icon at bounding box center [255, 225] width 9 height 9
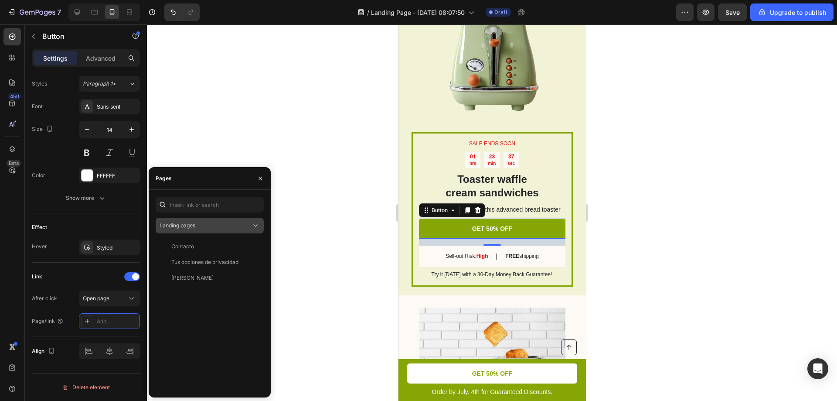
click at [254, 224] on icon at bounding box center [255, 225] width 9 height 9
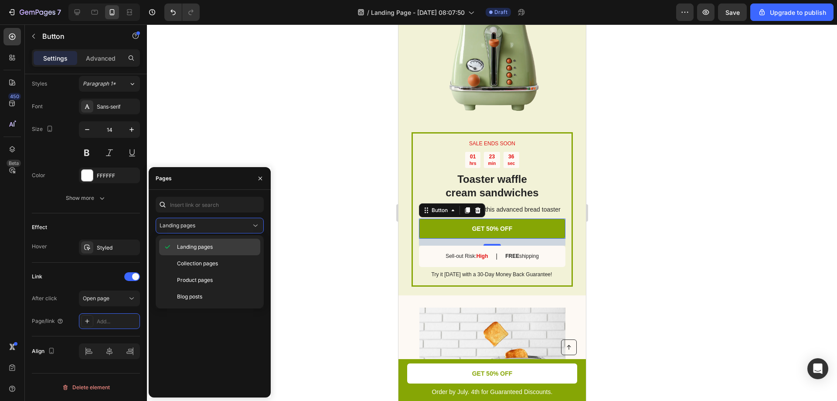
click at [211, 255] on div "Landing pages" at bounding box center [209, 263] width 101 height 17
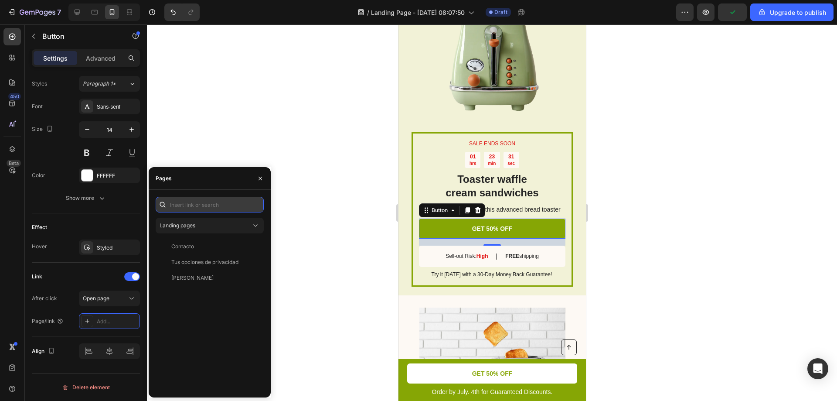
click at [231, 211] on input "text" at bounding box center [210, 205] width 108 height 16
click at [223, 199] on input "text" at bounding box center [210, 205] width 108 height 16
click at [188, 214] on div "Landing pages Contacto View Tus opciones de privacidad View Guía de Tallas View" at bounding box center [210, 294] width 108 height 194
click at [188, 218] on button "Landing pages" at bounding box center [210, 226] width 108 height 16
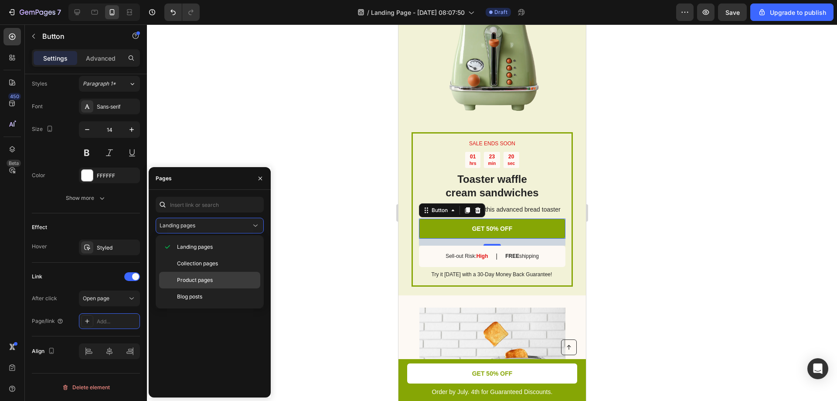
click at [216, 277] on p "Product pages" at bounding box center [216, 280] width 79 height 8
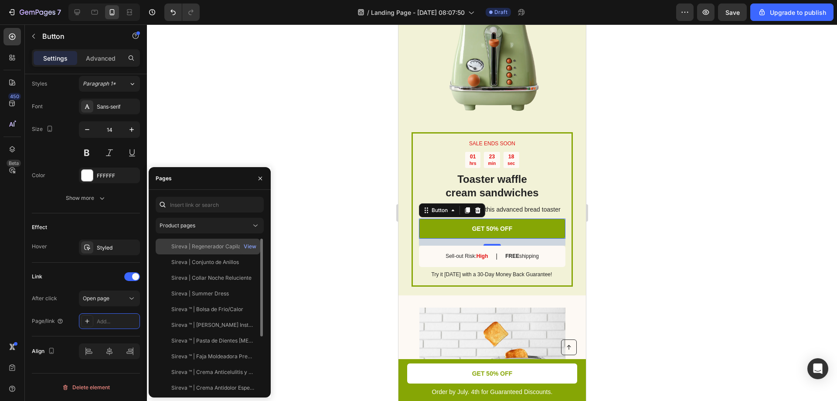
click at [225, 246] on div "Sireva | Regenerador Capilar" at bounding box center [207, 246] width 72 height 8
click at [249, 247] on div "View" at bounding box center [250, 246] width 13 height 8
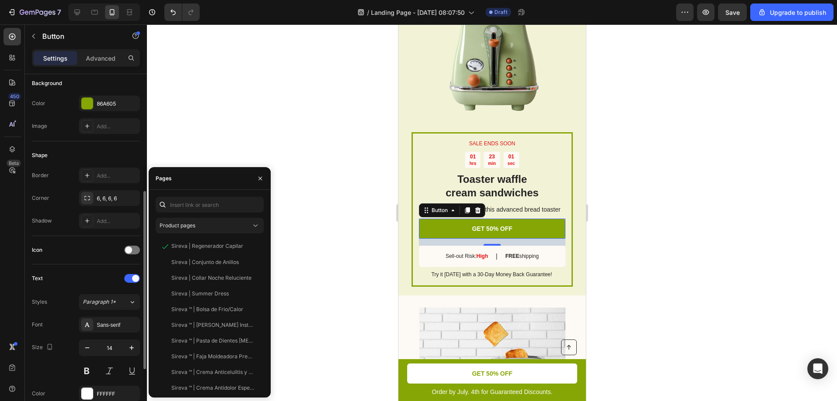
scroll to position [58, 0]
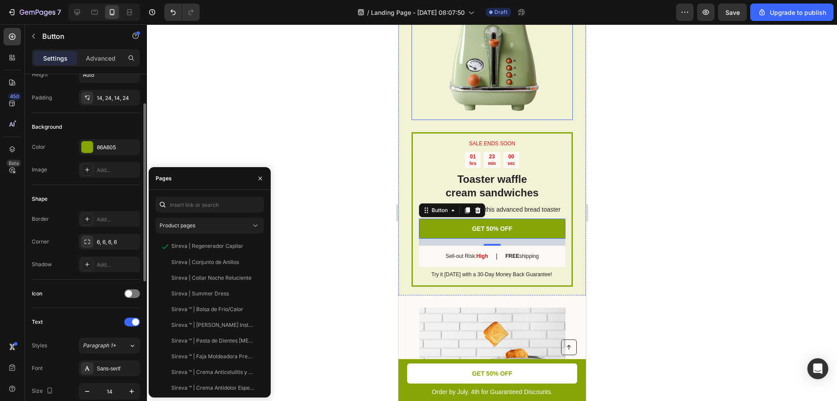
click at [515, 73] on img at bounding box center [491, 51] width 137 height 137
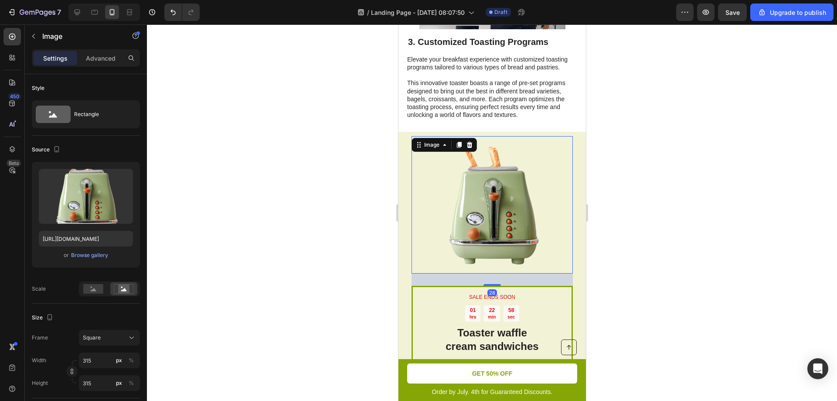
scroll to position [744, 0]
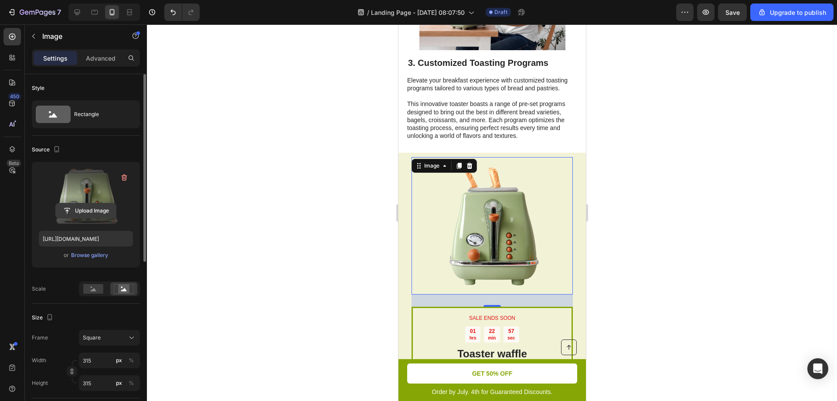
click at [89, 208] on input "file" at bounding box center [86, 210] width 60 height 15
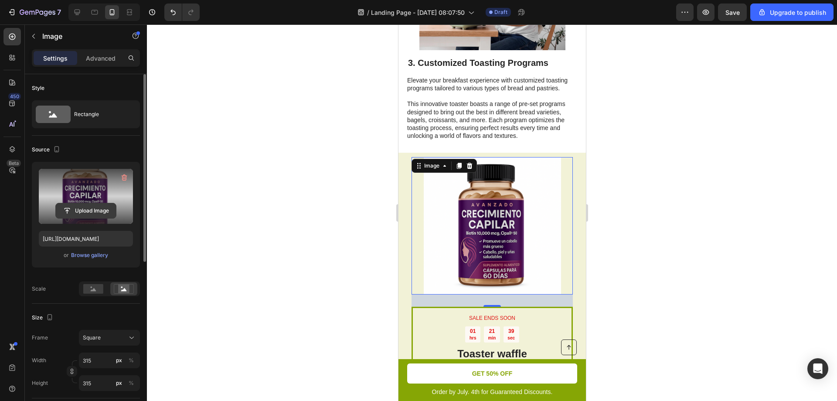
click at [86, 205] on input "file" at bounding box center [86, 210] width 60 height 15
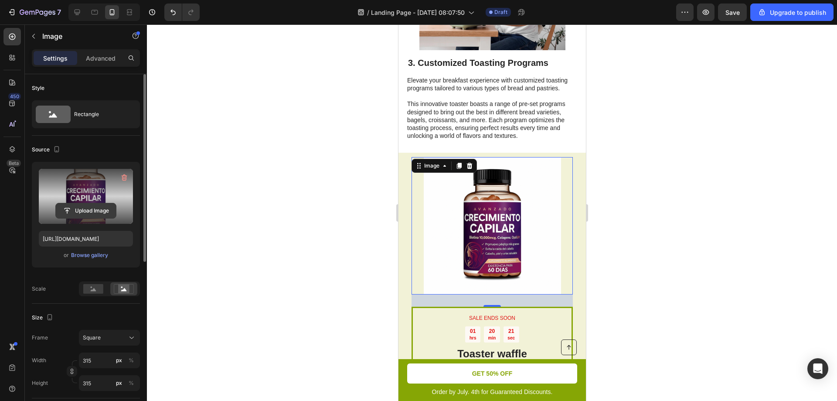
click at [99, 209] on input "file" at bounding box center [86, 210] width 60 height 15
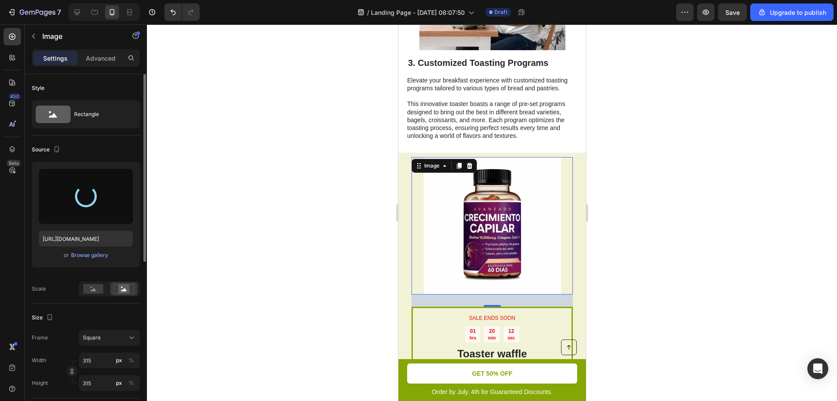
type input "[URL][DOMAIN_NAME]"
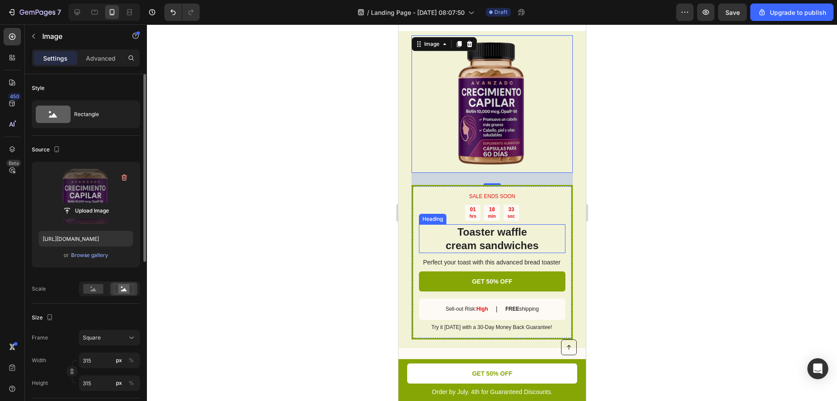
scroll to position [875, 0]
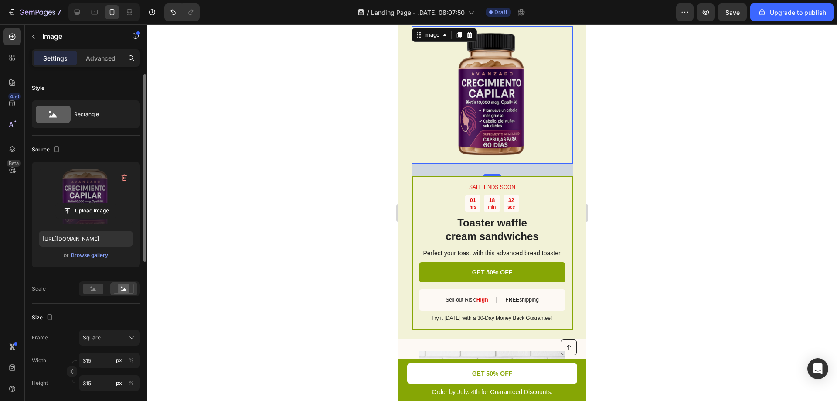
click at [487, 184] on div "28" at bounding box center [492, 182] width 10 height 7
click at [489, 188] on p "SALE ENDS SOON" at bounding box center [492, 187] width 145 height 7
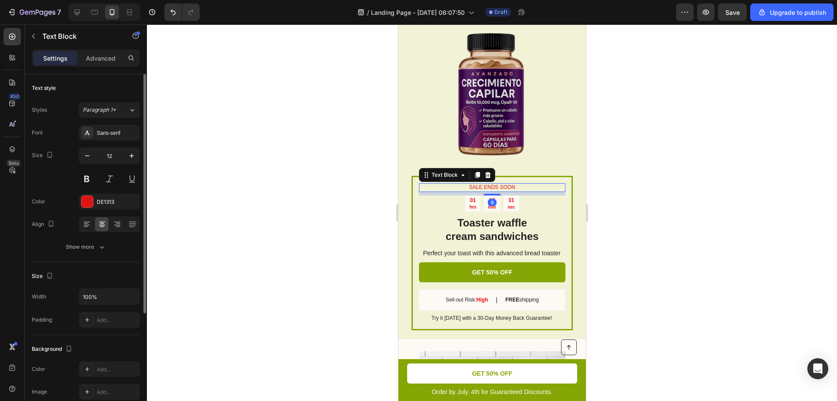
click at [489, 188] on p "SALE ENDS SOON" at bounding box center [492, 187] width 145 height 7
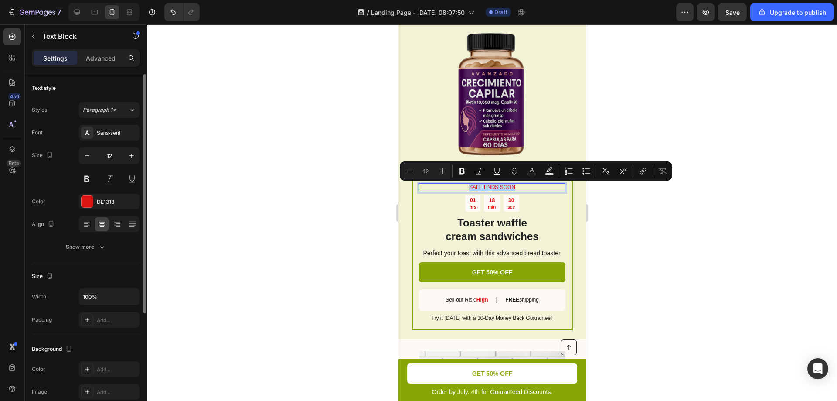
click at [489, 188] on p "SALE ENDS SOON" at bounding box center [492, 187] width 145 height 7
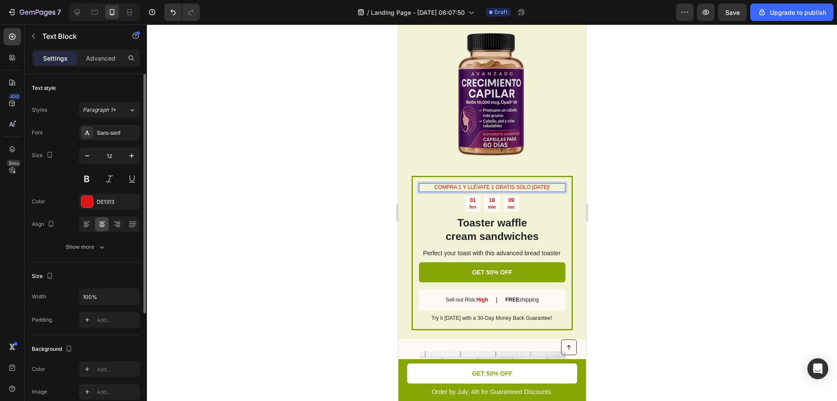
click at [431, 185] on p "COMPRA 1 Y LLÉVATE 1 GRATIS SOLO HOY!" at bounding box center [492, 187] width 145 height 7
click at [474, 188] on p "¡COMPRA 1 Y LLÉVATE 1 GRATIS SOLO HOY!" at bounding box center [492, 187] width 145 height 7
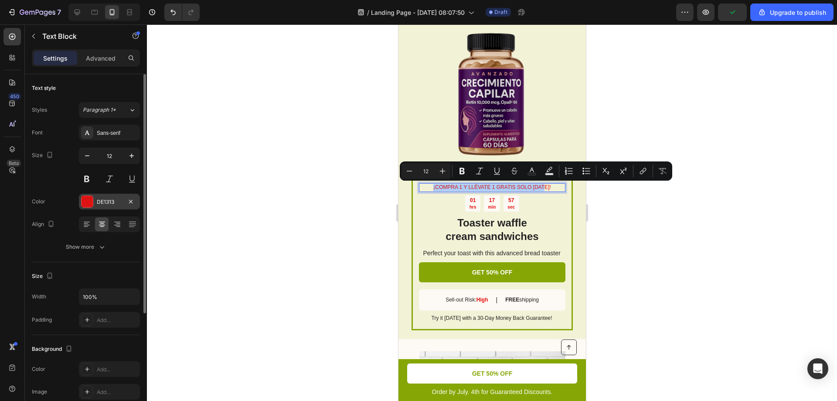
click at [95, 199] on div "DE1313" at bounding box center [109, 202] width 61 height 16
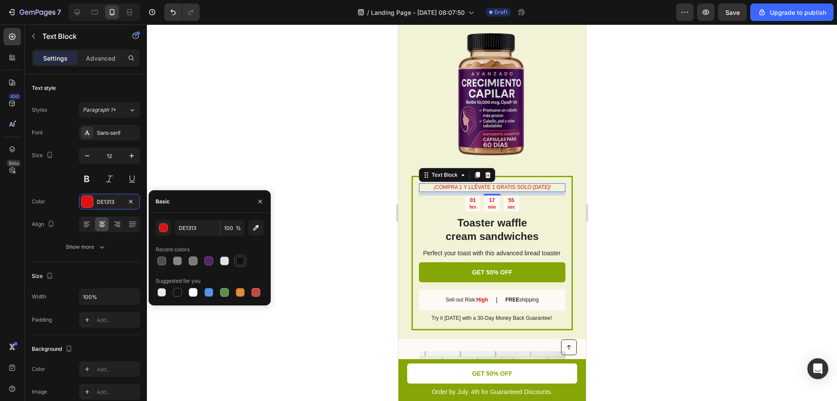
click at [243, 259] on div at bounding box center [240, 260] width 9 height 9
type input "121212"
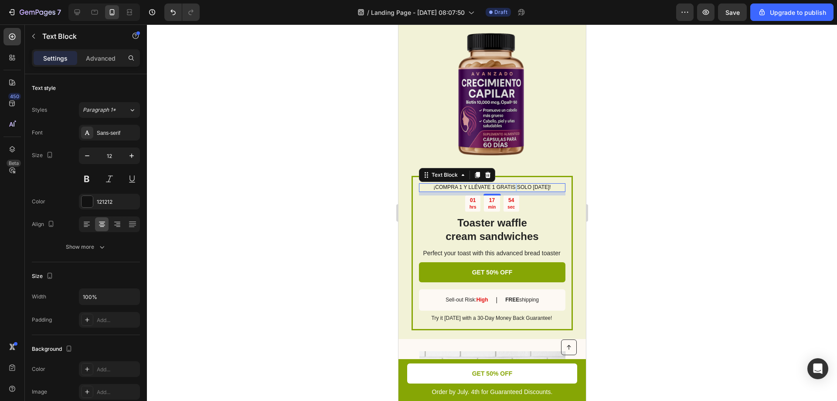
click at [513, 186] on p "¡COMPRA 1 Y LLÉVATE 1 GRATIS SOLO HOY!" at bounding box center [492, 187] width 145 height 7
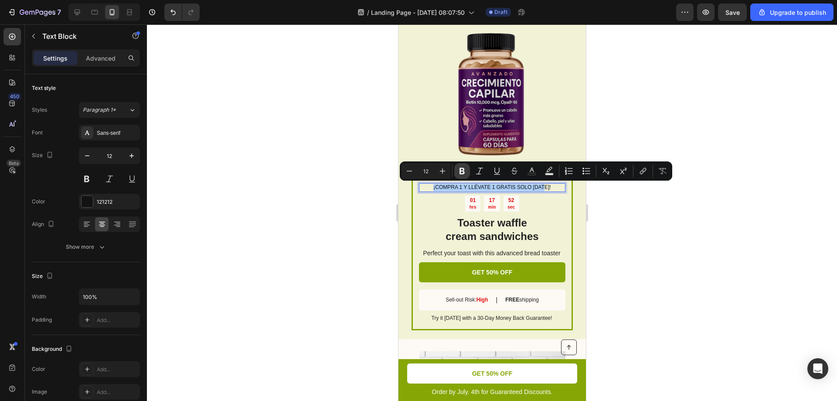
click at [462, 171] on icon "Editor contextual toolbar" at bounding box center [462, 171] width 5 height 7
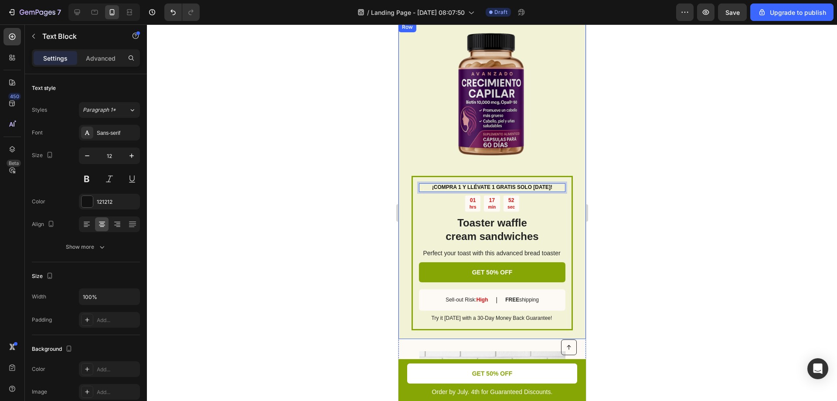
click at [444, 169] on div "Image" at bounding box center [491, 101] width 161 height 150
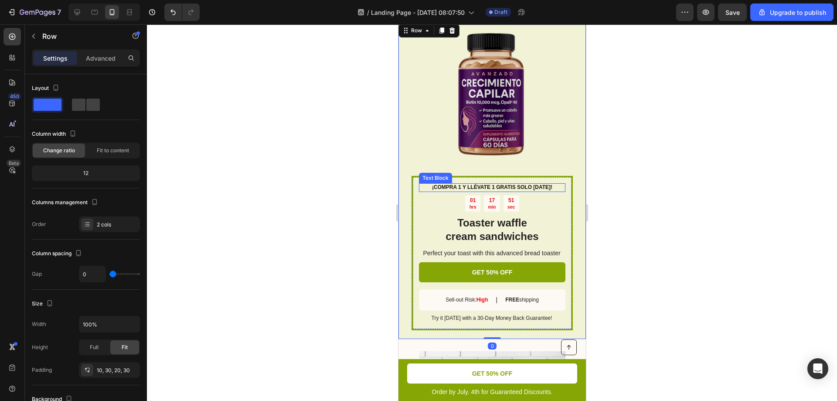
click at [452, 186] on strong "¡COMPRA 1 Y LLÉVATE 1 GRATIS SOLO HOY!" at bounding box center [492, 187] width 120 height 6
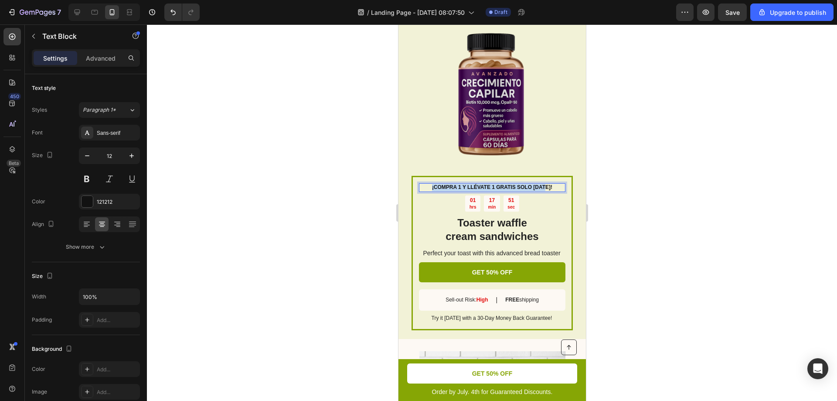
click at [452, 186] on strong "¡COMPRA 1 Y LLÉVATE 1 GRATIS SOLO HOY!" at bounding box center [492, 187] width 120 height 6
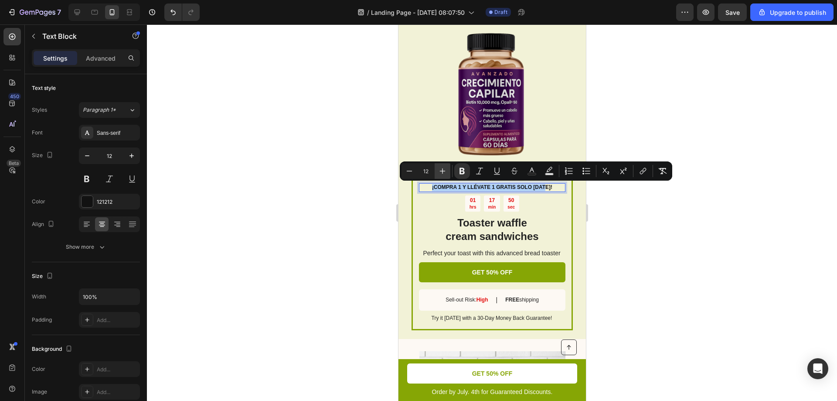
click at [445, 173] on icon "Editor contextual toolbar" at bounding box center [442, 171] width 9 height 9
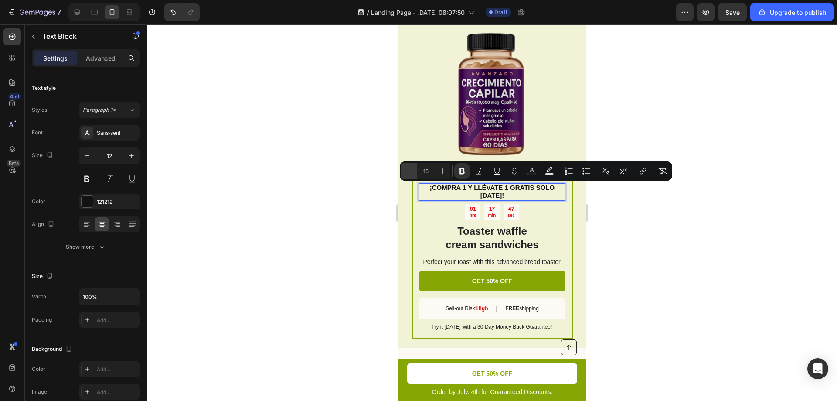
click at [412, 172] on icon "Editor contextual toolbar" at bounding box center [409, 171] width 9 height 9
type input "14"
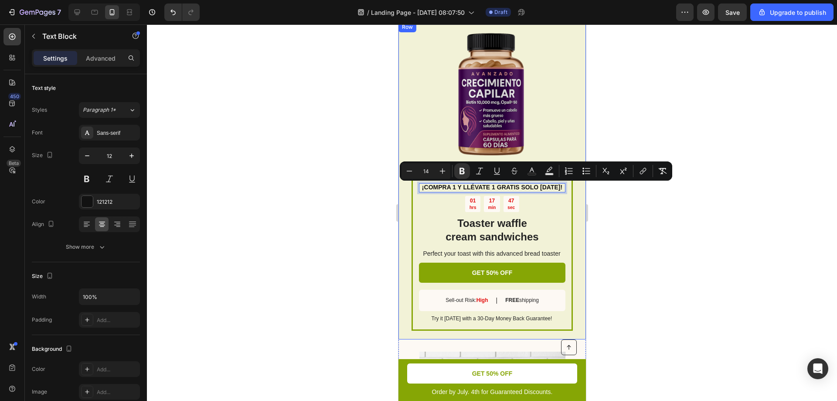
click at [372, 214] on div at bounding box center [492, 212] width 690 height 376
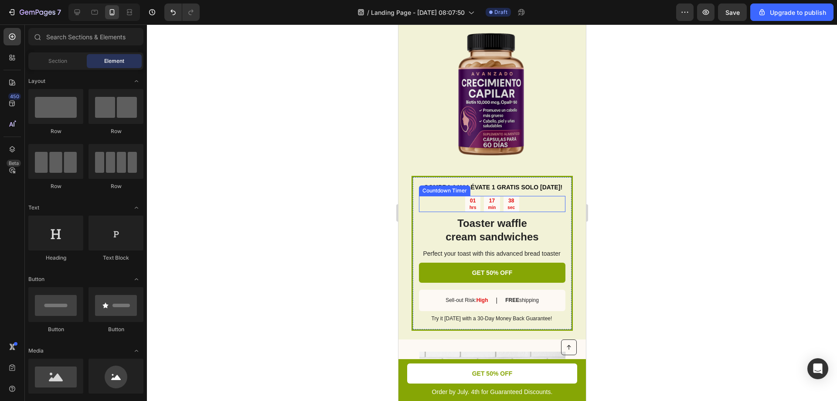
click at [469, 205] on p "hrs" at bounding box center [472, 208] width 7 height 6
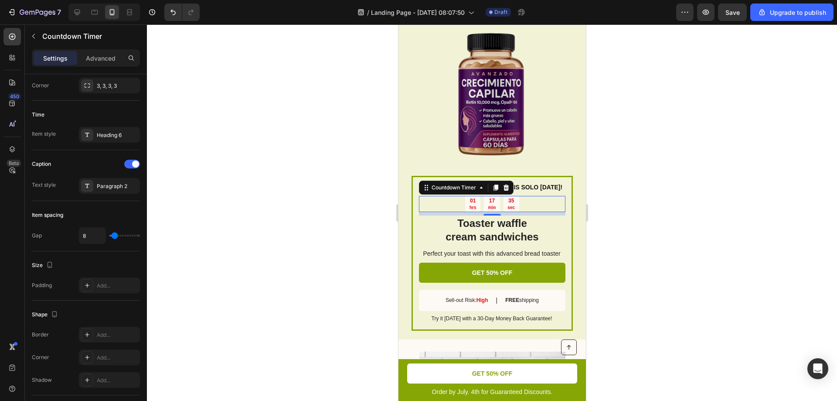
scroll to position [0, 0]
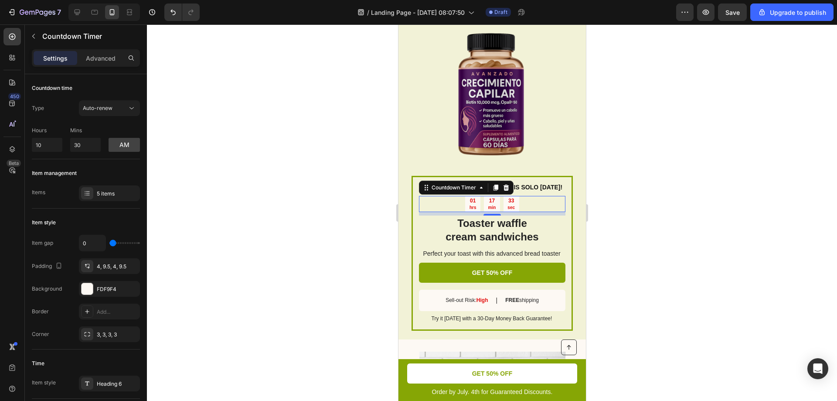
click at [448, 205] on div "01 hrs 17 min 33 sec" at bounding box center [492, 204] width 147 height 16
click at [98, 61] on p "Advanced" at bounding box center [101, 58] width 30 height 9
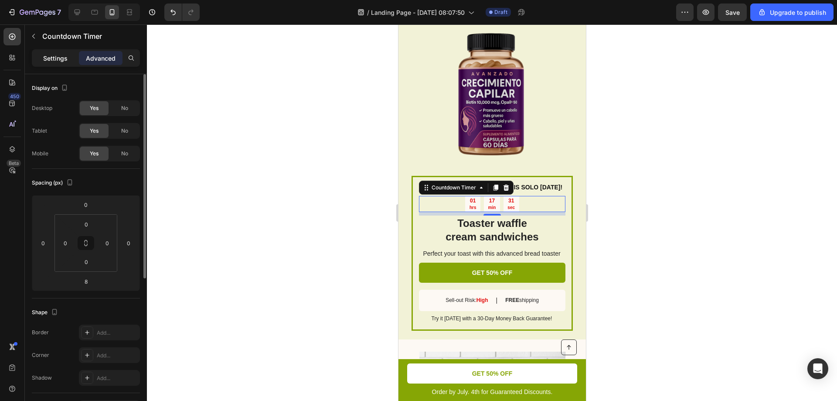
click at [48, 58] on p "Settings" at bounding box center [55, 58] width 24 height 9
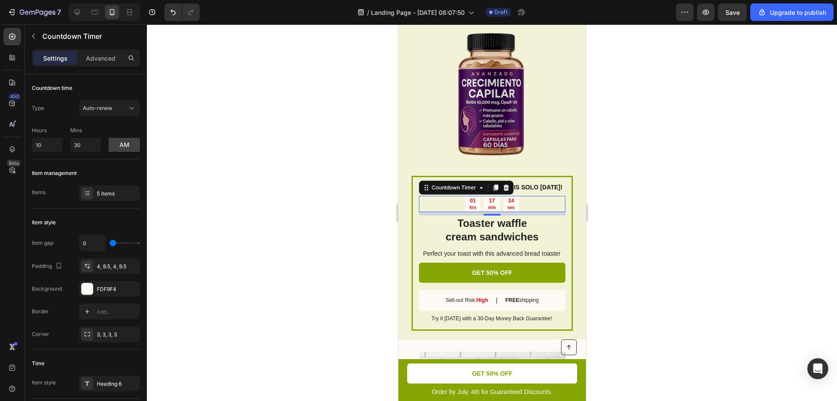
click at [488, 199] on div "17" at bounding box center [492, 201] width 8 height 7
click at [473, 201] on div "01 hrs" at bounding box center [472, 204] width 15 height 16
click at [478, 188] on icon at bounding box center [481, 187] width 7 height 7
click at [345, 219] on div at bounding box center [492, 212] width 690 height 376
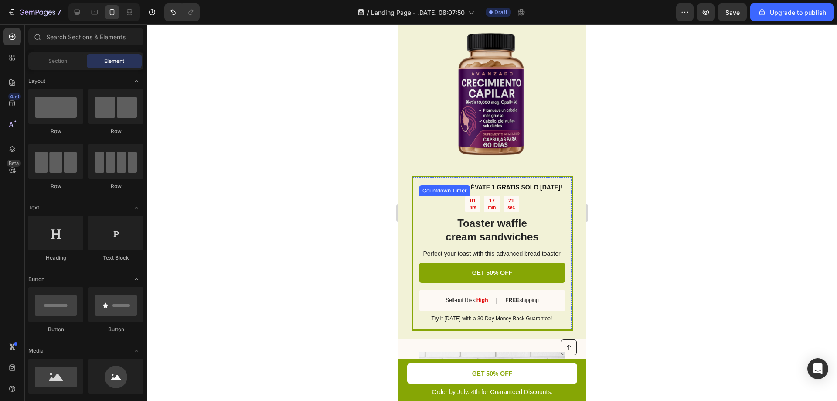
click at [473, 206] on div "01 hrs" at bounding box center [472, 204] width 15 height 16
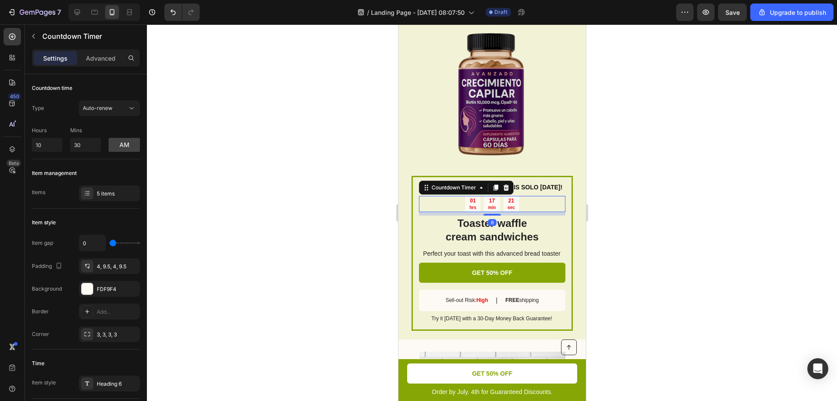
click at [443, 203] on div "01 hrs 17 min 21 sec" at bounding box center [492, 204] width 147 height 16
click at [108, 106] on span "Auto-renew" at bounding box center [98, 108] width 30 height 7
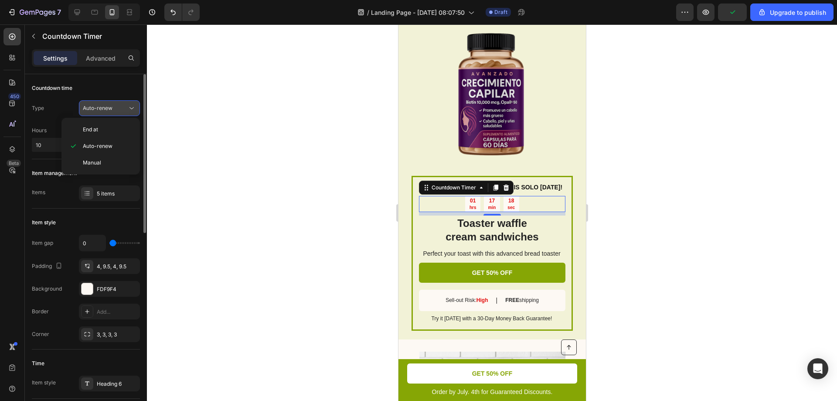
click at [108, 106] on span "Auto-renew" at bounding box center [98, 108] width 30 height 7
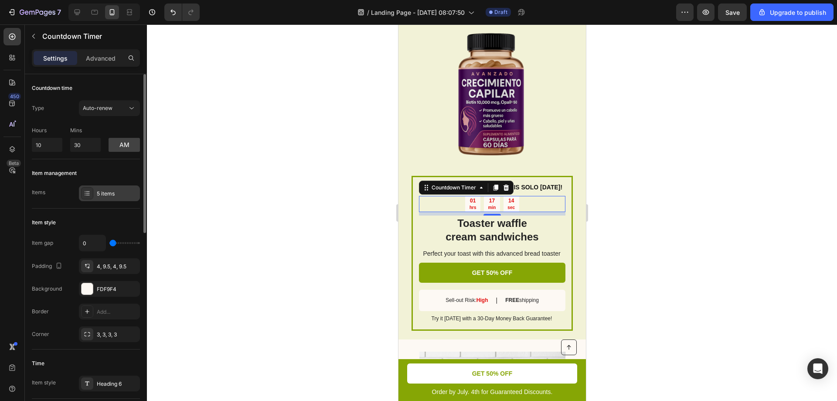
click at [89, 197] on div at bounding box center [87, 193] width 12 height 12
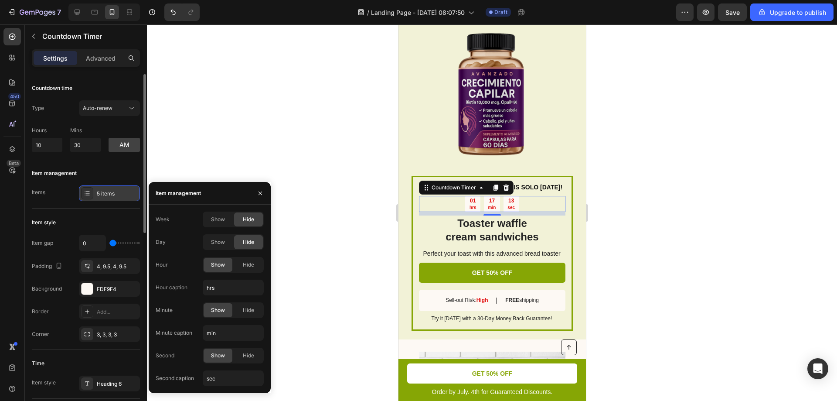
click at [89, 197] on div at bounding box center [87, 193] width 12 height 12
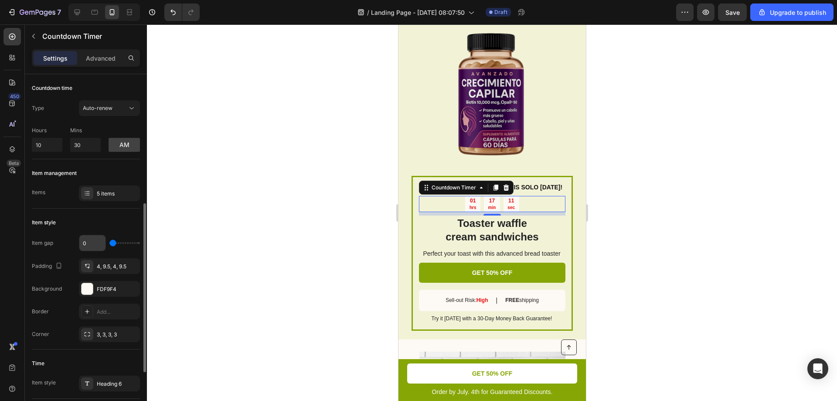
scroll to position [87, 0]
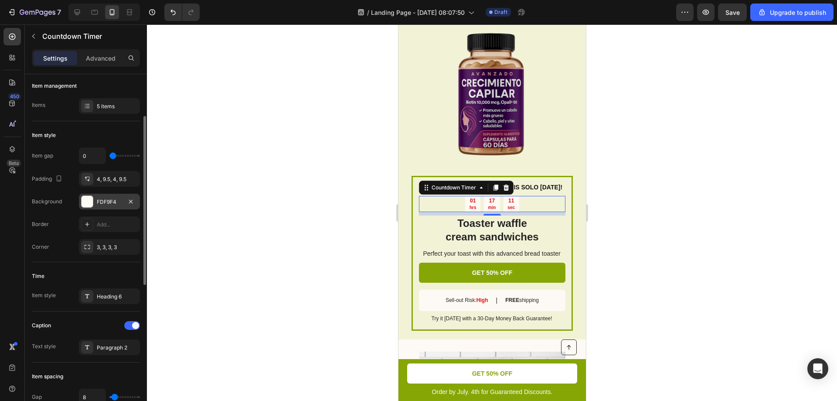
click at [85, 200] on div at bounding box center [87, 201] width 11 height 11
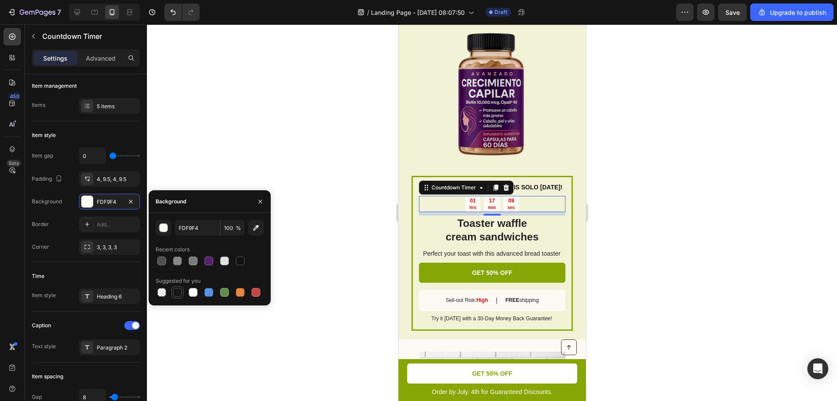
click at [177, 292] on div at bounding box center [177, 292] width 9 height 9
click at [222, 262] on div at bounding box center [224, 260] width 9 height 9
click at [192, 294] on div at bounding box center [193, 292] width 9 height 9
type input "FFFFFF"
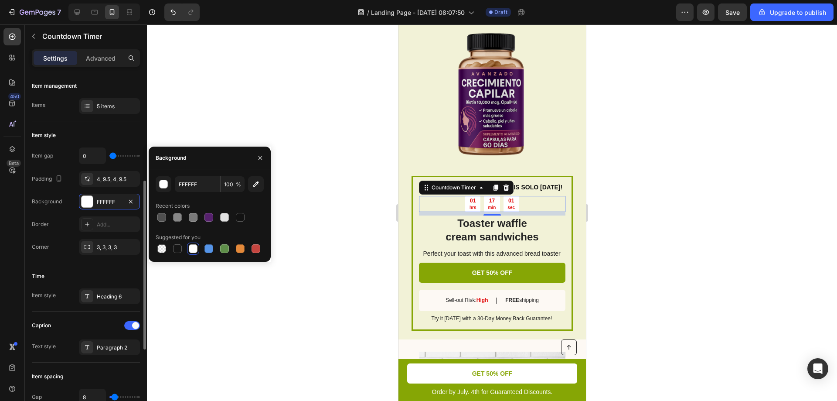
scroll to position [131, 0]
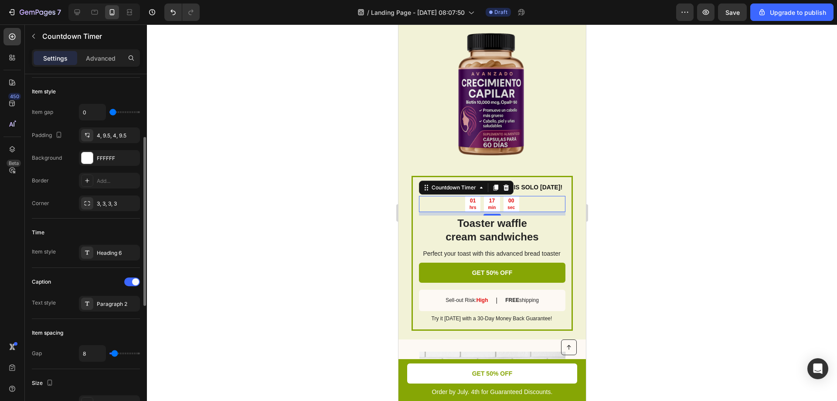
click at [65, 255] on div "Item style Heading 6" at bounding box center [86, 253] width 108 height 16
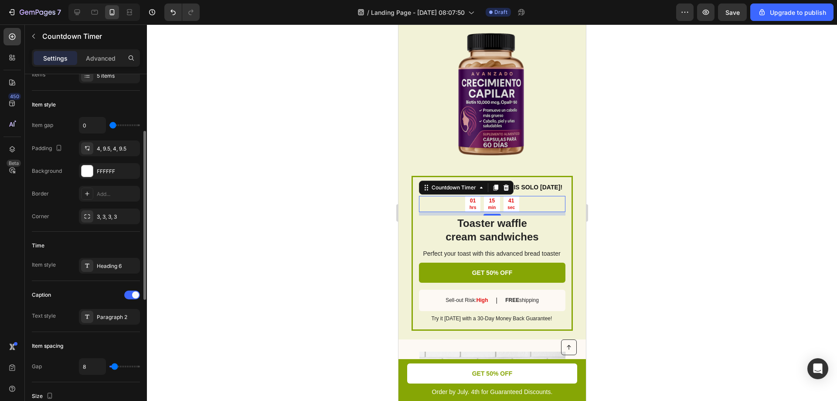
scroll to position [0, 0]
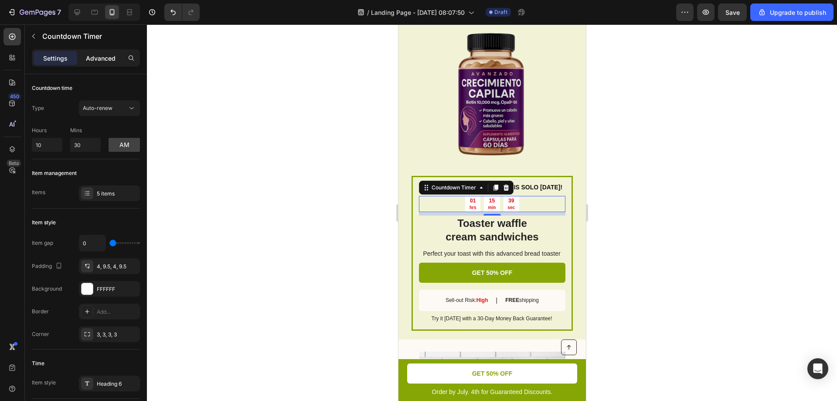
click at [103, 65] on div "Advanced" at bounding box center [101, 58] width 44 height 14
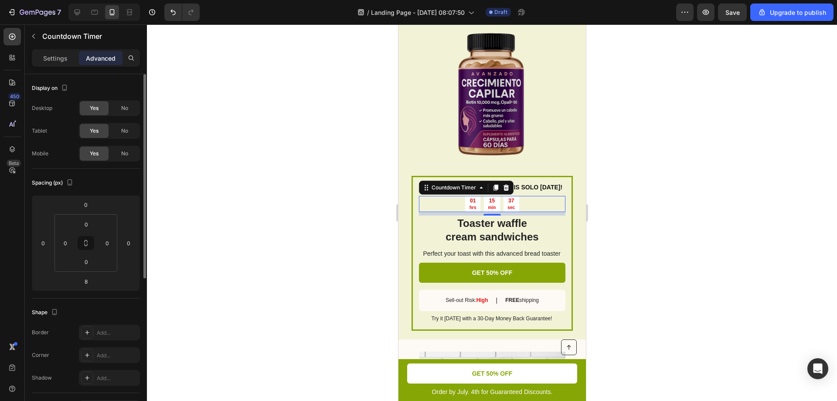
click at [57, 50] on div "Settings Advanced" at bounding box center [86, 57] width 108 height 17
click at [57, 54] on p "Settings" at bounding box center [55, 58] width 24 height 9
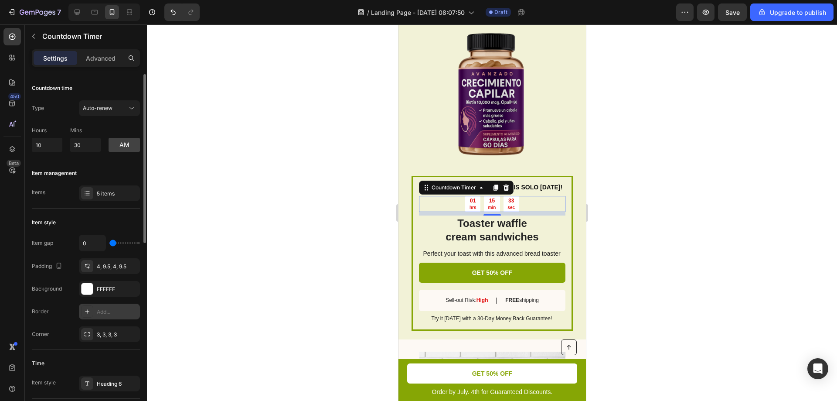
scroll to position [44, 0]
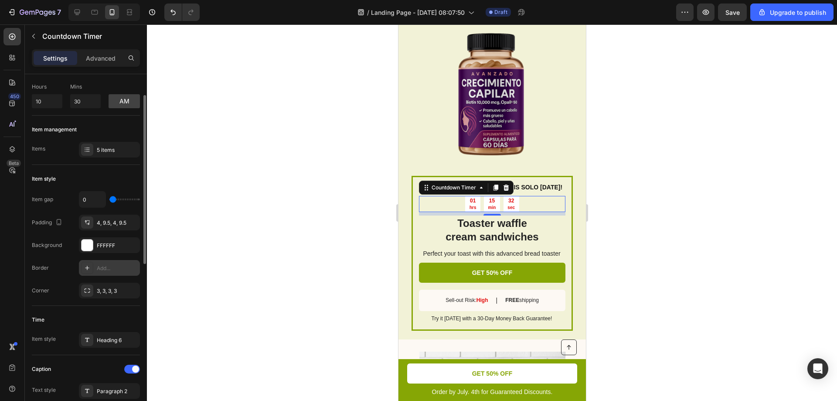
click at [114, 271] on div "Add..." at bounding box center [117, 268] width 41 height 8
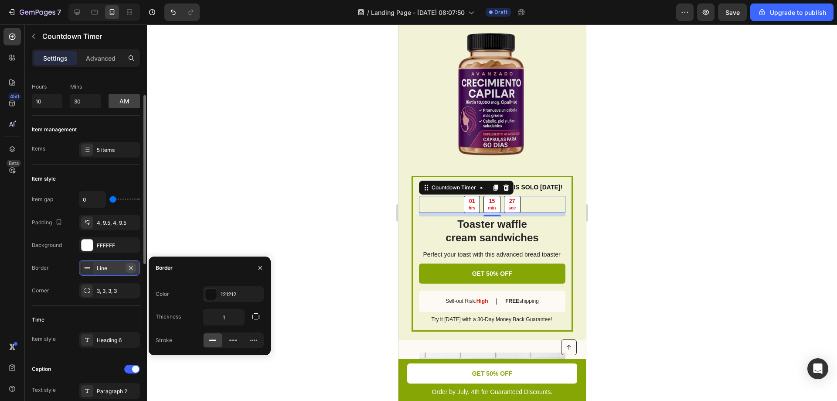
click at [130, 269] on icon "button" at bounding box center [130, 267] width 7 height 7
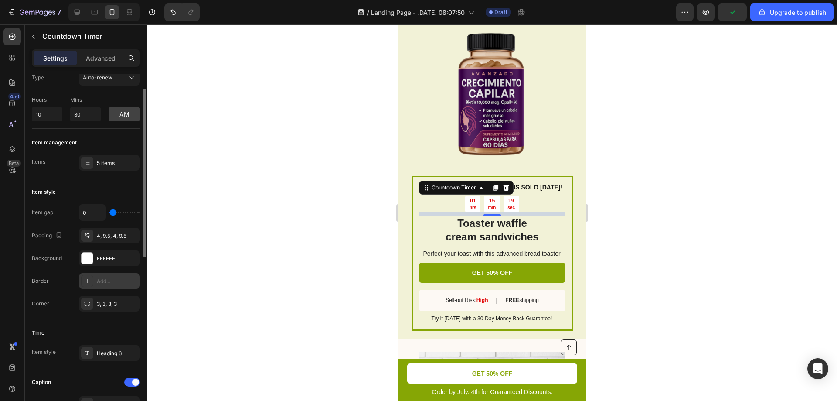
scroll to position [0, 0]
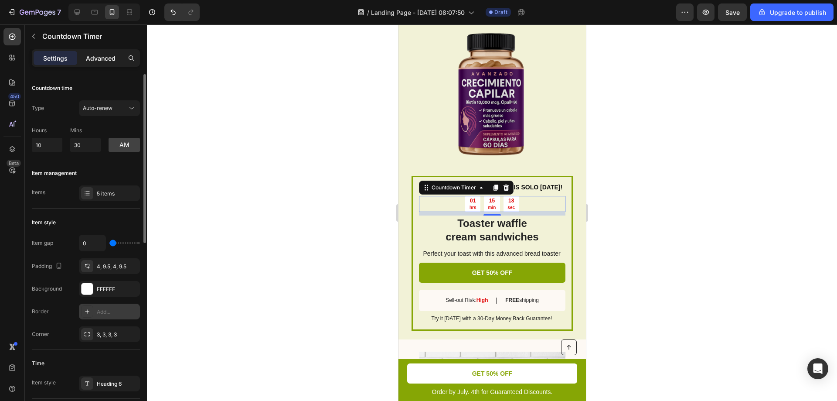
click at [107, 59] on p "Advanced" at bounding box center [101, 58] width 30 height 9
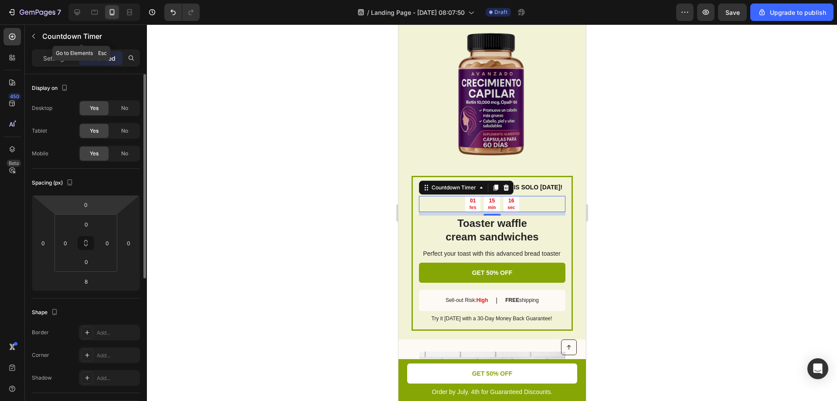
click at [61, 48] on div "Countdown Timer" at bounding box center [81, 36] width 113 height 25
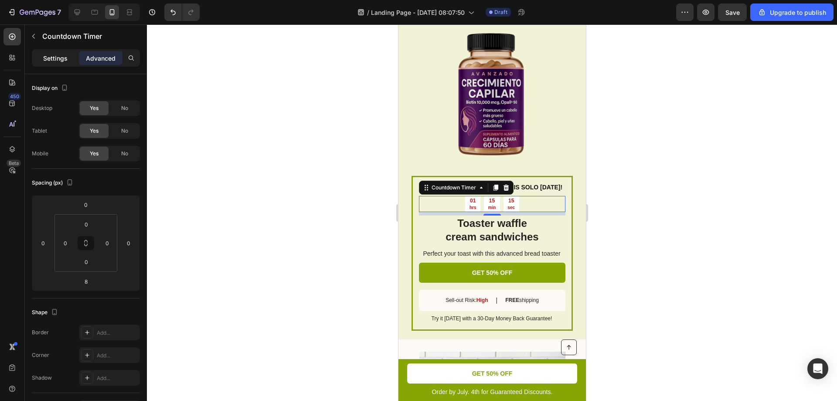
click at [61, 54] on p "Settings" at bounding box center [55, 58] width 24 height 9
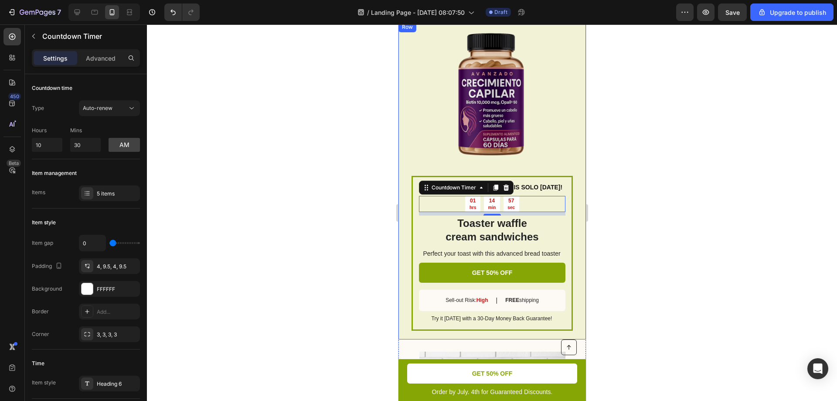
click at [401, 223] on div "¡COMPRA 1 Y LLÉVATE 1 GRATIS SOLO HOY! Text Block 01 hrs 14 min 57 sec Countdow…" at bounding box center [492, 180] width 188 height 317
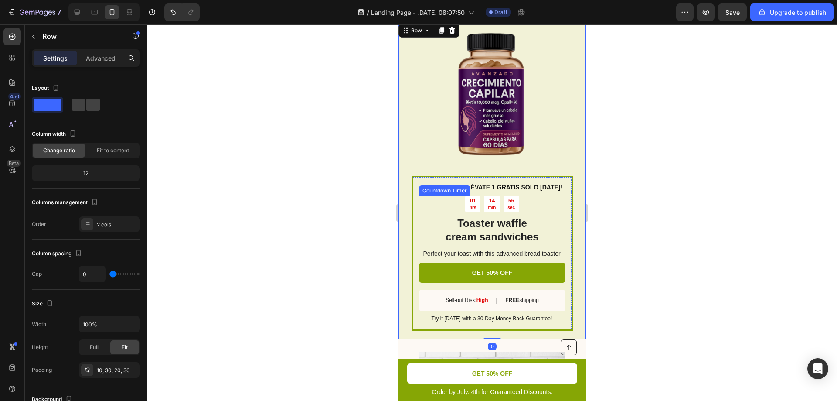
click at [441, 200] on div "01 hrs 14 min 56 sec" at bounding box center [492, 204] width 147 height 16
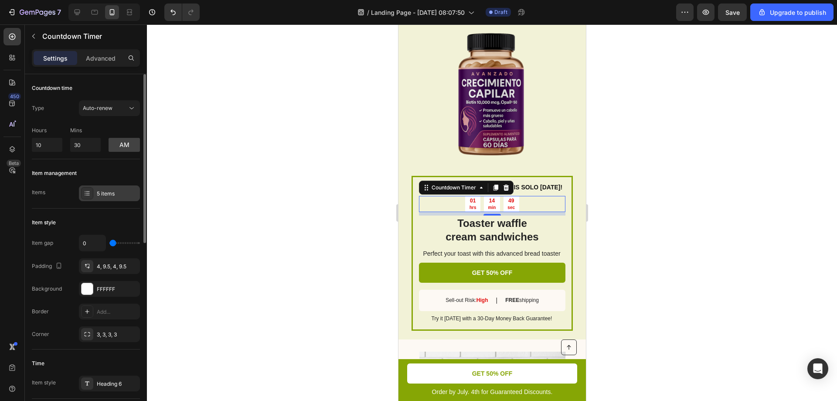
click at [107, 189] on div "5 items" at bounding box center [109, 193] width 61 height 16
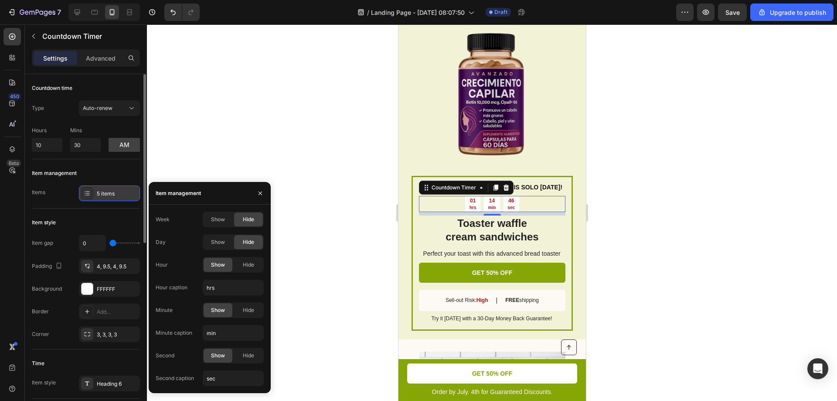
click at [107, 189] on div "5 items" at bounding box center [109, 193] width 61 height 16
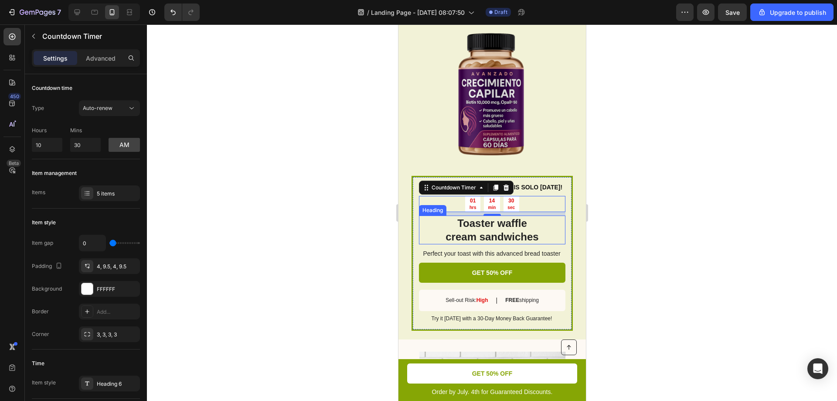
click at [481, 219] on h2 "Toaster waffle cream sandwiches" at bounding box center [492, 229] width 147 height 29
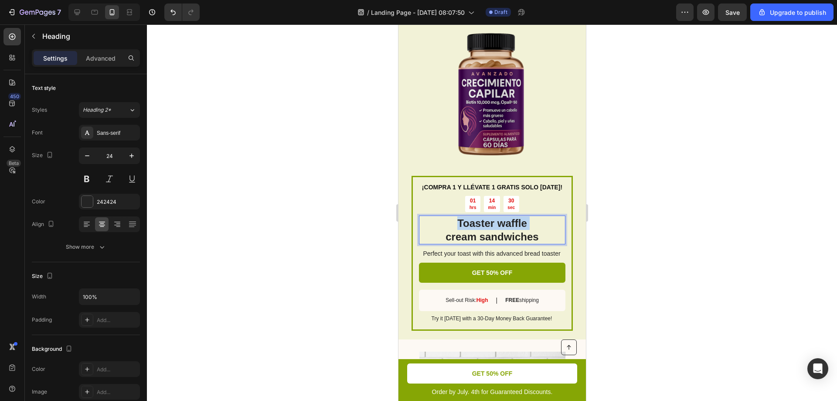
click at [481, 219] on p "Toaster waffle cream sandwiches" at bounding box center [492, 229] width 145 height 27
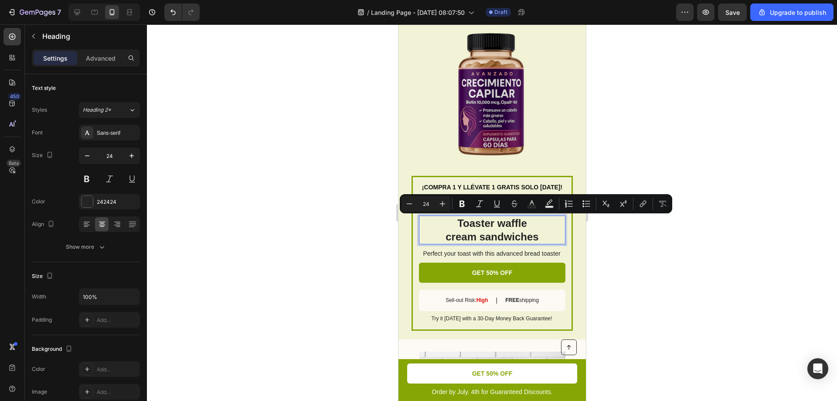
click at [485, 232] on p "Toaster waffle cream sandwiches" at bounding box center [492, 229] width 145 height 27
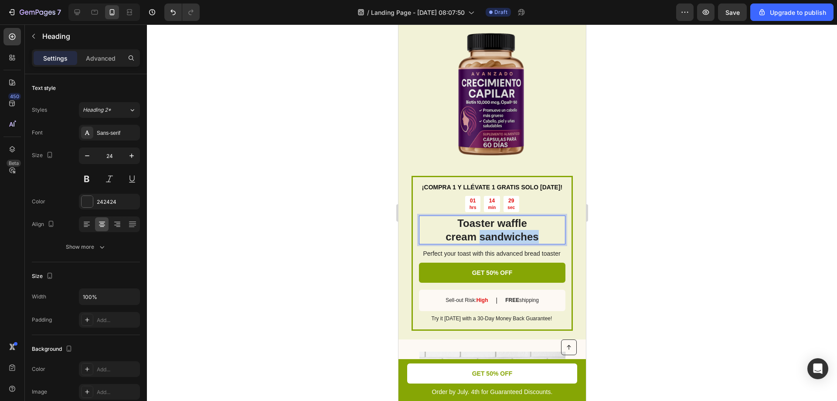
click at [485, 232] on p "Toaster waffle cream sandwiches" at bounding box center [492, 229] width 145 height 27
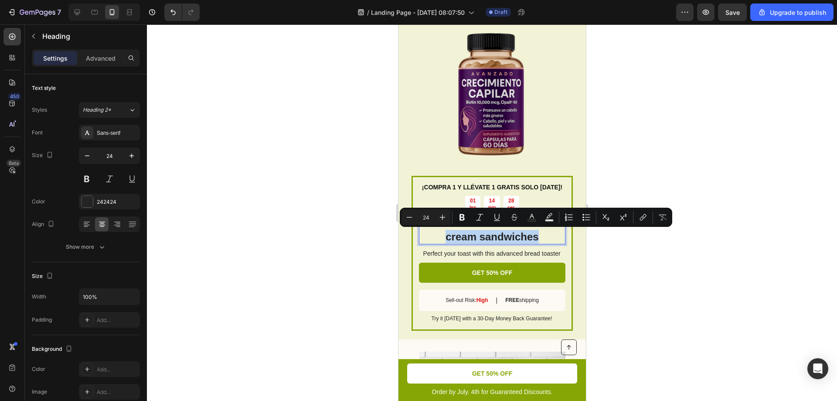
click at [537, 235] on p "Toaster waffle cream sandwiches" at bounding box center [492, 229] width 145 height 27
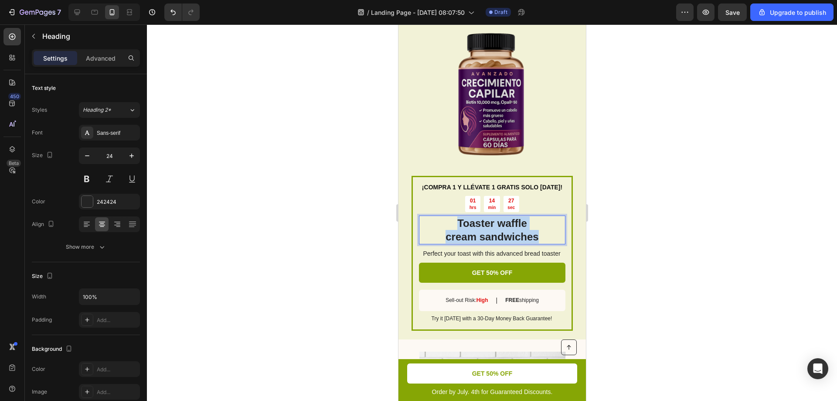
drag, startPoint x: 535, startPoint y: 236, endPoint x: 454, endPoint y: 223, distance: 82.2
click at [454, 223] on p "Toaster waffle cream sandwiches" at bounding box center [492, 229] width 145 height 27
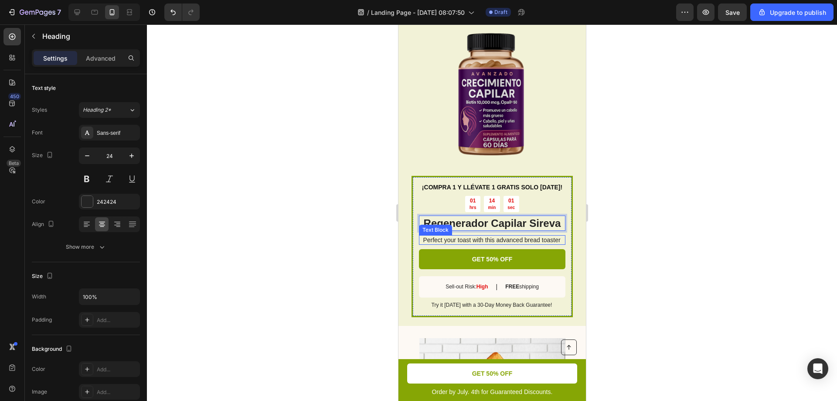
click at [506, 237] on p "Perfect your toast with this advanced bread toaster" at bounding box center [492, 240] width 146 height 8
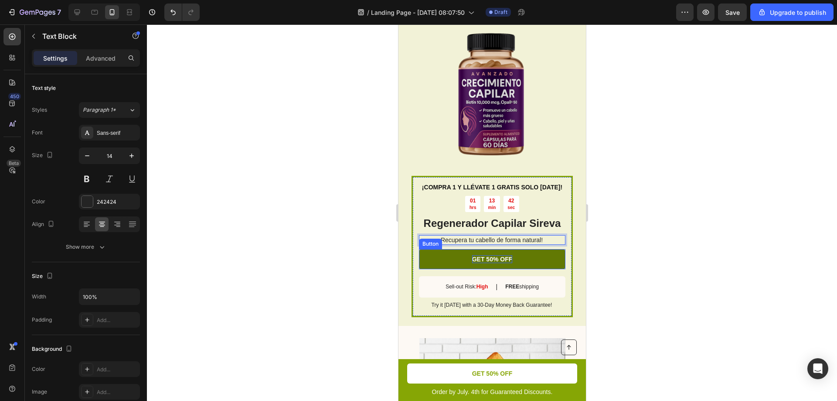
click at [486, 256] on p "GET 50% OFF" at bounding box center [492, 259] width 41 height 8
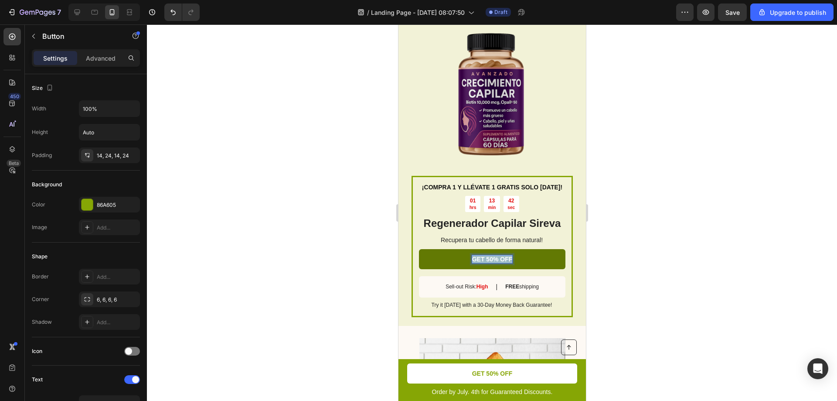
click at [486, 256] on p "GET 50% OFF" at bounding box center [492, 259] width 41 height 8
click at [484, 259] on p "Compra y y llévate 1 Gratis" at bounding box center [492, 259] width 79 height 8
click at [515, 257] on p "Compra y llévate 1 Gratis" at bounding box center [491, 259] width 73 height 8
click at [525, 261] on p "Compra y llévate 1 Gratis" at bounding box center [491, 259] width 73 height 8
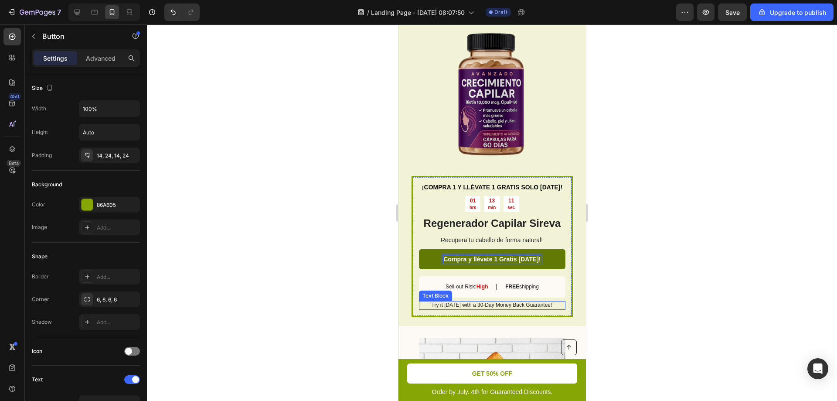
click at [476, 304] on p "Try it today with a 30-Day Money Back Guarantee!" at bounding box center [492, 305] width 146 height 7
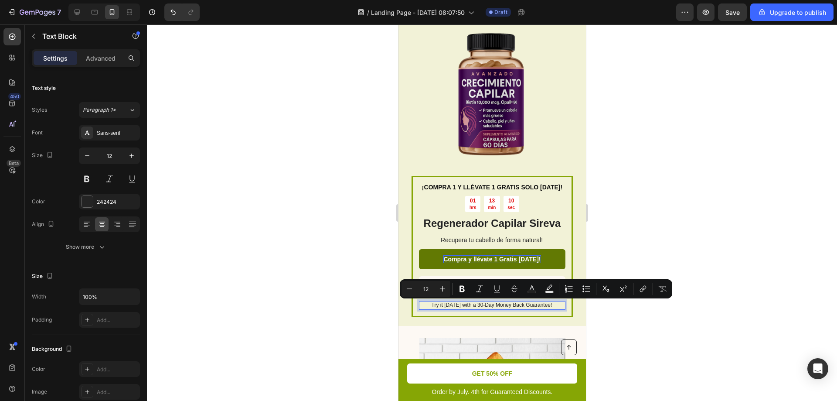
click at [445, 304] on p "Try it today with a 30-Day Money Back Guarantee!" at bounding box center [492, 305] width 146 height 7
drag, startPoint x: 426, startPoint y: 306, endPoint x: 552, endPoint y: 307, distance: 125.6
click at [552, 307] on p "Try it today with a 30-Day Money Back Guarantee!" at bounding box center [492, 305] width 146 height 7
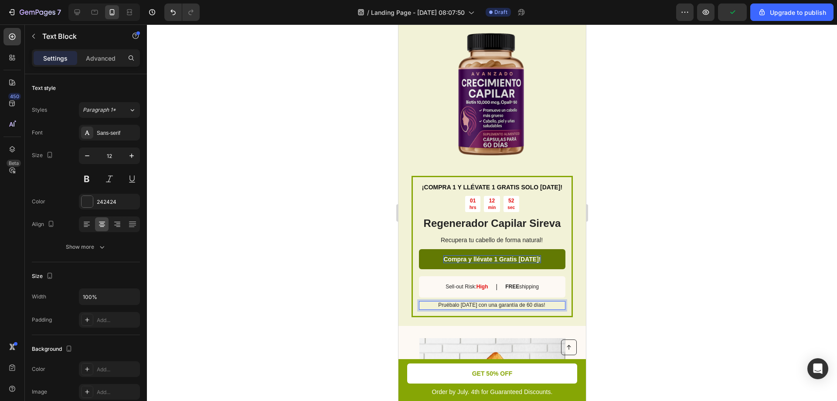
click at [616, 296] on div at bounding box center [492, 212] width 690 height 376
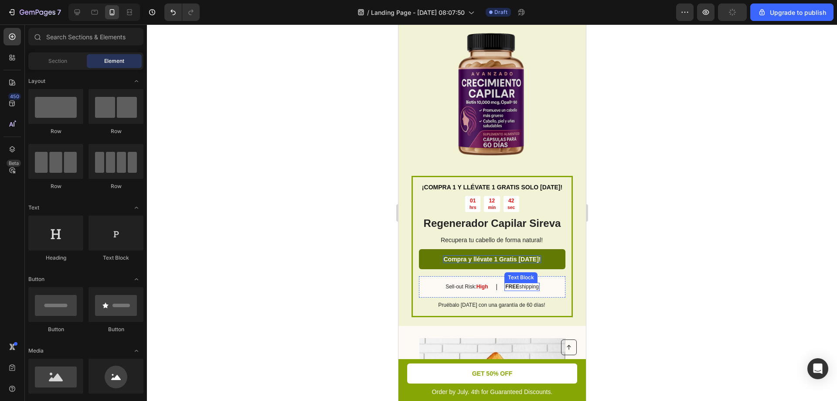
click at [516, 288] on strong "FREE" at bounding box center [512, 286] width 14 height 6
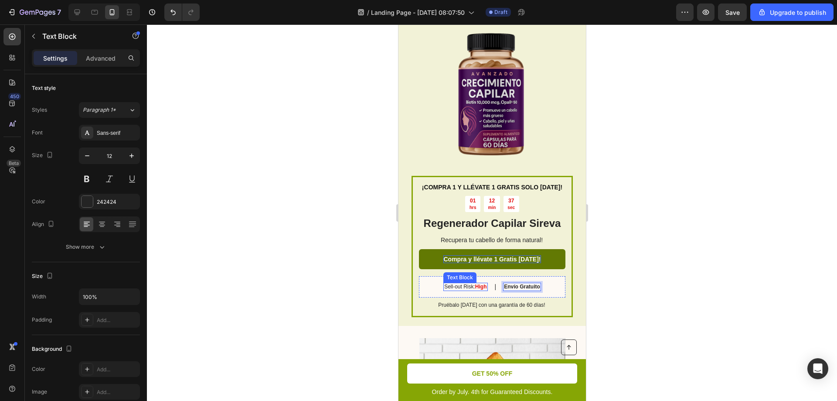
click at [458, 287] on p "Sell-out Risk: High" at bounding box center [465, 286] width 42 height 7
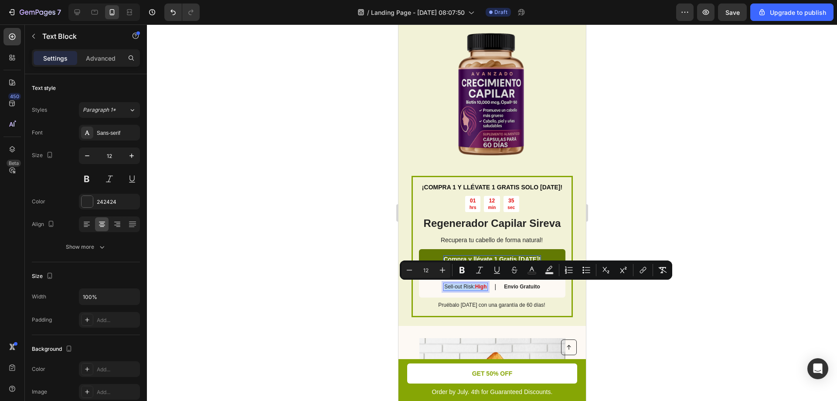
click at [458, 287] on p "Sell-out Risk: High" at bounding box center [465, 286] width 42 height 7
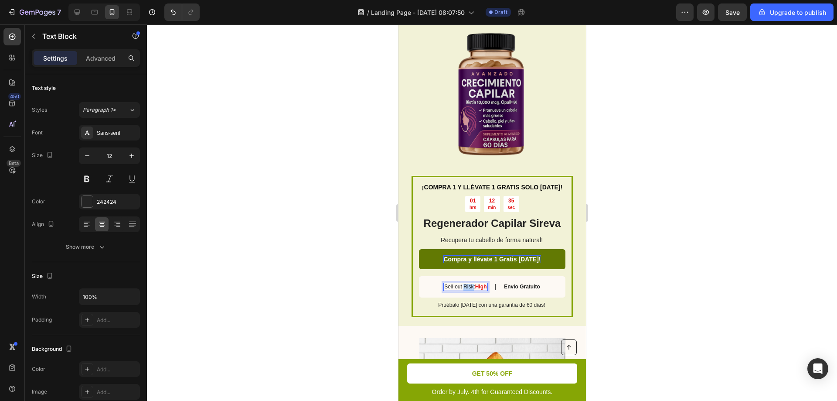
click at [458, 286] on p "Sell-out Risk: High" at bounding box center [465, 286] width 42 height 7
click at [269, 279] on div at bounding box center [492, 212] width 690 height 376
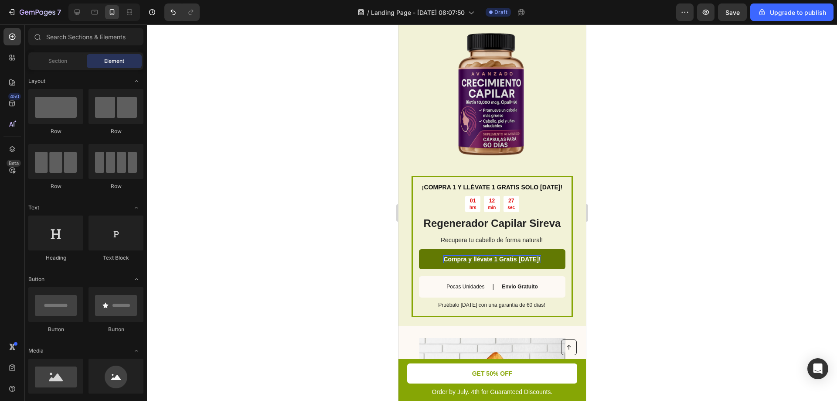
click at [698, 330] on div at bounding box center [492, 212] width 690 height 376
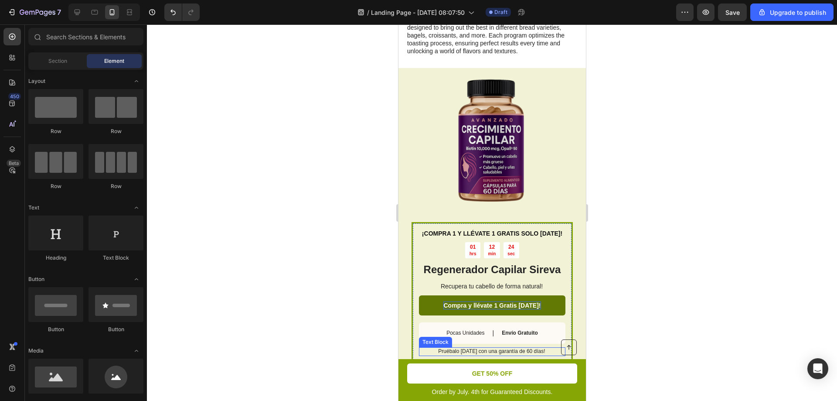
scroll to position [744, 0]
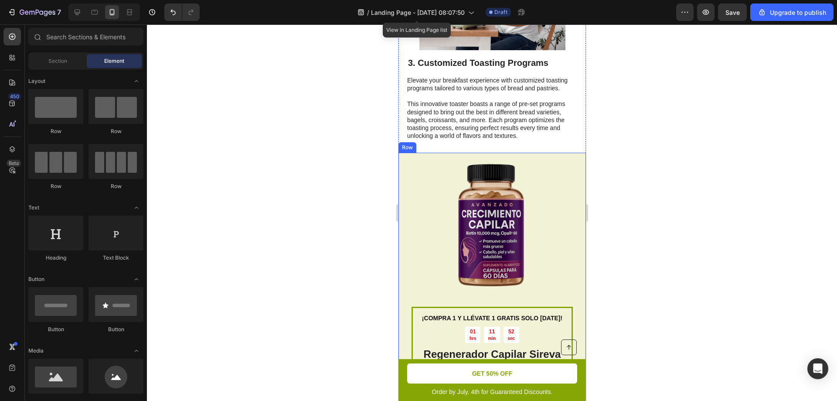
click at [573, 172] on div "¡COMPRA 1 Y LLÉVATE 1 GRATIS SOLO HOY! Text Block 01 hrs 11 min 52 sec Countdow…" at bounding box center [492, 305] width 188 height 304
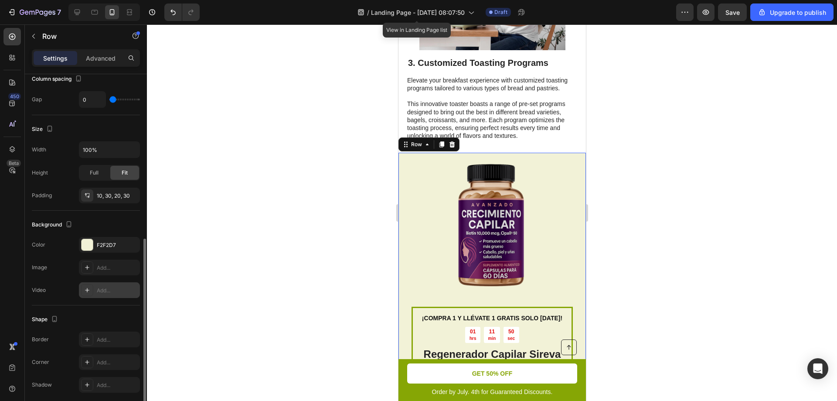
scroll to position [208, 0]
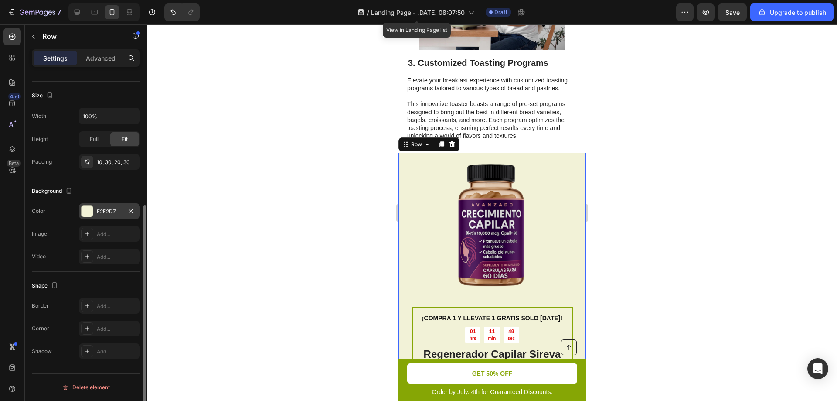
click at [94, 214] on div "F2F2D7" at bounding box center [109, 211] width 61 height 16
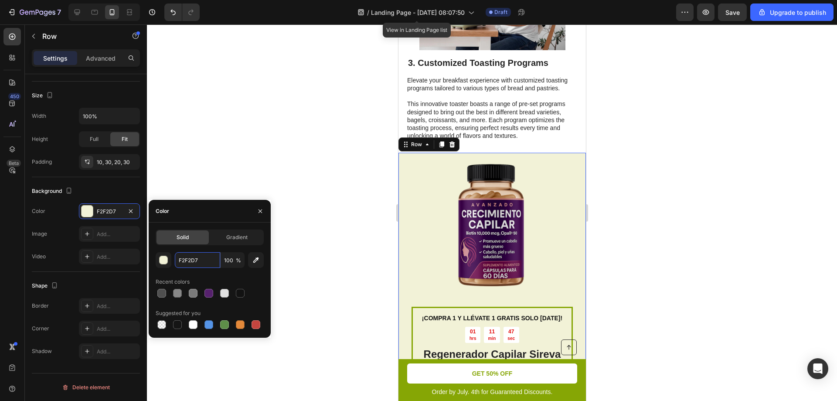
paste input "#975FAF"
type input "#975FAF"
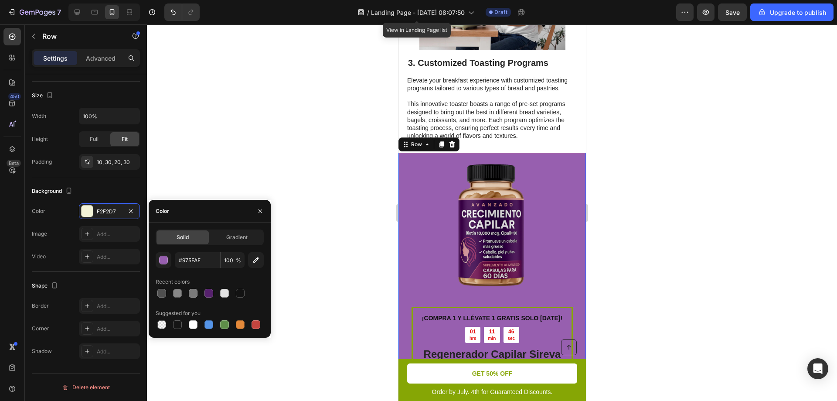
click at [291, 140] on div at bounding box center [492, 212] width 690 height 376
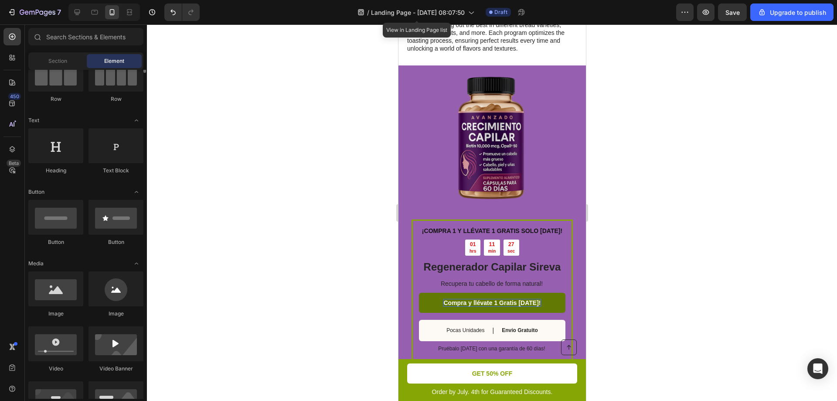
scroll to position [131, 0]
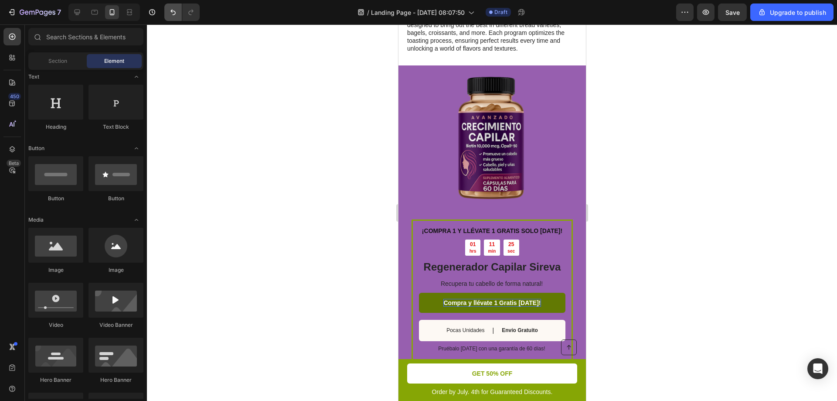
click at [175, 16] on icon "Undo/Redo" at bounding box center [173, 12] width 9 height 9
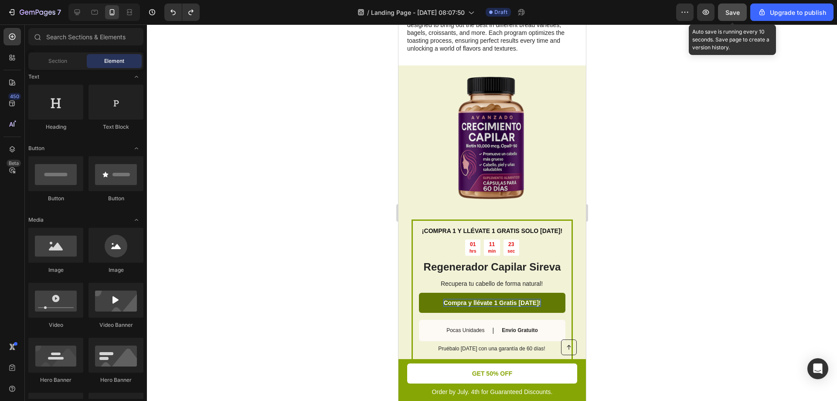
click at [740, 10] on span "Save" at bounding box center [733, 12] width 14 height 7
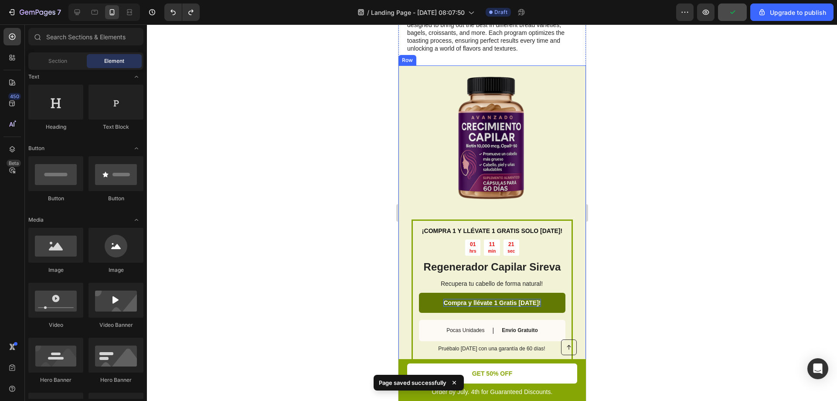
click at [569, 184] on div "¡COMPRA 1 Y LLÉVATE 1 GRATIS SOLO HOY! Text Block 01 hrs 11 min 21 sec Countdow…" at bounding box center [492, 217] width 188 height 304
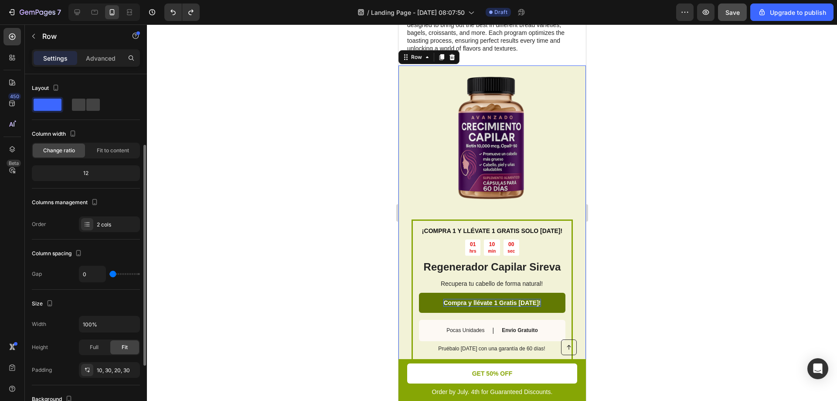
scroll to position [174, 0]
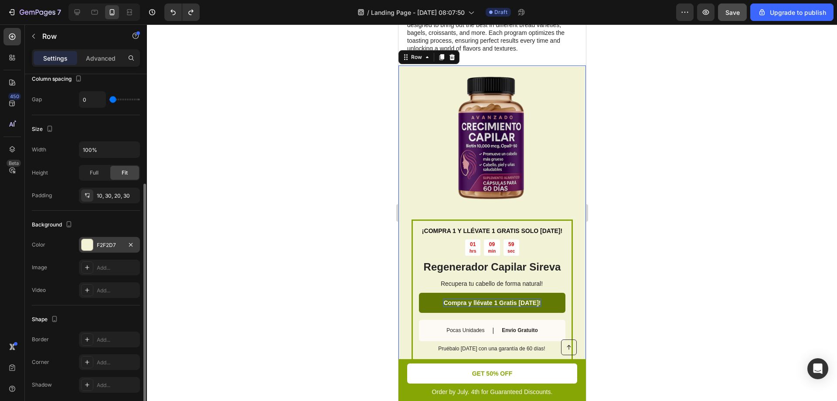
click at [92, 244] on div at bounding box center [87, 244] width 11 height 11
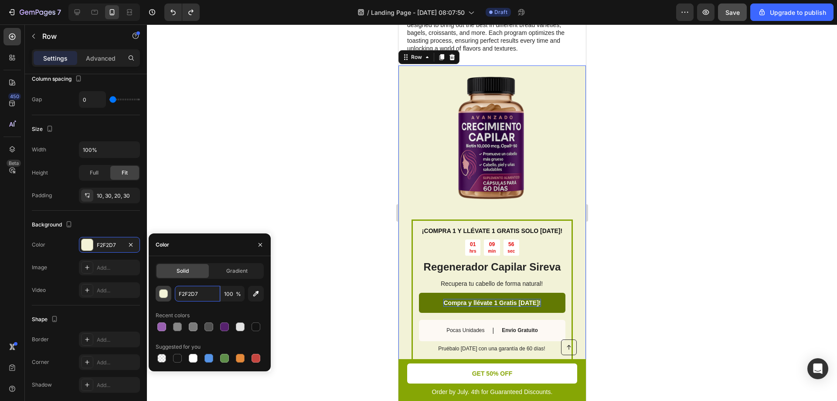
paste input "C6A8F"
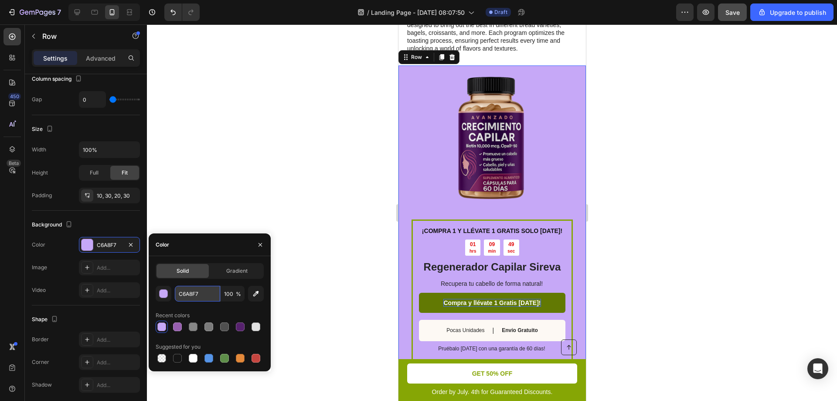
paste input "D1B3FF"
type input "D1B3FF"
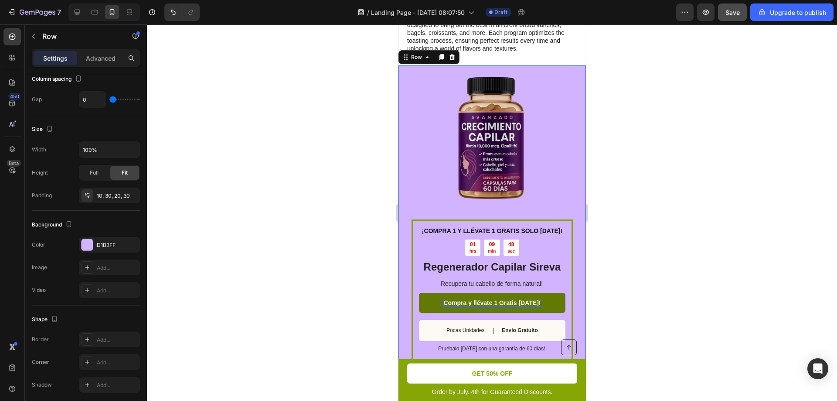
click at [232, 198] on div at bounding box center [492, 212] width 690 height 376
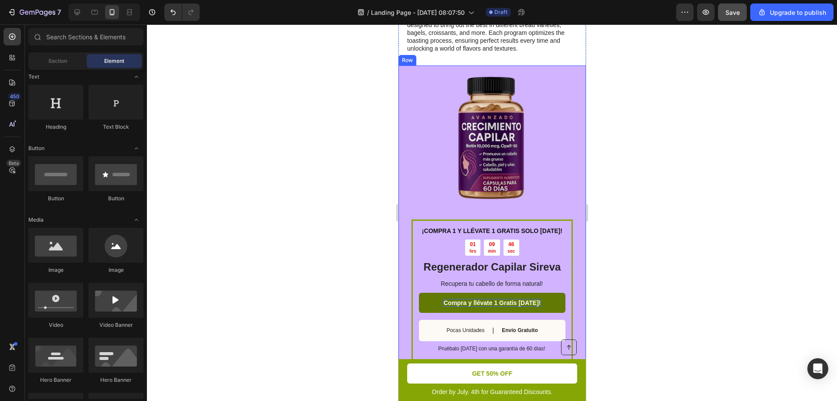
click at [406, 183] on div "¡COMPRA 1 Y LLÉVATE 1 GRATIS SOLO HOY! Text Block 01 hrs 09 min 46 sec Countdow…" at bounding box center [492, 217] width 188 height 304
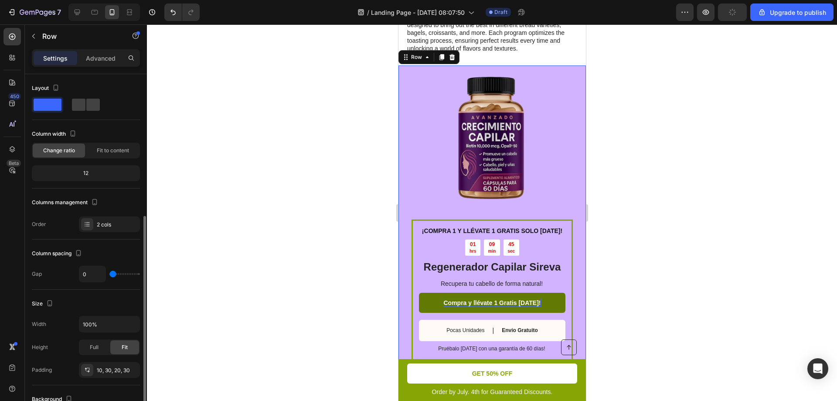
scroll to position [131, 0]
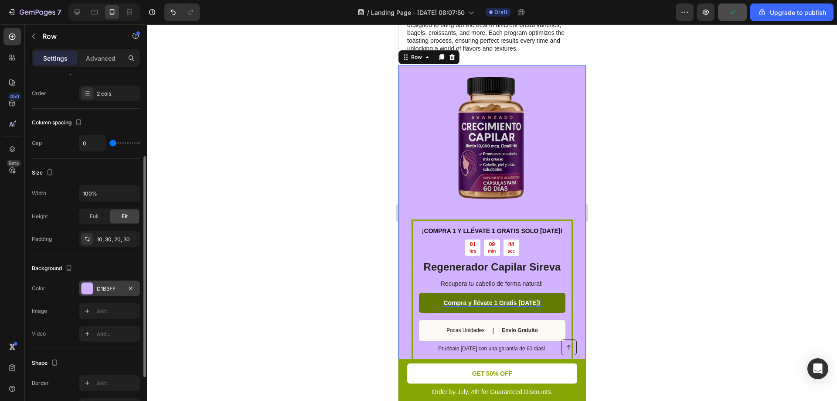
click at [96, 287] on div "D1B3FF" at bounding box center [109, 288] width 61 height 16
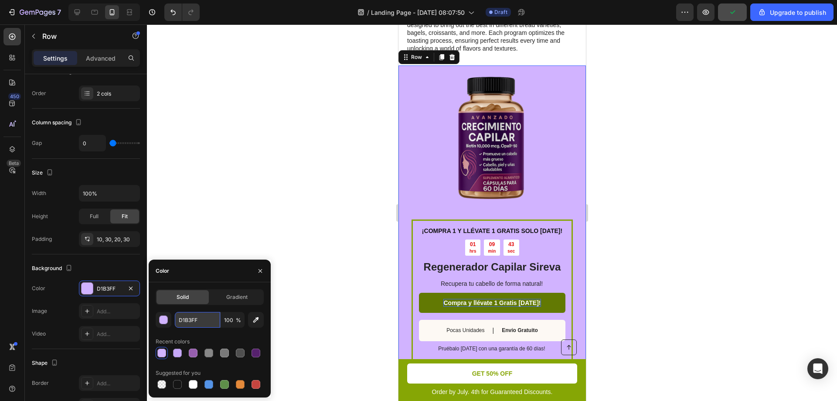
click at [192, 324] on input "D1B3FF" at bounding box center [197, 320] width 45 height 16
click at [198, 313] on input "D1B3FF" at bounding box center [197, 320] width 45 height 16
paste input "E0C3FC"
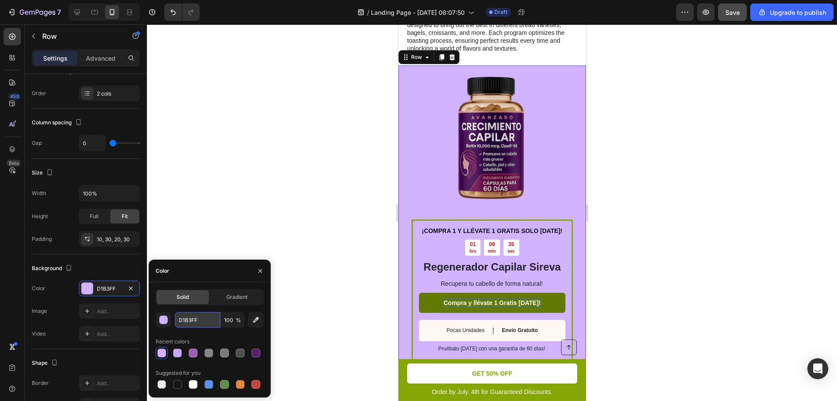
type input "E0C3FC"
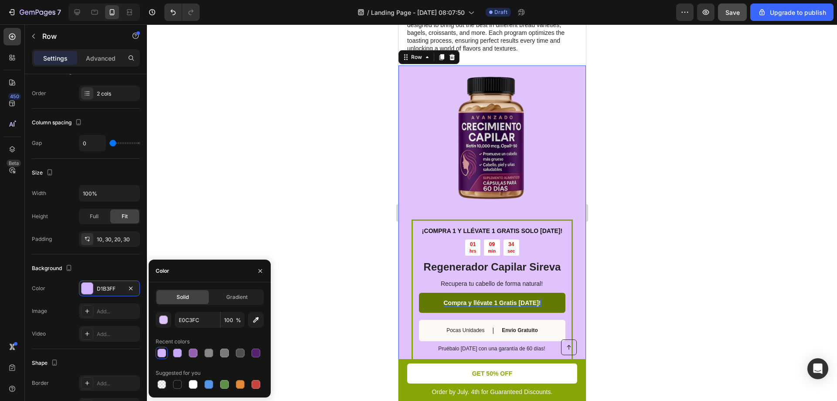
click at [248, 236] on div at bounding box center [492, 212] width 690 height 376
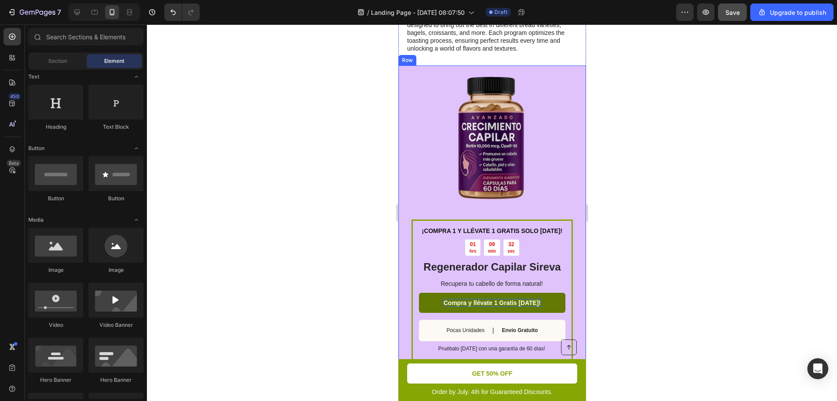
click at [409, 145] on div "¡COMPRA 1 Y LLÉVATE 1 GRATIS SOLO HOY! Text Block 01 hrs 09 min 32 sec Countdow…" at bounding box center [492, 217] width 188 height 304
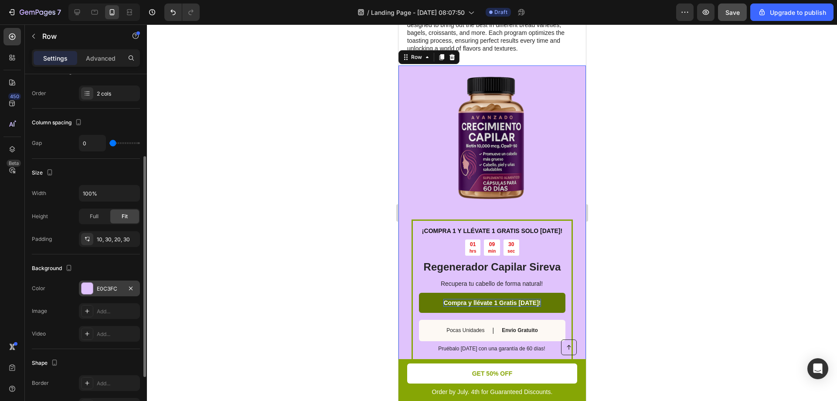
click at [101, 289] on div "E0C3FC" at bounding box center [109, 289] width 25 height 8
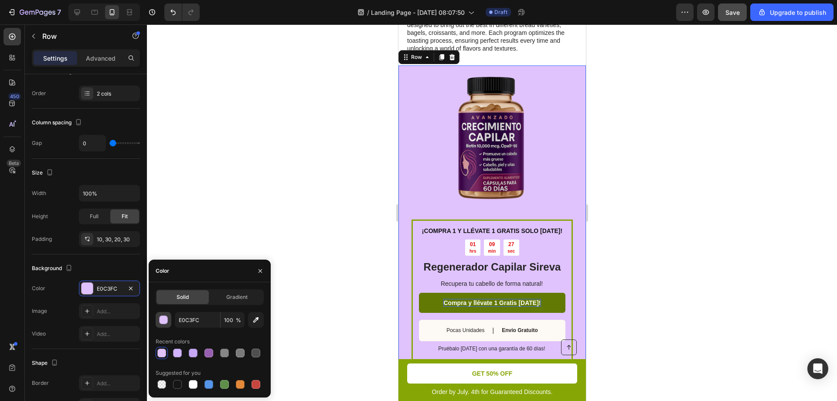
click at [169, 322] on button "button" at bounding box center [164, 320] width 16 height 16
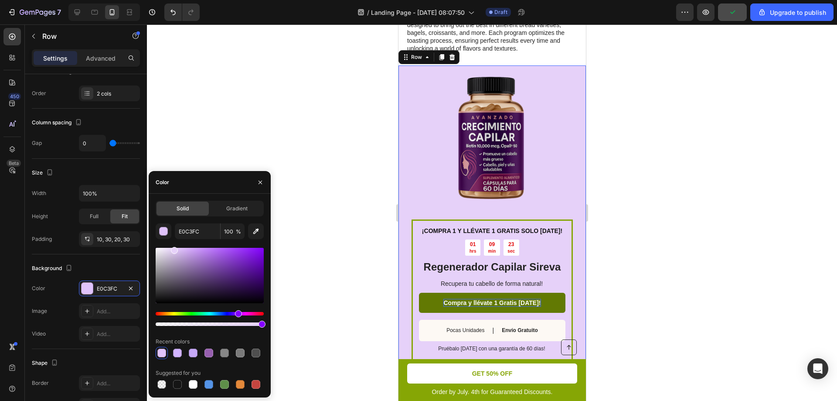
drag, startPoint x: 180, startPoint y: 250, endPoint x: 174, endPoint y: 249, distance: 5.9
click at [174, 249] on div at bounding box center [174, 250] width 7 height 7
type input "E6D1F9"
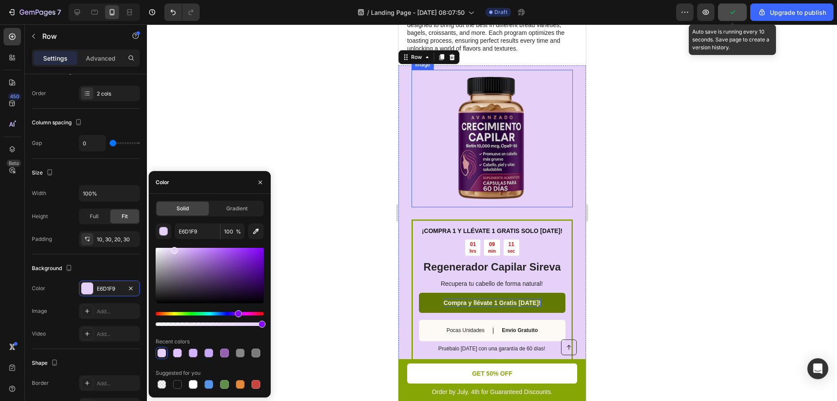
click at [732, 20] on button "button" at bounding box center [732, 11] width 29 height 17
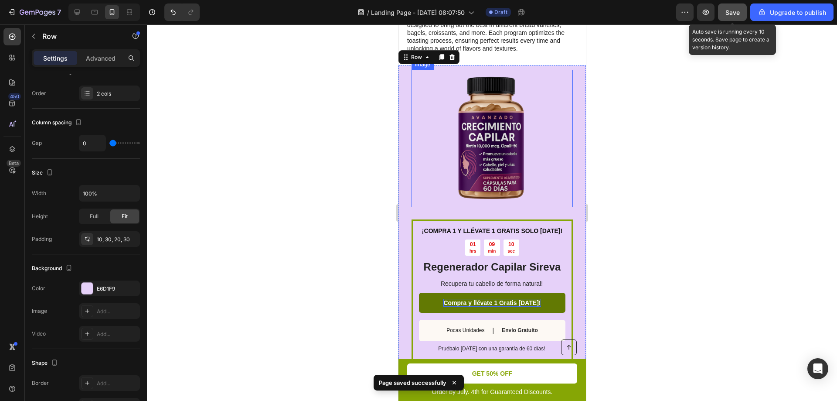
click at [737, 19] on button "Save" at bounding box center [732, 11] width 29 height 17
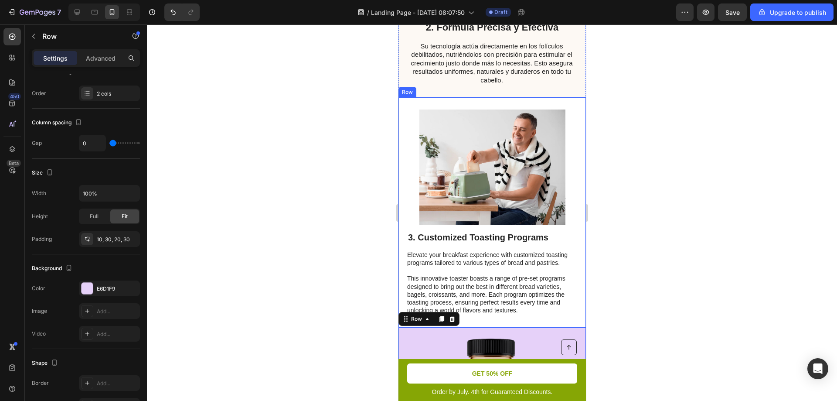
click at [669, 205] on div at bounding box center [492, 212] width 690 height 376
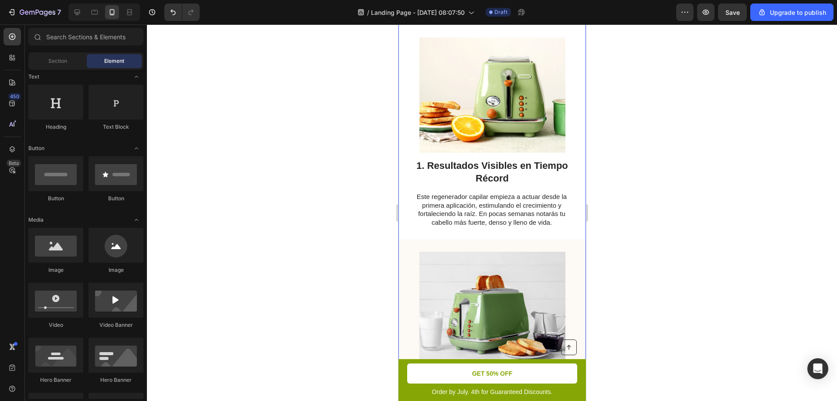
scroll to position [218, 0]
click at [466, 209] on p "Este regenerador capilar empieza a actuar desde la primera aplicación, estimula…" at bounding box center [491, 208] width 169 height 34
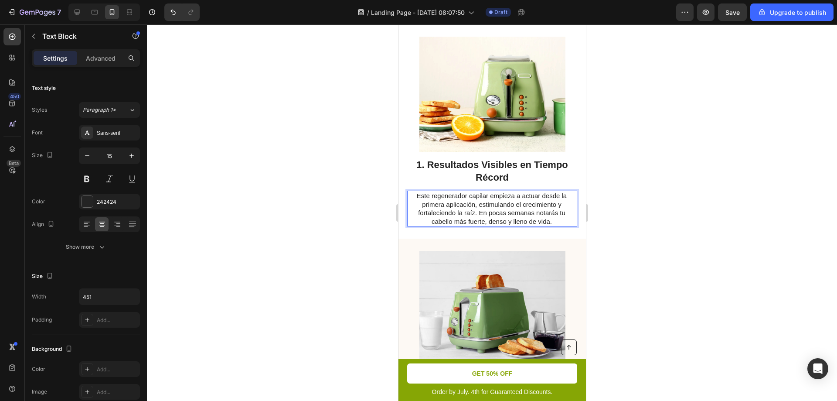
click at [436, 196] on p "Este regenerador capilar empieza a actuar desde la primera aplicación, estimula…" at bounding box center [491, 208] width 169 height 34
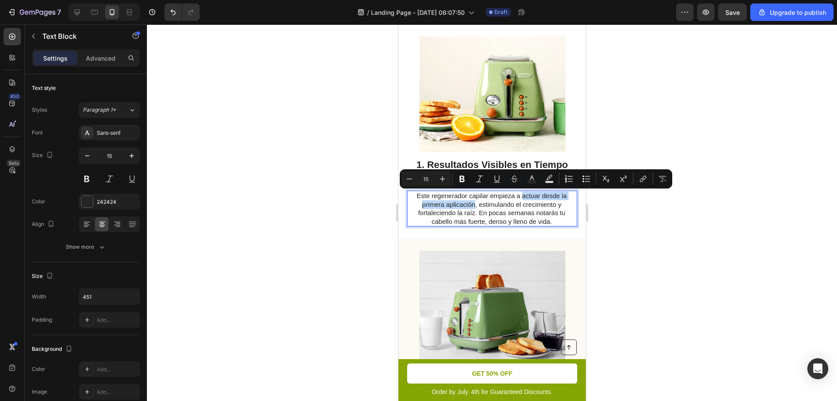
drag, startPoint x: 520, startPoint y: 196, endPoint x: 470, endPoint y: 204, distance: 50.3
click at [470, 204] on p "Este regenerador capilar empieza a actuar desde la primera aplicación, estimula…" at bounding box center [491, 208] width 169 height 34
click at [466, 179] on icon "Editor contextual toolbar" at bounding box center [462, 178] width 9 height 9
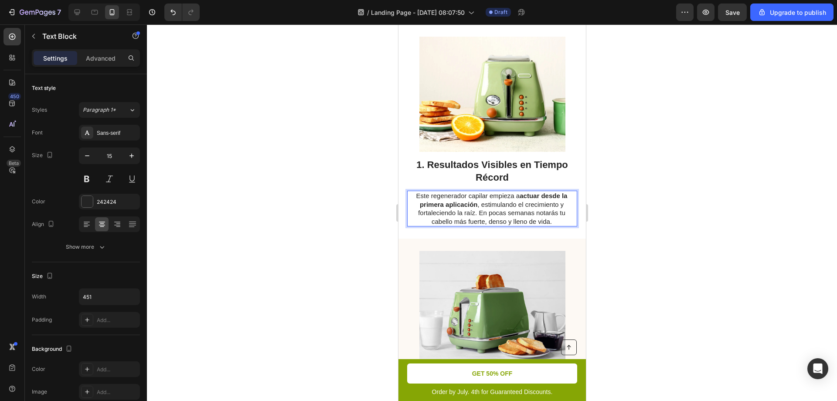
click at [482, 202] on p "Este regenerador capilar empieza a actuar desde la primera aplicación , estimul…" at bounding box center [491, 208] width 169 height 34
drag, startPoint x: 473, startPoint y: 205, endPoint x: 518, endPoint y: 196, distance: 46.1
click at [518, 196] on strong "actuar desde la primera aplicación" at bounding box center [494, 200] width 148 height 16
click at [82, 181] on button at bounding box center [87, 179] width 16 height 16
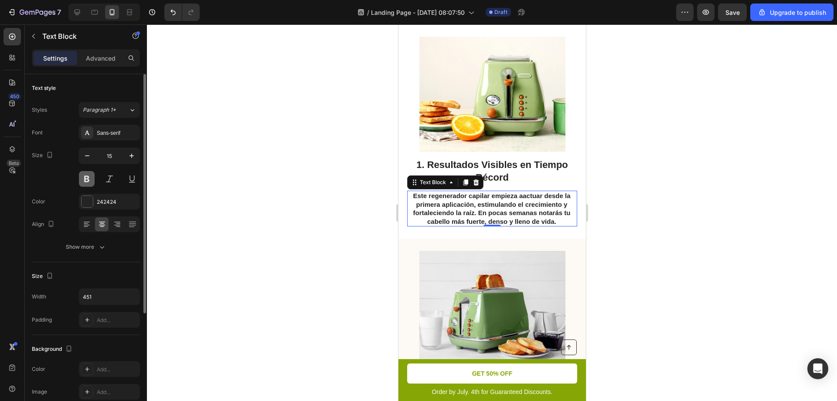
click at [82, 181] on button at bounding box center [87, 179] width 16 height 16
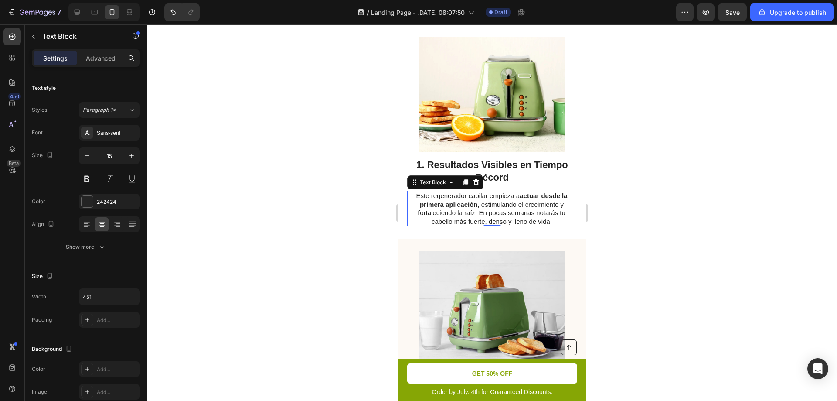
click at [468, 202] on strong "actuar desde la primera aplicación" at bounding box center [494, 200] width 148 height 16
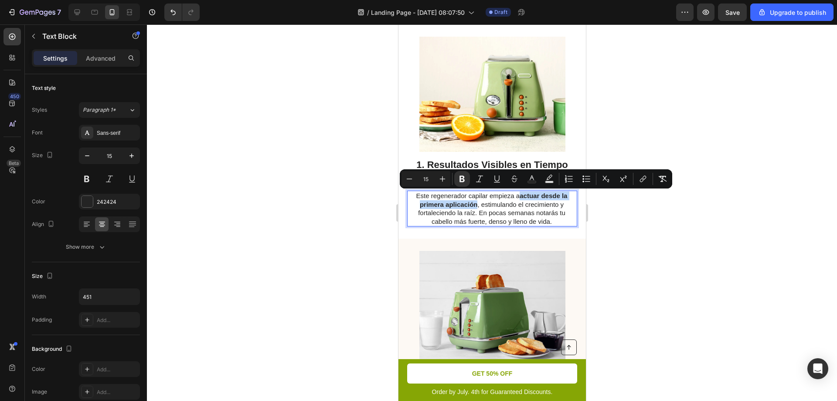
drag, startPoint x: 474, startPoint y: 205, endPoint x: 517, endPoint y: 197, distance: 44.3
click at [517, 197] on p "Este regenerador capilar empieza a actuar desde la primera aplicación , estimul…" at bounding box center [491, 208] width 169 height 34
drag, startPoint x: 464, startPoint y: 178, endPoint x: 127, endPoint y: 178, distance: 336.7
click at [464, 178] on icon "Editor contextual toolbar" at bounding box center [462, 179] width 5 height 7
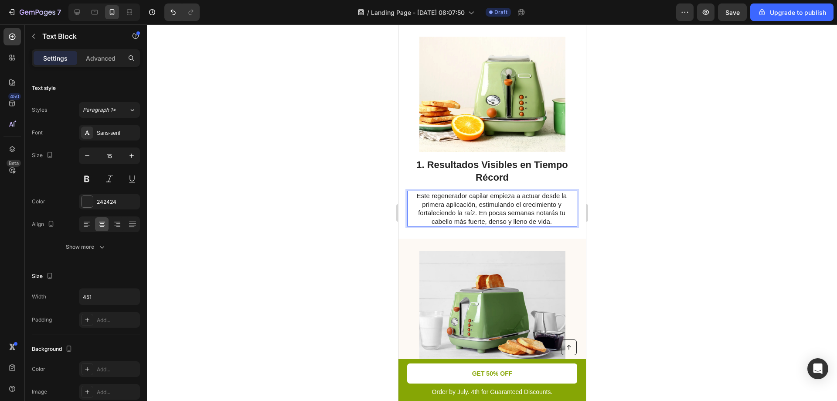
click at [526, 204] on p "Este regenerador capilar empieza a actuar desde la primera aplicación, estimula…" at bounding box center [491, 208] width 169 height 34
drag, startPoint x: 476, startPoint y: 204, endPoint x: 471, endPoint y: 212, distance: 9.6
click at [471, 212] on p "Este regenerador capilar empieza a actuar desde la primera aplicación, estimula…" at bounding box center [491, 208] width 169 height 34
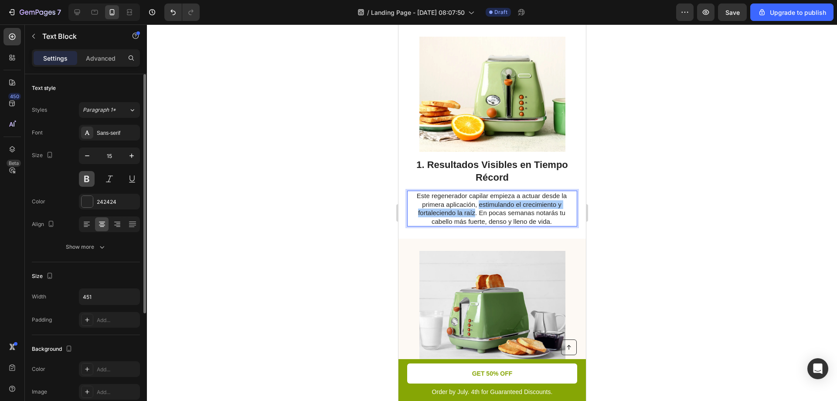
click at [93, 177] on button at bounding box center [87, 179] width 16 height 16
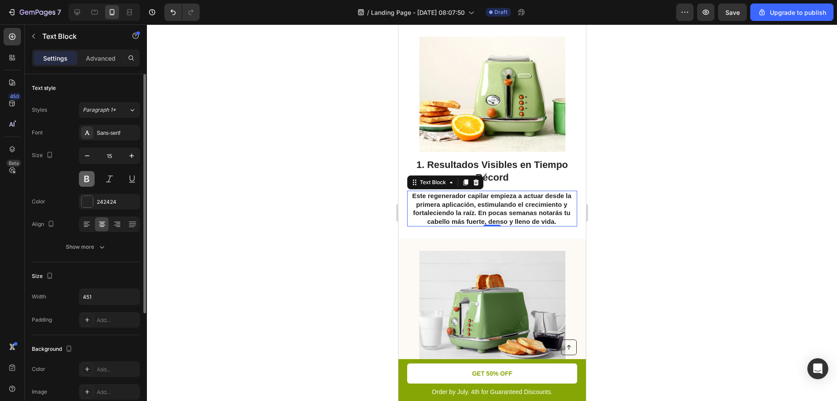
click at [93, 177] on button at bounding box center [87, 179] width 16 height 16
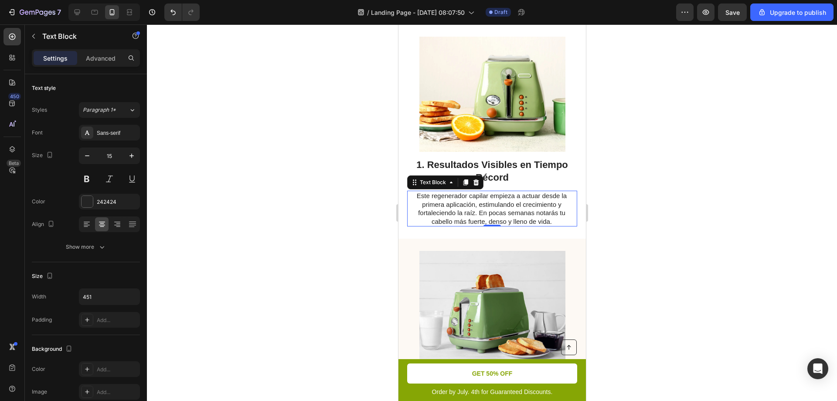
click at [469, 198] on p "Este regenerador capilar empieza a actuar desde la primera aplicación, estimula…" at bounding box center [491, 208] width 169 height 34
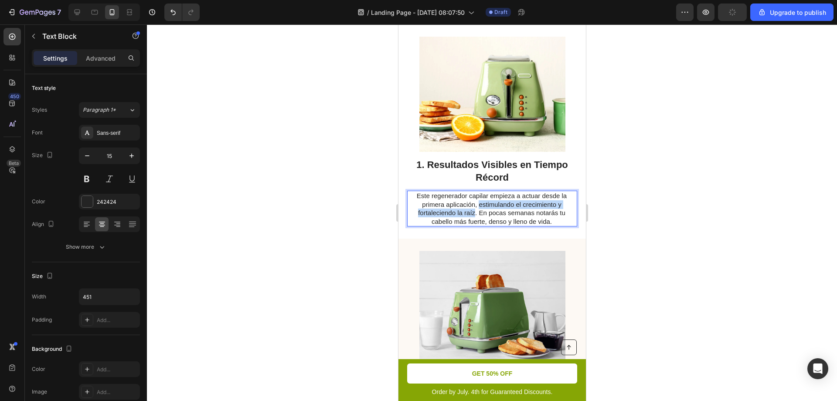
drag, startPoint x: 476, startPoint y: 205, endPoint x: 471, endPoint y: 214, distance: 10.3
click at [471, 214] on p "Este regenerador capilar empieza a actuar desde la primera aplicación, estimula…" at bounding box center [491, 208] width 169 height 34
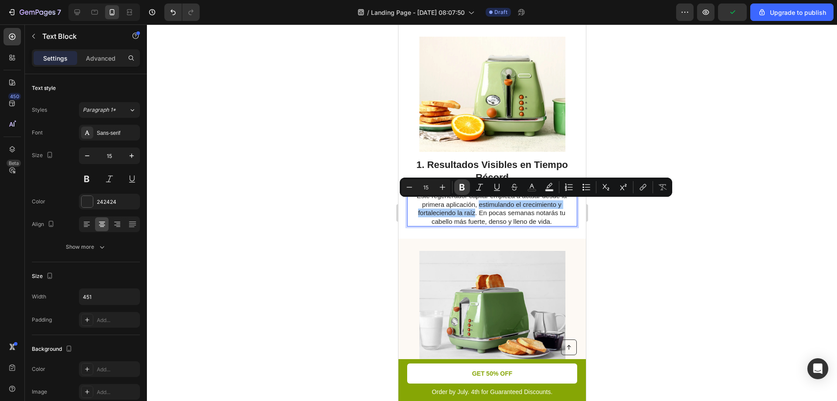
click at [461, 188] on icon "Editor contextual toolbar" at bounding box center [462, 187] width 5 height 7
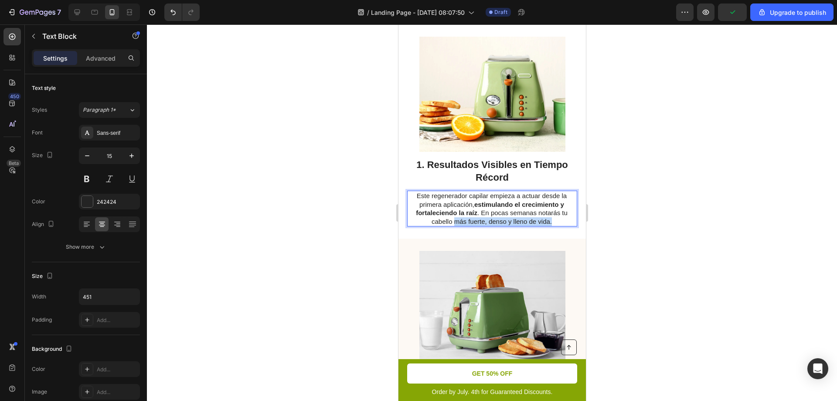
drag, startPoint x: 452, startPoint y: 221, endPoint x: 547, endPoint y: 220, distance: 95.5
click at [547, 220] on p "Este regenerador capilar empieza a actuar desde la primera aplicación, estimula…" at bounding box center [491, 208] width 169 height 34
click at [467, 222] on p "Este regenerador capilar empieza a actuar desde la primera aplicación, estimula…" at bounding box center [491, 208] width 169 height 34
drag, startPoint x: 451, startPoint y: 220, endPoint x: 549, endPoint y: 220, distance: 97.7
click at [549, 220] on p "Este regenerador capilar empieza a actuar desde la primera aplicación, estimula…" at bounding box center [491, 208] width 169 height 34
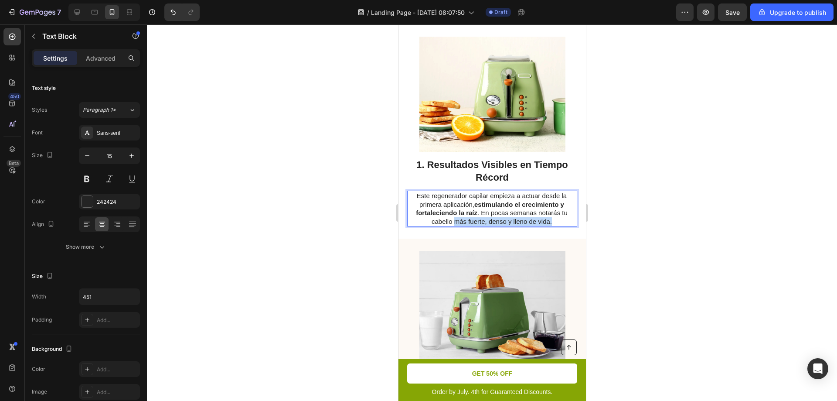
click at [528, 222] on p "Este regenerador capilar empieza a actuar desde la primera aplicación, estimula…" at bounding box center [491, 208] width 169 height 34
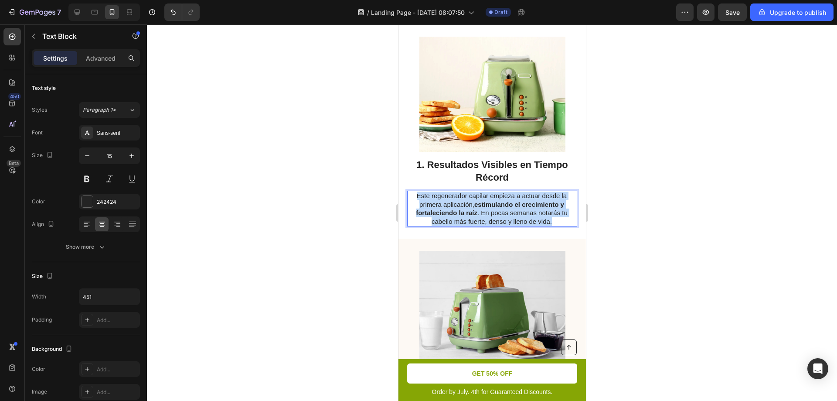
click at [528, 222] on p "Este regenerador capilar empieza a actuar desde la primera aplicación, estimula…" at bounding box center [491, 208] width 169 height 34
click at [532, 220] on p "Este regenerador capilar empieza a actuar desde la primera aplicación, estimula…" at bounding box center [491, 208] width 169 height 34
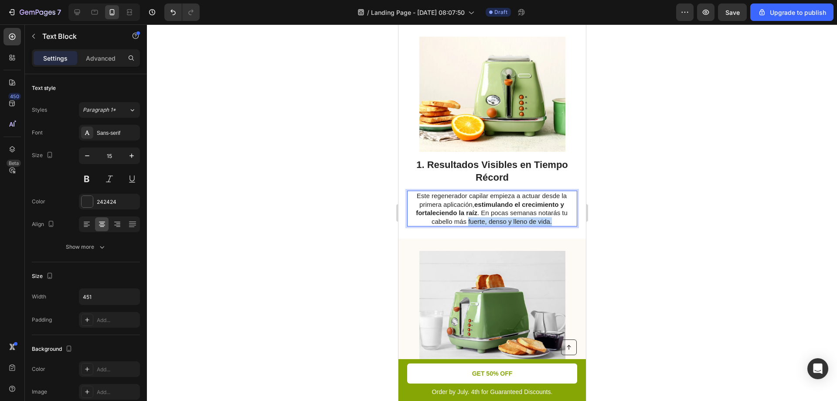
drag, startPoint x: 548, startPoint y: 220, endPoint x: 464, endPoint y: 220, distance: 83.3
click at [464, 220] on p "Este regenerador capilar empieza a actuar desde la primera aplicación, estimula…" at bounding box center [491, 208] width 169 height 34
click at [84, 176] on button at bounding box center [87, 179] width 16 height 16
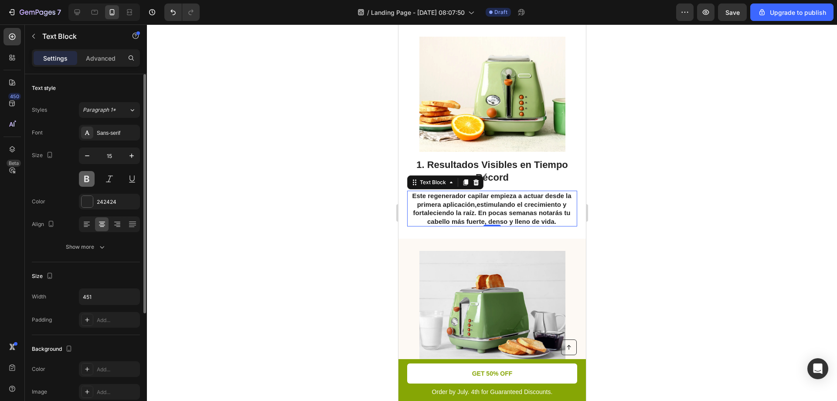
click at [84, 177] on button at bounding box center [87, 179] width 16 height 16
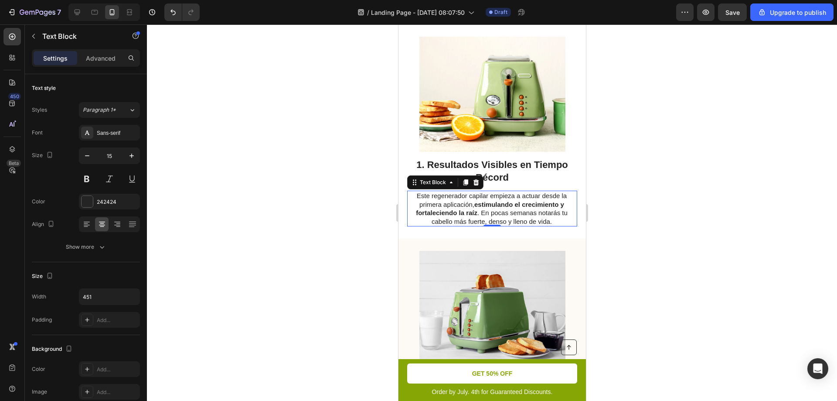
click at [486, 215] on p "Este regenerador capilar empieza a actuar desde la primera aplicación, estimula…" at bounding box center [491, 208] width 169 height 34
drag, startPoint x: 543, startPoint y: 221, endPoint x: 452, endPoint y: 222, distance: 90.7
click at [452, 222] on p "Este regenerador capilar empieza a actuar desde la primera aplicación, estimula…" at bounding box center [491, 208] width 169 height 34
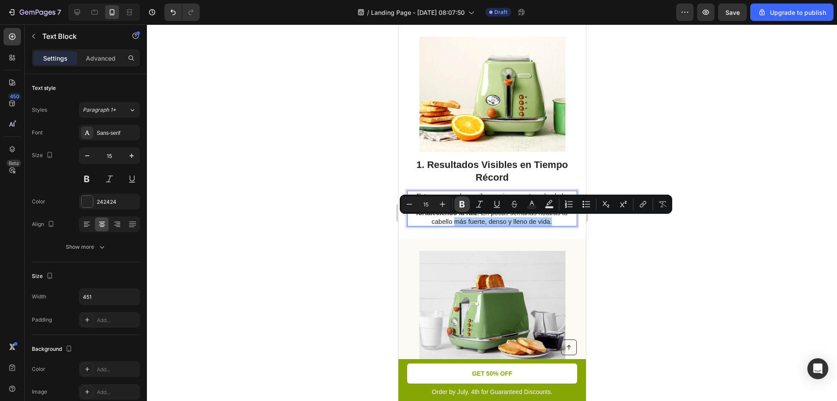
click at [462, 201] on icon "Editor contextual toolbar" at bounding box center [462, 204] width 9 height 9
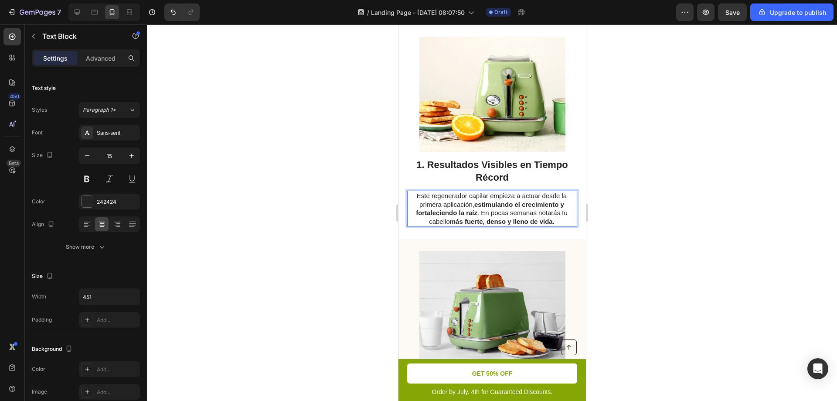
click at [533, 225] on p "Este regenerador capilar empieza a actuar desde la primera aplicación, estimula…" at bounding box center [491, 208] width 169 height 34
click at [518, 220] on strong "más fuerte, denso y lleno de vida." at bounding box center [502, 221] width 105 height 7
drag, startPoint x: 473, startPoint y: 212, endPoint x: 471, endPoint y: 205, distance: 7.5
click at [471, 205] on strong "estimulando el crecimiento y fortaleciendo la raíz" at bounding box center [490, 209] width 148 height 16
click at [391, 198] on div at bounding box center [492, 212] width 690 height 376
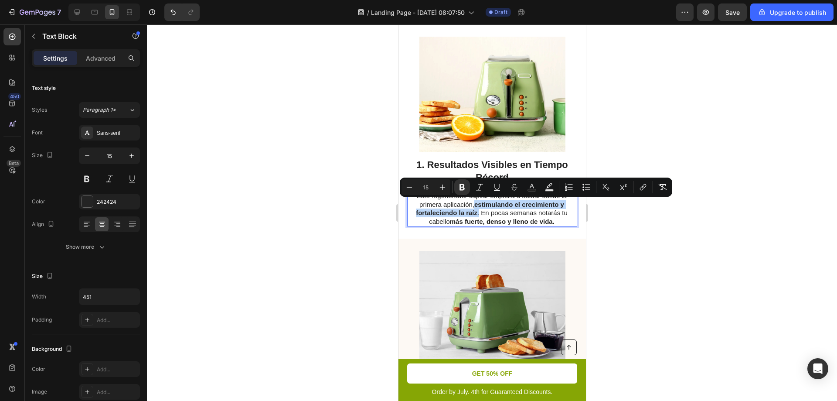
drag, startPoint x: 472, startPoint y: 204, endPoint x: 475, endPoint y: 211, distance: 7.4
click at [475, 211] on p "Este regenerador capilar empieza a actuar desde la primera aplicación, estimula…" at bounding box center [491, 208] width 169 height 34
click at [464, 183] on icon "Editor contextual toolbar" at bounding box center [462, 187] width 9 height 9
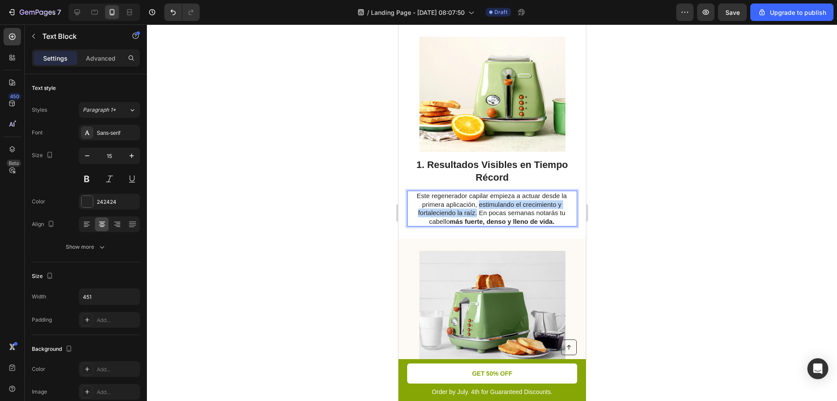
drag, startPoint x: 473, startPoint y: 212, endPoint x: 476, endPoint y: 205, distance: 7.6
click at [476, 205] on p "Este regenerador capilar empieza a actuar desde la primera aplicación, estimula…" at bounding box center [491, 208] width 169 height 34
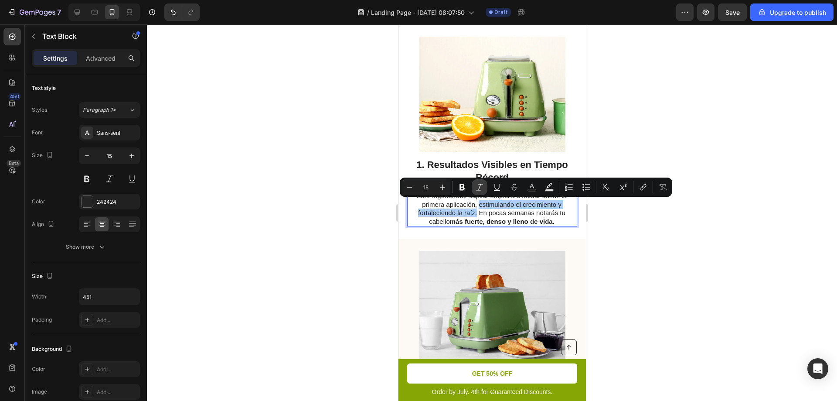
click at [481, 188] on icon "Editor contextual toolbar" at bounding box center [479, 187] width 9 height 9
click at [696, 256] on div at bounding box center [492, 212] width 690 height 376
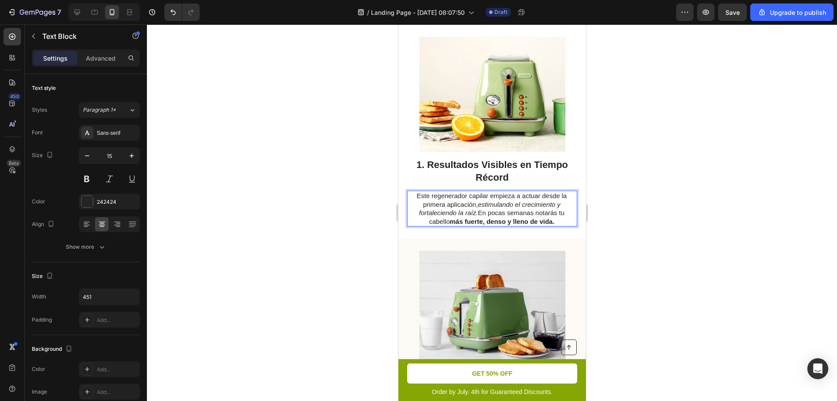
click at [466, 215] on icon "estimulando el crecimiento y fortaleciendo la raíz." at bounding box center [489, 209] width 141 height 16
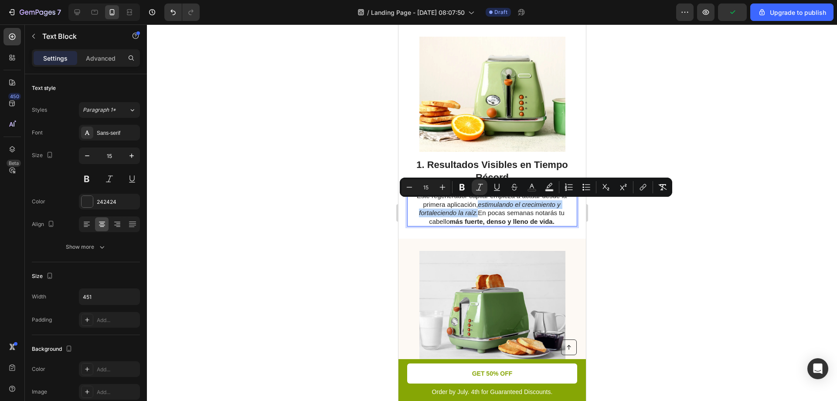
drag, startPoint x: 474, startPoint y: 213, endPoint x: 475, endPoint y: 205, distance: 8.0
click at [475, 205] on p "Este regenerador capilar empieza a actuar desde la primera aplicación, estimula…" at bounding box center [491, 208] width 169 height 34
click at [480, 187] on icon "Editor contextual toolbar" at bounding box center [479, 187] width 7 height 7
click at [482, 212] on p "Este regenerador capilar empieza a actuar desde la primera aplicación, estimula…" at bounding box center [491, 208] width 169 height 34
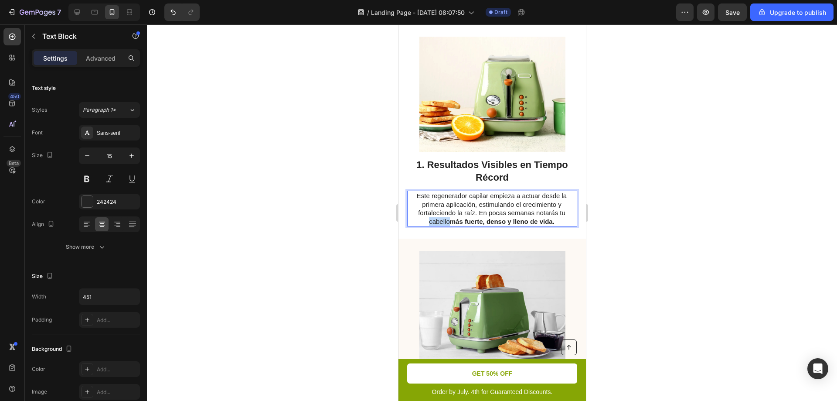
drag, startPoint x: 424, startPoint y: 222, endPoint x: 444, endPoint y: 223, distance: 20.1
click at [444, 223] on p "Este regenerador capilar empieza a actuar desde la primera aplicación, estimula…" at bounding box center [491, 208] width 169 height 34
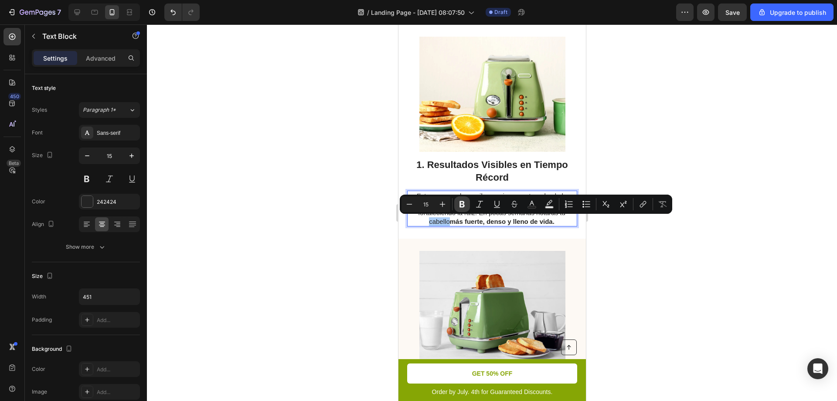
click at [464, 207] on icon "Editor contextual toolbar" at bounding box center [462, 204] width 9 height 9
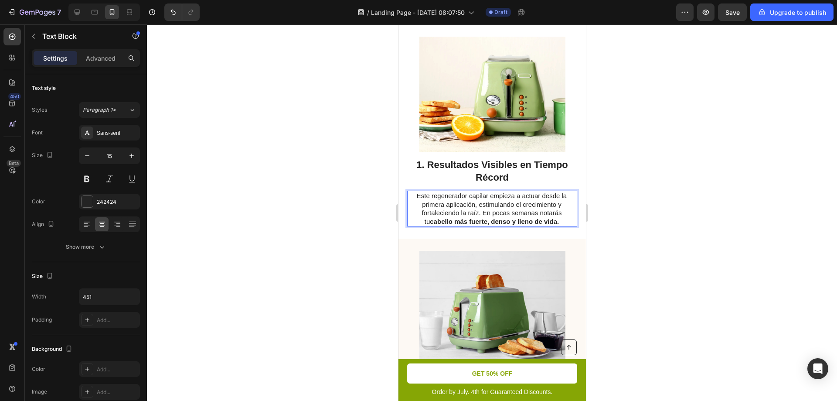
click at [668, 287] on div at bounding box center [492, 212] width 690 height 376
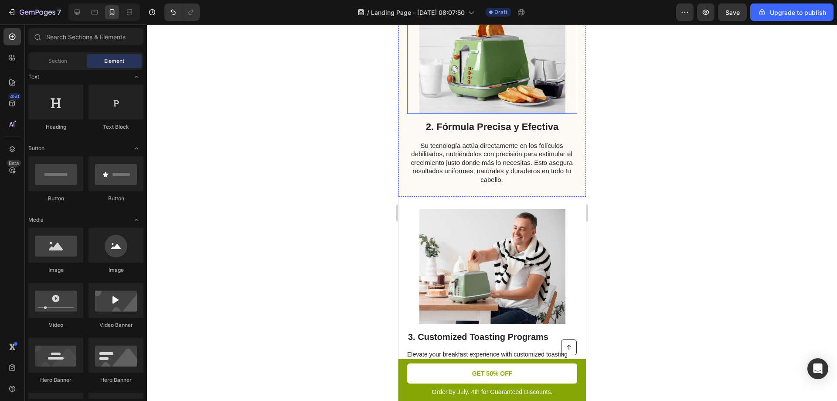
scroll to position [480, 0]
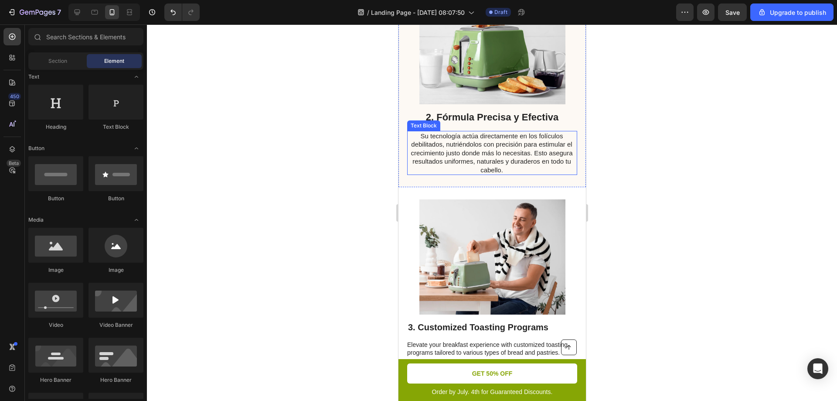
click at [460, 154] on p "Su tecnología actúa directamente en los folículos debilitados, nutriéndolos con…" at bounding box center [491, 153] width 169 height 43
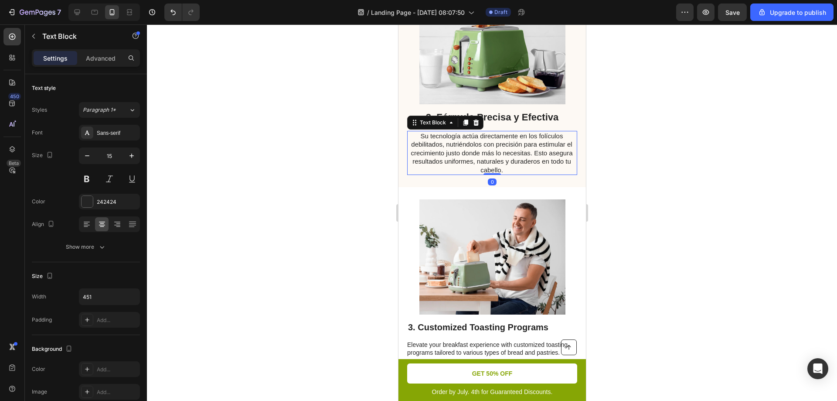
scroll to position [436, 0]
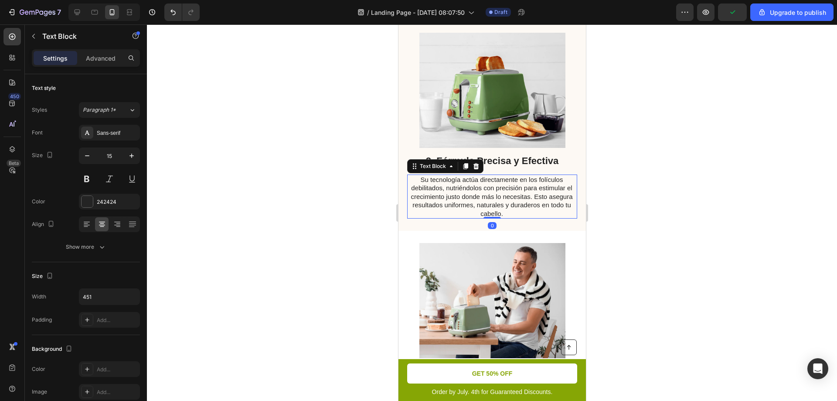
click at [642, 208] on div at bounding box center [492, 212] width 690 height 376
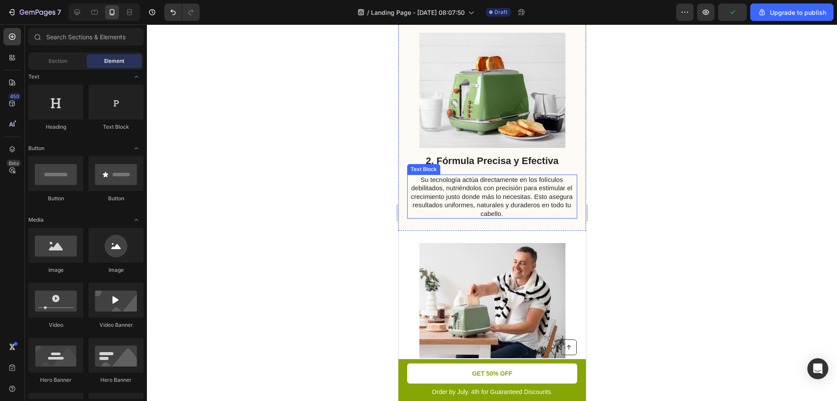
click at [444, 181] on p "Su tecnología actúa directamente en los folículos debilitados, nutriéndolos con…" at bounding box center [491, 196] width 169 height 43
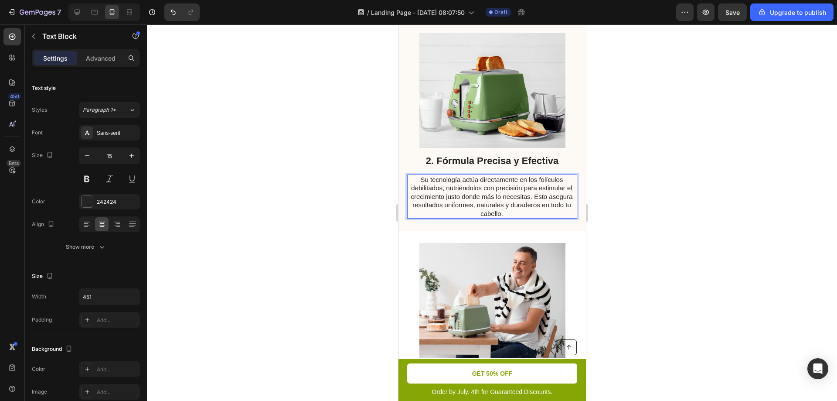
click at [454, 179] on p "Su tecnología actúa directamente en los folículos debilitados, nutriéndolos con…" at bounding box center [491, 196] width 169 height 43
click at [458, 180] on p "Su tecnología actúa directamente en los folículos debilitados, nutriéndolos con…" at bounding box center [491, 196] width 169 height 43
click at [457, 180] on p "Su tecnología actúa directamente en los folículos debilitados, nutriéndolos con…" at bounding box center [491, 196] width 169 height 43
drag, startPoint x: 457, startPoint y: 180, endPoint x: 426, endPoint y: 178, distance: 31.0
click at [426, 178] on p "Su tecnología actúa directamente en los folículos debilitados, nutriéndolos con…" at bounding box center [491, 196] width 169 height 43
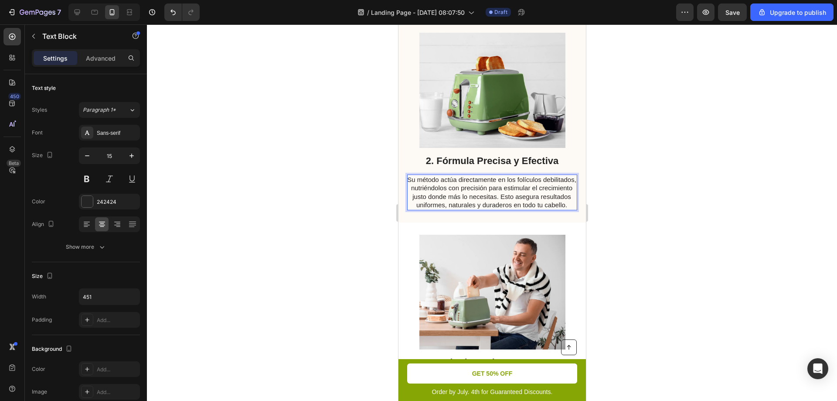
click at [673, 217] on div at bounding box center [492, 212] width 690 height 376
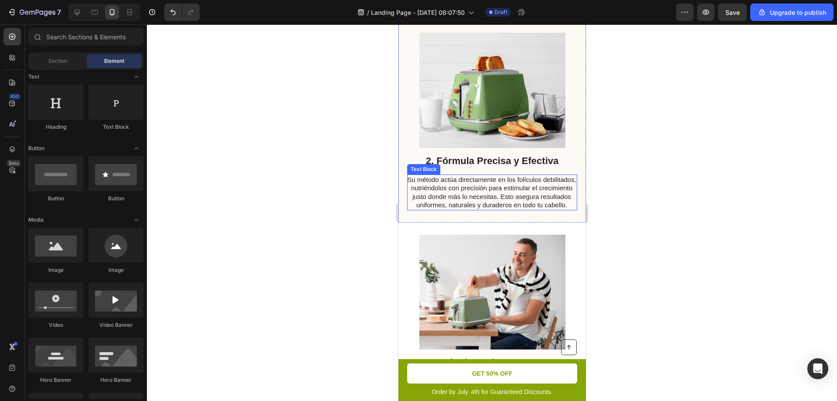
click at [501, 192] on p "Su método actúa directamente en los folículos debilitados, nutriéndolos con pre…" at bounding box center [491, 192] width 169 height 34
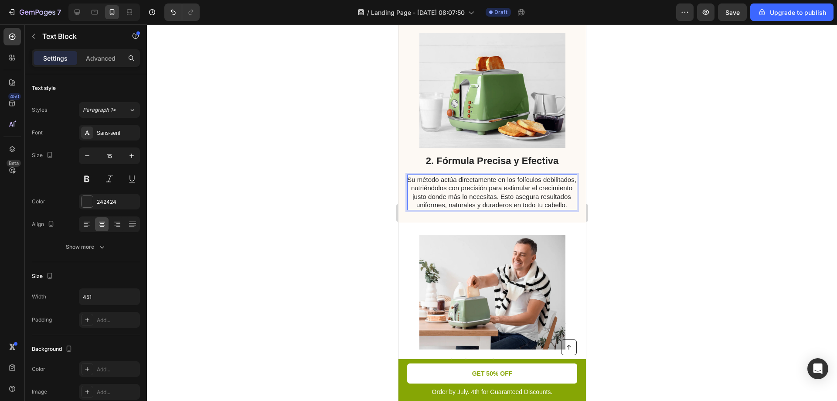
drag, startPoint x: 473, startPoint y: 179, endPoint x: 522, endPoint y: 176, distance: 49.8
click at [502, 184] on p "Su método actúa directamente en los folículos debilitados, nutriéndolos con pre…" at bounding box center [491, 192] width 169 height 34
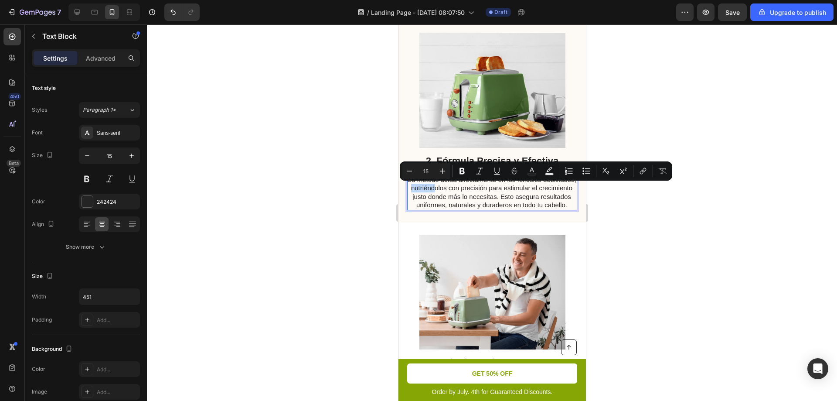
drag, startPoint x: 444, startPoint y: 188, endPoint x: 464, endPoint y: 186, distance: 20.5
click at [464, 186] on p "Su método actúa directamente en los folículos debilitados, nutriéndolos con pre…" at bounding box center [491, 192] width 169 height 34
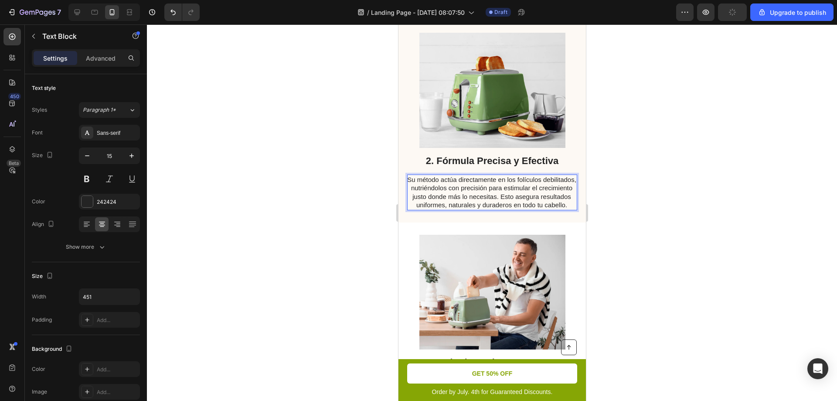
click at [505, 197] on p "Su método actúa directamente en los folículos debilitados, nutriéndolos con pre…" at bounding box center [491, 192] width 169 height 34
drag, startPoint x: 455, startPoint y: 180, endPoint x: 470, endPoint y: 181, distance: 15.3
click at [470, 181] on p "Su método actúa directamente en los folículos debilitados, nutriéndolos con pre…" at bounding box center [491, 192] width 169 height 34
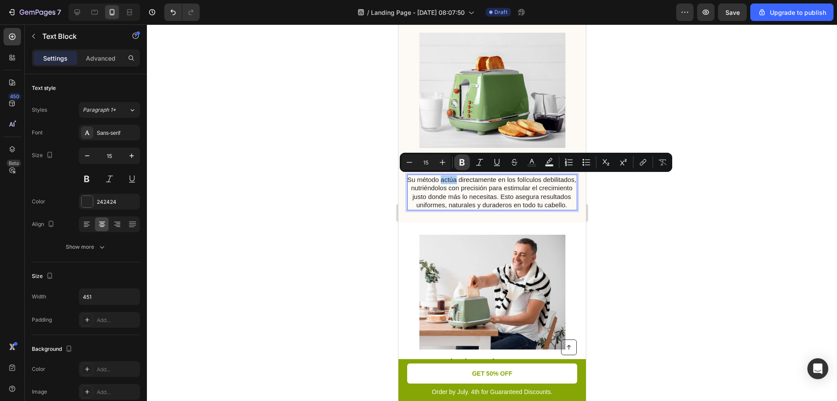
click at [467, 166] on button "Bold" at bounding box center [462, 162] width 16 height 16
drag, startPoint x: 532, startPoint y: 180, endPoint x: 438, endPoint y: 188, distance: 94.1
click at [438, 188] on p "Su método actúa directamente en los folículos debilitados, nutriéndolos con pre…" at bounding box center [491, 192] width 169 height 34
click at [461, 164] on icon "Editor contextual toolbar" at bounding box center [462, 162] width 5 height 7
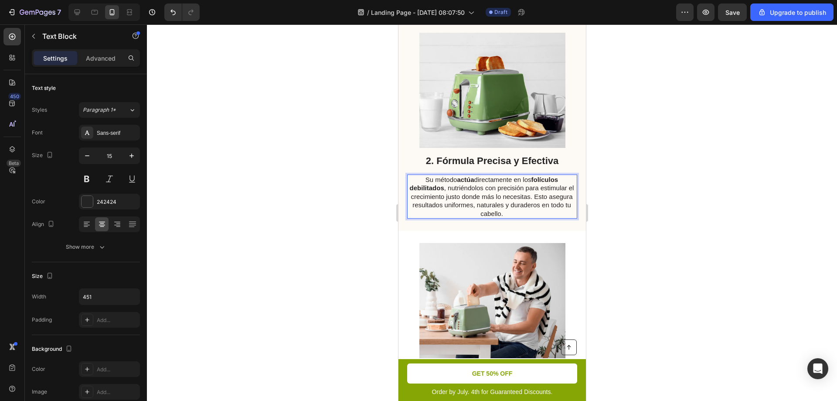
click at [498, 196] on p "Su método actúa directamente en los folículos debilitados , nutriéndolos con pr…" at bounding box center [491, 196] width 169 height 43
drag, startPoint x: 541, startPoint y: 188, endPoint x: 543, endPoint y: 197, distance: 9.3
click at [543, 197] on p "Su método actúa directamente en los folículos debilitados , nutriéndolos con pr…" at bounding box center [491, 196] width 169 height 43
click at [539, 194] on p "Su método actúa directamente en los folículos debilitados , nutriéndolos con pr…" at bounding box center [491, 196] width 169 height 43
click at [540, 187] on p "Su método actúa directamente en los folículos debilitados , nutriéndolos con pr…" at bounding box center [491, 196] width 169 height 43
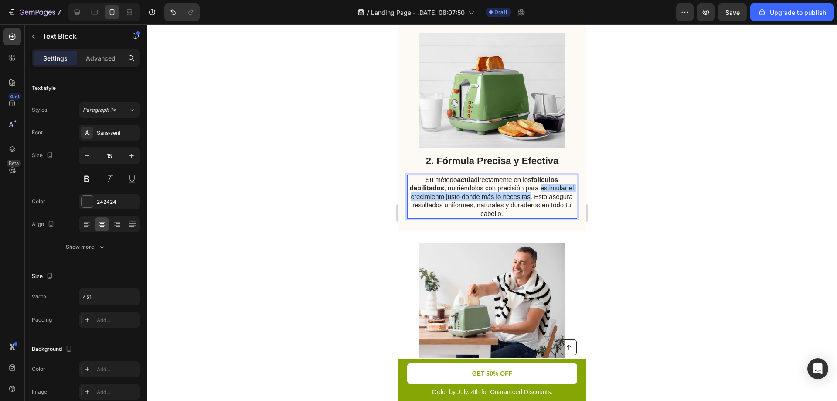
drag, startPoint x: 541, startPoint y: 187, endPoint x: 543, endPoint y: 195, distance: 8.5
click at [543, 195] on p "Su método actúa directamente en los folículos debilitados , nutriéndolos con pr…" at bounding box center [491, 196] width 169 height 43
click at [546, 188] on p "Su método actúa directamente en los folículos debilitados , nutriéndolos con pr…" at bounding box center [491, 196] width 169 height 43
drag, startPoint x: 544, startPoint y: 197, endPoint x: 540, endPoint y: 188, distance: 10.2
click at [540, 188] on p "Su método actúa directamente en los folículos debilitados , nutriéndolos con pr…" at bounding box center [491, 196] width 169 height 43
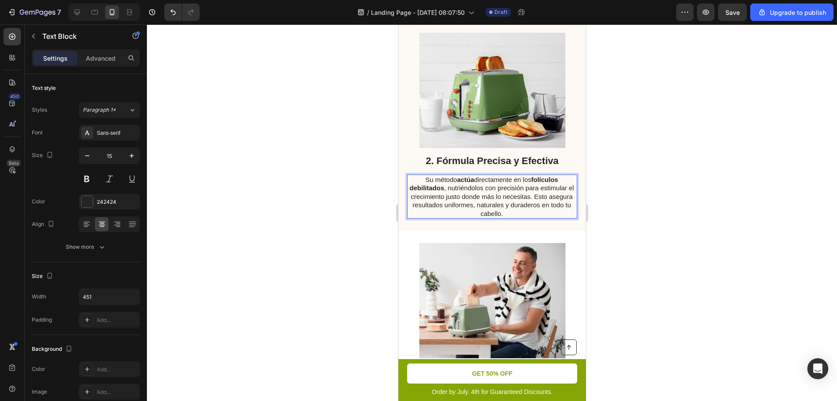
click at [522, 187] on p "Su método actúa directamente en los folículos debilitados , nutriéndolos con pr…" at bounding box center [491, 196] width 169 height 43
drag, startPoint x: 526, startPoint y: 186, endPoint x: 545, endPoint y: 197, distance: 21.1
click at [545, 197] on p "Su método actúa directamente en los folículos debilitados , nutriéndolos con pr…" at bounding box center [491, 196] width 169 height 43
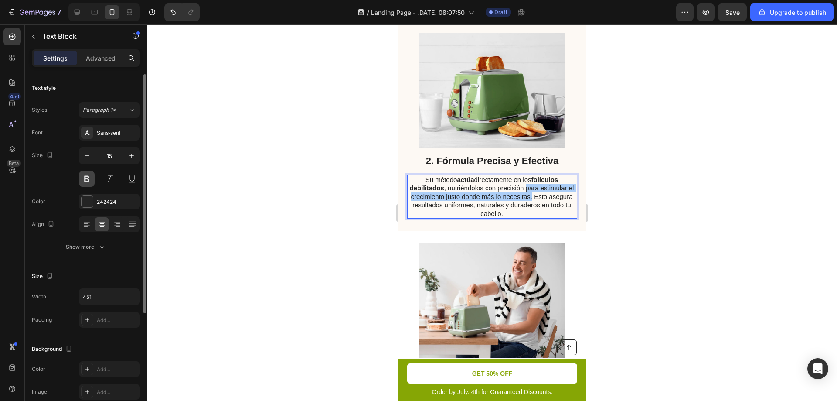
click at [92, 177] on button at bounding box center [87, 179] width 16 height 16
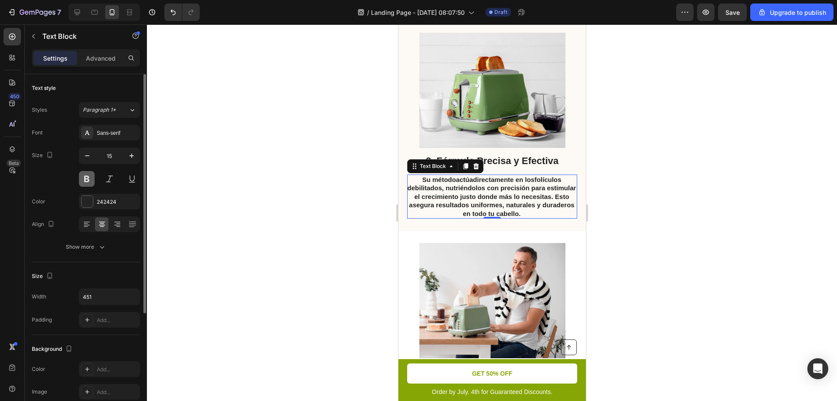
click at [91, 177] on button at bounding box center [87, 179] width 16 height 16
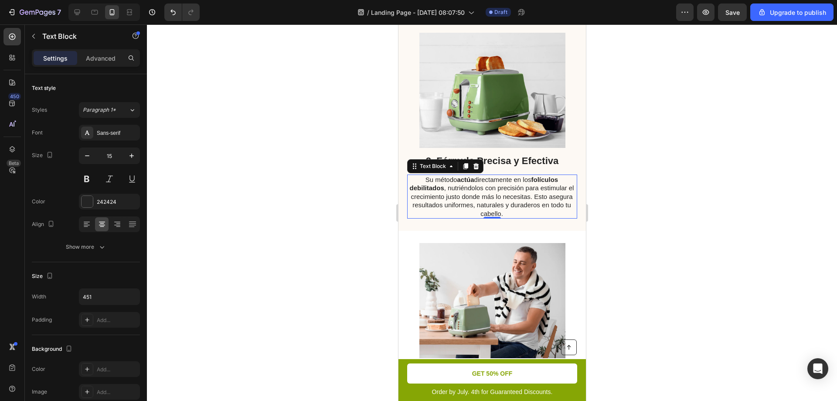
click at [483, 196] on p "Su método actúa directamente en los folículos debilitados , nutriéndolos con pr…" at bounding box center [491, 196] width 169 height 43
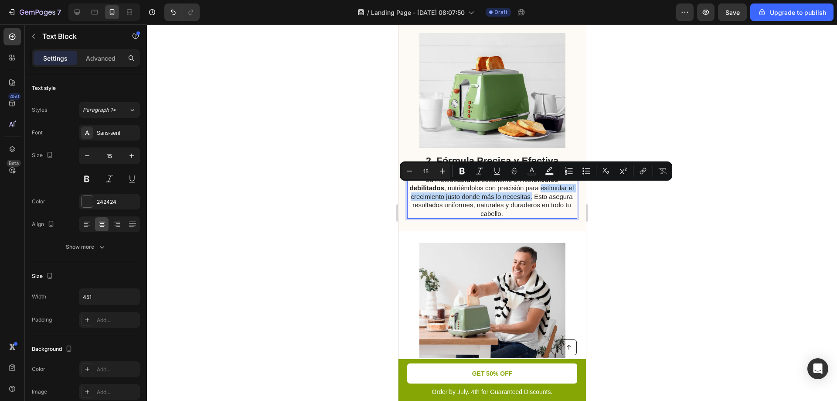
drag, startPoint x: 541, startPoint y: 188, endPoint x: 544, endPoint y: 195, distance: 8.2
click at [544, 195] on p "Su método actúa directamente en los folículos debilitados , nutriéndolos con pr…" at bounding box center [491, 196] width 169 height 43
drag, startPoint x: 461, startPoint y: 168, endPoint x: 475, endPoint y: 173, distance: 14.8
click at [461, 168] on icon "Editor contextual toolbar" at bounding box center [462, 171] width 5 height 7
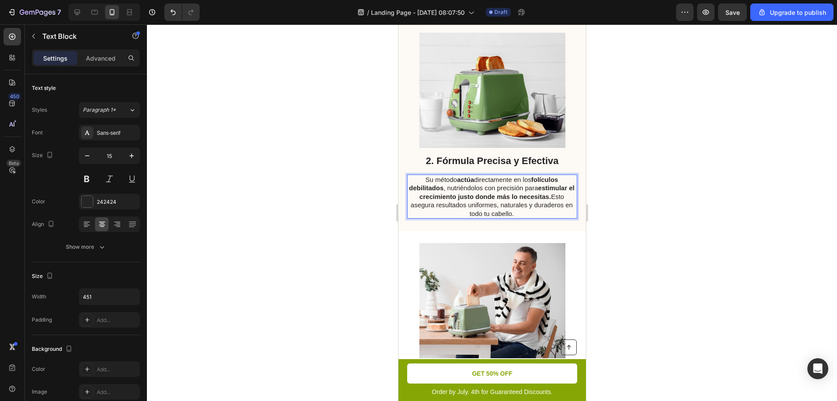
click at [505, 198] on strong "estimular el crecimiento justo donde más lo necesitas." at bounding box center [496, 192] width 155 height 16
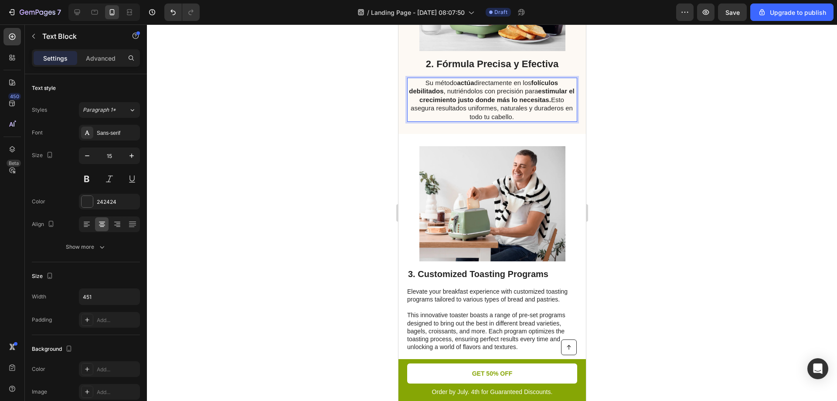
scroll to position [611, 0]
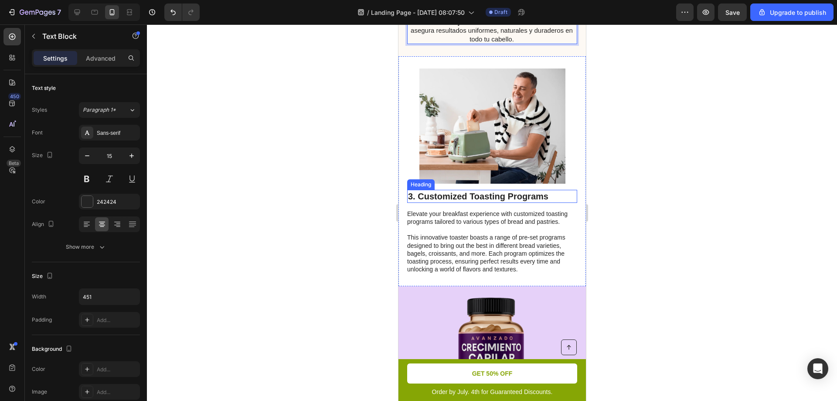
click at [433, 202] on h2 "3. Customized Toasting Programs" at bounding box center [492, 196] width 170 height 13
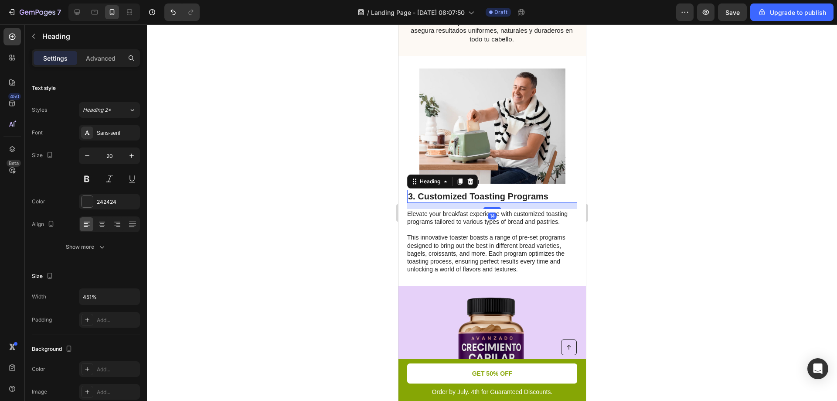
click at [658, 221] on div at bounding box center [492, 212] width 690 height 376
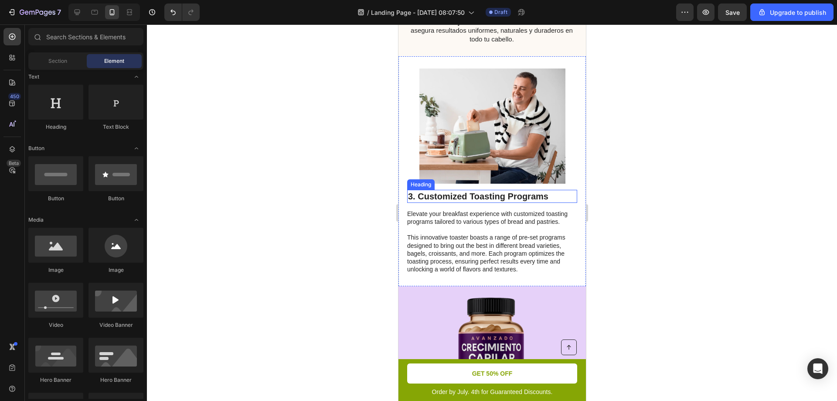
click at [451, 198] on h2 "3. Customized Toasting Programs" at bounding box center [492, 196] width 170 height 13
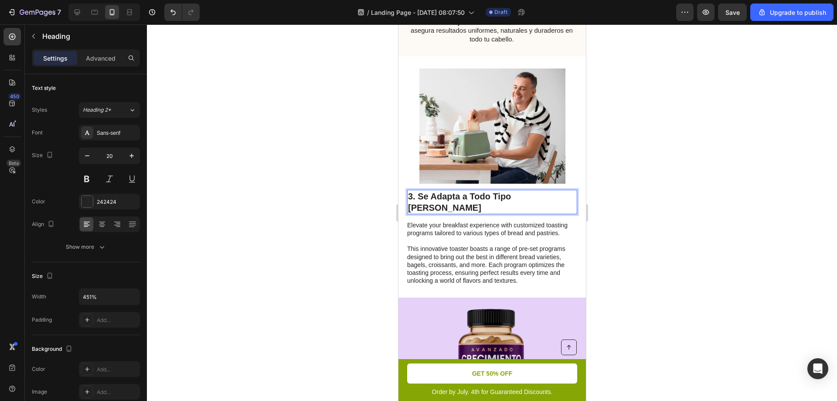
click at [503, 194] on p "3. Se Adapta a Todo Tipo [PERSON_NAME]" at bounding box center [492, 202] width 168 height 23
click at [559, 237] on p at bounding box center [491, 241] width 169 height 8
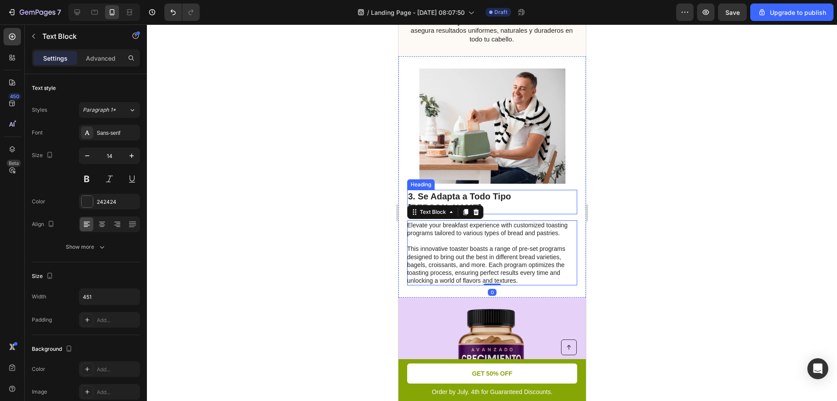
click at [554, 197] on p "3. Se Adapta a Todo Tipo [PERSON_NAME]" at bounding box center [492, 202] width 168 height 23
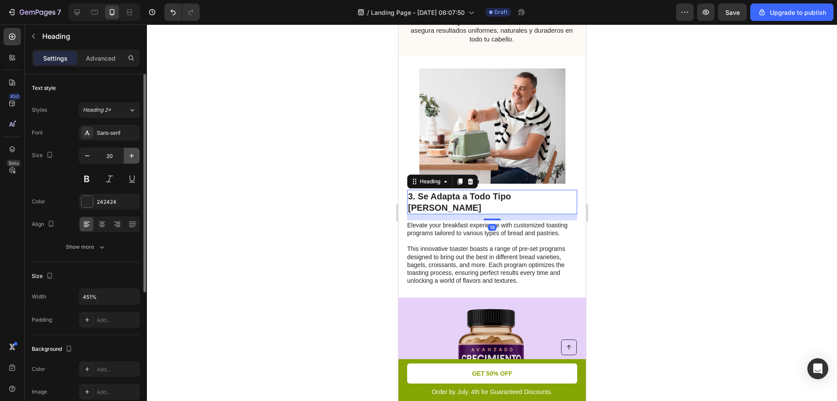
click at [131, 158] on icon "button" at bounding box center [131, 155] width 9 height 9
type input "22"
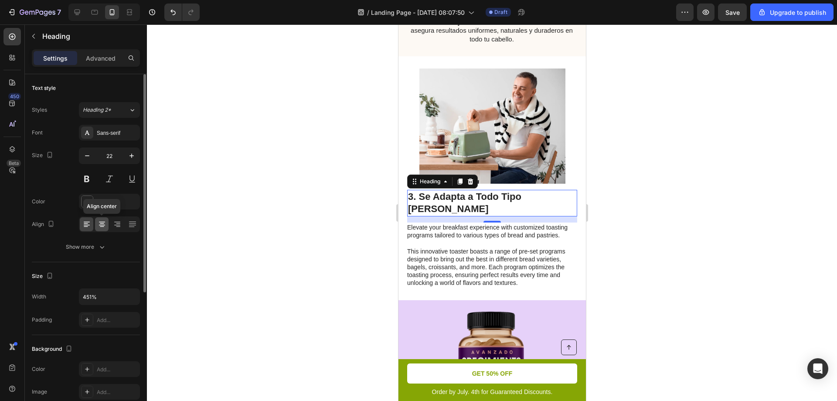
click at [101, 227] on icon at bounding box center [102, 226] width 4 height 1
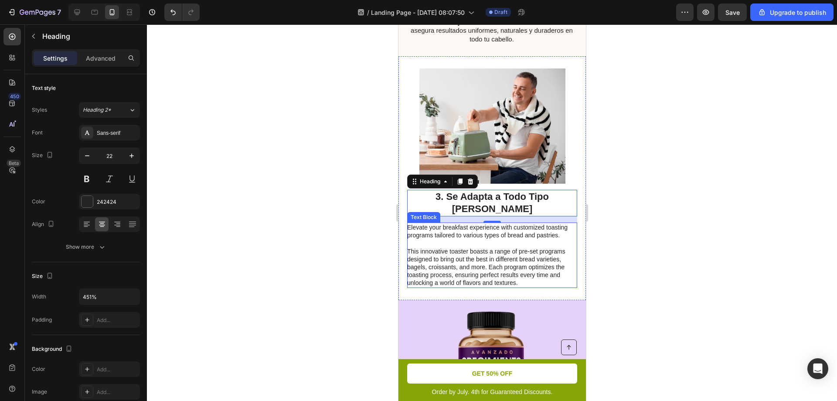
click at [444, 257] on p "This innovative toaster boasts a range of pre-set programs designed to bring ou…" at bounding box center [491, 267] width 169 height 40
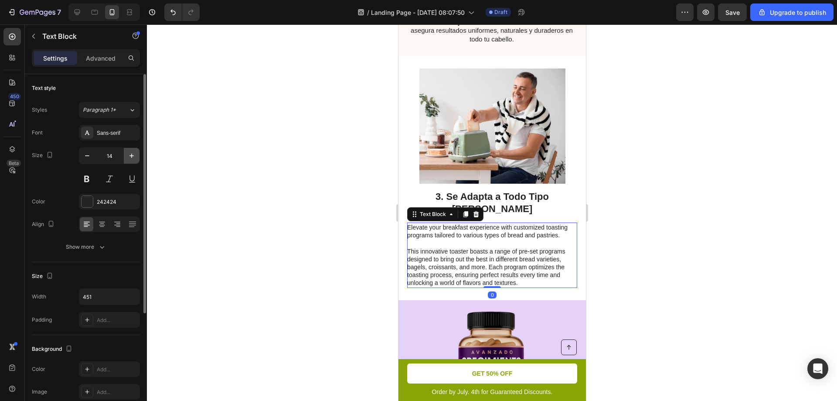
click at [128, 156] on icon "button" at bounding box center [131, 155] width 9 height 9
type input "15"
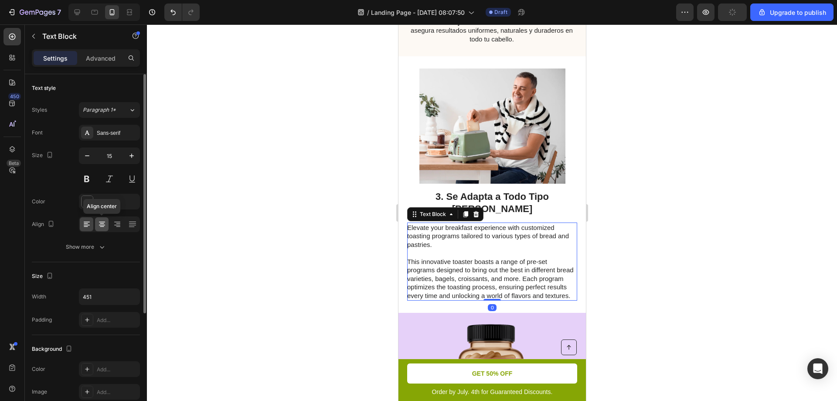
click at [103, 222] on icon at bounding box center [102, 224] width 9 height 9
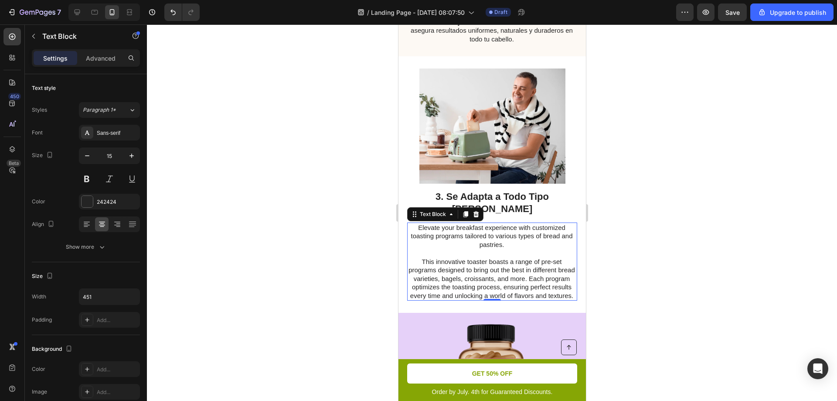
click at [467, 258] on p "This innovative toaster boasts a range of pre-set programs designed to bring ou…" at bounding box center [491, 278] width 169 height 43
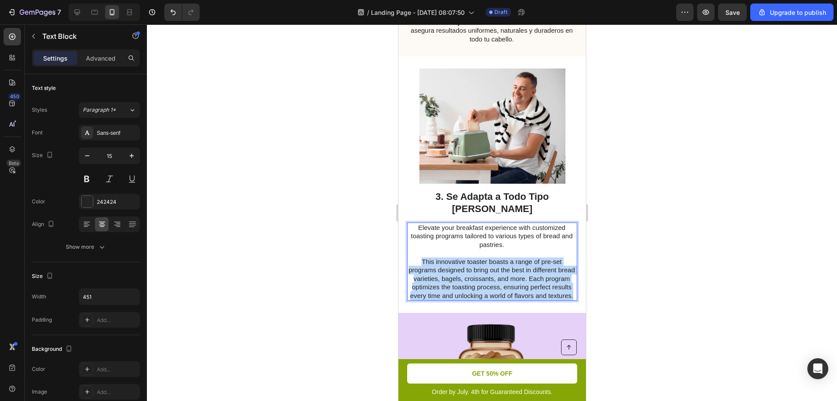
click at [467, 258] on p "This innovative toaster boasts a range of pre-set programs designed to bring ou…" at bounding box center [491, 278] width 169 height 43
click at [468, 258] on p "This innovative toaster boasts a range of pre-set programs designed to bring ou…" at bounding box center [491, 278] width 169 height 43
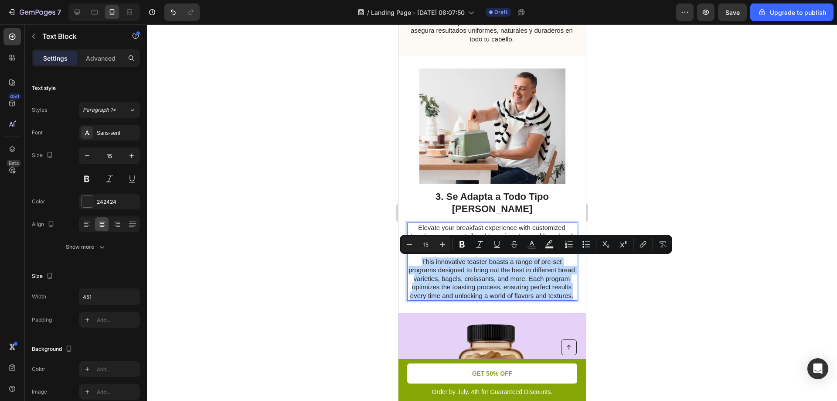
click at [507, 273] on p "This innovative toaster boasts a range of pre-set programs designed to bring ou…" at bounding box center [491, 278] width 169 height 43
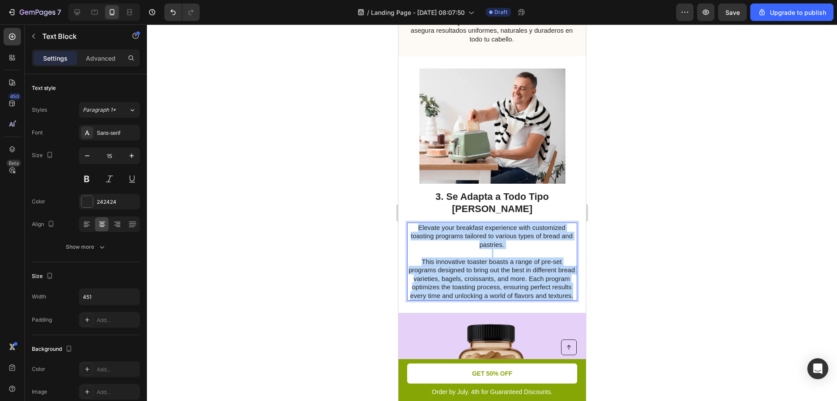
drag, startPoint x: 526, startPoint y: 303, endPoint x: 411, endPoint y: 229, distance: 136.9
click at [411, 229] on div "Elevate your breakfast experience with customized toasting programs tailored to…" at bounding box center [492, 261] width 170 height 79
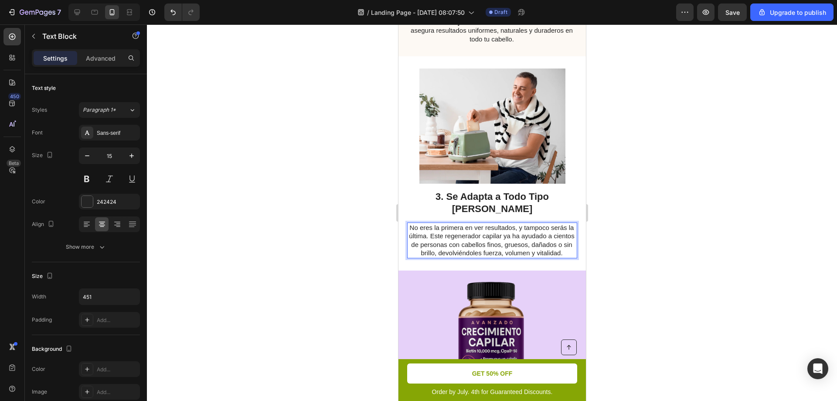
click at [446, 249] on p "No eres la primera en ver resultados, y tampoco serás la última. Este regenerad…" at bounding box center [491, 240] width 169 height 34
click at [459, 226] on p "No eres la primera en ver resultados, y tampoco serás la última. Este regenerad…" at bounding box center [491, 240] width 169 height 34
click at [431, 229] on p "No eres la primera en ver resultados, y tampoco serás la última. Este regenerad…" at bounding box center [491, 240] width 169 height 34
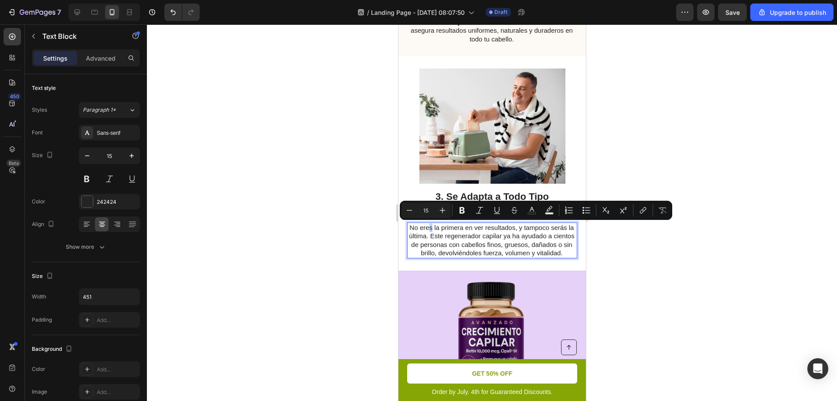
click at [432, 229] on p "No eres la primera en ver resultados, y tampoco serás la última. Este regenerad…" at bounding box center [491, 240] width 169 height 34
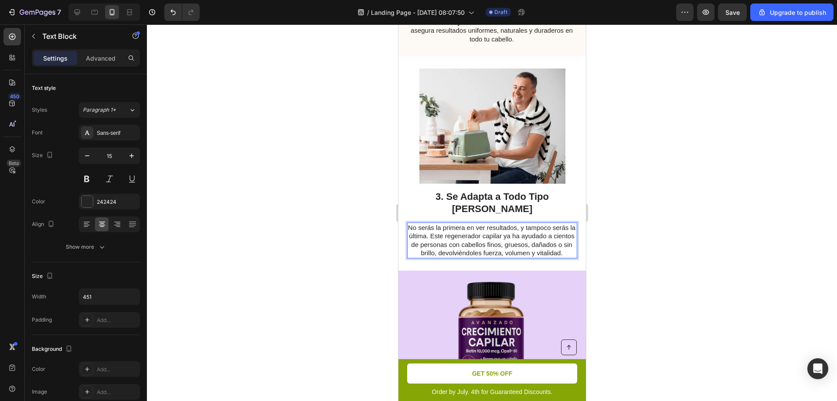
click at [461, 236] on p "No serás la primera en ver resultados, y tampoco serás la última. Este regenera…" at bounding box center [491, 240] width 169 height 34
click at [473, 242] on p "No serás la primera en ver resultados, y tampoco serás la última. Este regenera…" at bounding box center [491, 240] width 169 height 34
drag, startPoint x: 457, startPoint y: 237, endPoint x: 477, endPoint y: 246, distance: 21.7
click at [477, 246] on p "No serás la primera en ver resultados, y tampoco serás la última. Este regenera…" at bounding box center [491, 240] width 169 height 34
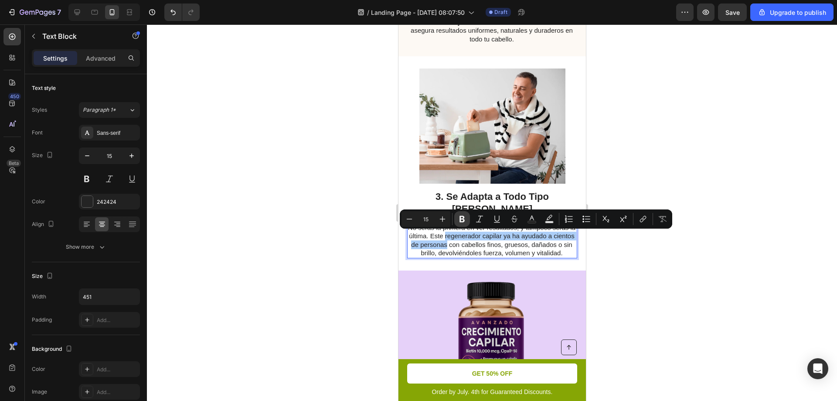
click at [466, 217] on icon "Editor contextual toolbar" at bounding box center [462, 219] width 9 height 9
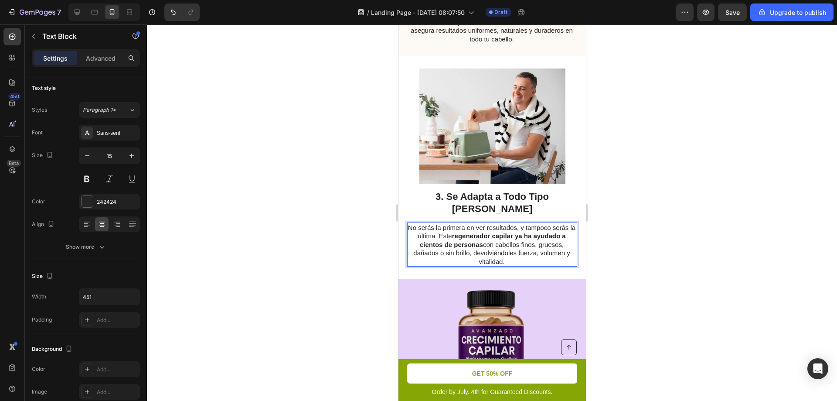
click at [496, 253] on p "No serás la primera en ver resultados, y tampoco serás la última. Este regenera…" at bounding box center [491, 244] width 169 height 43
click at [509, 261] on p "No serás la primera en ver resultados, y tampoco serás la última. Este regenera…" at bounding box center [491, 244] width 169 height 43
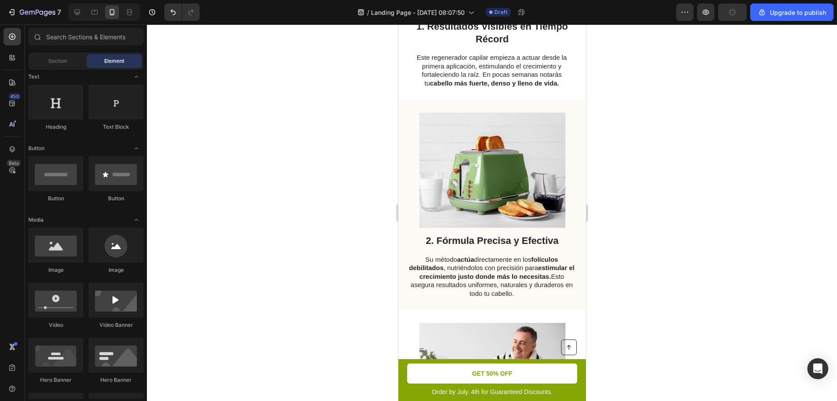
scroll to position [416, 0]
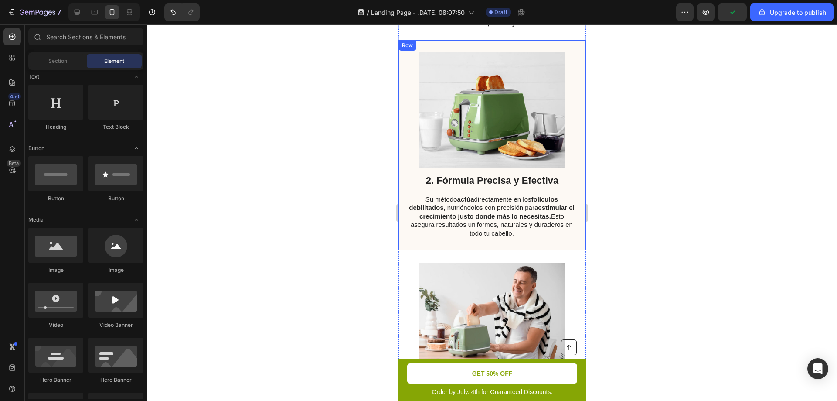
click at [575, 132] on div "2. Fórmula Precisa y Efectiva Heading Su método actúa directamente en los folíc…" at bounding box center [492, 145] width 188 height 210
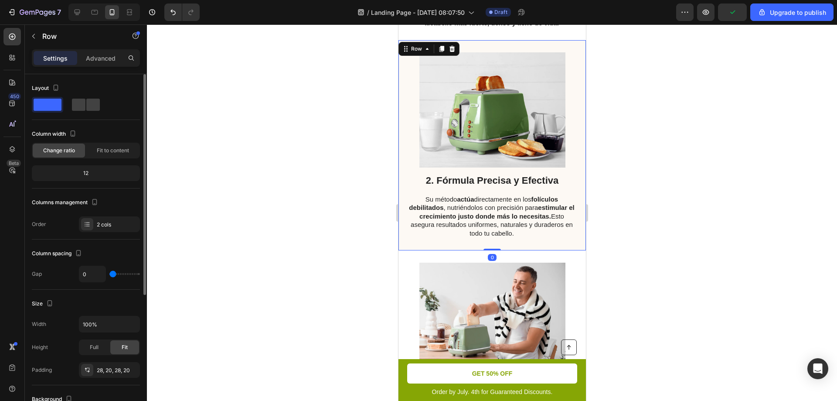
scroll to position [131, 0]
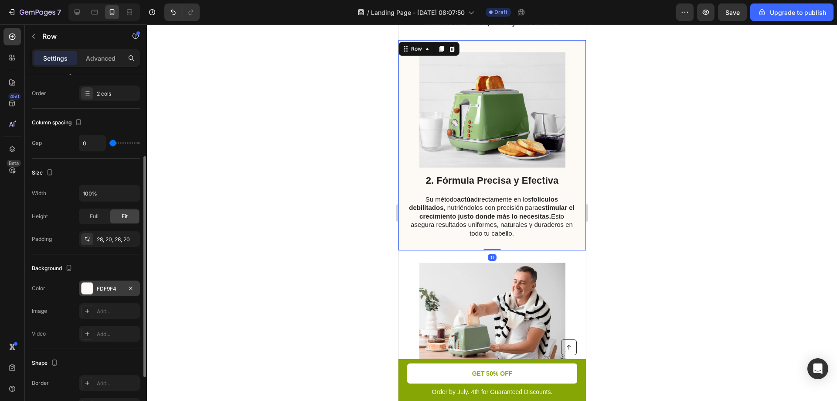
click at [88, 289] on div at bounding box center [87, 288] width 11 height 11
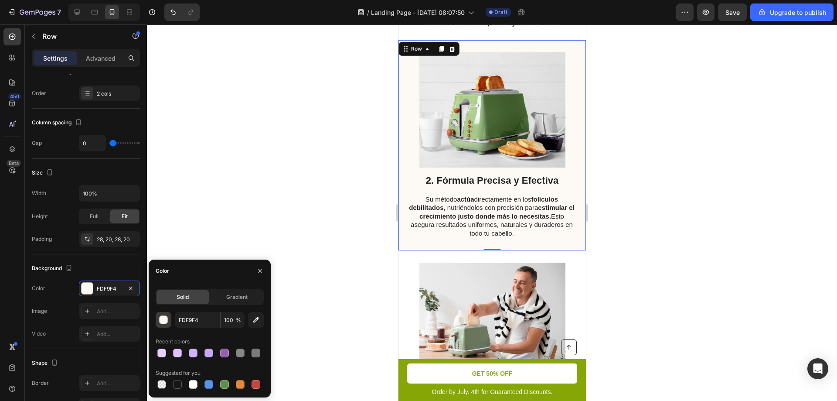
click at [162, 322] on div "button" at bounding box center [164, 320] width 9 height 9
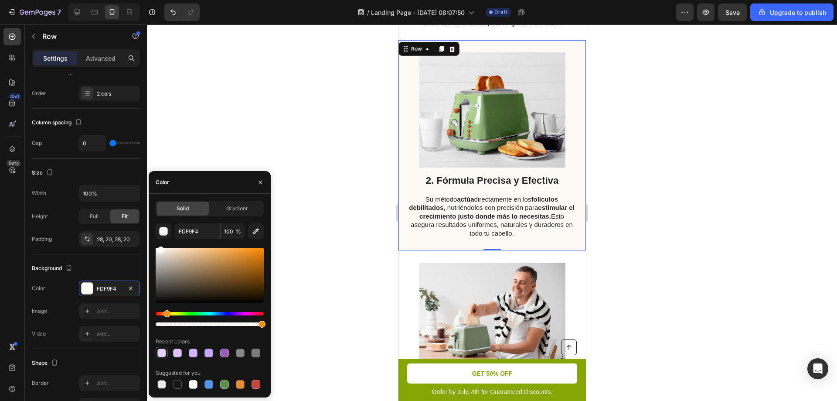
click at [164, 352] on div at bounding box center [161, 352] width 9 height 9
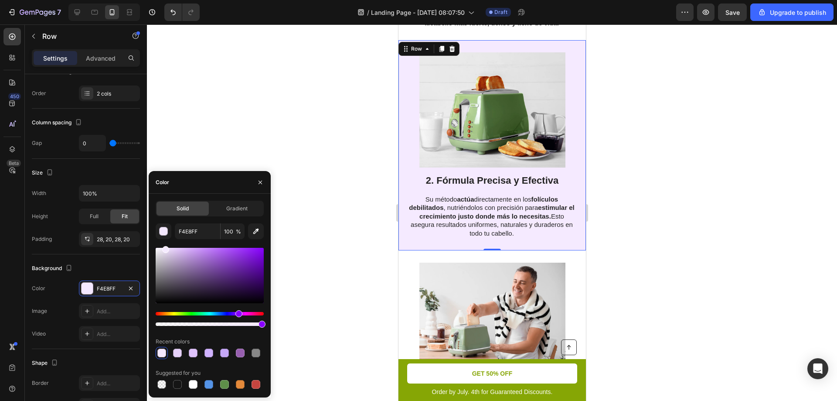
drag, startPoint x: 175, startPoint y: 253, endPoint x: 164, endPoint y: 244, distance: 13.7
click at [164, 244] on div "F4E8FF 100 % Recent colors Suggested for you" at bounding box center [210, 306] width 108 height 167
type input "F5EAFF"
click at [331, 119] on div at bounding box center [492, 212] width 690 height 376
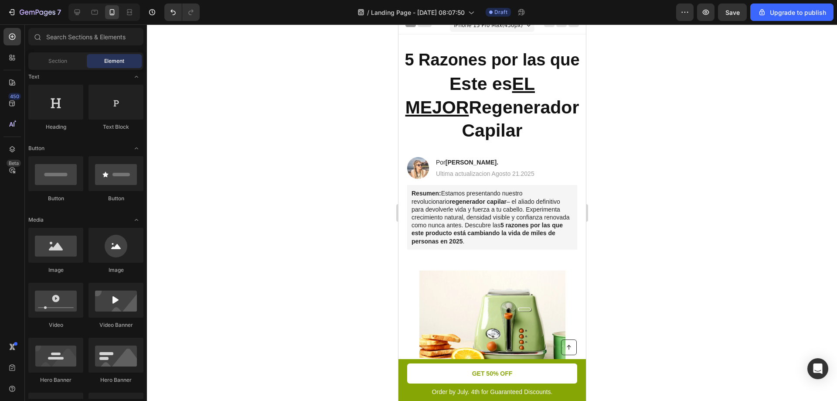
scroll to position [50, 0]
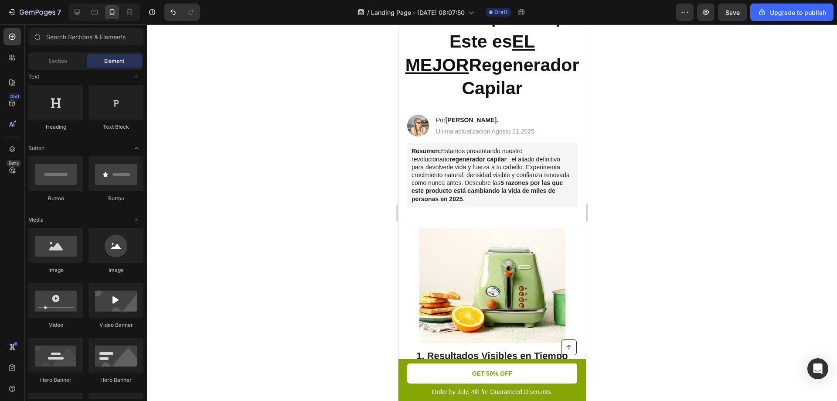
drag, startPoint x: 580, startPoint y: 128, endPoint x: 986, endPoint y: 105, distance: 406.7
click at [496, 156] on p "Resumen: Estamos presentando nuestro revolucionario regenerador capilar – el al…" at bounding box center [491, 174] width 161 height 55
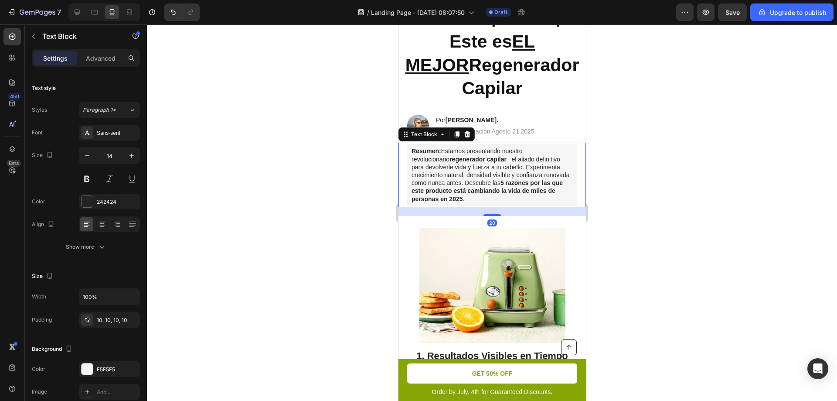
click at [491, 159] on p "Resumen: Estamos presentando nuestro revolucionario regenerador capilar – el al…" at bounding box center [491, 174] width 161 height 55
click at [492, 160] on p "Resumen: Estamos presentando nuestro revolucionario regenerador capilar – el al…" at bounding box center [491, 174] width 161 height 55
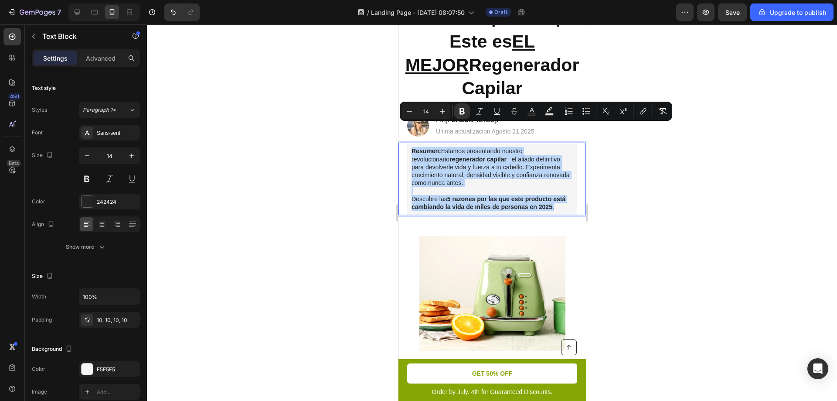
drag, startPoint x: 455, startPoint y: 192, endPoint x: 408, endPoint y: 129, distance: 78.6
click at [408, 143] on div "Resumen: Estamos presentando nuestro revolucionario regenerador capilar – el al…" at bounding box center [492, 179] width 170 height 72
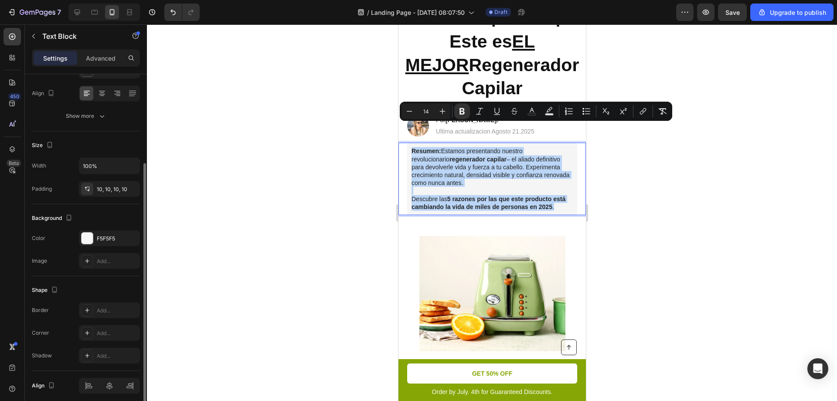
scroll to position [0, 0]
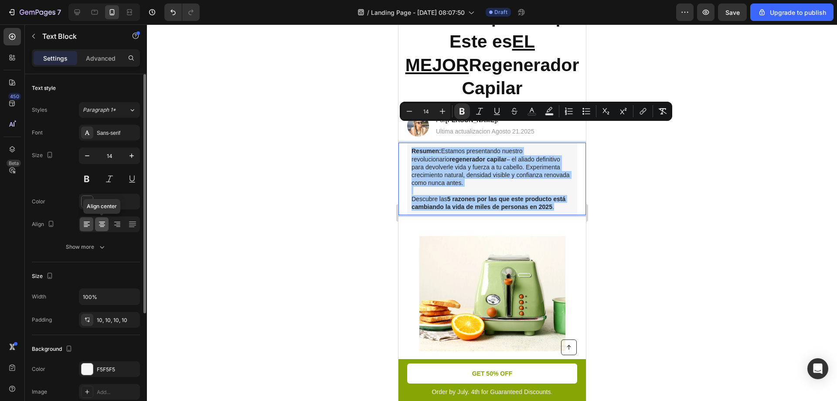
click at [106, 228] on icon at bounding box center [102, 224] width 9 height 9
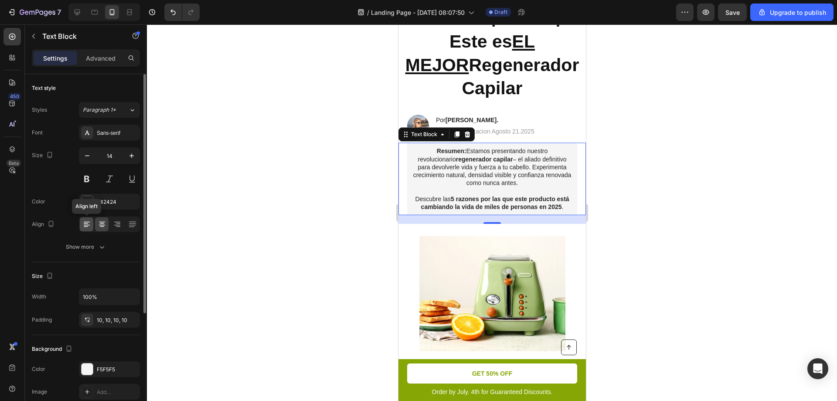
click at [90, 227] on icon at bounding box center [86, 224] width 9 height 9
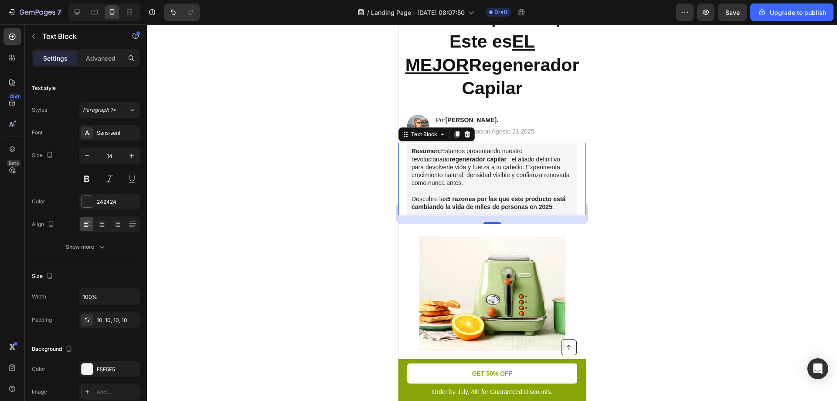
click at [412, 187] on p "Rich Text Editor. Editing area: main" at bounding box center [491, 191] width 161 height 8
click at [412, 195] on p "Descubre las 5 razones por las que este producto está cambiando la vida de mile…" at bounding box center [491, 203] width 161 height 16
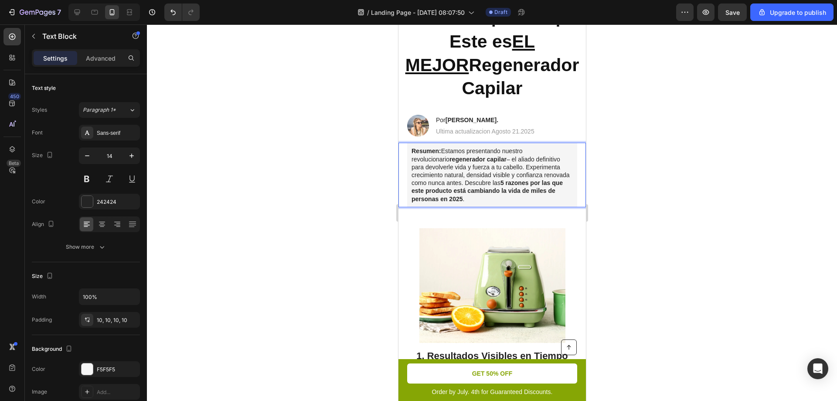
click at [798, 105] on div at bounding box center [492, 212] width 690 height 376
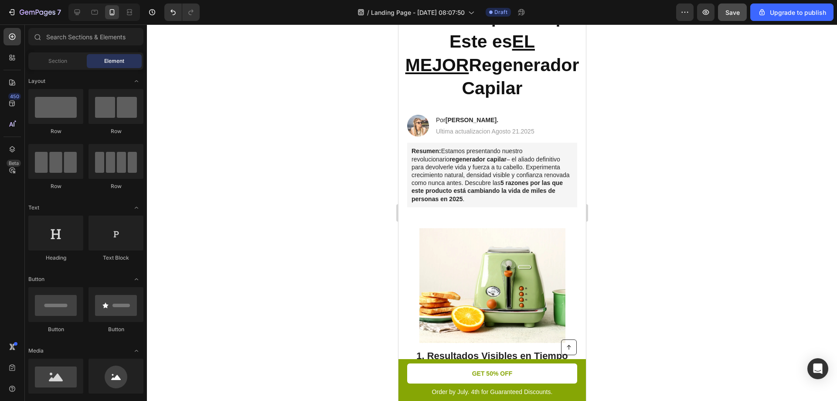
scroll to position [131, 0]
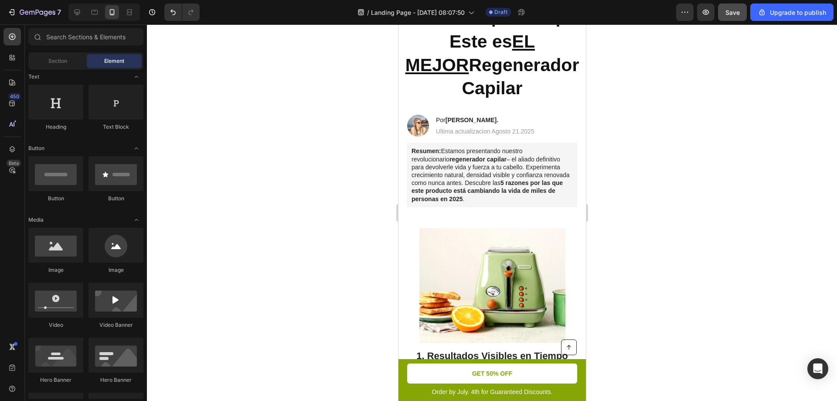
click at [727, 9] on span "Save" at bounding box center [733, 12] width 14 height 7
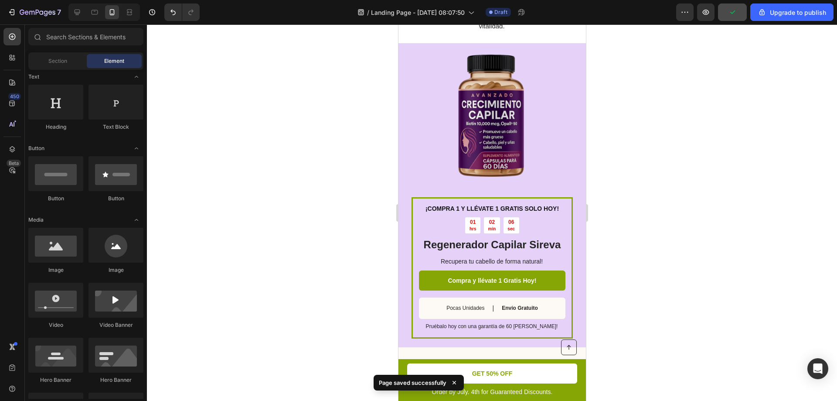
scroll to position [861, 0]
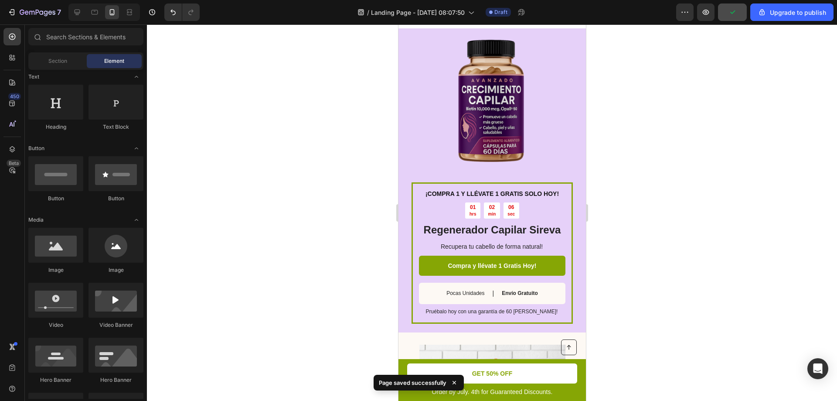
drag, startPoint x: 581, startPoint y: 77, endPoint x: 989, endPoint y: 207, distance: 427.6
click at [550, 183] on div "¡COMPRA 1 Y LLÉVATE 1 GRATIS SOLO HOY! Text Block 01 hrs 02 min 05 sec Countdow…" at bounding box center [491, 252] width 161 height 141
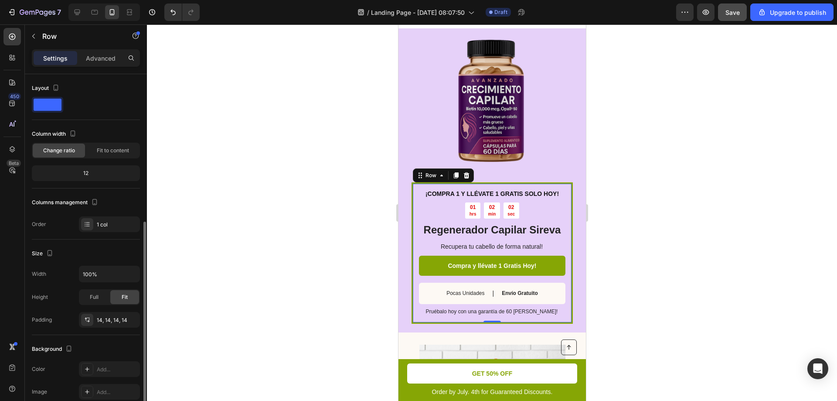
scroll to position [158, 0]
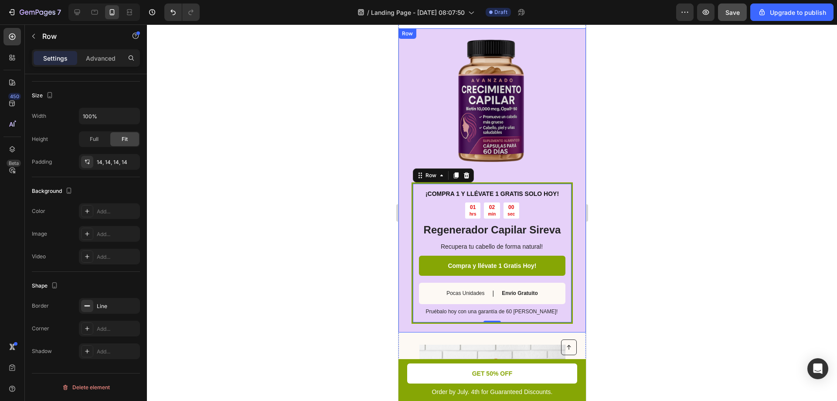
click at [497, 181] on div "Image" at bounding box center [491, 108] width 161 height 150
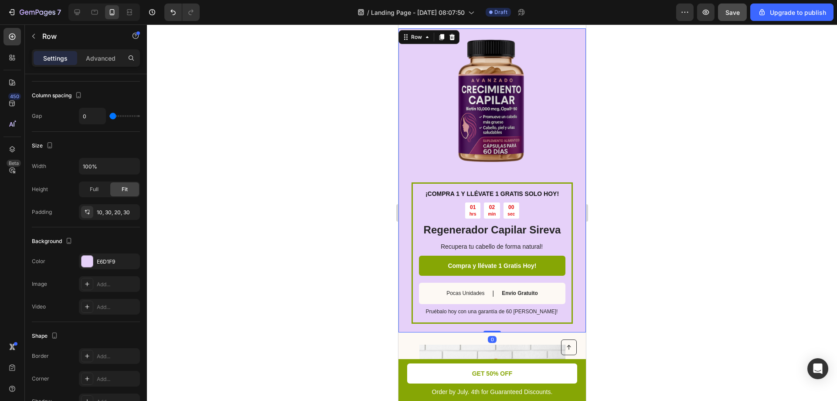
click at [497, 183] on div "¡COMPRA 1 Y LLÉVATE 1 GRATIS SOLO HOY! Text Block 01 hrs 02 min 00 sec Countdow…" at bounding box center [491, 252] width 161 height 141
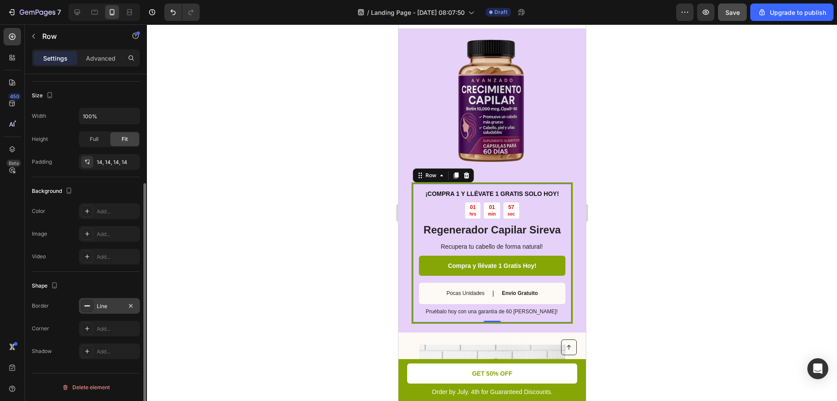
click at [96, 301] on div "Line" at bounding box center [109, 306] width 61 height 16
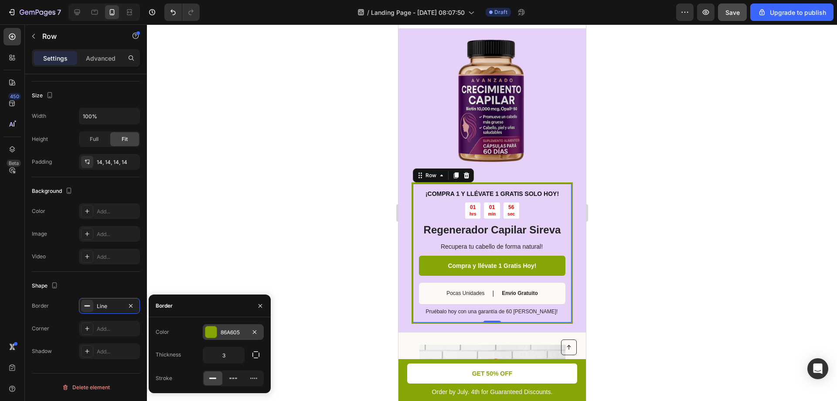
click at [215, 330] on div at bounding box center [210, 331] width 11 height 11
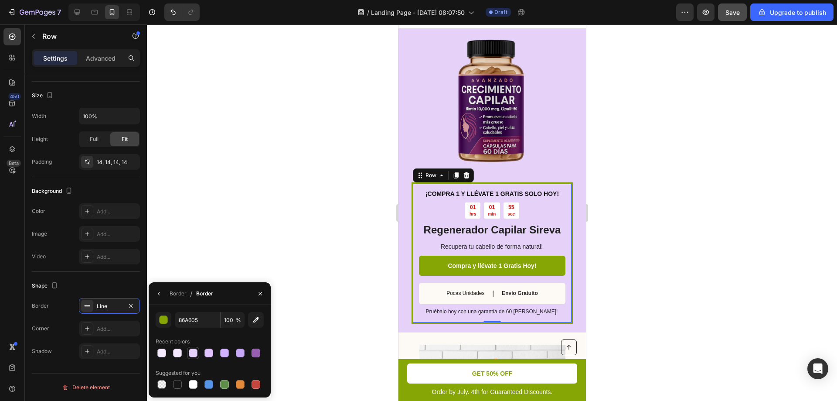
click at [195, 351] on div at bounding box center [193, 352] width 9 height 9
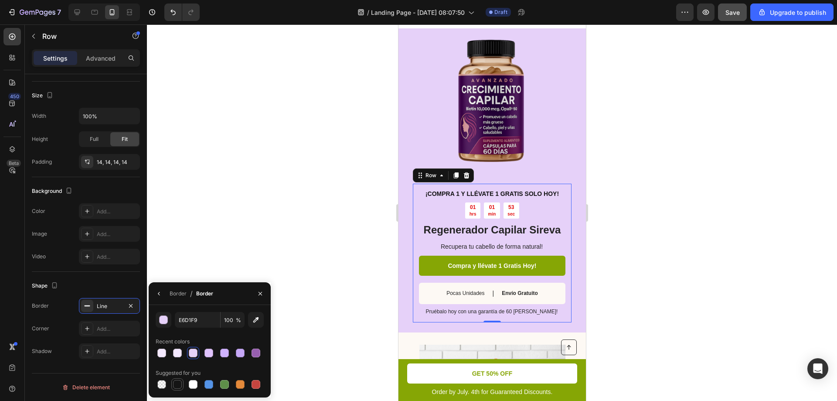
click at [180, 386] on div at bounding box center [177, 384] width 9 height 9
type input "151515"
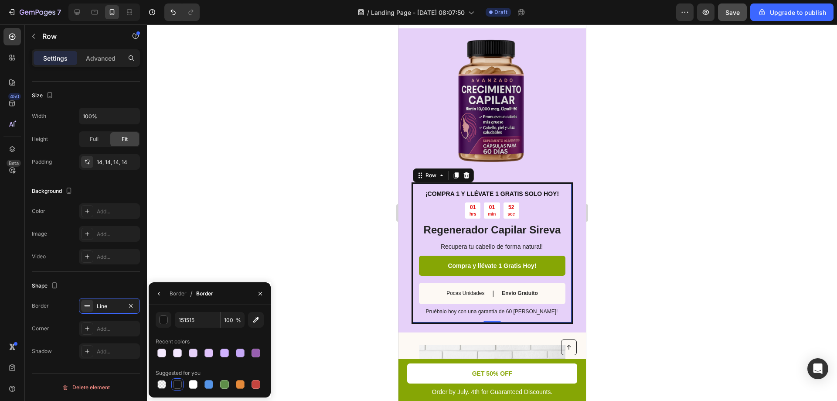
click at [225, 249] on div at bounding box center [492, 212] width 690 height 376
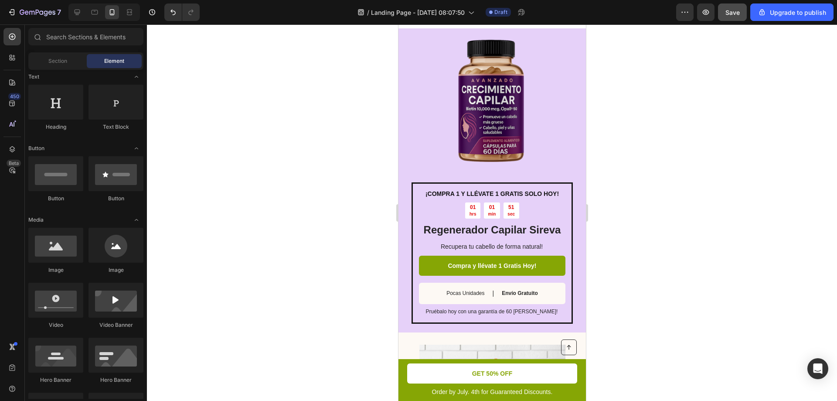
click at [231, 240] on div at bounding box center [492, 212] width 690 height 376
click at [506, 263] on p "Compra y llévate 1 Gratis Hoy!" at bounding box center [491, 266] width 89 height 8
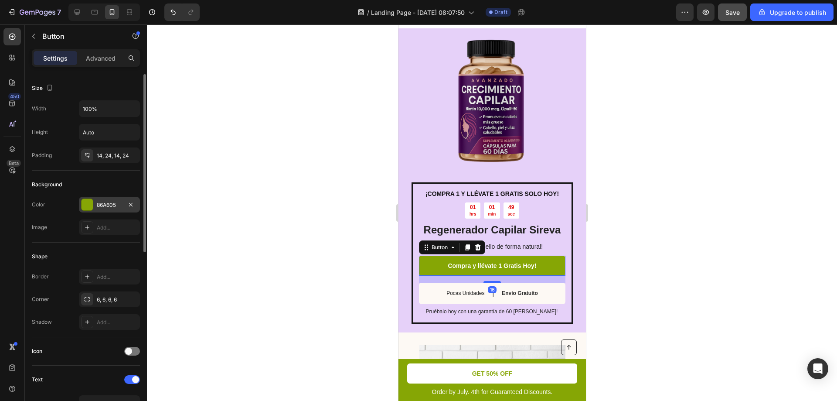
click at [86, 207] on div at bounding box center [87, 204] width 11 height 11
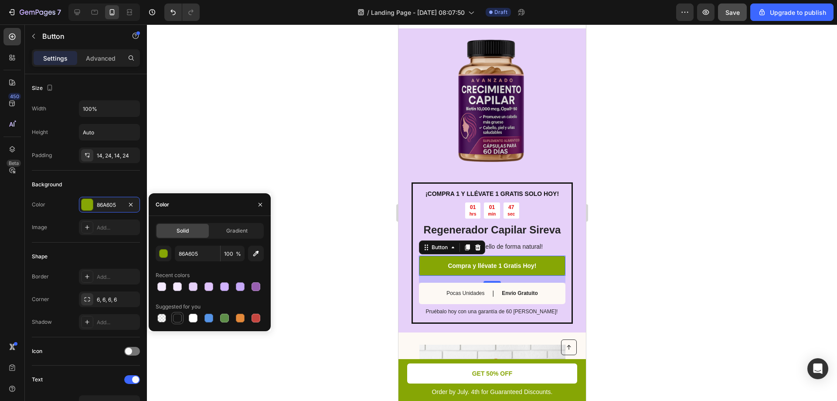
click at [181, 317] on div at bounding box center [177, 318] width 9 height 9
type input "151515"
click at [296, 125] on div at bounding box center [492, 212] width 690 height 376
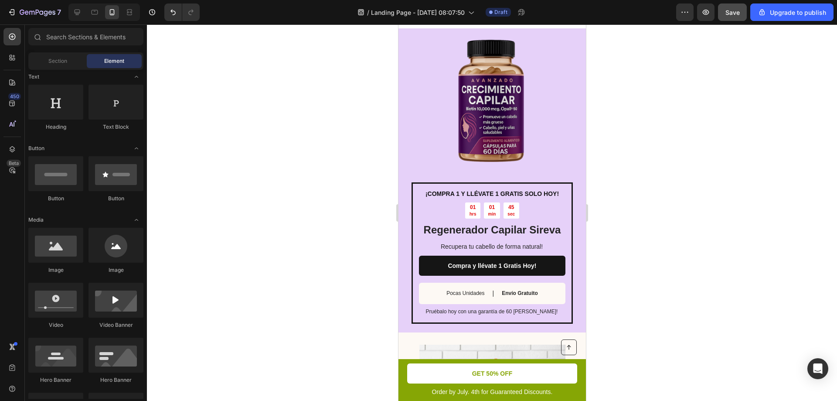
click at [683, 240] on div at bounding box center [492, 212] width 690 height 376
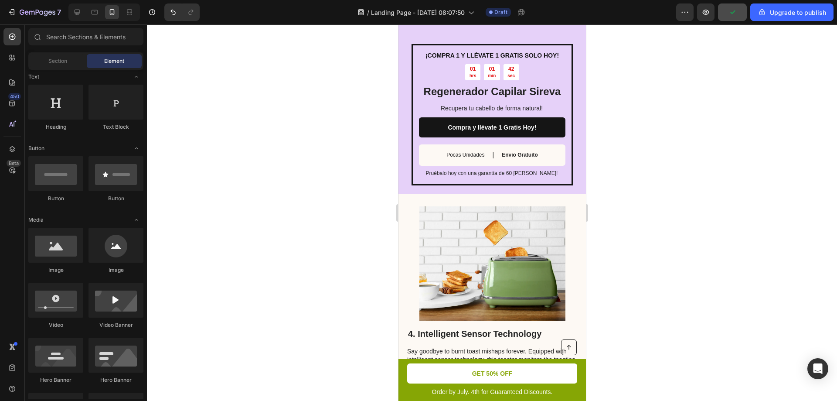
scroll to position [1044, 0]
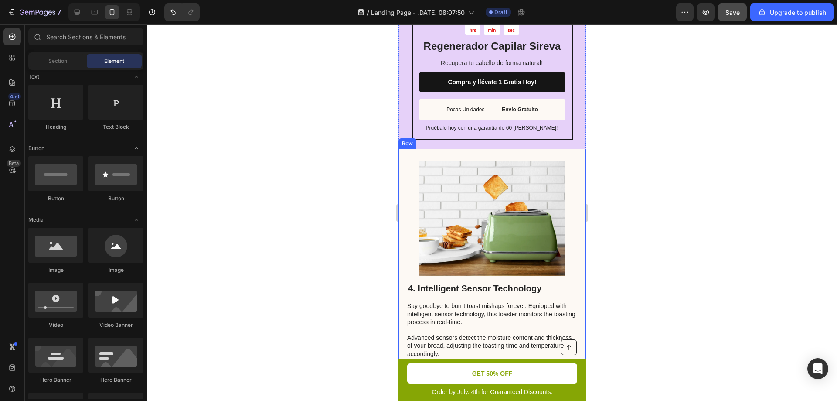
click at [573, 188] on div "4. Intelligent Sensor Technology Heading Say goodbye to burnt toast mishaps for…" at bounding box center [492, 272] width 188 height 246
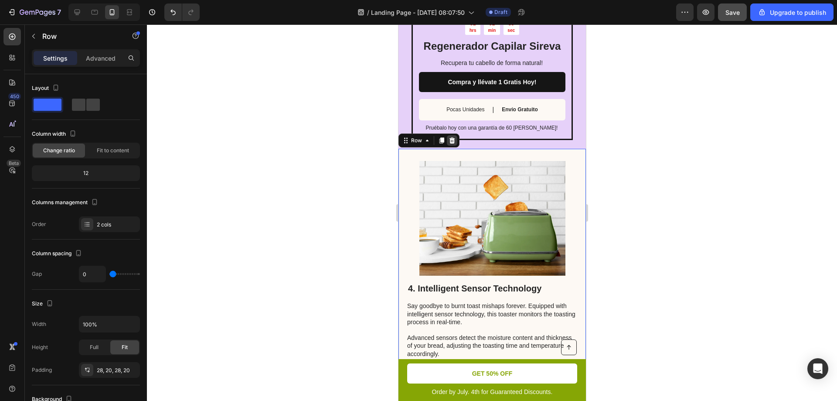
click at [451, 140] on icon at bounding box center [451, 140] width 7 height 7
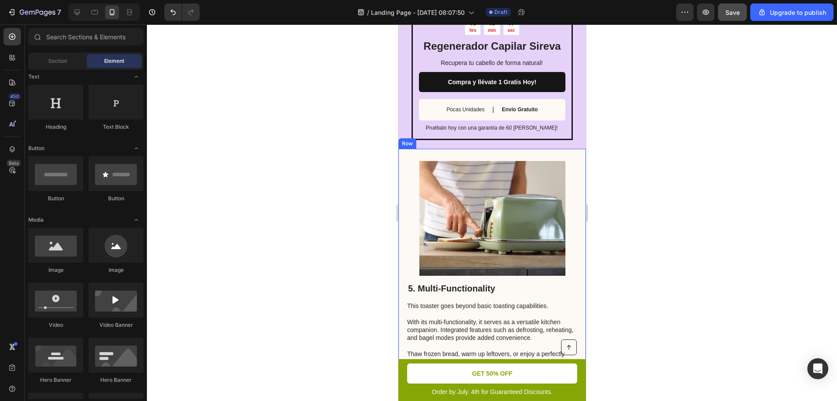
click at [577, 163] on div "5. Multi-Functionality Heading This toaster goes beyond basic toasting capabili…" at bounding box center [492, 268] width 188 height 238
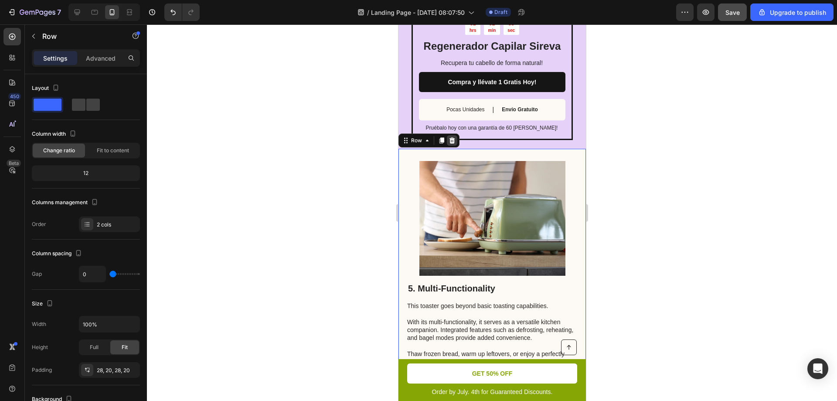
click at [454, 144] on div at bounding box center [452, 140] width 10 height 10
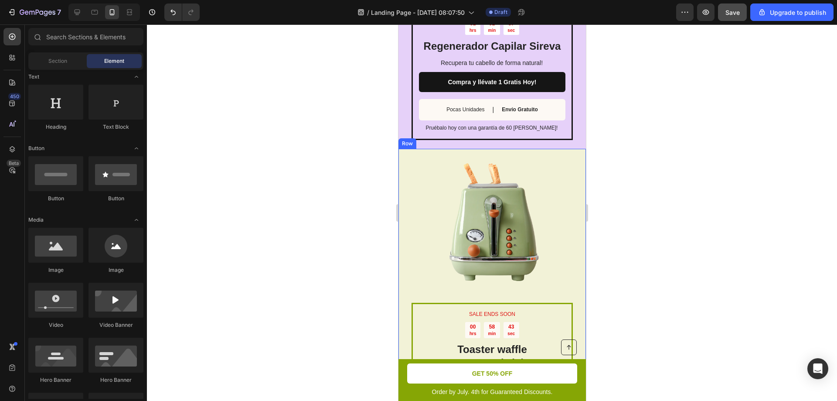
click at [573, 159] on div "SALE ENDS SOON Text Block 00 hrs 58 min 43 sec Countdown Timer Toaster waffle c…" at bounding box center [492, 307] width 188 height 317
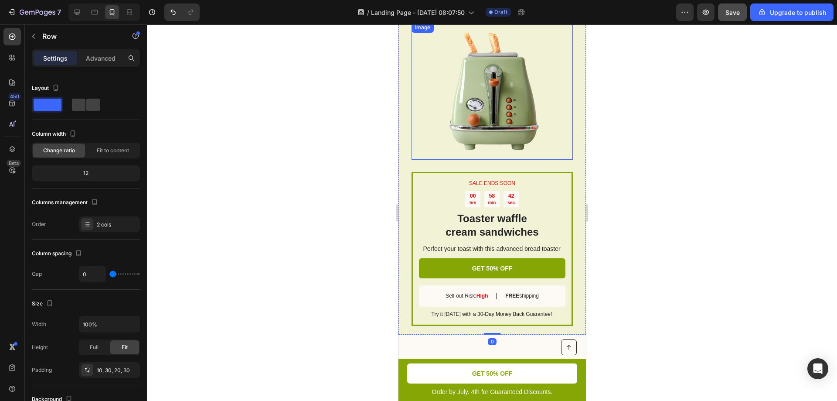
scroll to position [1088, 0]
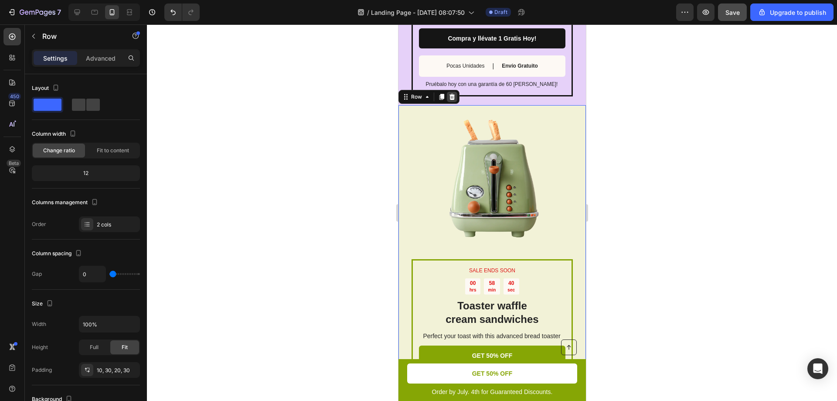
click at [454, 100] on icon at bounding box center [451, 96] width 7 height 7
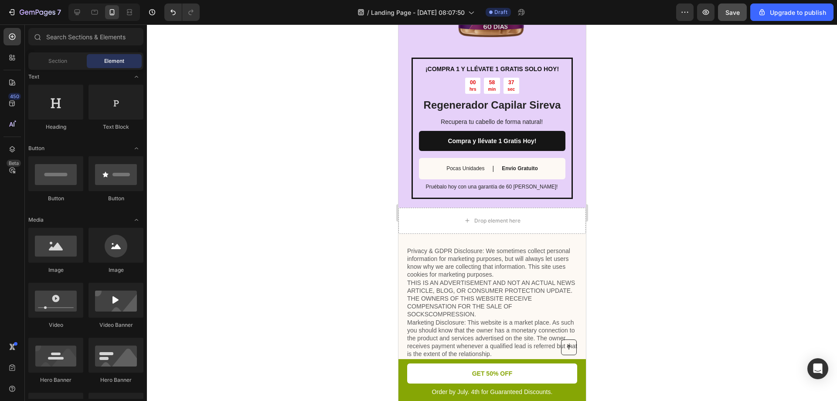
scroll to position [982, 0]
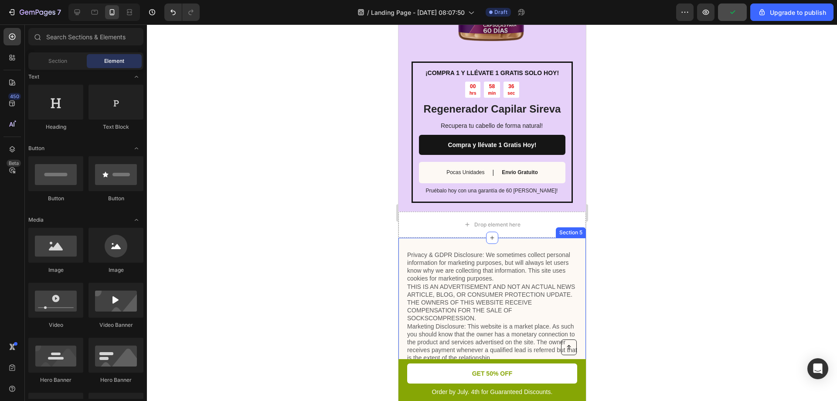
click at [537, 241] on div "Privacy & GDPR Disclosure: We sometimes collect personal information for market…" at bounding box center [492, 403] width 188 height 331
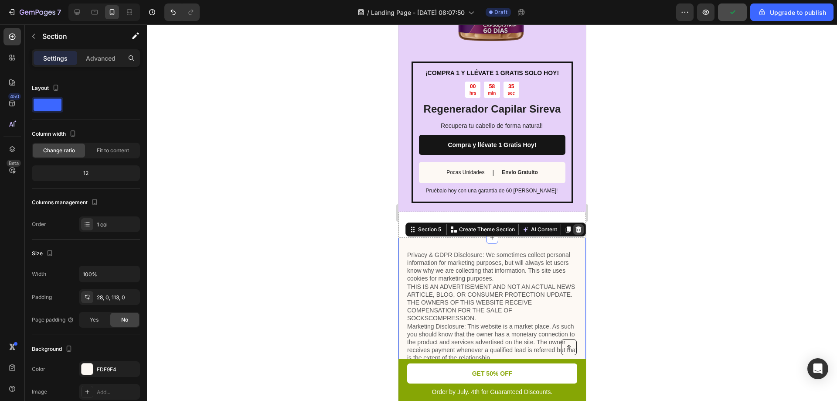
click at [576, 228] on icon at bounding box center [579, 229] width 6 height 6
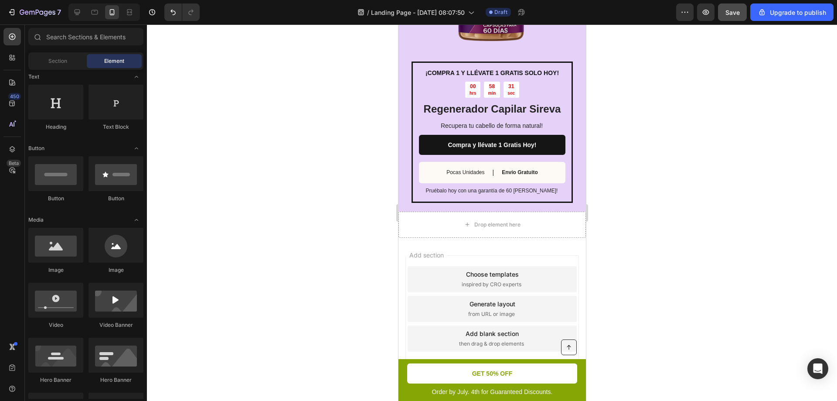
scroll to position [1004, 0]
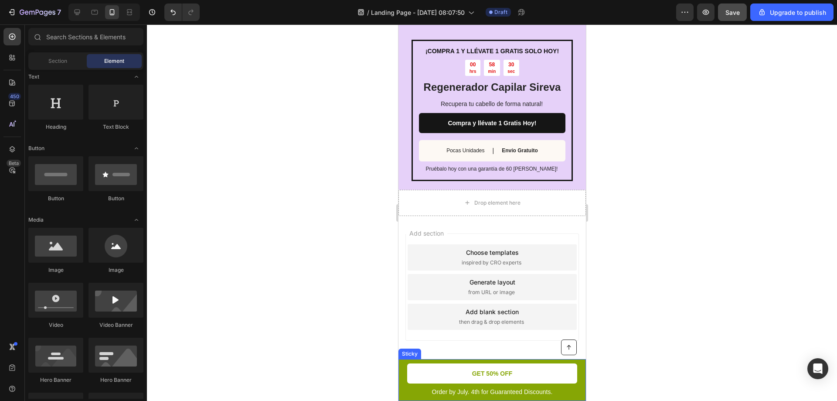
click at [576, 375] on div "Button Order by July. 4th for Guaranteed Discounts. Text Block GET 50% OFF Butt…" at bounding box center [492, 380] width 188 height 42
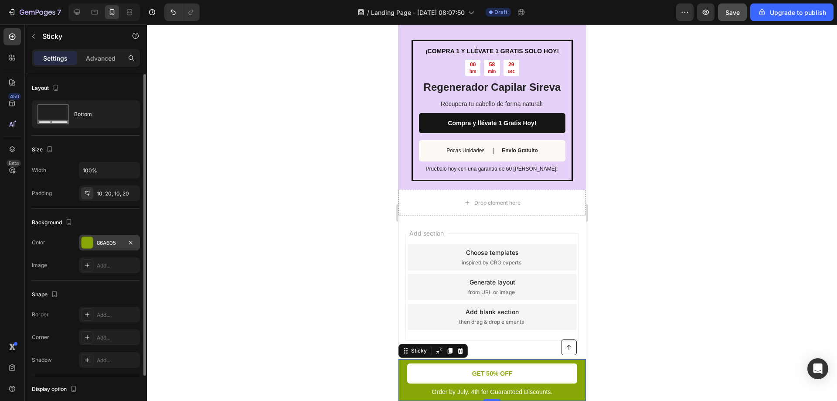
click at [90, 243] on div at bounding box center [87, 242] width 11 height 11
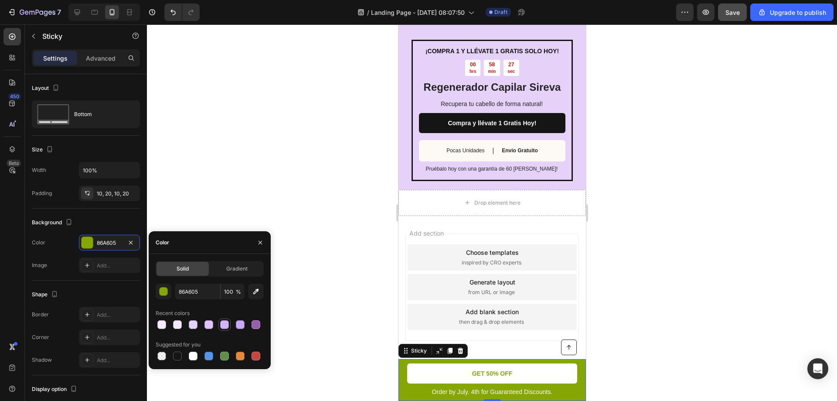
click at [222, 327] on div at bounding box center [224, 324] width 9 height 9
type input "D1B3FF"
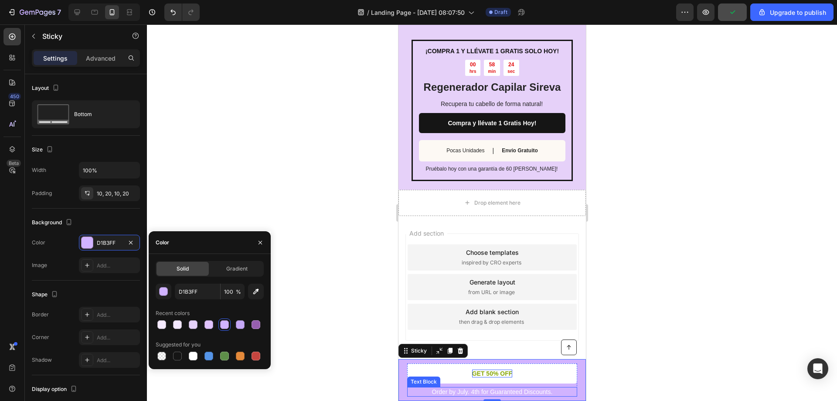
click at [481, 371] on p "GET 50% OFF" at bounding box center [492, 373] width 41 height 8
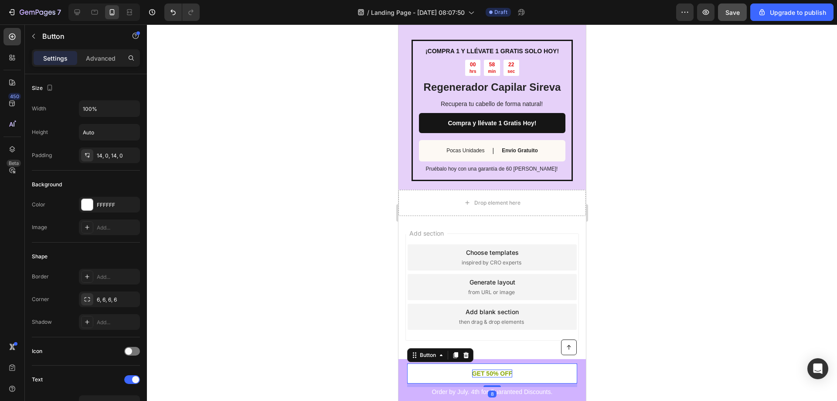
click at [492, 372] on p "GET 50% OFF" at bounding box center [492, 373] width 41 height 8
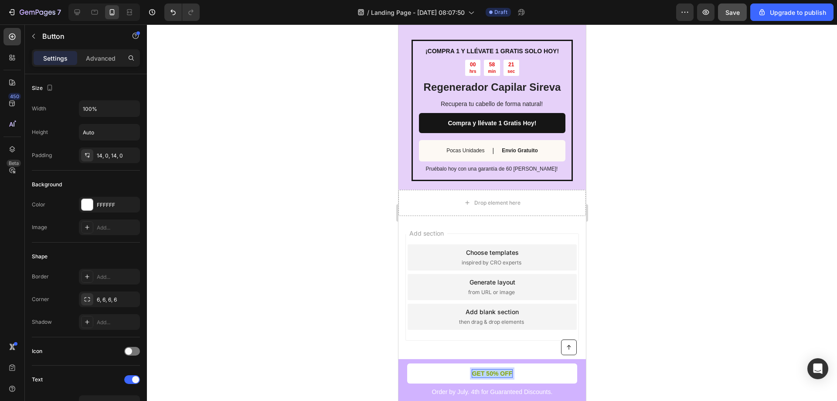
click at [492, 372] on p "GET 50% OFF" at bounding box center [492, 373] width 41 height 8
click at [477, 375] on p "Compra 1 y llévate 1 Gratis Hoy!" at bounding box center [492, 373] width 94 height 8
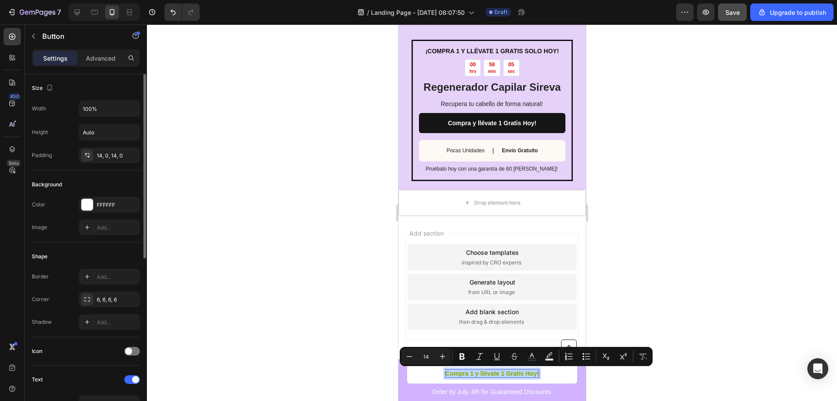
scroll to position [0, 0]
click at [440, 375] on link "Compra 1 y llévate 1 Gratis Hoy!" at bounding box center [492, 373] width 170 height 20
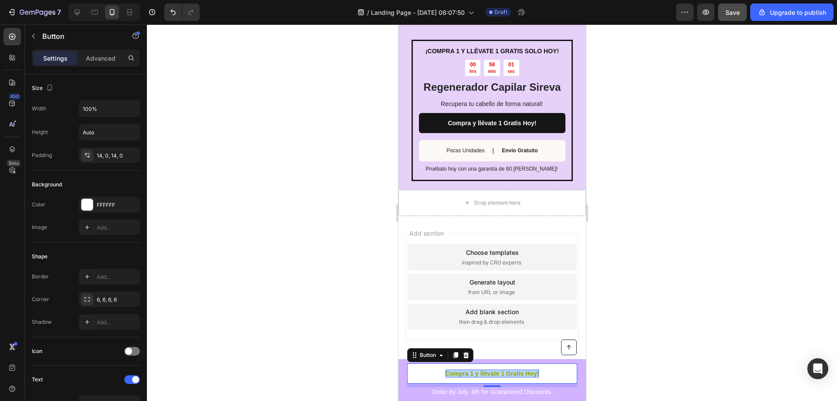
click at [457, 375] on p "Compra 1 y llévate 1 Gratis Hoy!" at bounding box center [492, 373] width 94 height 8
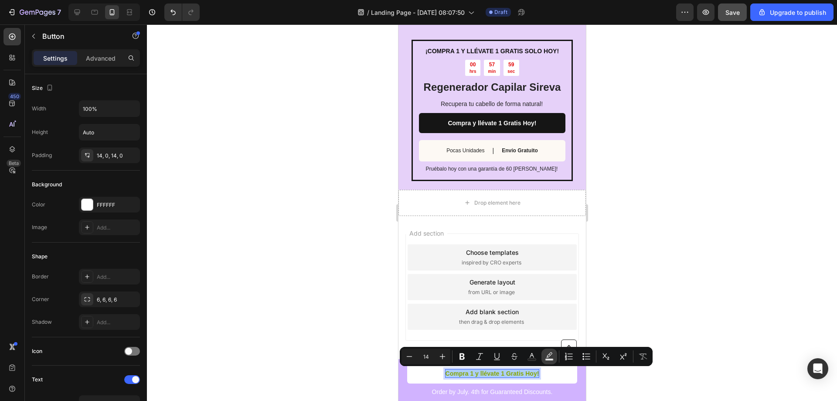
click at [550, 356] on icon "Editor contextual toolbar" at bounding box center [549, 356] width 9 height 9
type input "000000"
type input "77"
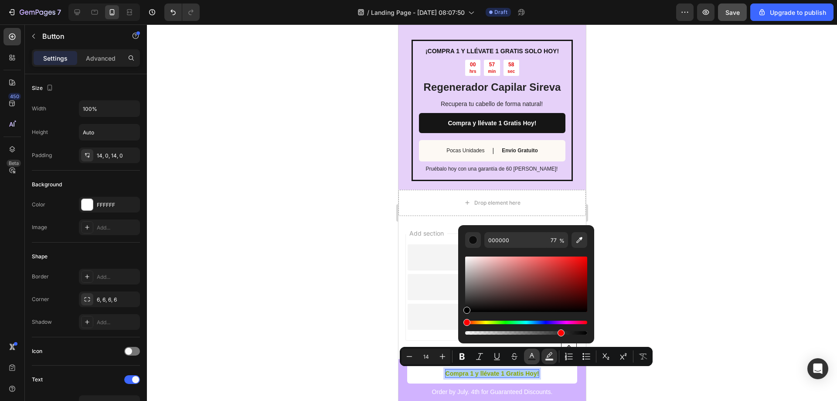
click at [532, 357] on icon "Editor contextual toolbar" at bounding box center [532, 356] width 9 height 9
type input "86A605"
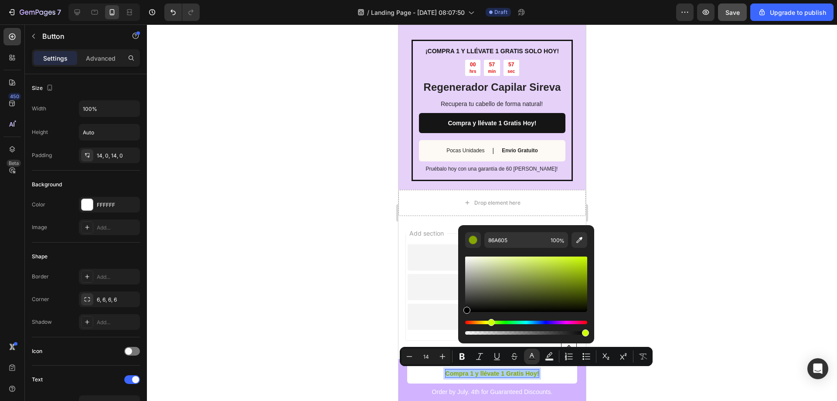
drag, startPoint x: 877, startPoint y: 335, endPoint x: 450, endPoint y: 324, distance: 427.1
type input "000000"
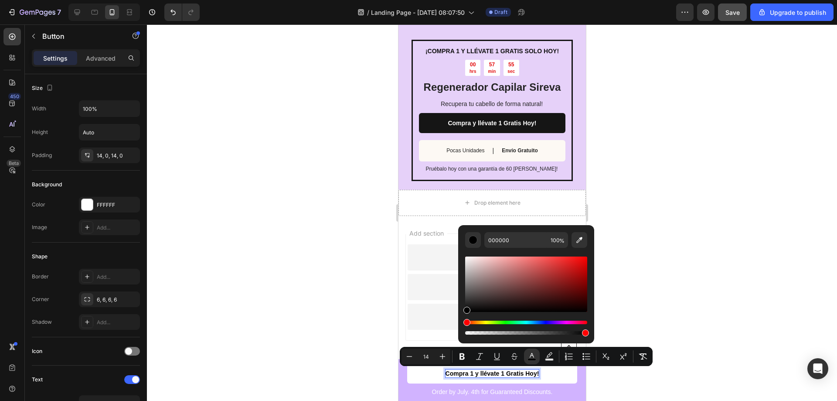
click at [331, 325] on div at bounding box center [492, 212] width 690 height 376
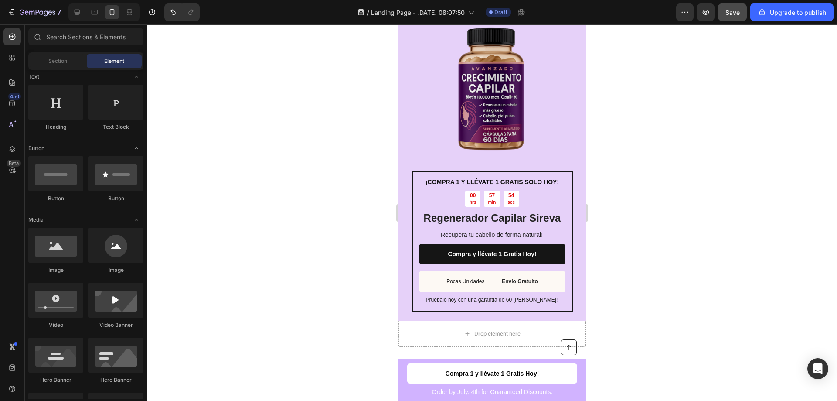
scroll to position [1004, 0]
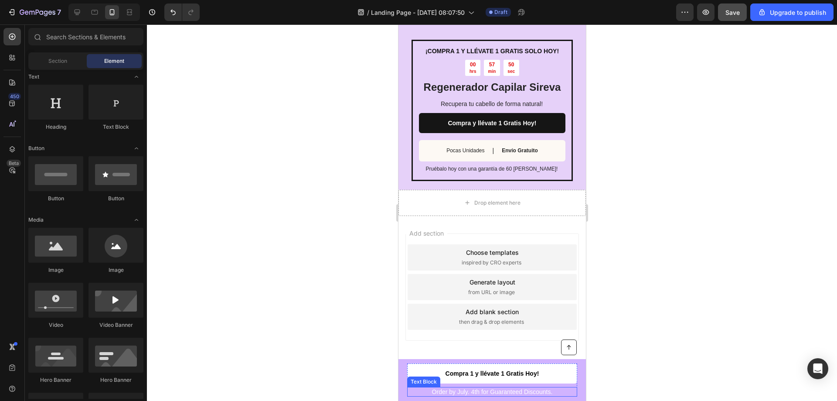
click at [511, 392] on p "Order by July. 4th for Guaranteed Discounts." at bounding box center [492, 392] width 168 height 8
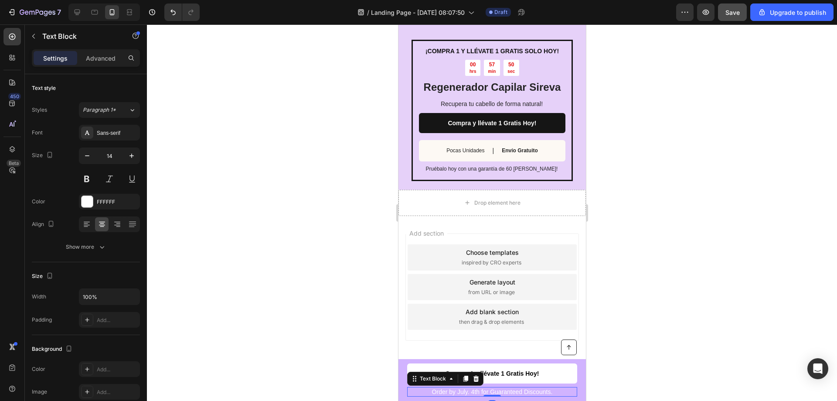
click at [511, 392] on p "Order by July. 4th for Guaranteed Discounts." at bounding box center [492, 392] width 168 height 8
click at [529, 392] on p "Envío Gratuito | Garantía de 60 días" at bounding box center [492, 392] width 168 height 8
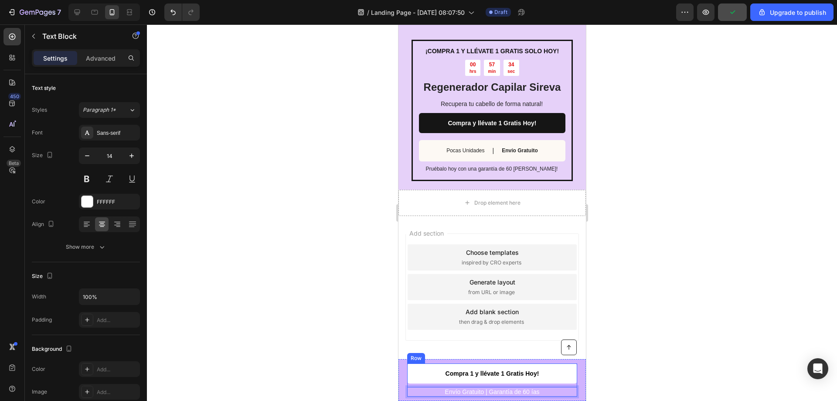
scroll to position [1010, 0]
click at [630, 317] on div at bounding box center [492, 212] width 690 height 376
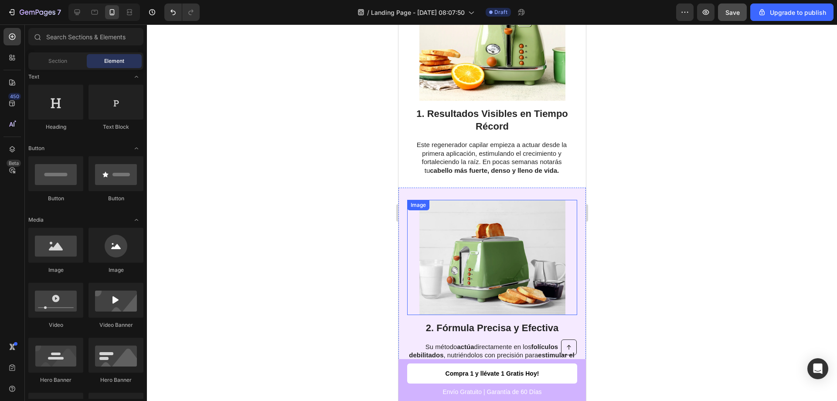
scroll to position [107, 0]
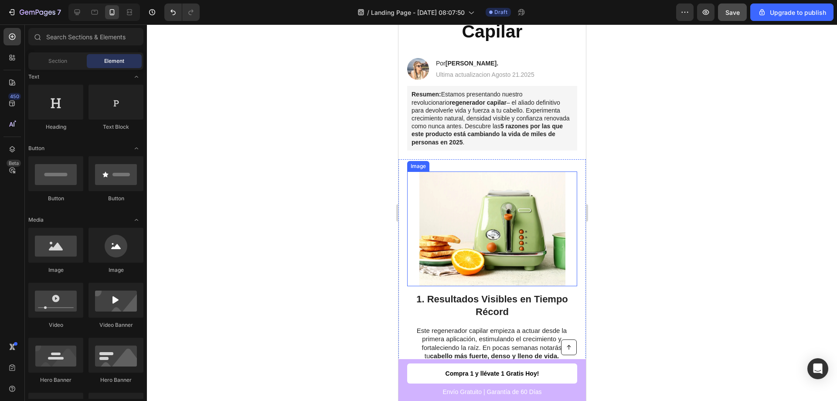
click at [485, 174] on img at bounding box center [492, 228] width 146 height 115
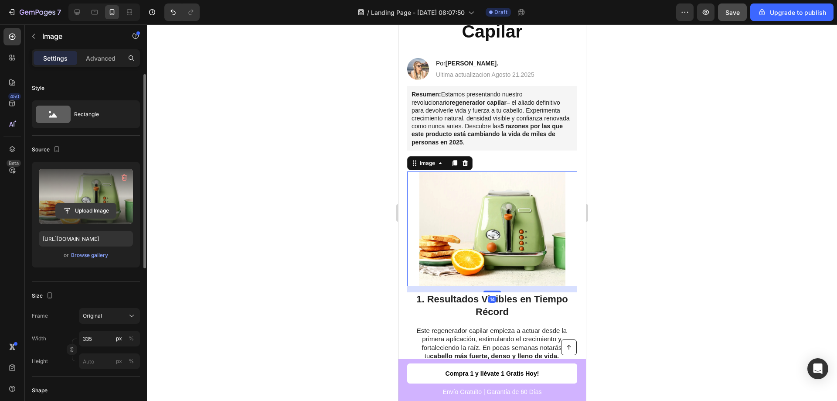
click at [97, 215] on input "file" at bounding box center [86, 210] width 60 height 15
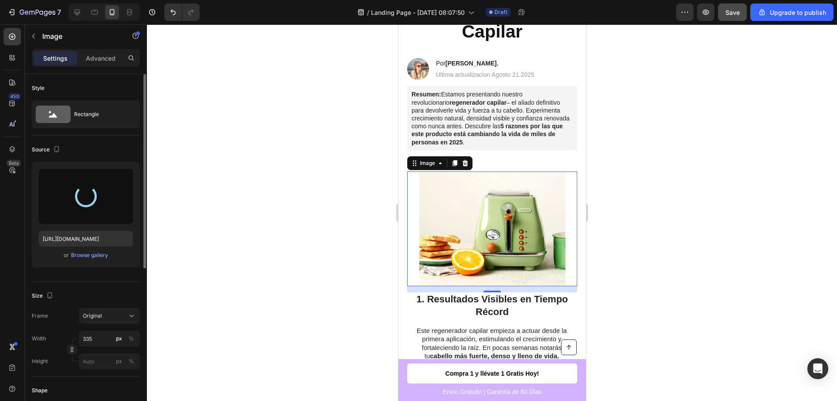
type input "https://cdn.shopify.com/s/files/1/0950/4292/8972/files/gempages_580770781596746…"
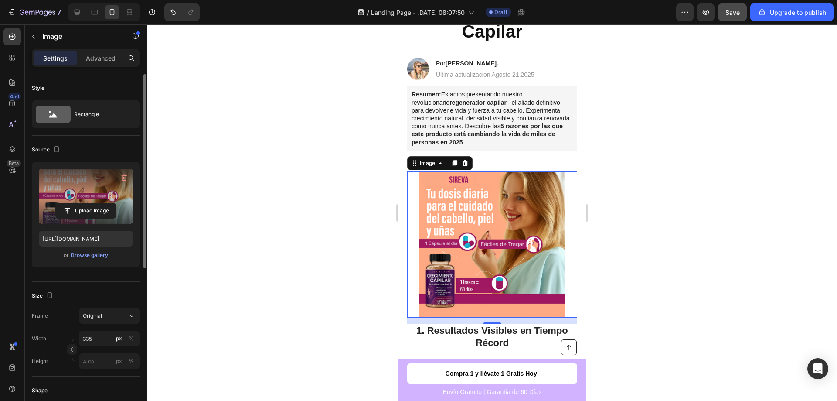
click at [689, 273] on div at bounding box center [492, 212] width 690 height 376
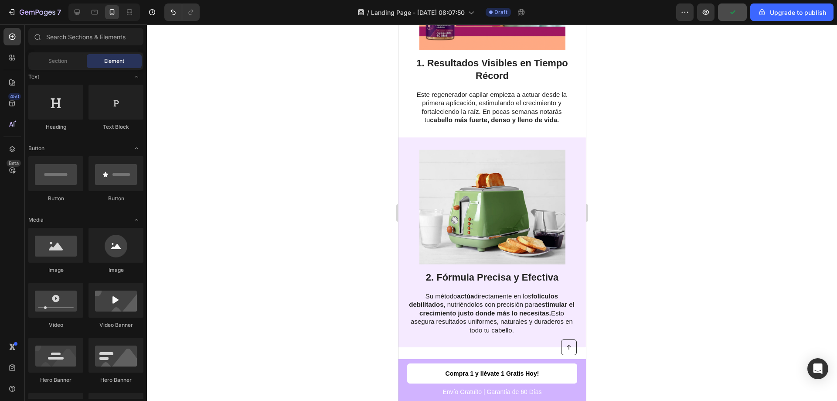
scroll to position [354, 0]
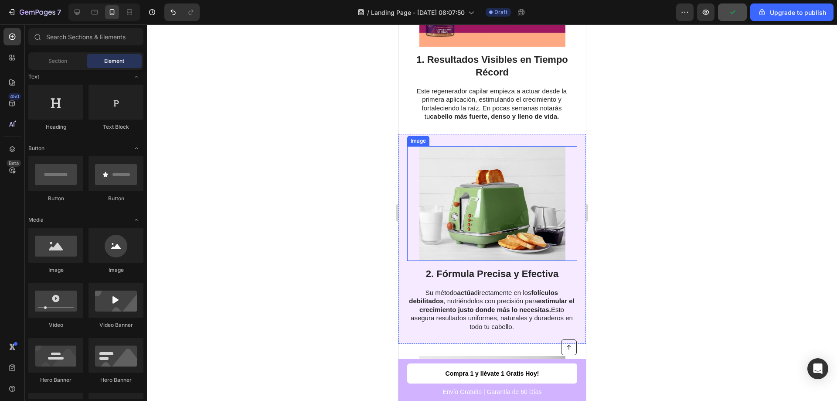
click at [538, 184] on img at bounding box center [492, 203] width 146 height 115
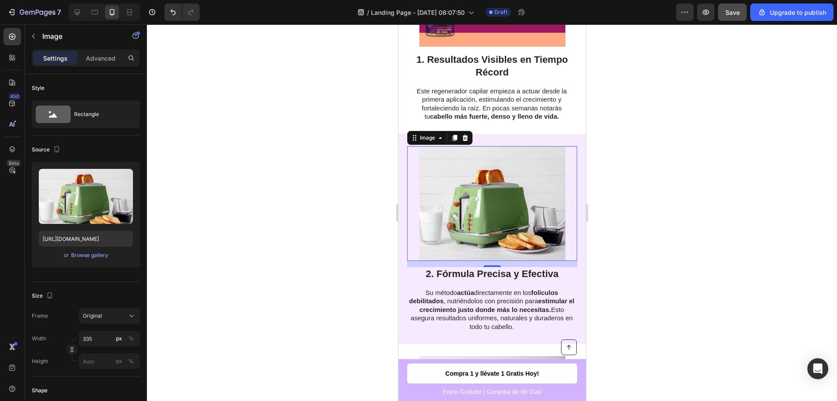
click at [522, 218] on img at bounding box center [492, 203] width 146 height 115
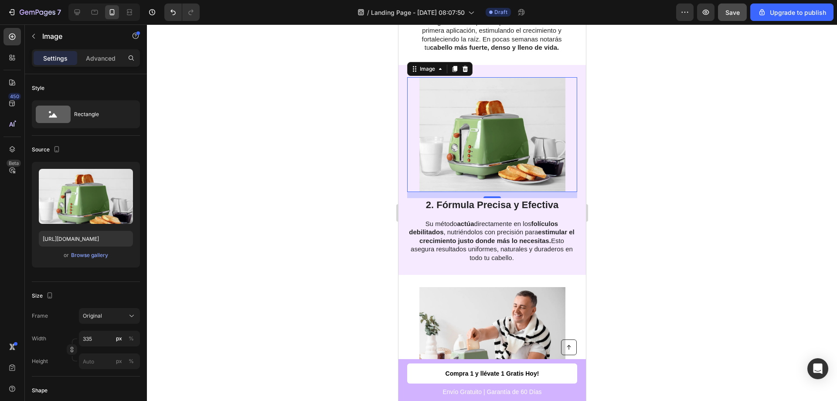
scroll to position [572, 0]
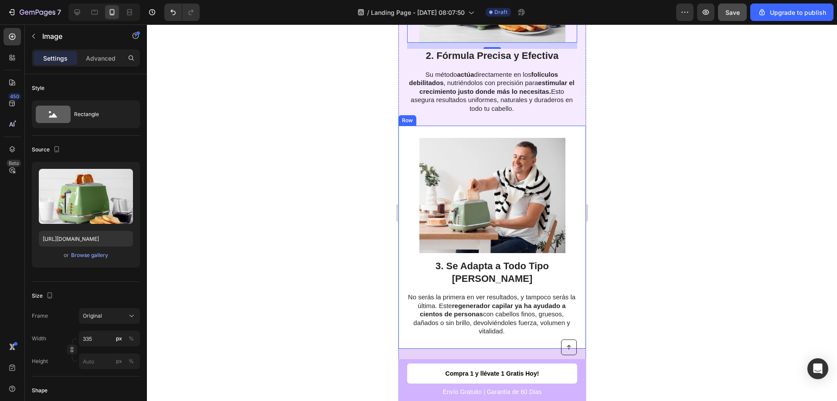
click at [484, 217] on img at bounding box center [492, 195] width 146 height 115
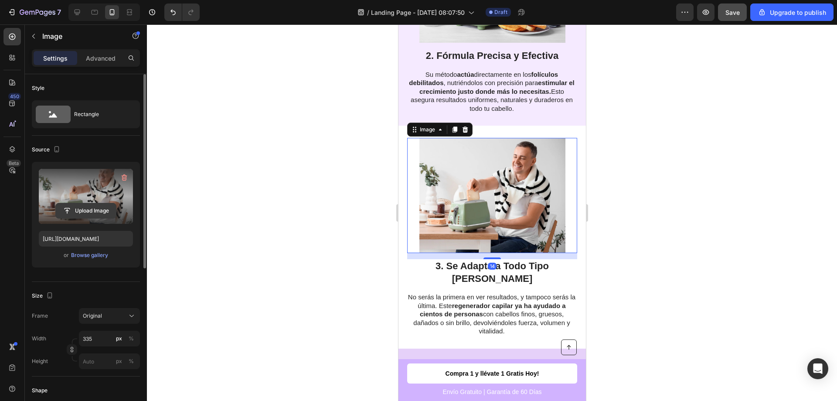
click at [91, 208] on input "file" at bounding box center [86, 210] width 60 height 15
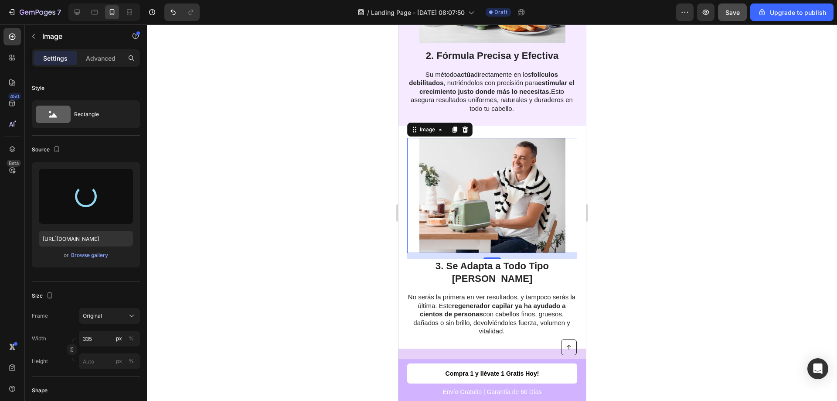
type input "[URL][DOMAIN_NAME]"
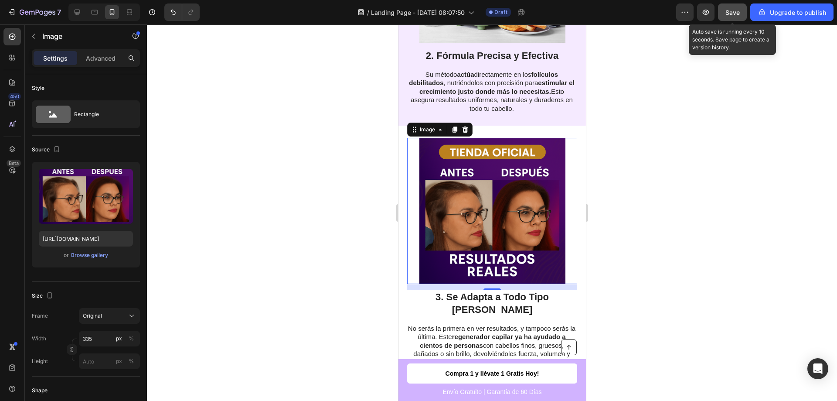
click at [742, 13] on button "Save" at bounding box center [732, 11] width 29 height 17
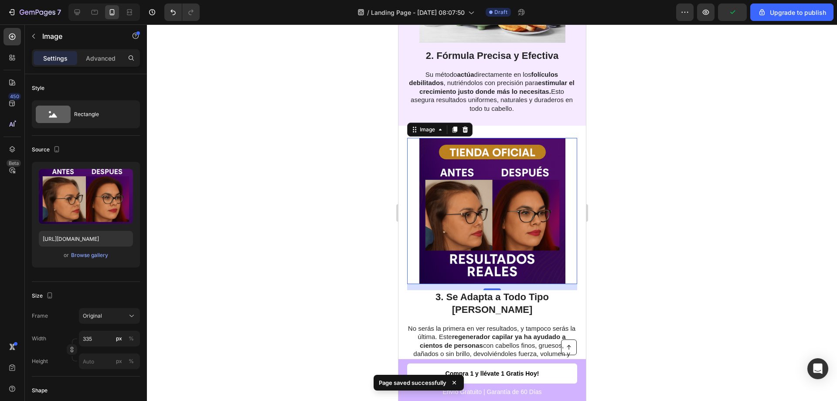
click at [661, 197] on div at bounding box center [492, 212] width 690 height 376
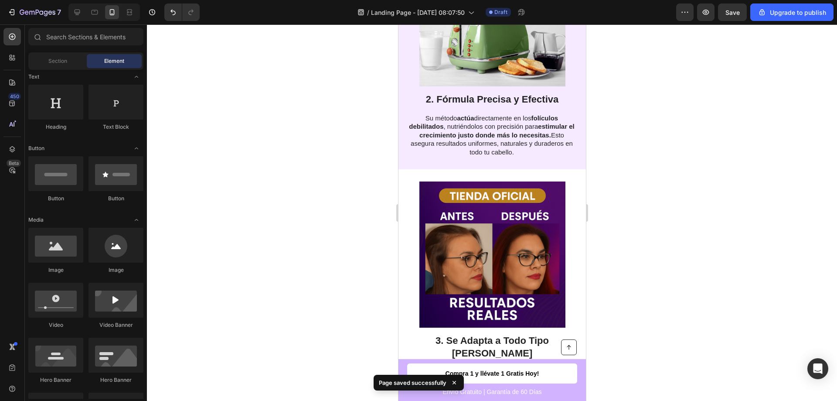
click at [726, 221] on div at bounding box center [492, 212] width 690 height 376
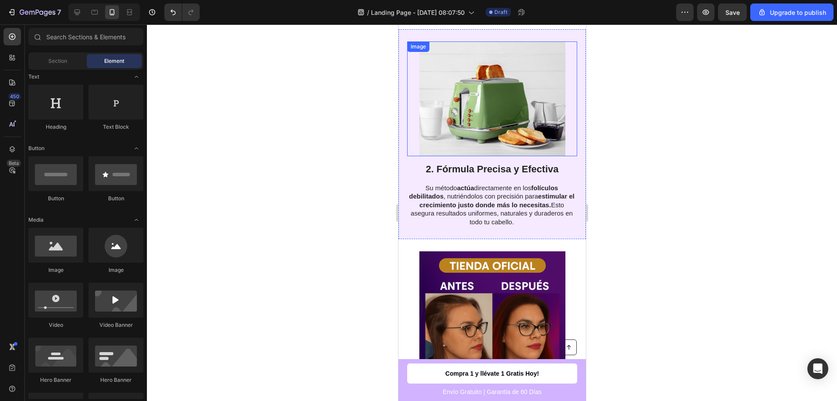
click at [473, 114] on img at bounding box center [492, 98] width 146 height 115
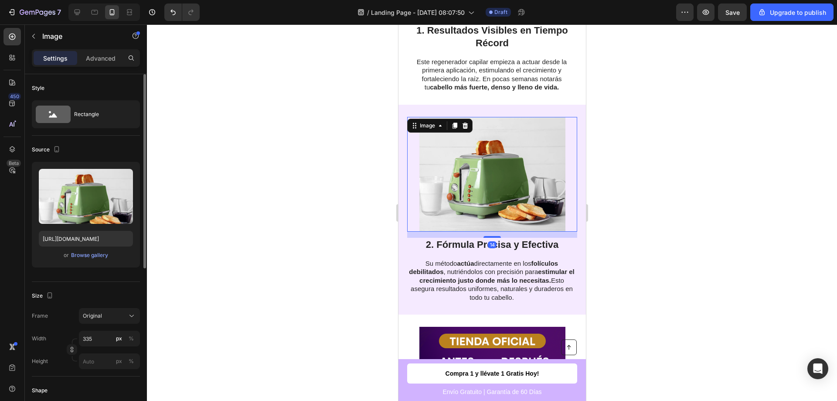
scroll to position [372, 0]
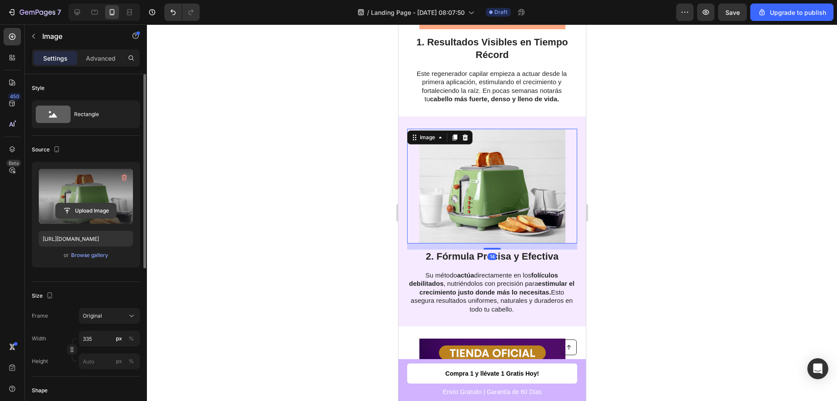
click at [90, 209] on input "file" at bounding box center [86, 210] width 60 height 15
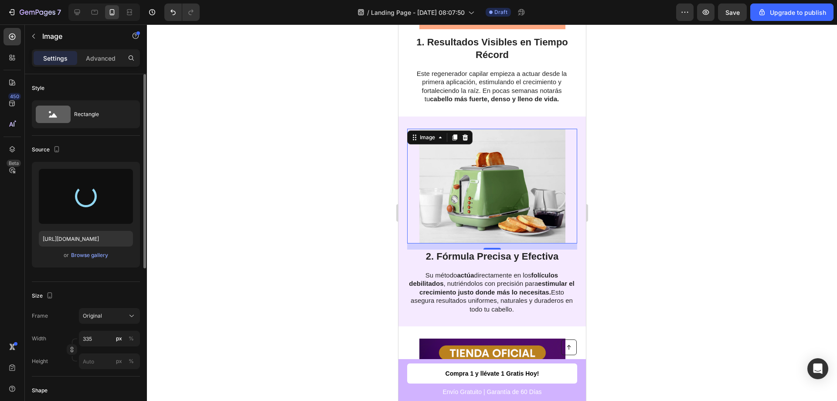
type input "[URL][DOMAIN_NAME]"
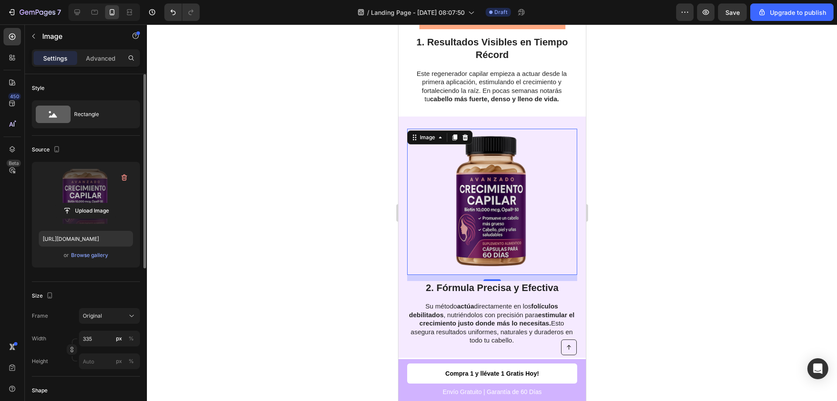
click at [665, 222] on div at bounding box center [492, 212] width 690 height 376
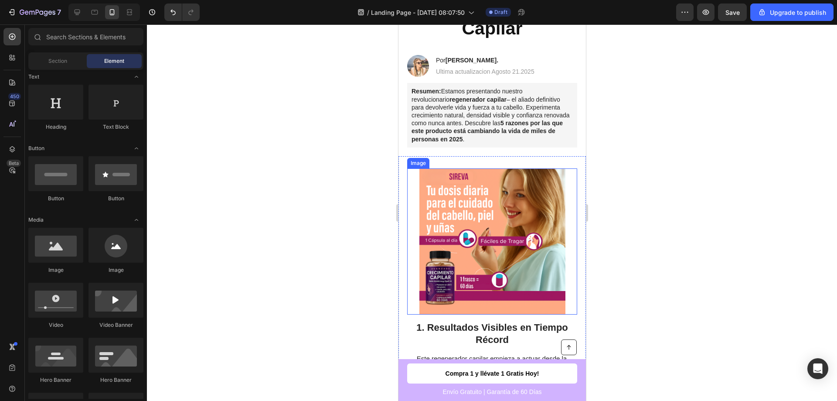
scroll to position [0, 0]
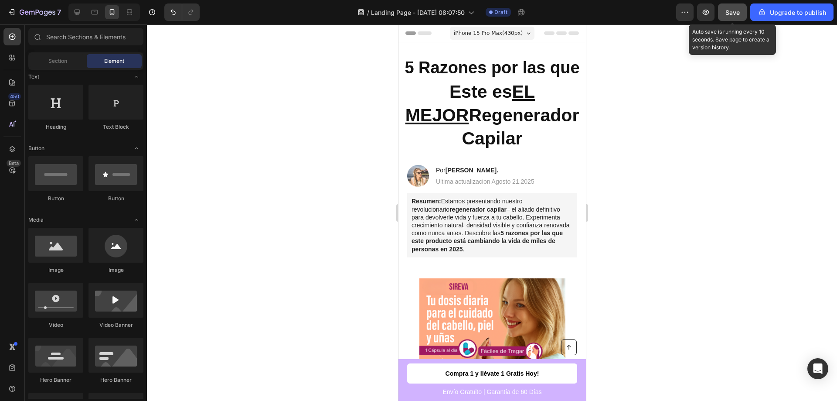
click at [726, 17] on button "Save" at bounding box center [732, 11] width 29 height 17
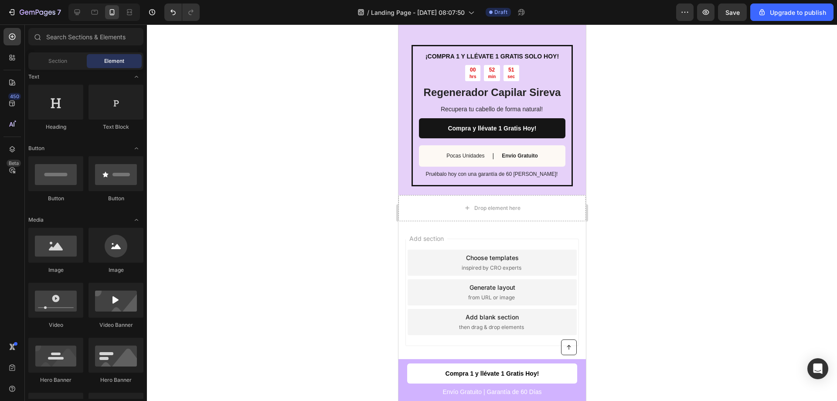
scroll to position [1097, 0]
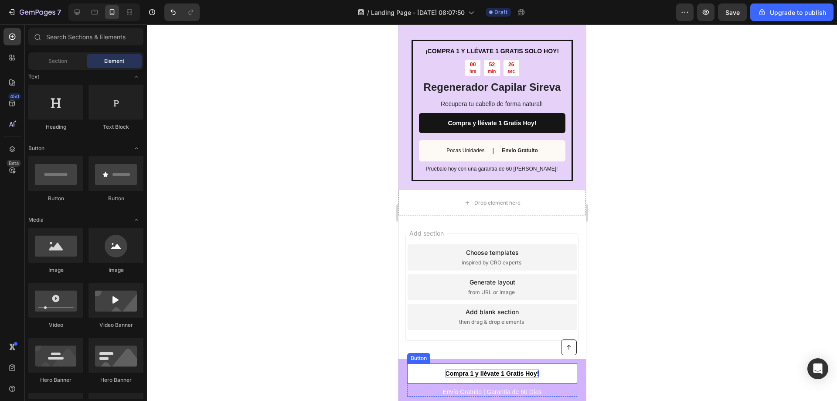
click at [454, 375] on span "Compra 1 y llévate 1 Gratis Hoy!" at bounding box center [492, 373] width 94 height 7
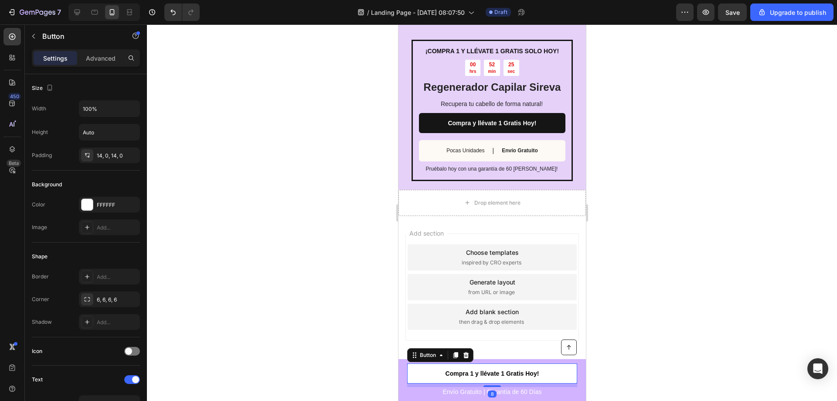
click at [432, 376] on link "Compra 1 y llévate 1 Gratis Hoy!" at bounding box center [492, 373] width 170 height 20
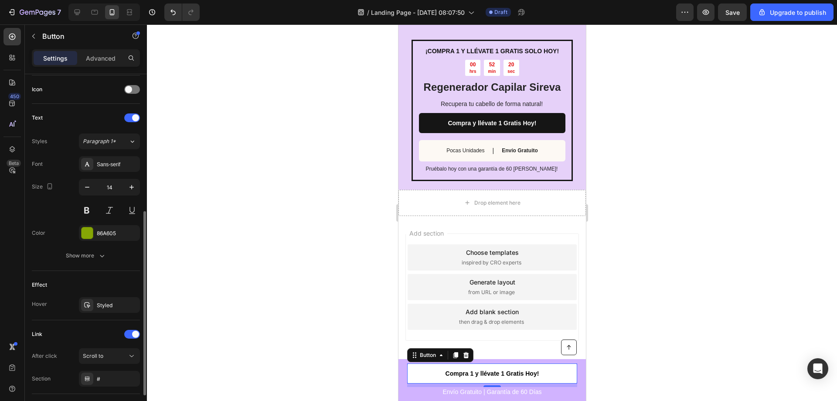
scroll to position [319, 0]
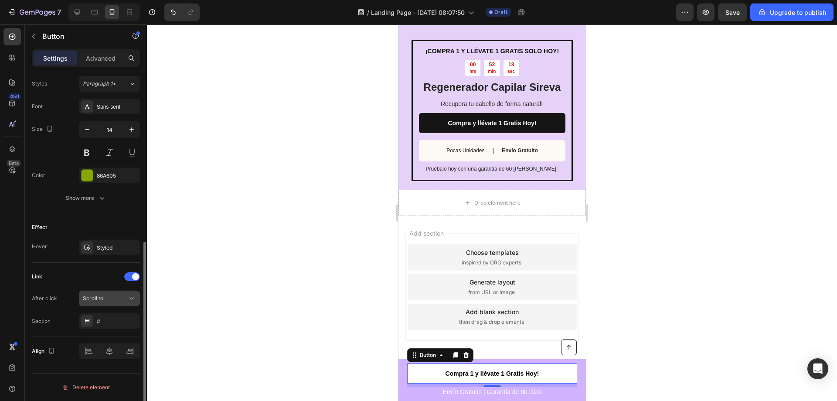
click at [111, 297] on div "Scroll to" at bounding box center [105, 298] width 44 height 8
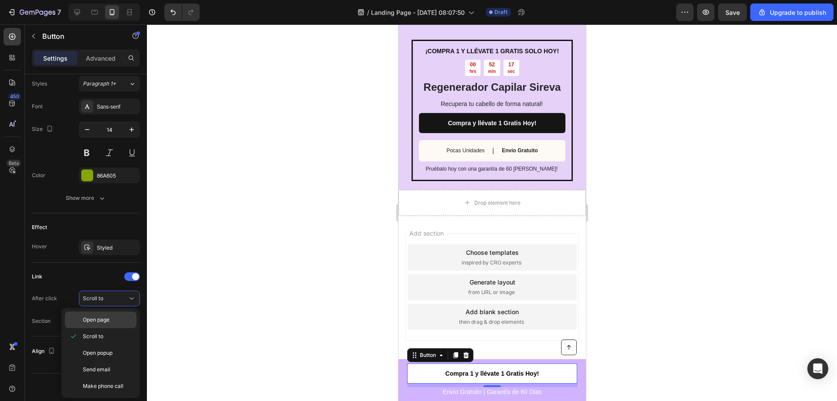
click at [100, 323] on span "Open page" at bounding box center [96, 320] width 27 height 8
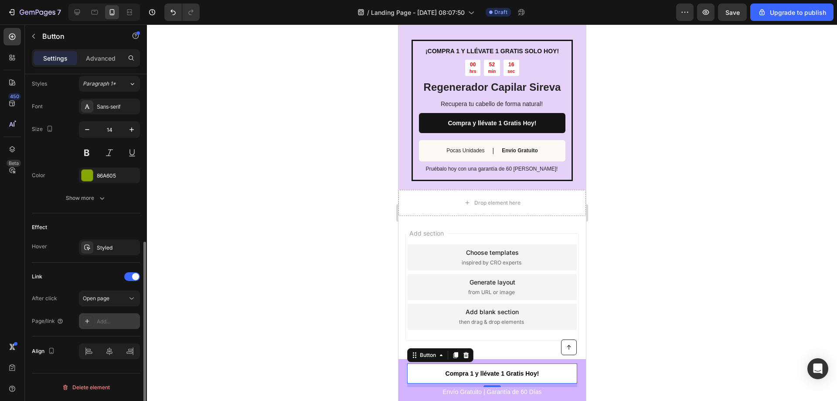
click at [98, 321] on div "Add..." at bounding box center [117, 321] width 41 height 8
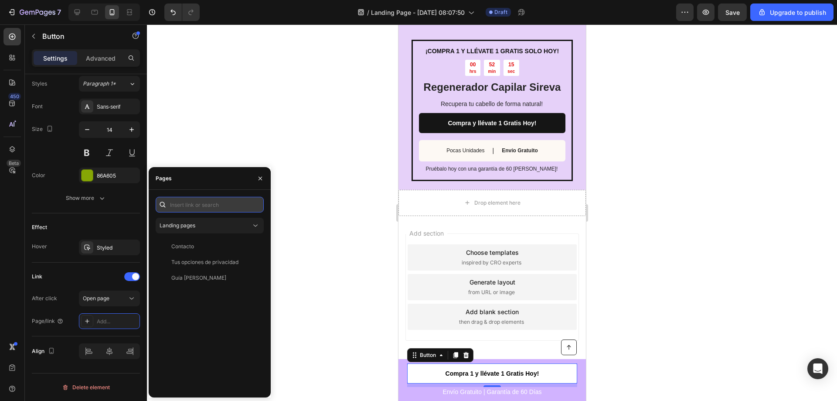
click at [188, 208] on input "text" at bounding box center [210, 205] width 108 height 16
click at [185, 227] on span "Landing pages" at bounding box center [178, 225] width 36 height 7
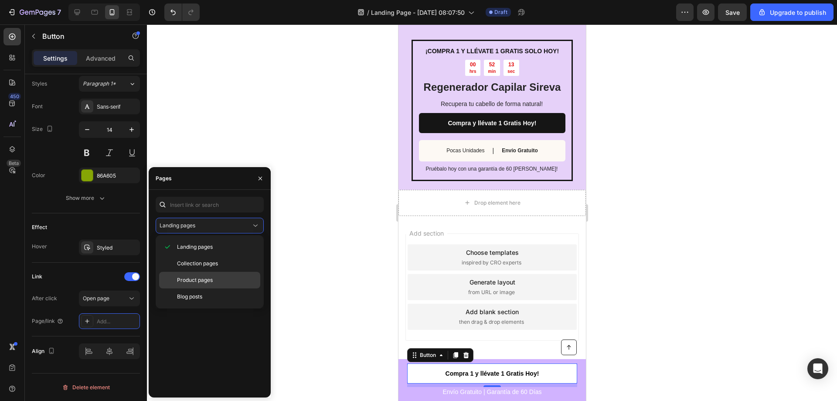
click at [189, 288] on div "Product pages" at bounding box center [209, 296] width 101 height 17
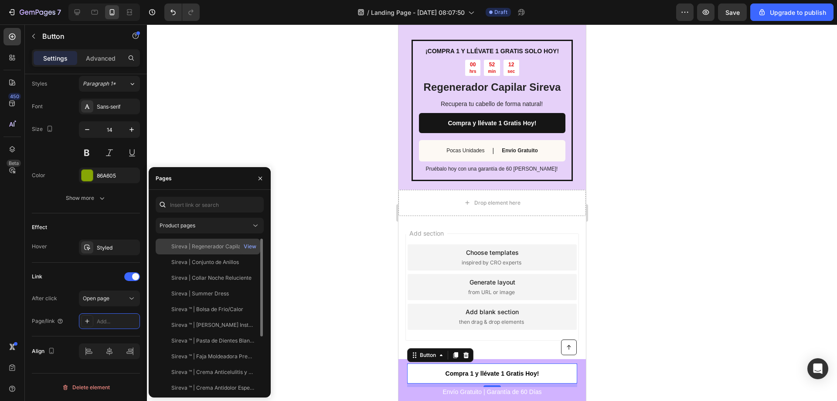
click at [197, 254] on div "Sireva | Regenerador Capilar View" at bounding box center [208, 262] width 105 height 16
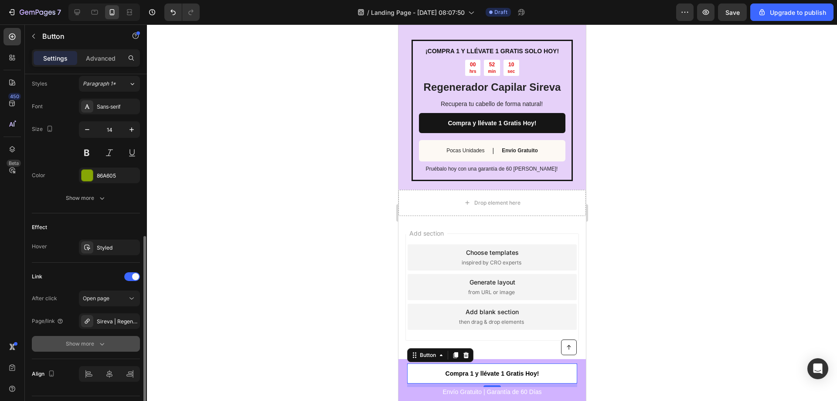
click at [54, 337] on button "Show more" at bounding box center [86, 344] width 108 height 16
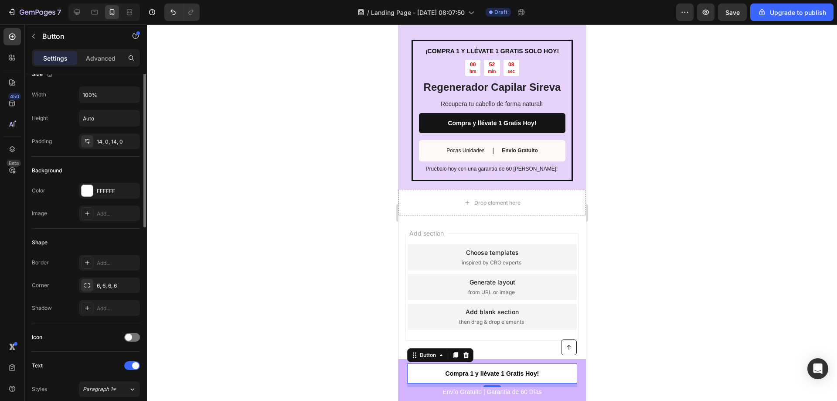
scroll to position [0, 0]
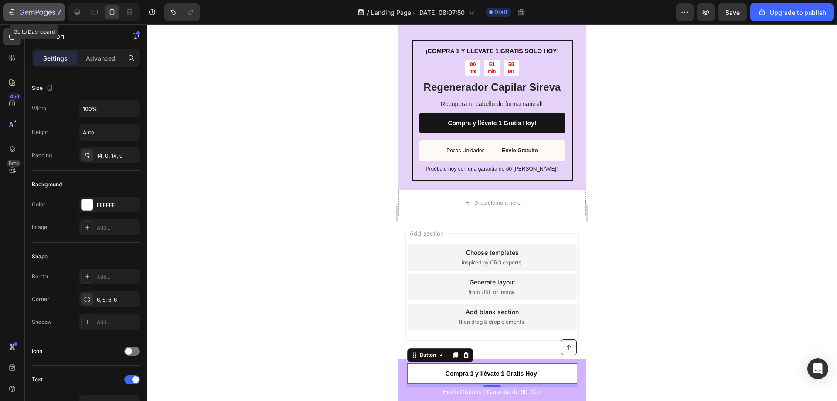
click at [11, 12] on icon "button" at bounding box center [11, 12] width 9 height 9
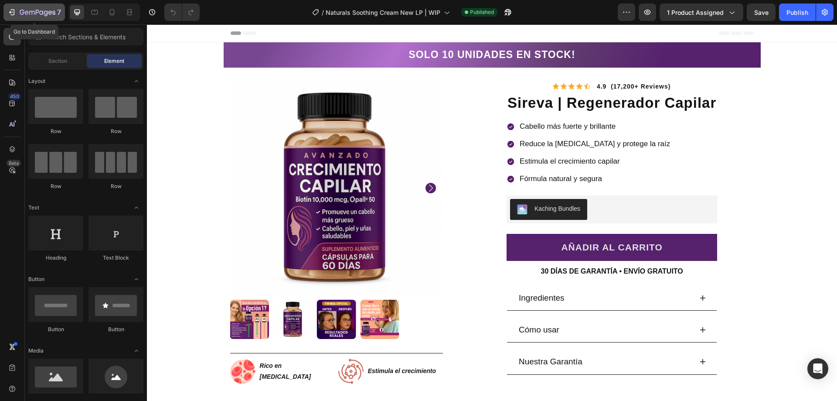
click at [14, 11] on icon "button" at bounding box center [13, 12] width 4 height 6
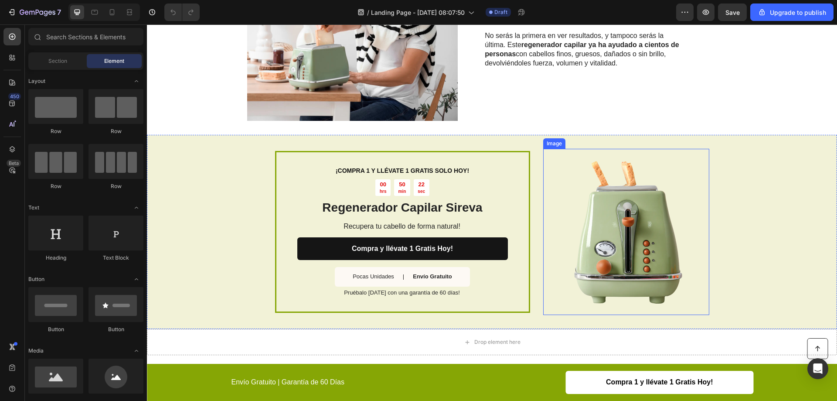
scroll to position [632, 0]
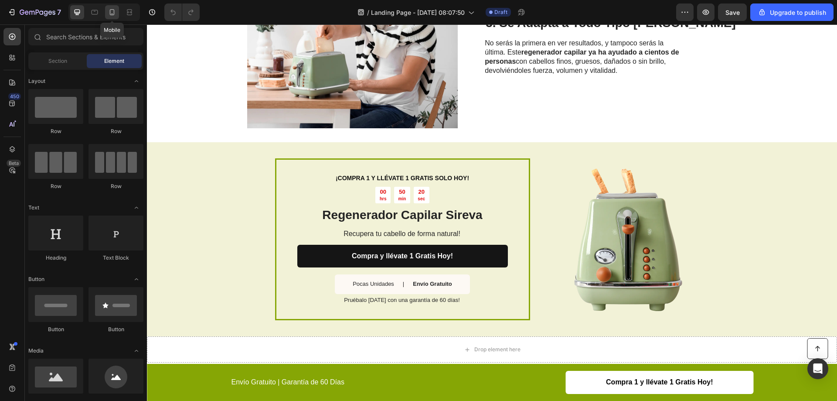
click at [106, 10] on div at bounding box center [112, 12] width 14 height 14
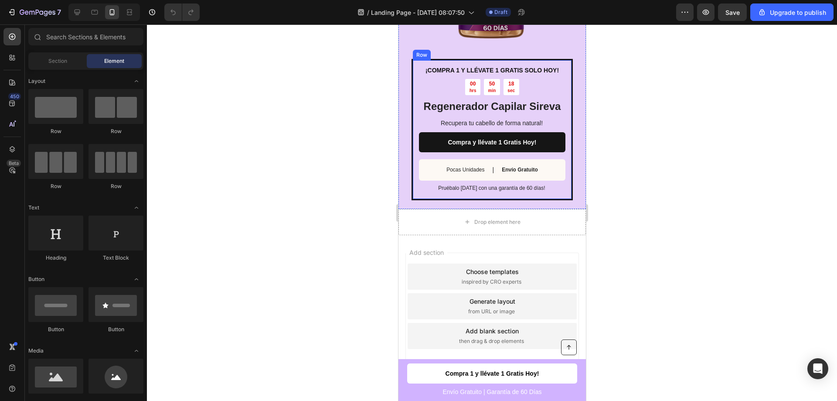
scroll to position [1097, 0]
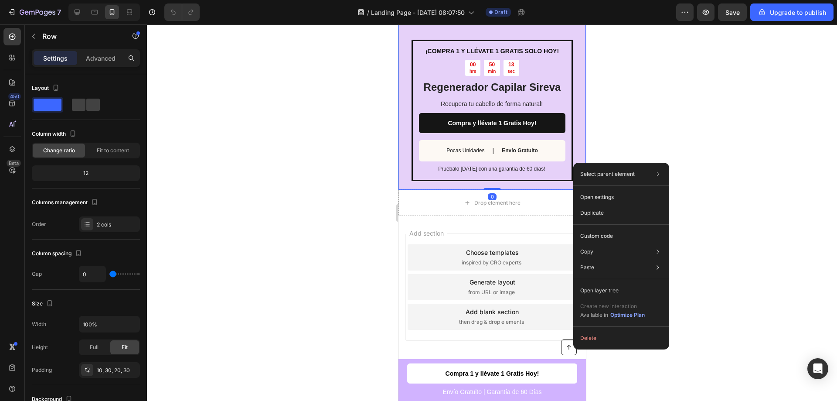
click at [304, 222] on div at bounding box center [492, 212] width 690 height 376
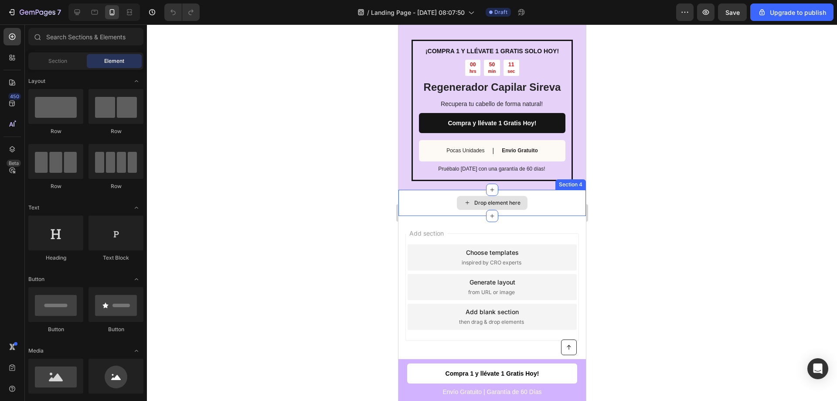
click at [500, 204] on div "Drop element here" at bounding box center [497, 202] width 46 height 7
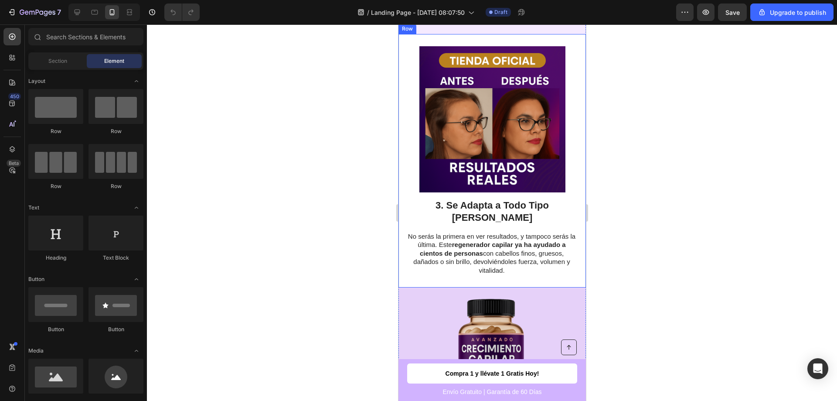
scroll to position [704, 0]
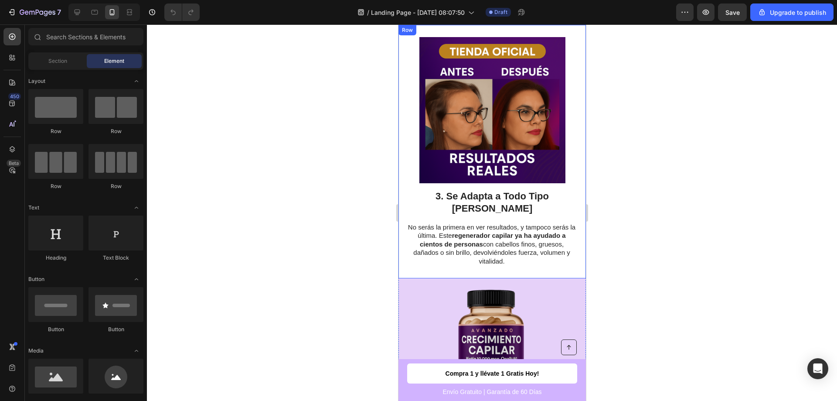
click at [403, 138] on div "Image 3. Se Adapta a Todo Tipo [PERSON_NAME] Heading No serás la primera en ver…" at bounding box center [492, 152] width 188 height 254
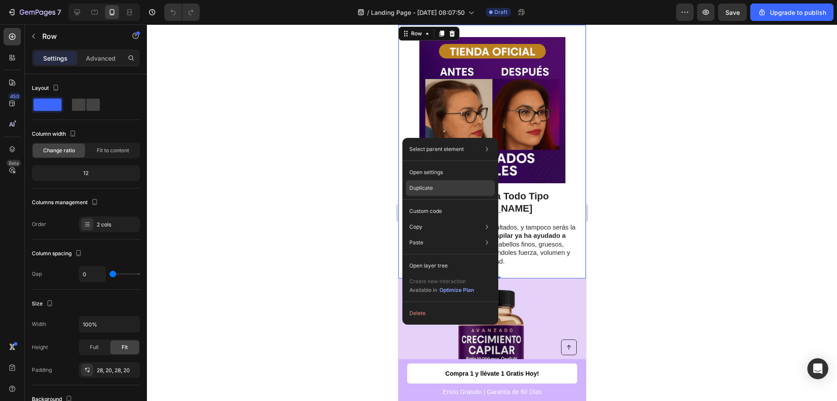
drag, startPoint x: 444, startPoint y: 187, endPoint x: 123, endPoint y: 185, distance: 321.0
click at [444, 203] on div "Duplicate" at bounding box center [450, 211] width 89 height 16
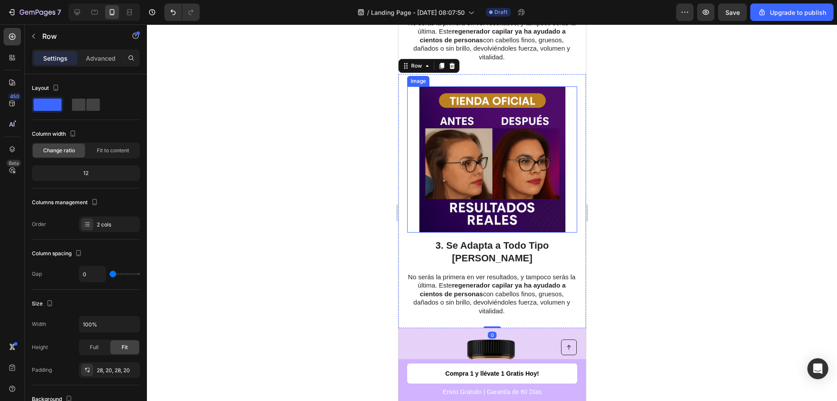
scroll to position [928, 0]
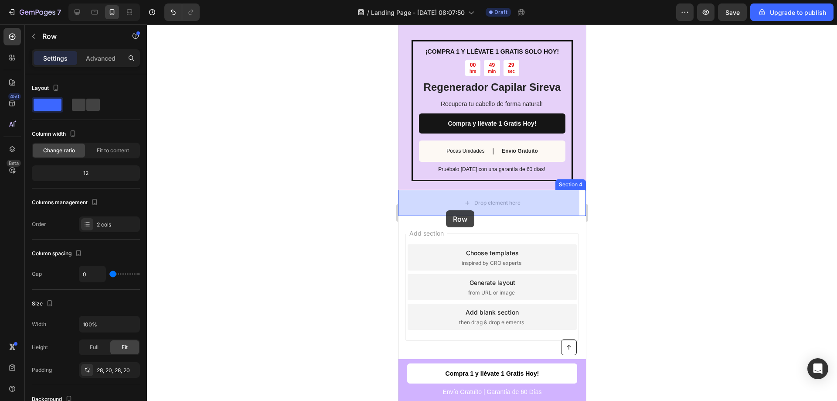
drag, startPoint x: 402, startPoint y: 73, endPoint x: 446, endPoint y: 206, distance: 140.1
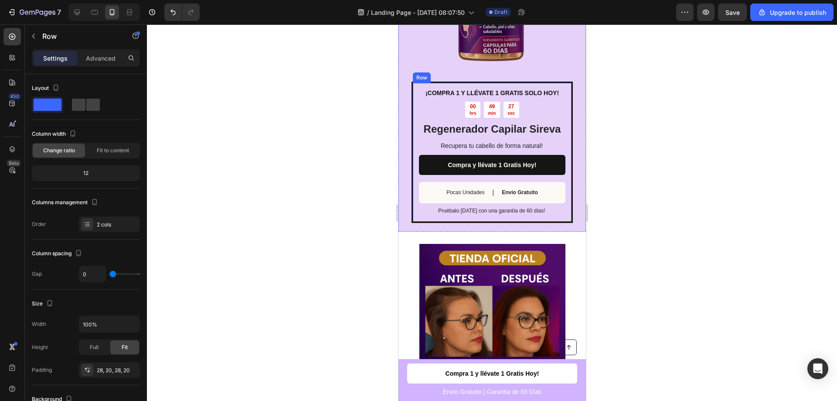
scroll to position [1227, 0]
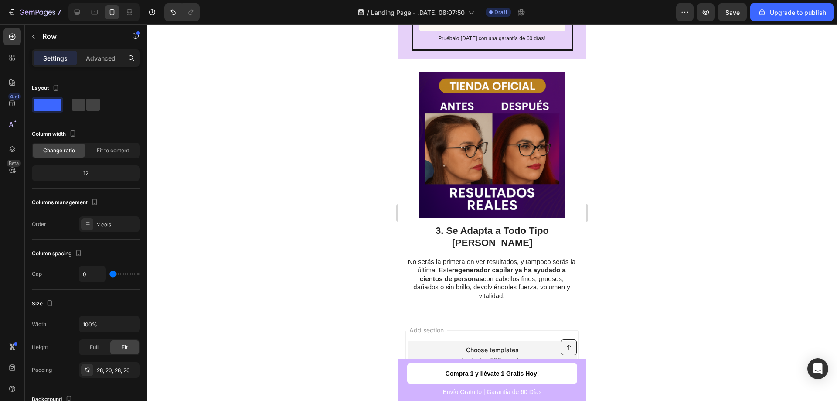
click at [403, 102] on div "Image 3. Se Adapta a Todo Tipo [PERSON_NAME] Heading No serás la primera en ver…" at bounding box center [492, 186] width 188 height 254
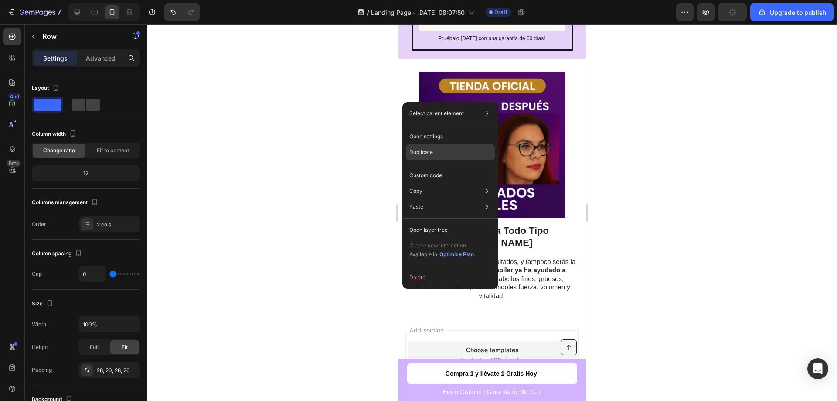
click at [430, 154] on p "Duplicate" at bounding box center [422, 152] width 24 height 8
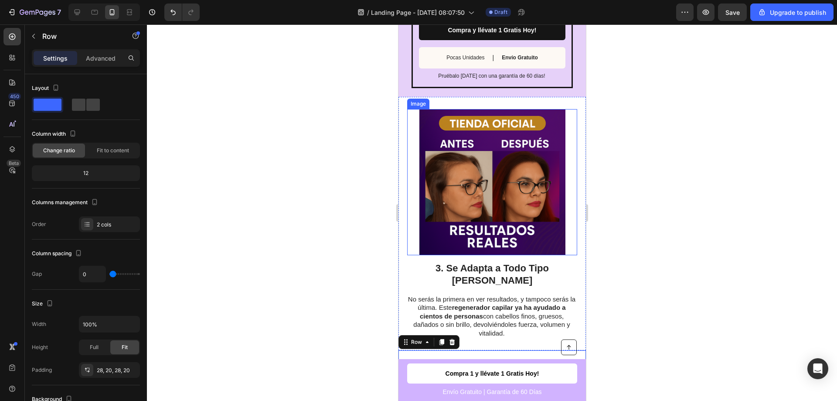
scroll to position [1136, 0]
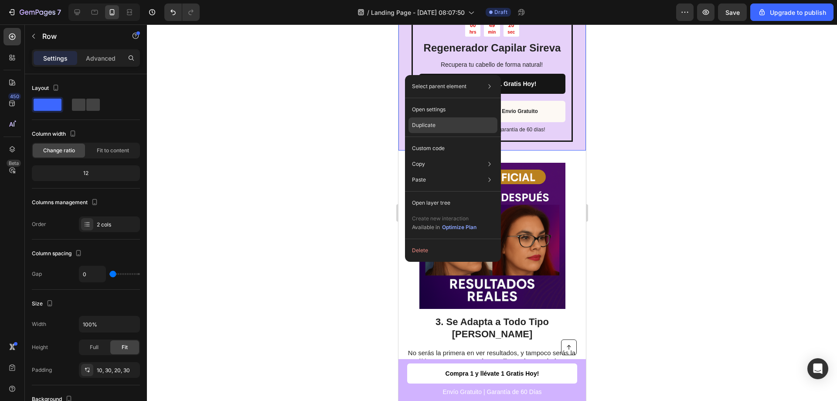
click at [432, 140] on div "Duplicate" at bounding box center [453, 148] width 89 height 16
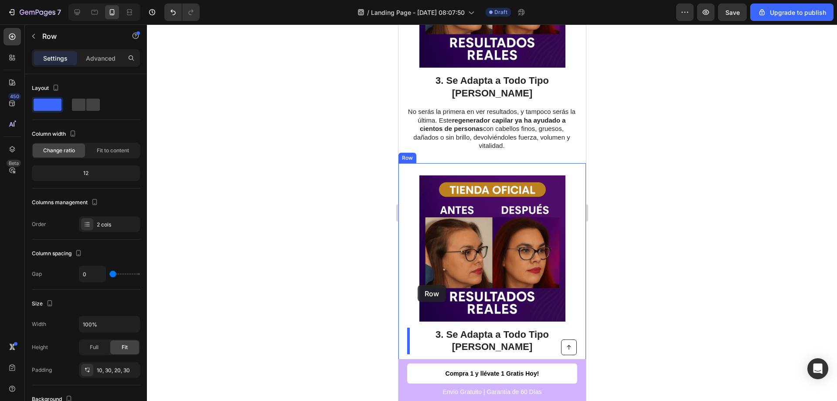
scroll to position [1747, 0]
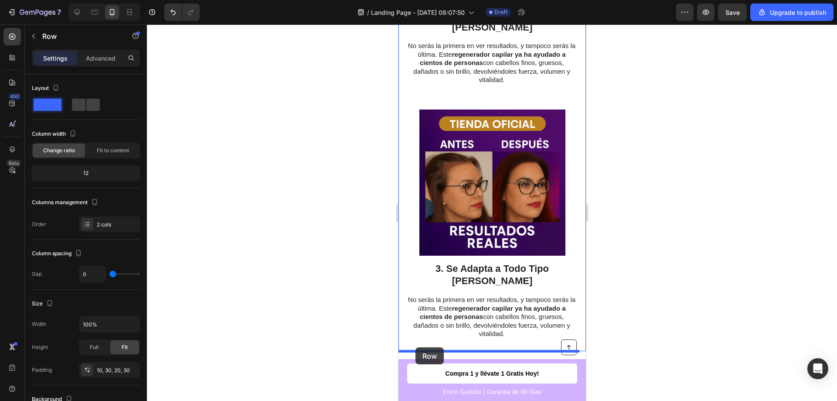
drag, startPoint x: 405, startPoint y: 102, endPoint x: 414, endPoint y: 345, distance: 243.5
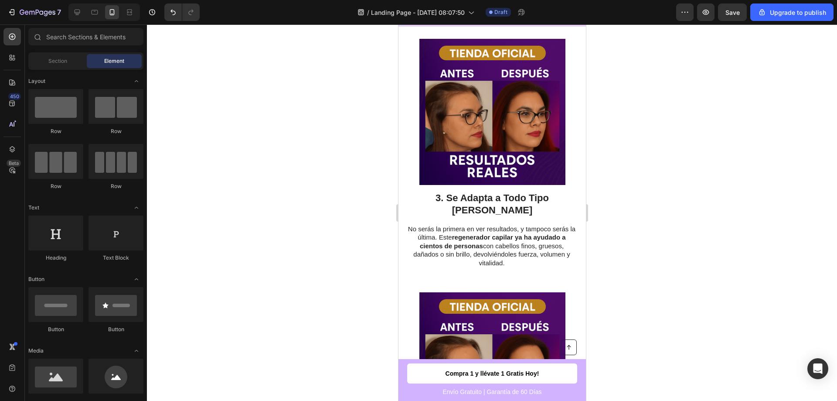
scroll to position [1325, 0]
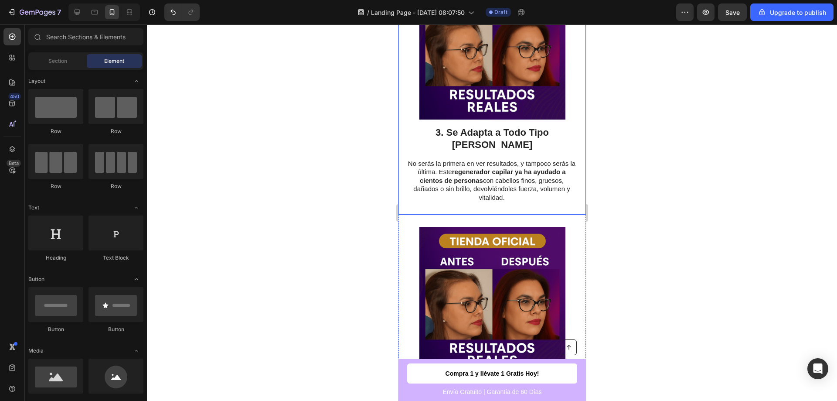
click at [497, 138] on h2 "3. Se Adapta a Todo Tipo [PERSON_NAME]" at bounding box center [492, 139] width 170 height 27
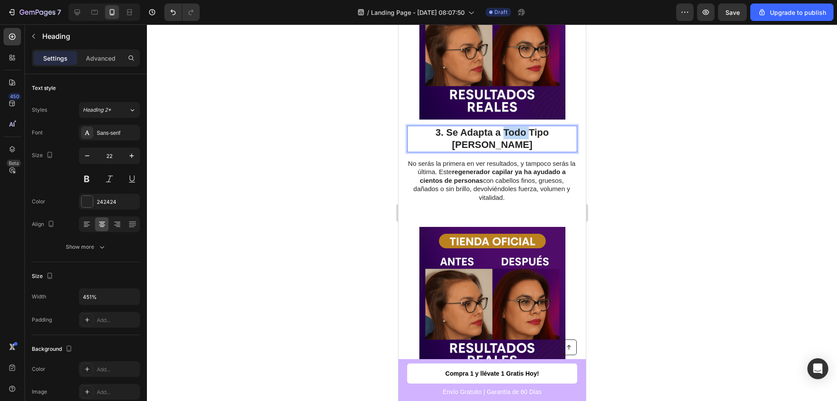
click at [492, 138] on div at bounding box center [492, 138] width 0 height 0
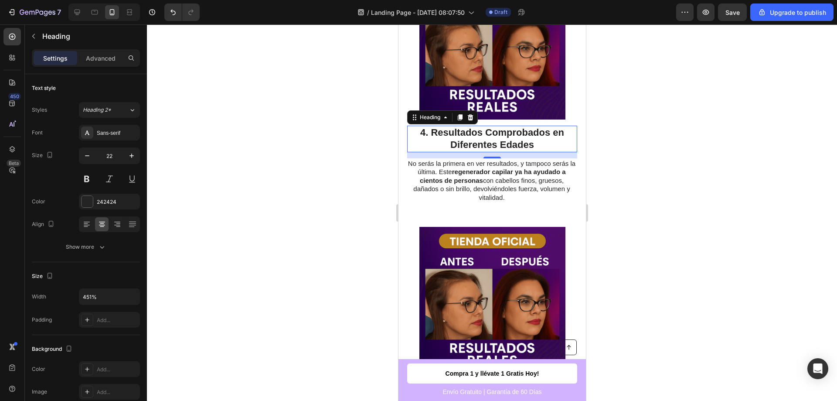
click at [686, 168] on div at bounding box center [492, 212] width 690 height 376
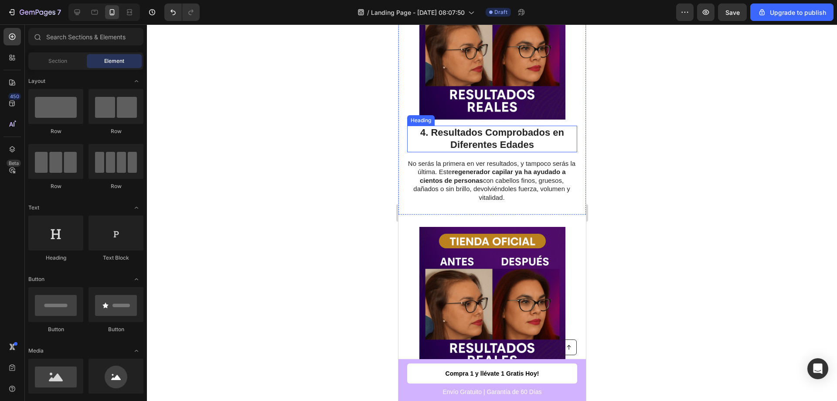
click at [548, 150] on p "4. Resultados Comprobados en Diferentes Edades" at bounding box center [492, 138] width 168 height 25
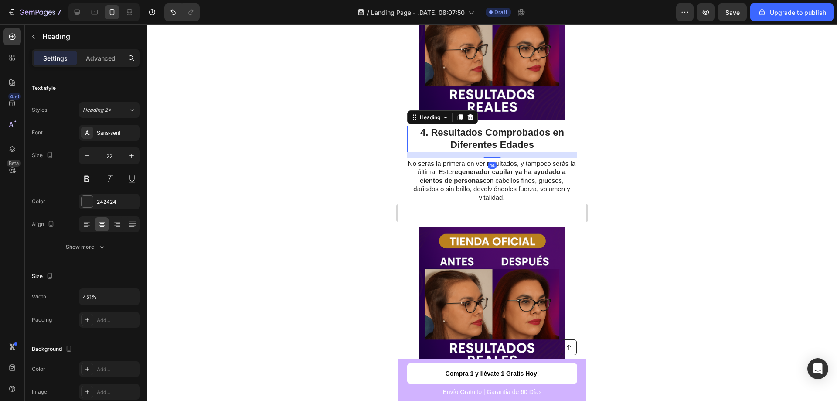
click at [690, 229] on div at bounding box center [492, 212] width 690 height 376
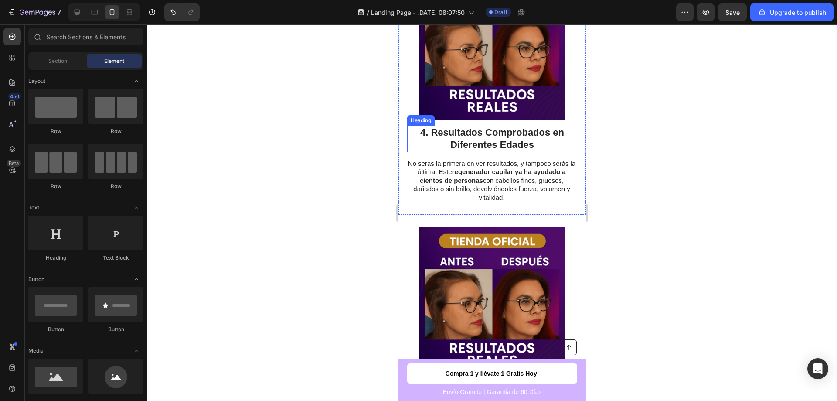
click at [472, 181] on strong "regenerador capilar ya ha ayudado a cientos de personas" at bounding box center [493, 176] width 146 height 16
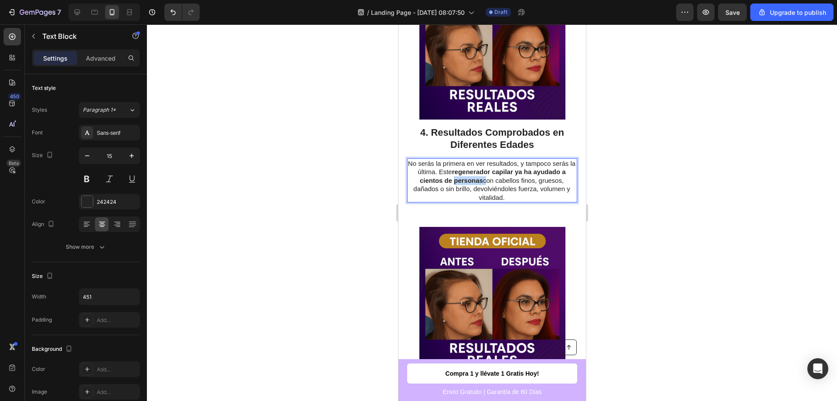
click at [472, 181] on strong "regenerador capilar ya ha ayudado a cientos de personas" at bounding box center [493, 176] width 146 height 16
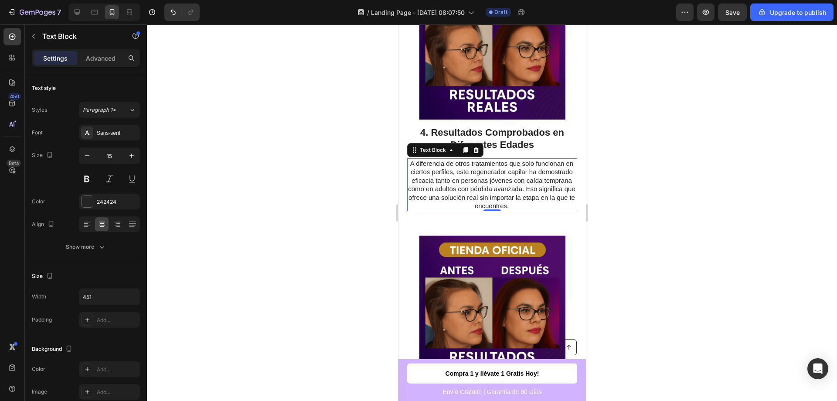
click at [631, 182] on div at bounding box center [492, 212] width 690 height 376
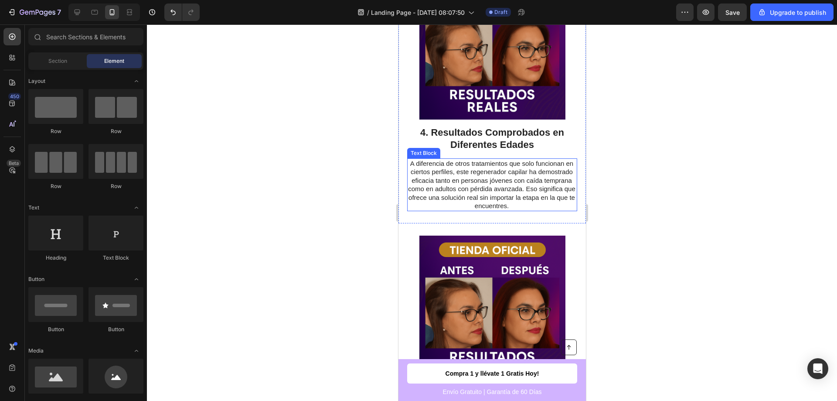
click at [481, 167] on p "A diferencia de otros tratamientos que solo funcionan en ciertos perfiles, este…" at bounding box center [491, 184] width 169 height 51
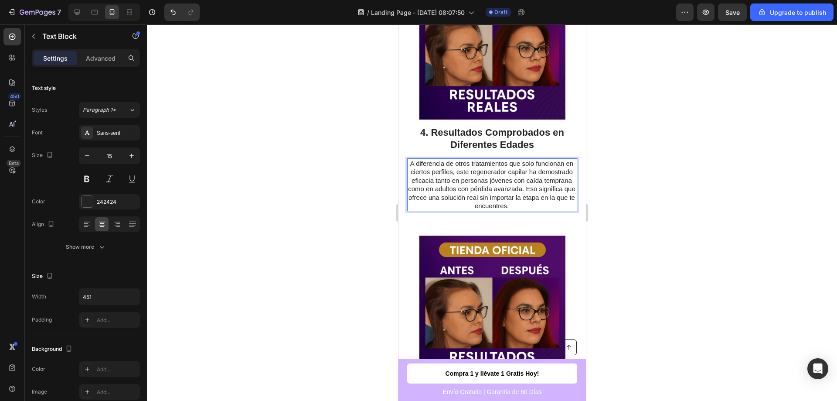
click at [499, 176] on p "A diferencia de otros tratamientos que solo funcionan en ciertos perfiles, este…" at bounding box center [491, 184] width 169 height 51
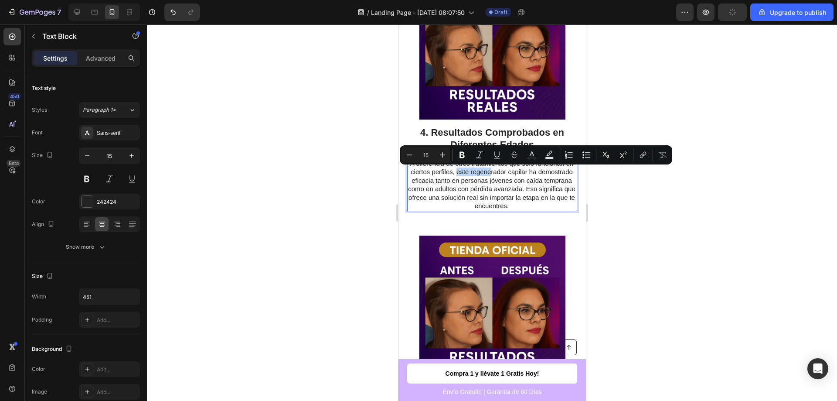
drag, startPoint x: 477, startPoint y: 172, endPoint x: 510, endPoint y: 169, distance: 33.7
click at [510, 169] on p "A diferencia de otros tratamientos que solo funcionan en ciertos perfiles, este…" at bounding box center [491, 184] width 169 height 51
click at [517, 173] on p "A diferencia de otros tratamientos que solo funcionan en ciertos perfiles, este…" at bounding box center [491, 184] width 169 height 51
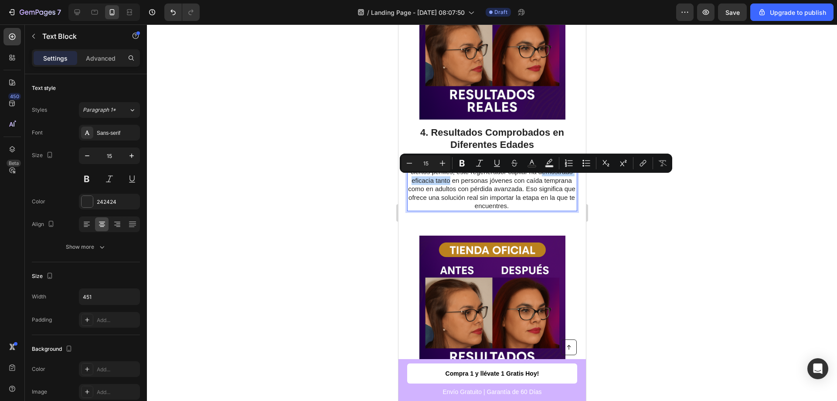
drag, startPoint x: 415, startPoint y: 180, endPoint x: 487, endPoint y: 180, distance: 72.0
click at [487, 180] on p "A diferencia de otros tratamientos que solo funcionan en ciertos perfiles, este…" at bounding box center [491, 184] width 169 height 51
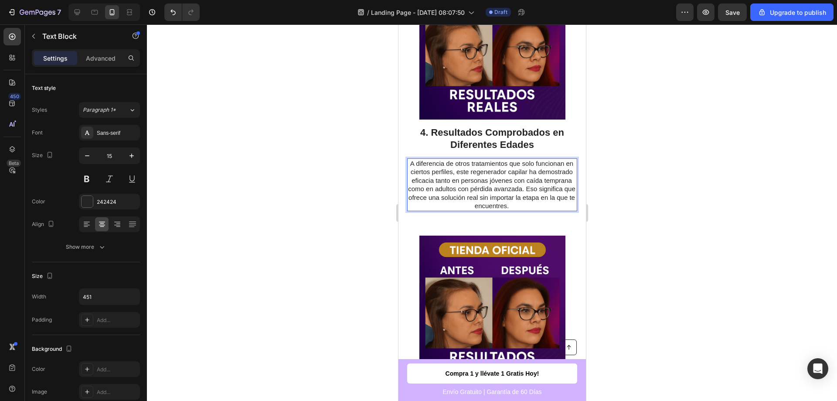
click at [408, 181] on p "A diferencia de otros tratamientos que solo funcionan en ciertos perfiles, este…" at bounding box center [491, 184] width 169 height 51
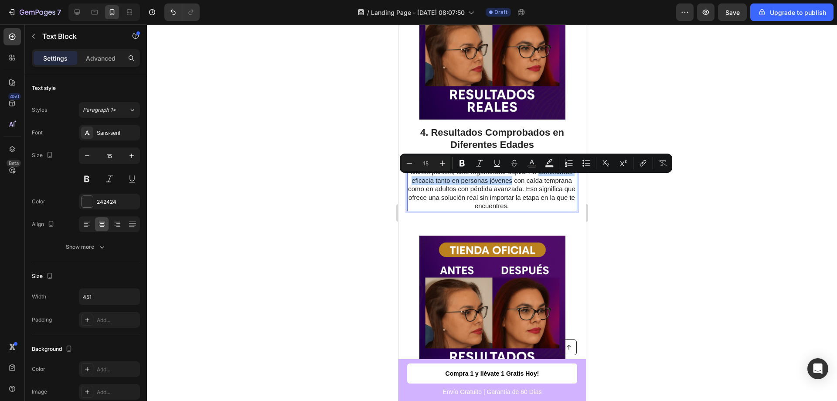
drag, startPoint x: 414, startPoint y: 180, endPoint x: 551, endPoint y: 181, distance: 136.5
click at [551, 181] on p "A diferencia de otros tratamientos que solo funcionan en ciertos perfiles, este…" at bounding box center [491, 184] width 169 height 51
click at [461, 160] on icon "Editor contextual toolbar" at bounding box center [462, 163] width 5 height 7
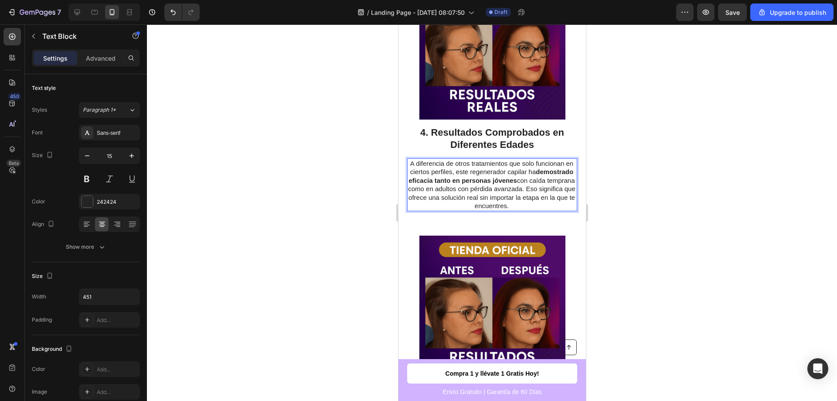
click at [490, 198] on p "A diferencia de otros tratamientos que solo funcionan en ciertos perfiles, este…" at bounding box center [491, 184] width 169 height 51
drag, startPoint x: 471, startPoint y: 189, endPoint x: 517, endPoint y: 189, distance: 46.7
click at [517, 189] on p "A diferencia de otros tratamientos que solo funcionan en ciertos perfiles, este…" at bounding box center [491, 184] width 169 height 51
click at [476, 190] on p "A diferencia de otros tratamientos que solo funcionan en ciertos perfiles, este…" at bounding box center [491, 184] width 169 height 51
click at [481, 197] on p "A diferencia de otros tratamientos que solo funcionan en ciertos perfiles, este…" at bounding box center [491, 184] width 169 height 51
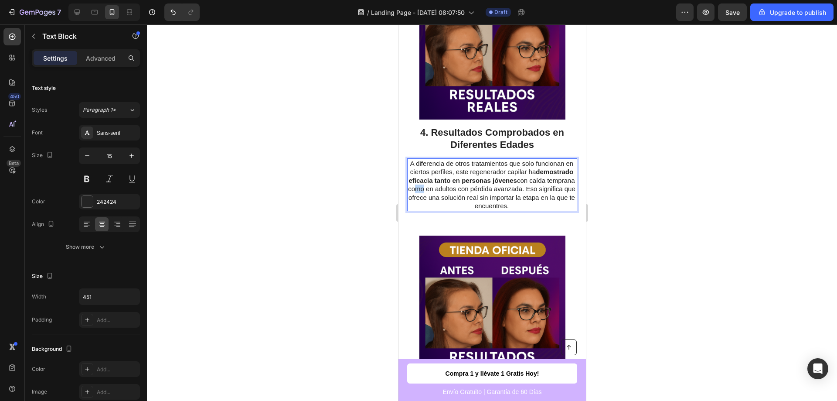
drag, startPoint x: 471, startPoint y: 186, endPoint x: 481, endPoint y: 188, distance: 9.8
click at [481, 188] on p "A diferencia de otros tratamientos que solo funcionan en ciertos perfiles, este…" at bounding box center [491, 184] width 169 height 51
drag, startPoint x: 471, startPoint y: 188, endPoint x: 519, endPoint y: 189, distance: 48.9
click at [519, 189] on p "A diferencia de otros tratamientos que solo funcionan en ciertos perfiles, este…" at bounding box center [491, 184] width 169 height 51
click at [518, 189] on p "A diferencia de otros tratamientos que solo funcionan en ciertos perfiles, este…" at bounding box center [491, 184] width 169 height 51
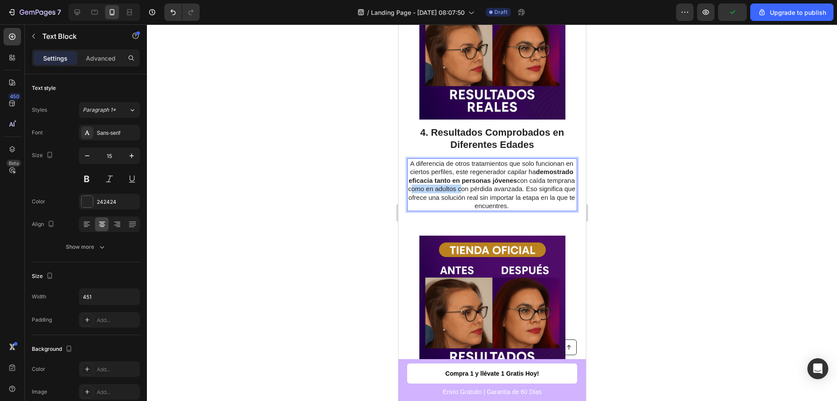
click at [517, 189] on p "A diferencia de otros tratamientos que solo funcionan en ciertos perfiles, este…" at bounding box center [491, 184] width 169 height 51
drag, startPoint x: 517, startPoint y: 189, endPoint x: 475, endPoint y: 188, distance: 41.9
click at [478, 189] on p "A diferencia de otros tratamientos que solo funcionan en ciertos perfiles, este…" at bounding box center [491, 184] width 169 height 51
click at [472, 187] on p "A diferencia de otros tratamientos que solo funcionan en ciertos perfiles, este…" at bounding box center [491, 184] width 169 height 51
drag, startPoint x: 471, startPoint y: 188, endPoint x: 518, endPoint y: 191, distance: 47.2
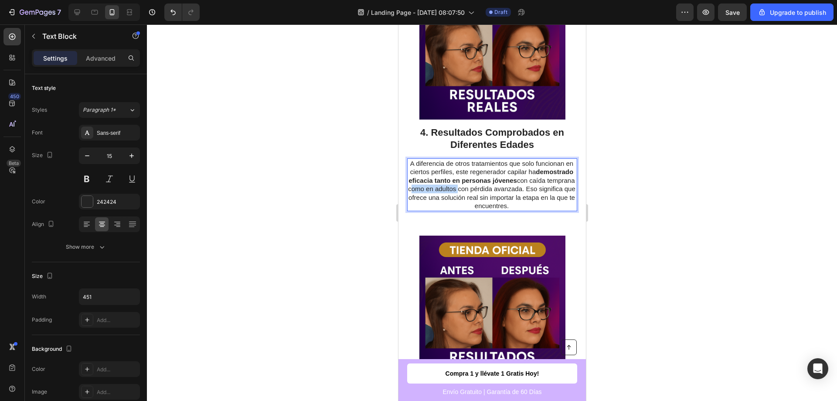
click at [518, 191] on p "A diferencia de otros tratamientos que solo funcionan en ciertos perfiles, este…" at bounding box center [491, 184] width 169 height 51
click at [88, 180] on button at bounding box center [87, 179] width 16 height 16
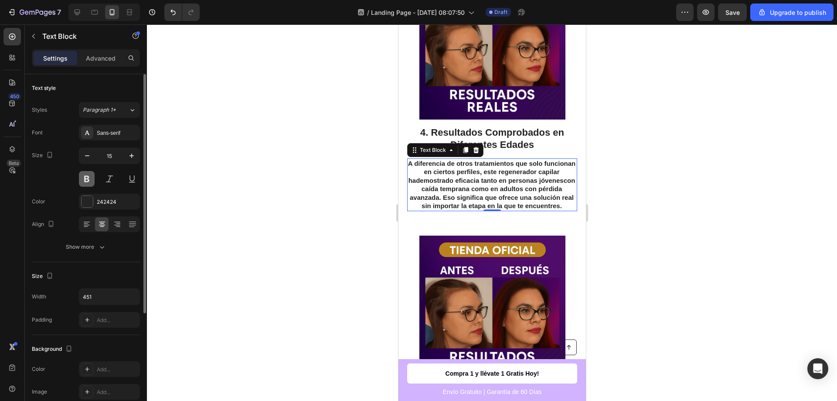
click at [88, 180] on button at bounding box center [87, 179] width 16 height 16
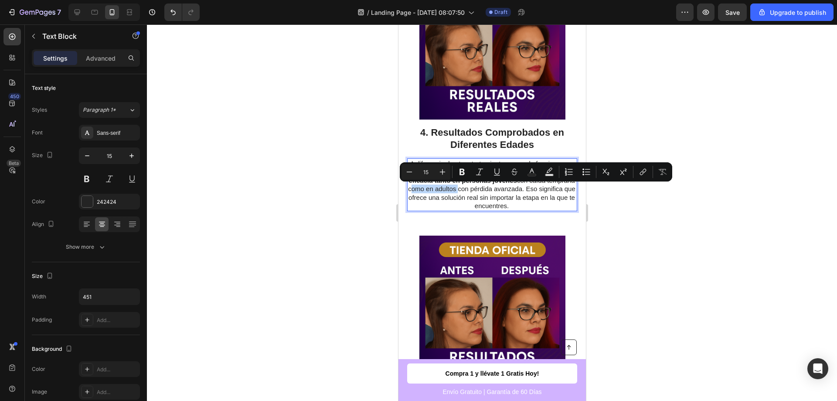
drag, startPoint x: 469, startPoint y: 189, endPoint x: 518, endPoint y: 188, distance: 48.4
click at [518, 188] on p "A diferencia de otros tratamientos que solo funcionan en ciertos perfiles, este…" at bounding box center [491, 184] width 169 height 51
click at [463, 171] on icon "Editor contextual toolbar" at bounding box center [462, 172] width 5 height 7
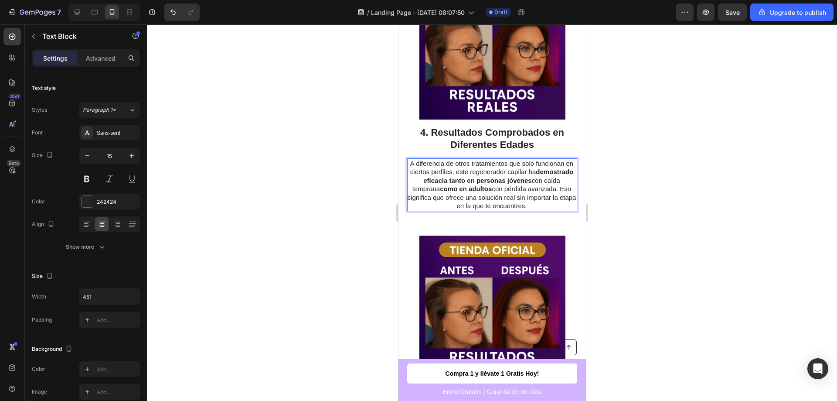
click at [514, 195] on p "A diferencia de otros tratamientos que solo funcionan en ciertos perfiles, este…" at bounding box center [491, 184] width 169 height 51
click at [511, 202] on p "A diferencia de otros tratamientos que solo funcionan en ciertos perfiles, este…" at bounding box center [491, 184] width 169 height 51
click at [276, 220] on div at bounding box center [492, 212] width 690 height 376
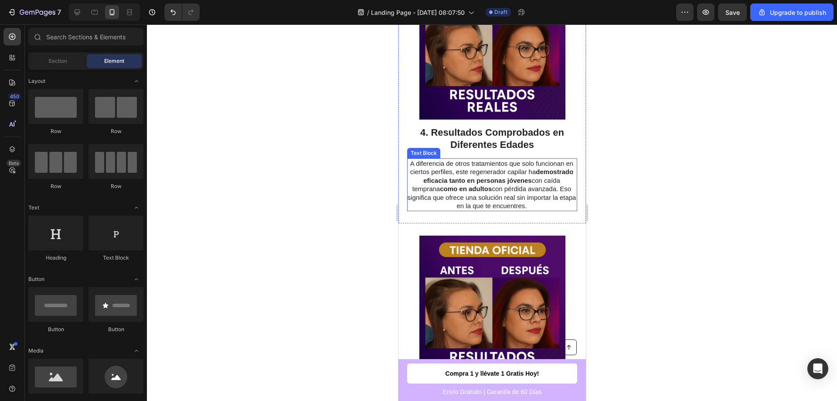
click at [281, 231] on div at bounding box center [492, 212] width 690 height 376
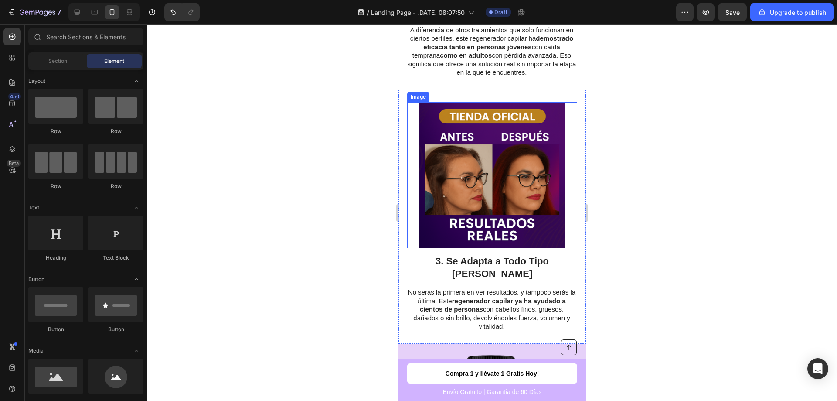
scroll to position [1500, 0]
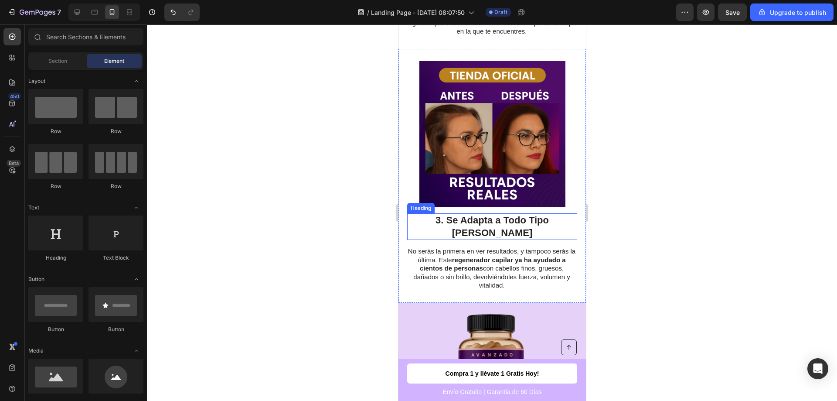
click at [461, 221] on h2 "3. Se Adapta a Todo Tipo [PERSON_NAME]" at bounding box center [492, 226] width 170 height 27
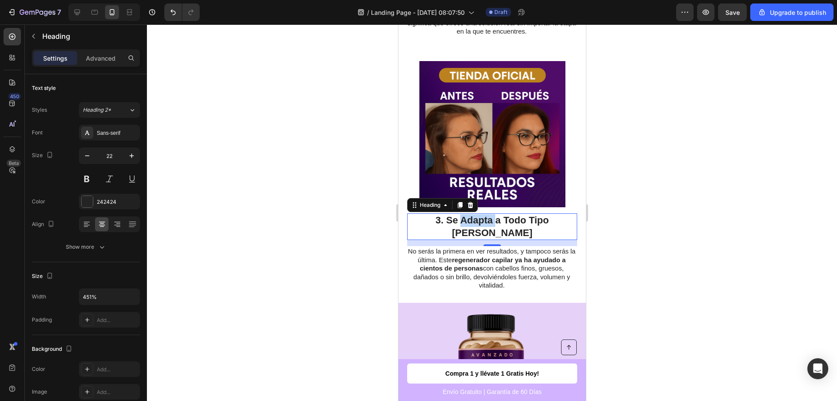
click at [461, 221] on h2 "3. Se Adapta a Todo Tipo [PERSON_NAME]" at bounding box center [492, 226] width 170 height 27
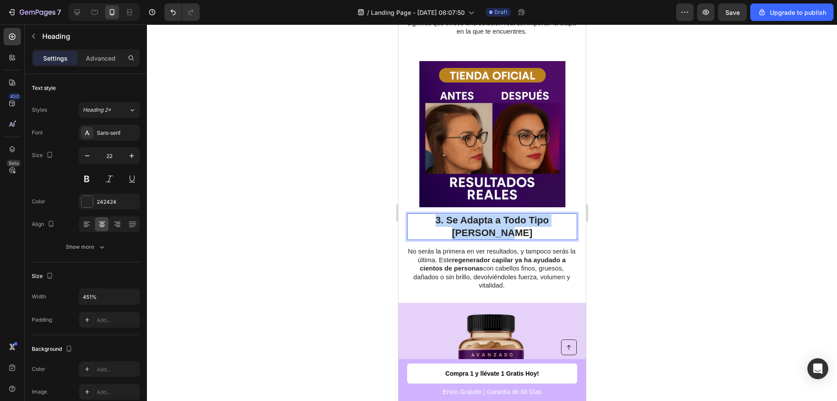
click at [461, 221] on p "3. Se Adapta a Todo Tipo [PERSON_NAME]" at bounding box center [492, 226] width 168 height 25
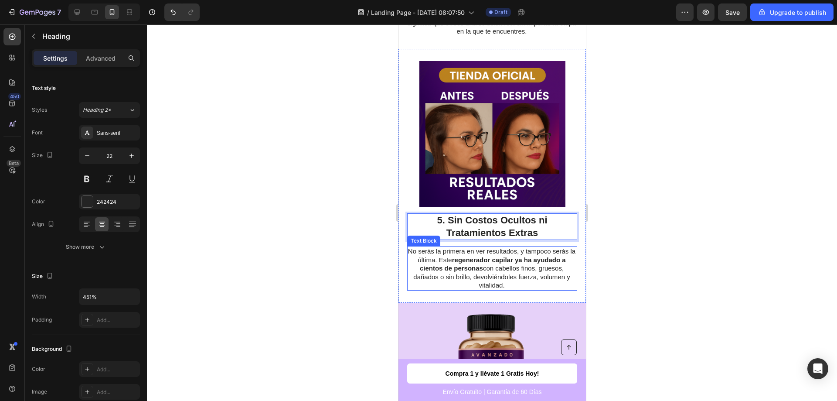
click at [471, 262] on strong "regenerador capilar ya ha ayudado a cientos de personas" at bounding box center [493, 264] width 146 height 16
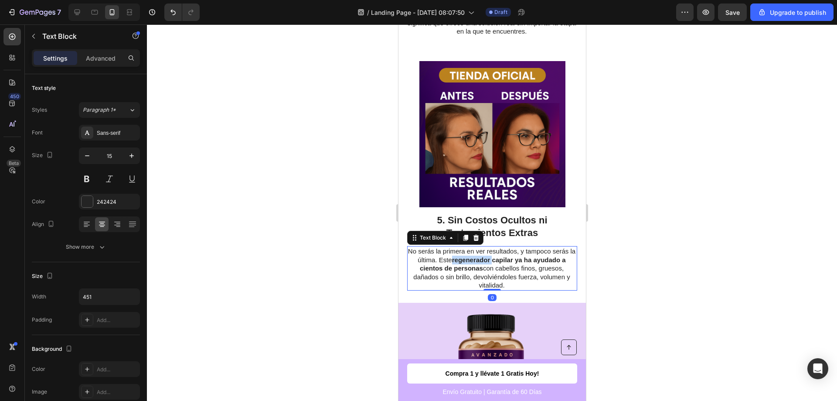
click at [471, 262] on strong "regenerador capilar ya ha ayudado a cientos de personas" at bounding box center [493, 264] width 146 height 16
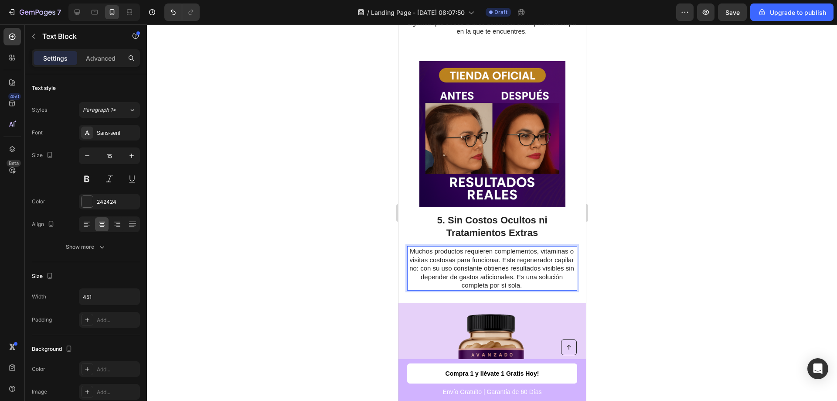
click at [461, 265] on p "Muchos productos requieren complementos, vitaminas o visitas costosas para func…" at bounding box center [491, 268] width 169 height 43
drag, startPoint x: 410, startPoint y: 250, endPoint x: 536, endPoint y: 252, distance: 126.0
click at [536, 252] on p "Muchos productos requieren complementos, vitaminas o visitas costosas para func…" at bounding box center [491, 268] width 169 height 43
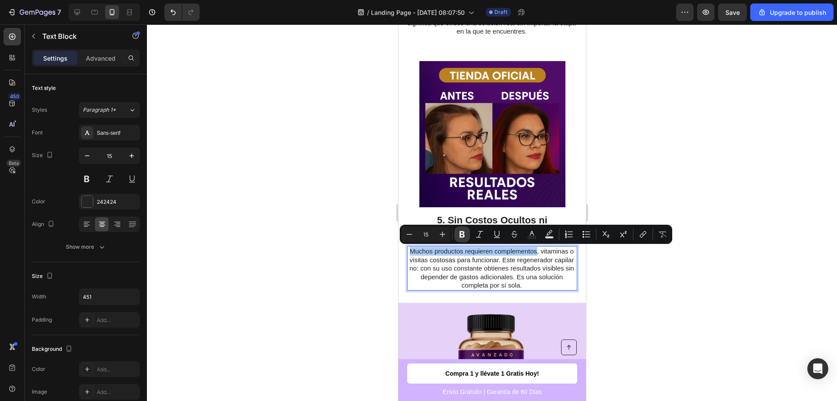
drag, startPoint x: 460, startPoint y: 236, endPoint x: 71, endPoint y: 221, distance: 389.3
click at [460, 236] on icon "Editor contextual toolbar" at bounding box center [462, 234] width 5 height 7
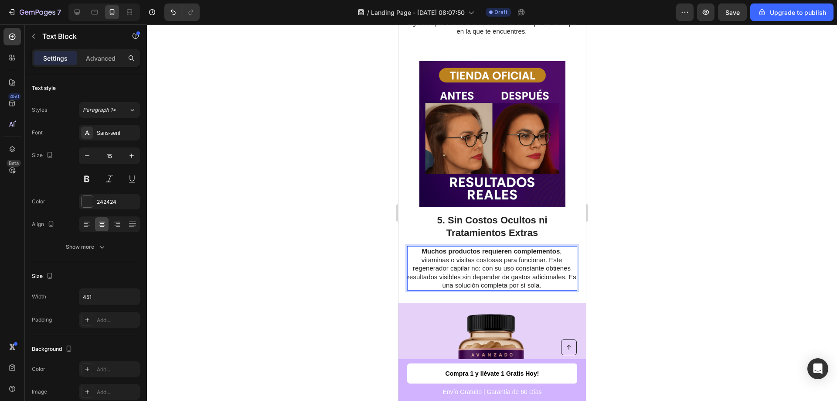
click at [498, 271] on p "Muchos productos requieren complementos , vitaminas o visitas costosas para fun…" at bounding box center [491, 268] width 169 height 43
drag, startPoint x: 547, startPoint y: 261, endPoint x: 473, endPoint y: 269, distance: 74.2
click at [473, 269] on p "Muchos productos requieren complementos , vitaminas o visitas costosas para fun…" at bounding box center [491, 268] width 169 height 43
click at [90, 184] on button at bounding box center [87, 179] width 16 height 16
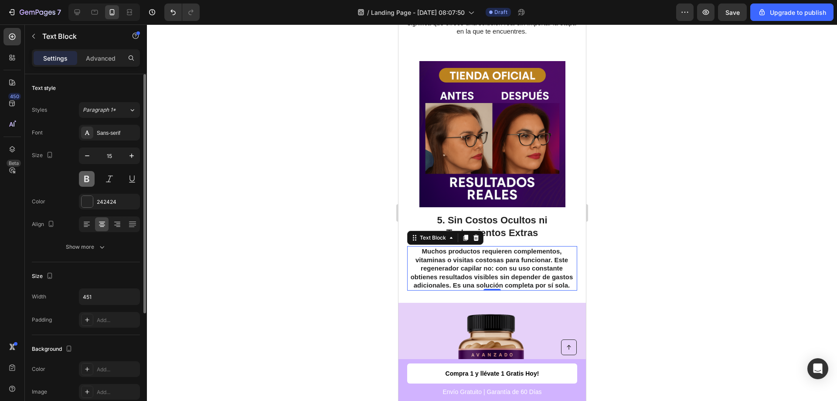
click at [90, 184] on button at bounding box center [87, 179] width 16 height 16
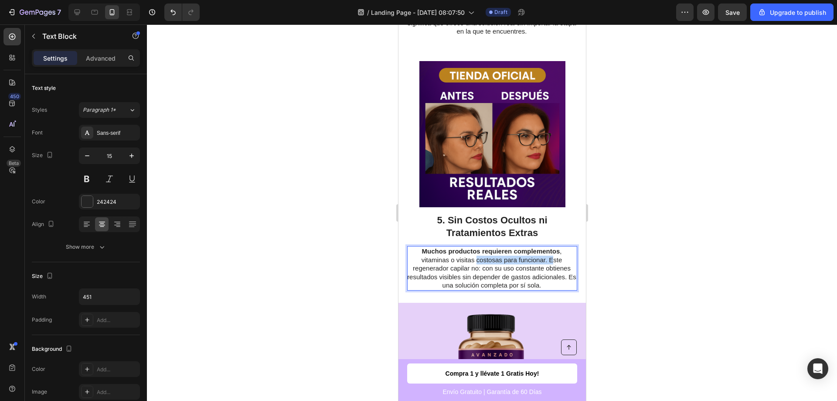
drag, startPoint x: 547, startPoint y: 259, endPoint x: 478, endPoint y: 264, distance: 69.5
click at [474, 264] on p "Muchos productos requieren complementos , vitaminas o visitas costosas para fun…" at bounding box center [491, 268] width 169 height 43
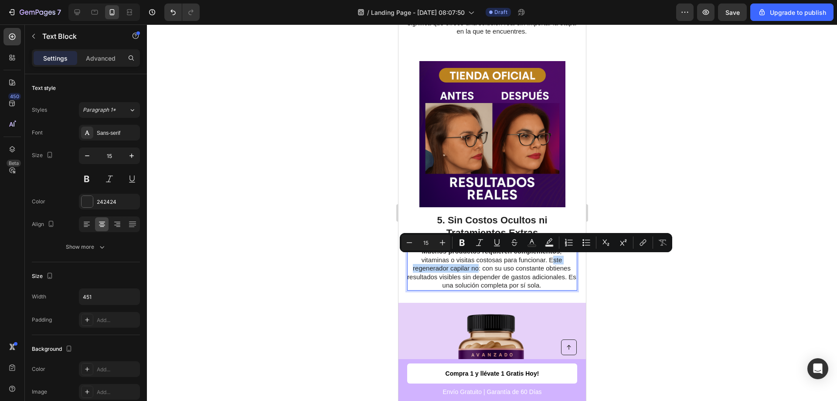
click at [548, 259] on p "Muchos productos requieren complementos , vitaminas o visitas costosas para fun…" at bounding box center [491, 268] width 169 height 43
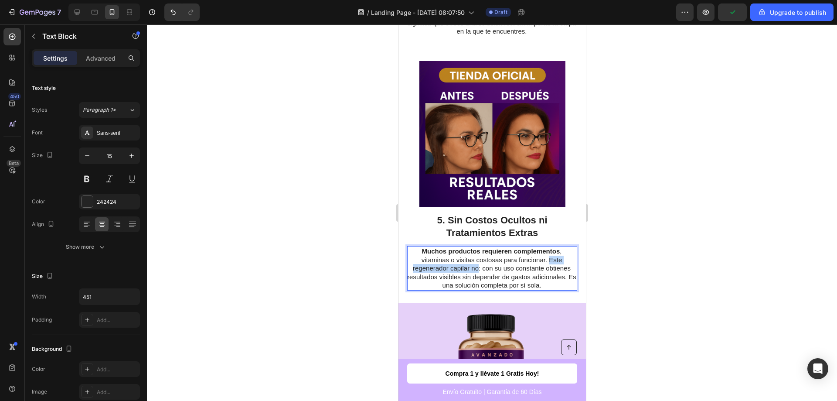
drag, startPoint x: 544, startPoint y: 259, endPoint x: 475, endPoint y: 272, distance: 70.4
click at [475, 272] on p "Muchos productos requieren complementos , vitaminas o visitas costosas para fun…" at bounding box center [491, 268] width 169 height 43
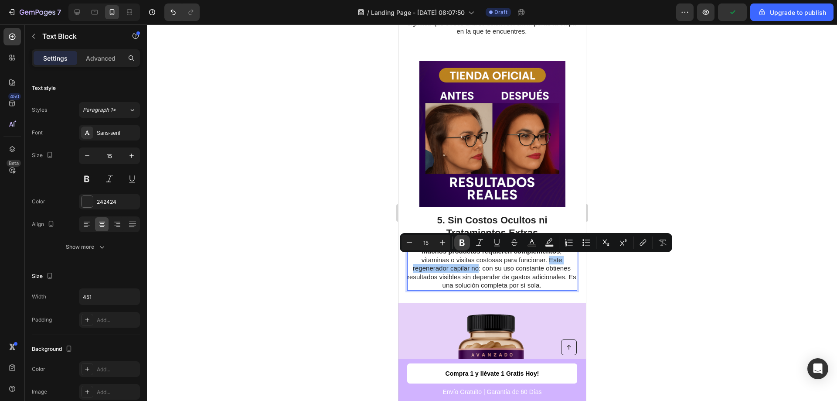
click at [463, 242] on icon "Editor contextual toolbar" at bounding box center [462, 242] width 5 height 7
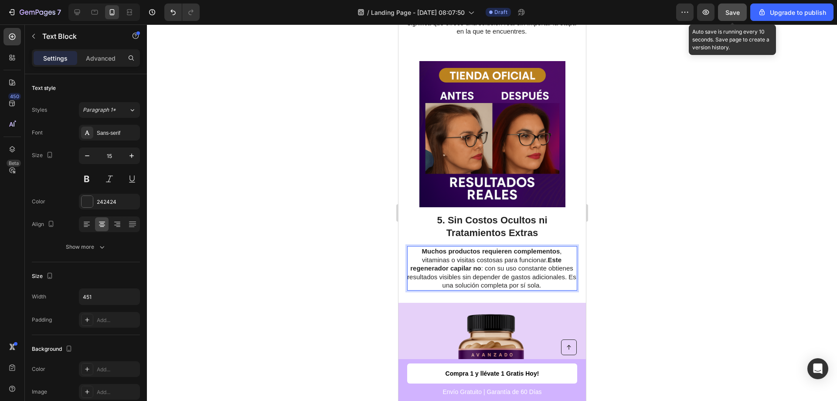
click at [732, 17] on button "Save" at bounding box center [732, 11] width 29 height 17
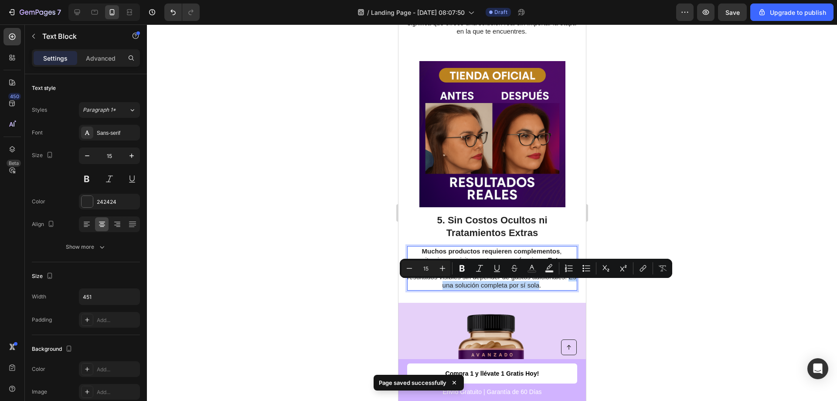
drag, startPoint x: 453, startPoint y: 284, endPoint x: 559, endPoint y: 285, distance: 106.4
click at [464, 266] on icon "Editor contextual toolbar" at bounding box center [462, 268] width 5 height 7
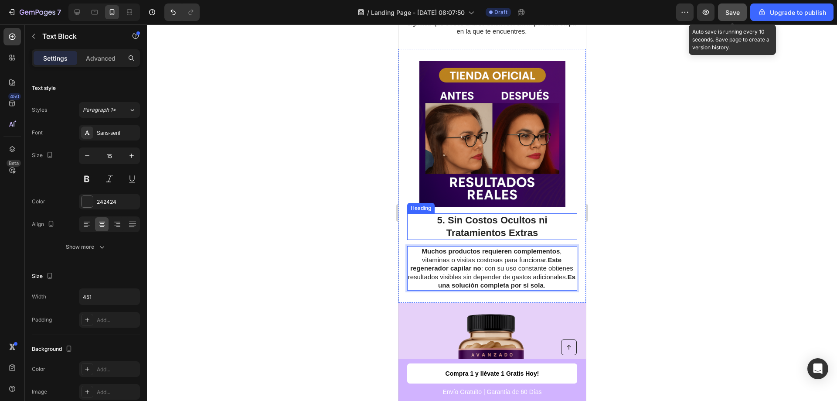
click at [738, 17] on div "Save" at bounding box center [733, 12] width 14 height 9
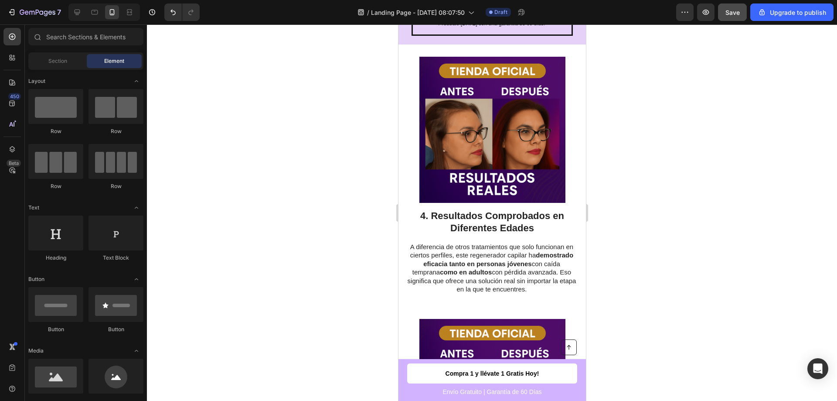
scroll to position [1245, 0]
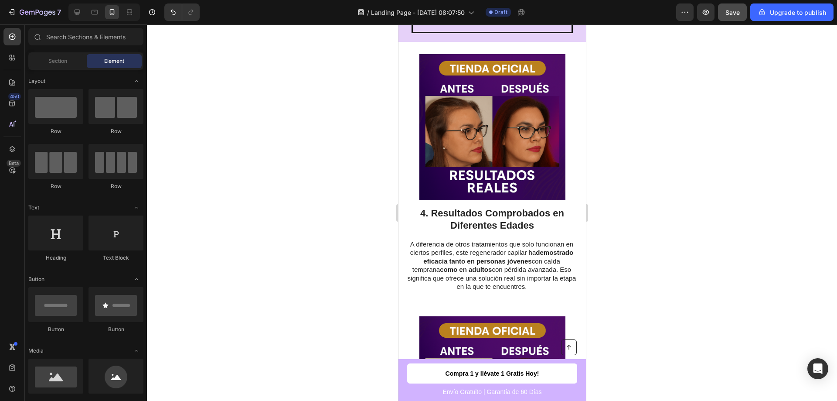
drag, startPoint x: 584, startPoint y: 214, endPoint x: 985, endPoint y: 274, distance: 406.1
click at [492, 141] on img at bounding box center [492, 127] width 146 height 146
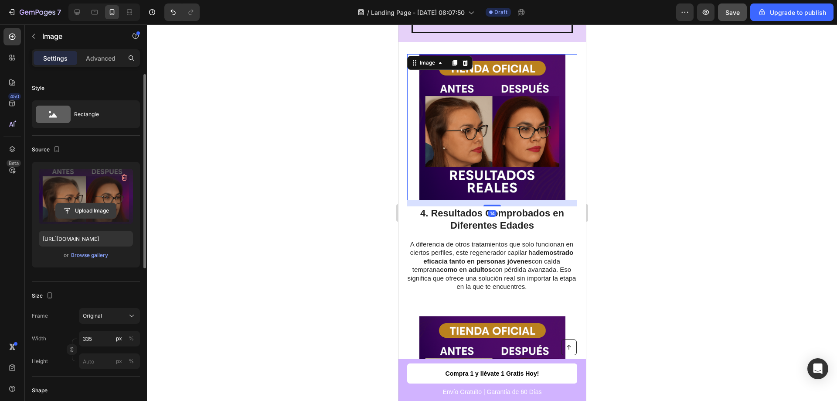
click at [95, 209] on input "file" at bounding box center [86, 210] width 60 height 15
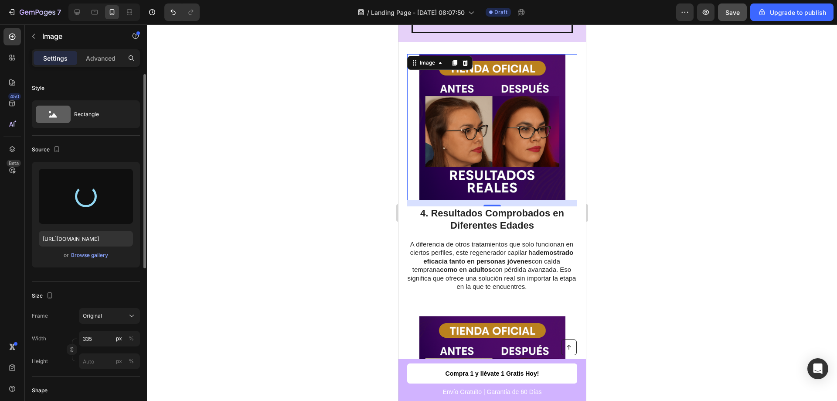
type input "[URL][DOMAIN_NAME]"
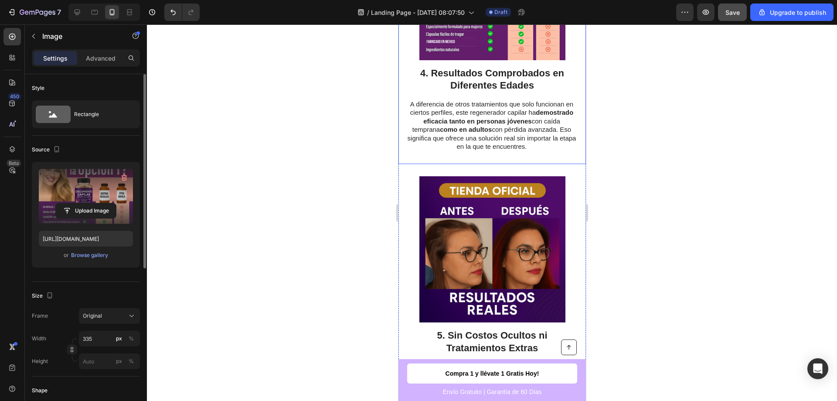
scroll to position [1439, 0]
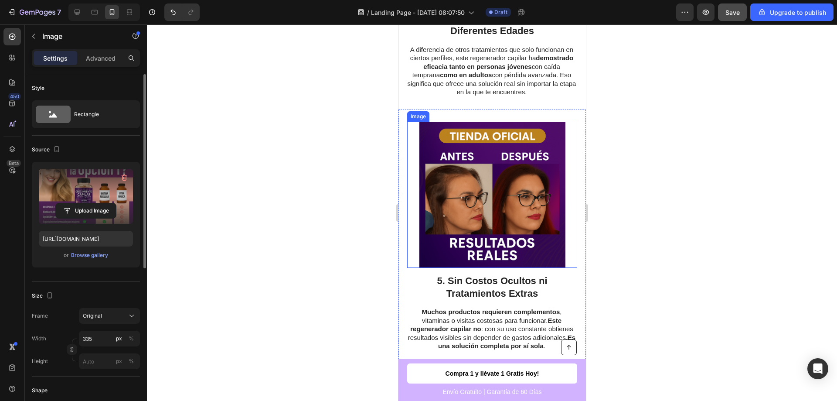
click at [493, 226] on img at bounding box center [492, 195] width 146 height 146
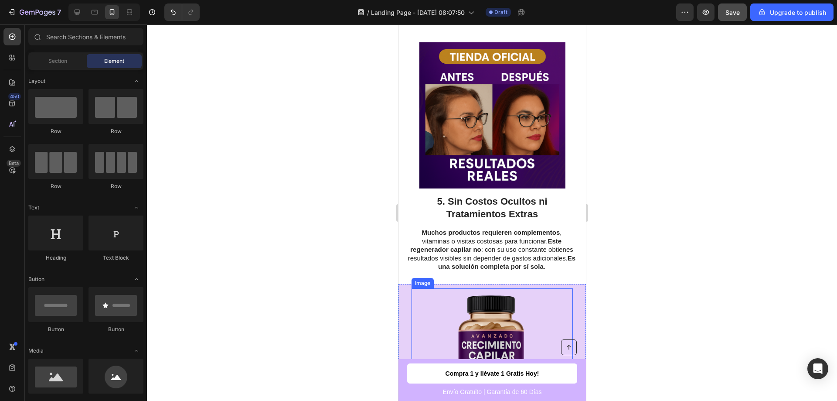
scroll to position [1492, 0]
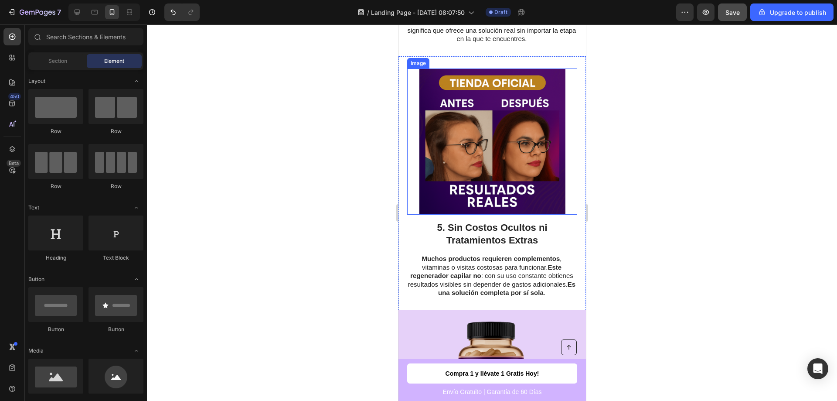
click at [491, 121] on img at bounding box center [492, 141] width 146 height 146
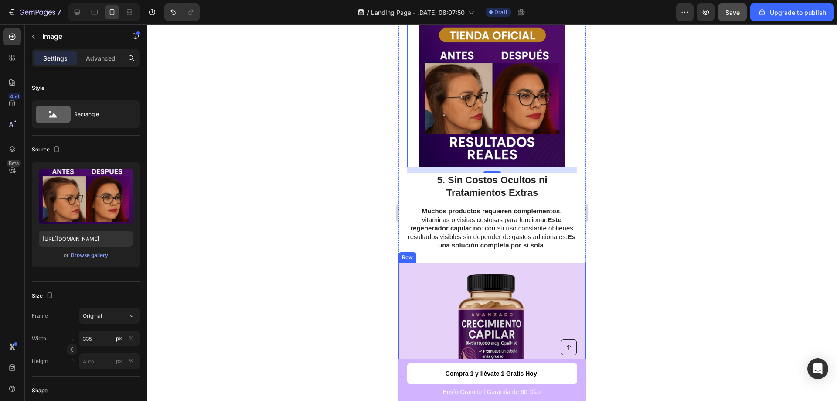
scroll to position [1536, 0]
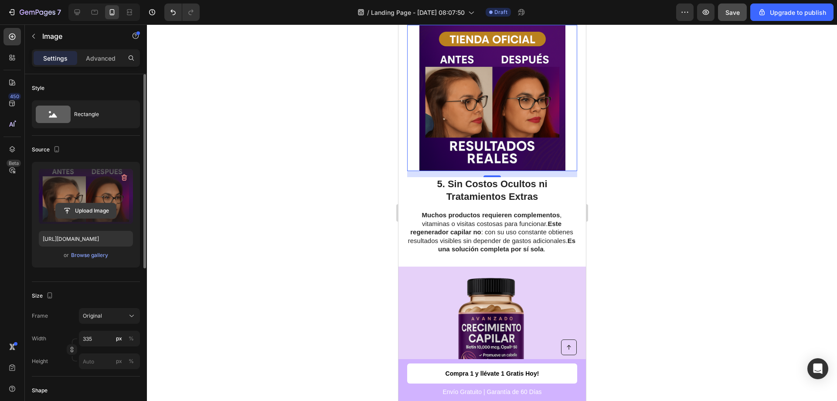
click at [86, 211] on input "file" at bounding box center [86, 210] width 60 height 15
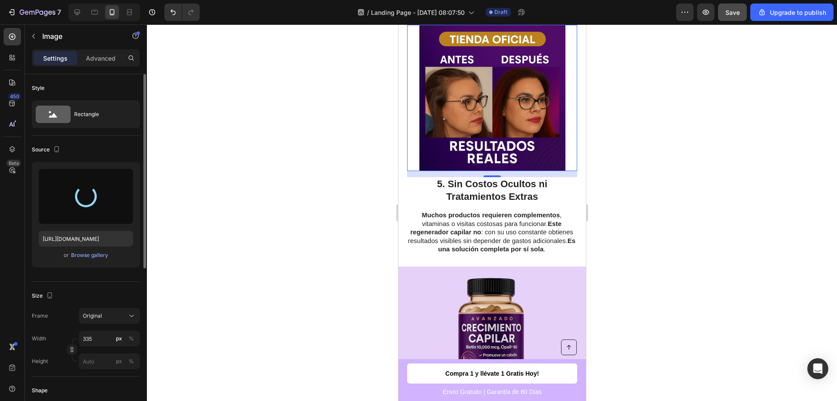
type input "[URL][DOMAIN_NAME]"
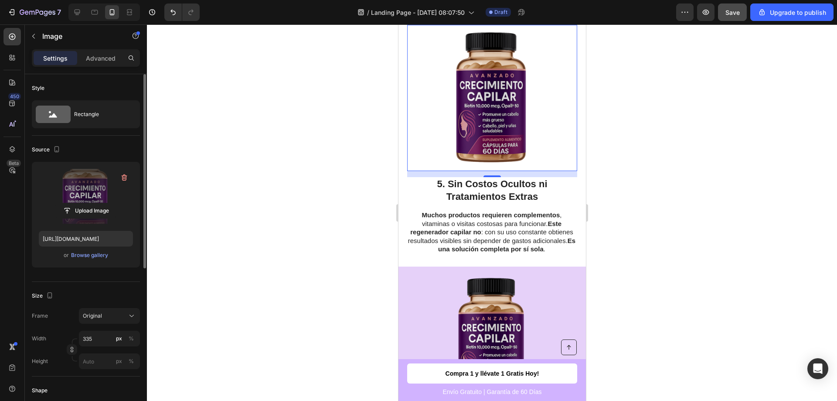
scroll to position [1492, 0]
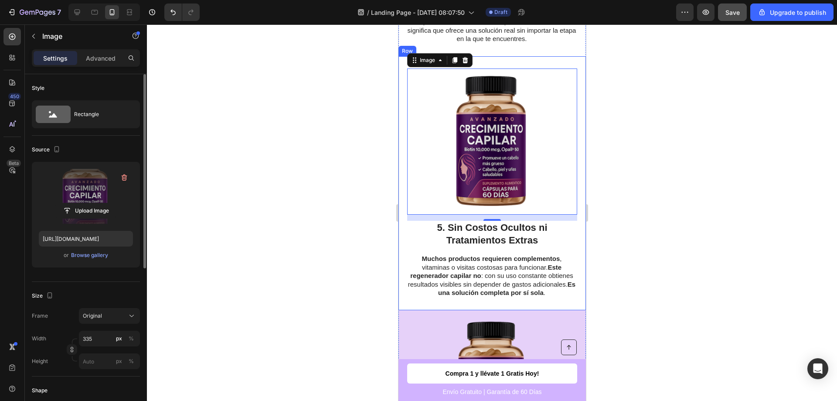
click at [303, 176] on div at bounding box center [492, 212] width 690 height 376
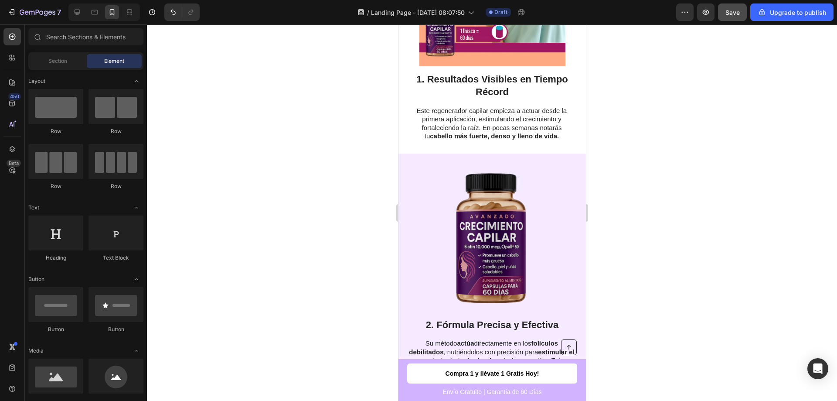
scroll to position [331, 0]
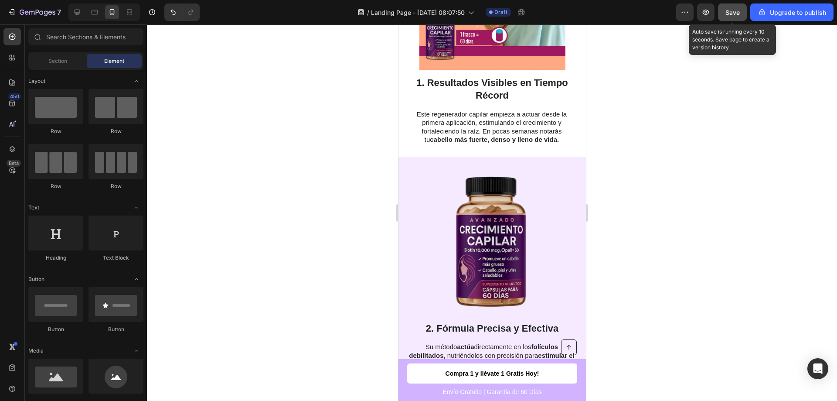
click at [732, 12] on span "Save" at bounding box center [733, 12] width 14 height 7
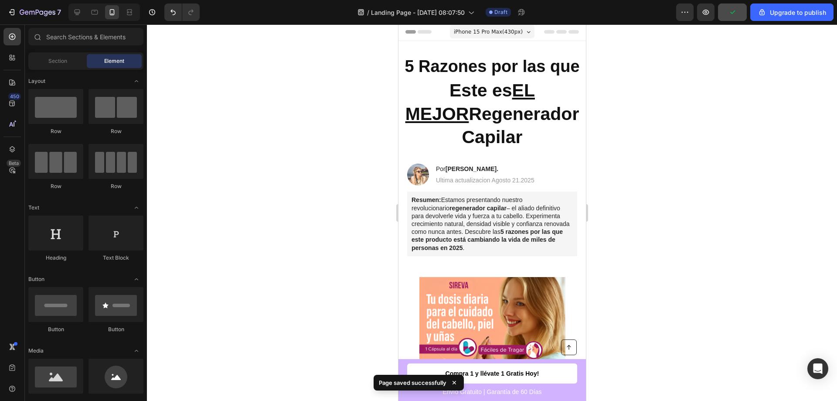
scroll to position [0, 0]
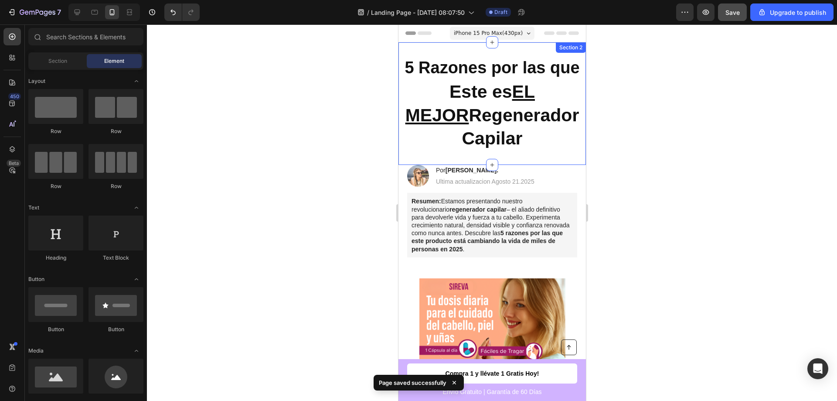
click at [545, 49] on div "5 Razones por las que Heading Este es EL MEJOR Regenerador Capilar Heading Sect…" at bounding box center [492, 103] width 188 height 123
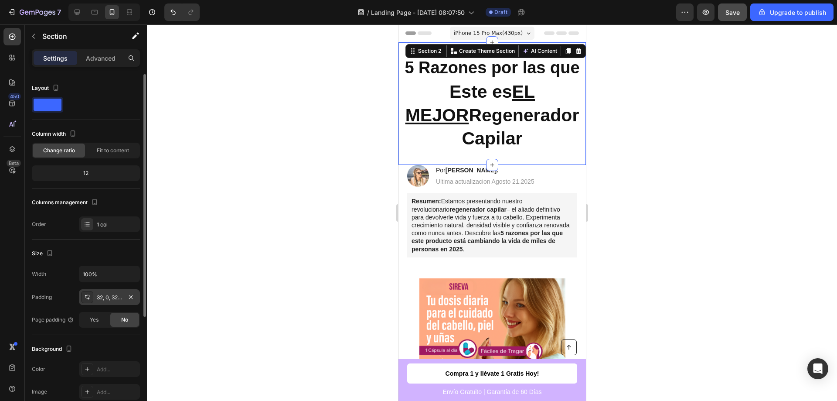
click at [111, 297] on div "32, 0, 32, 0" at bounding box center [109, 298] width 25 height 8
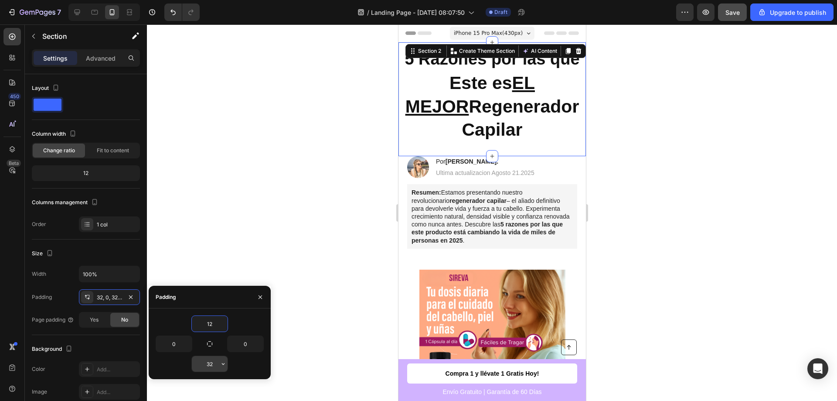
type input "12"
click at [209, 363] on input "32" at bounding box center [210, 364] width 36 height 16
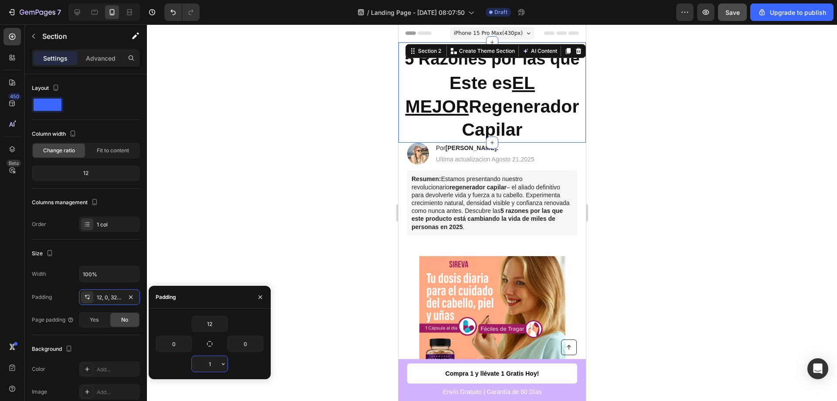
type input "12"
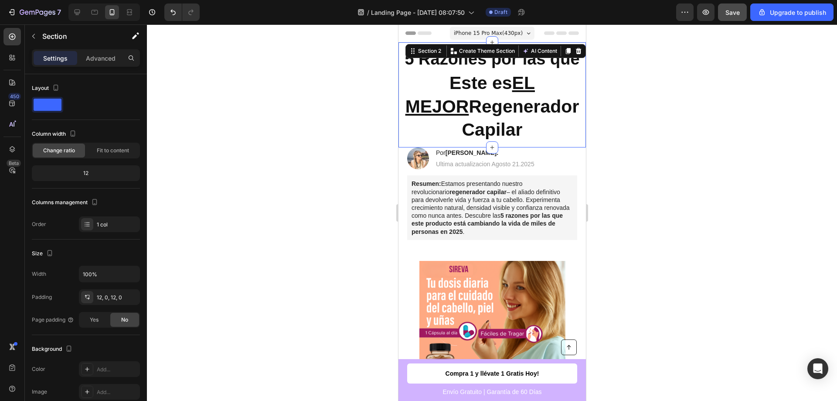
click at [291, 165] on div at bounding box center [492, 212] width 690 height 376
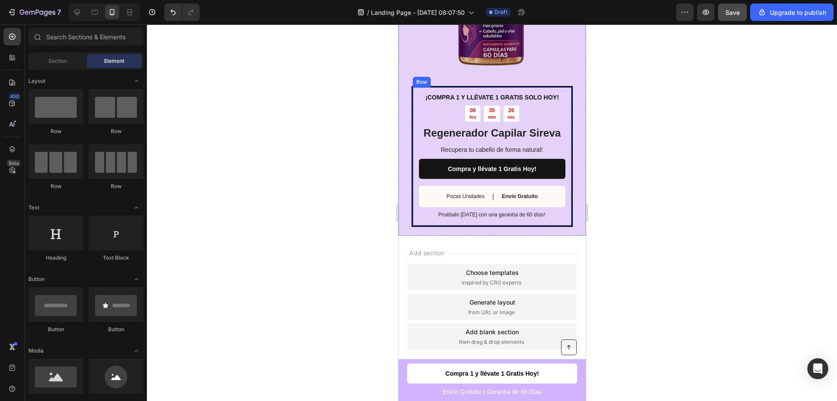
scroll to position [1873, 0]
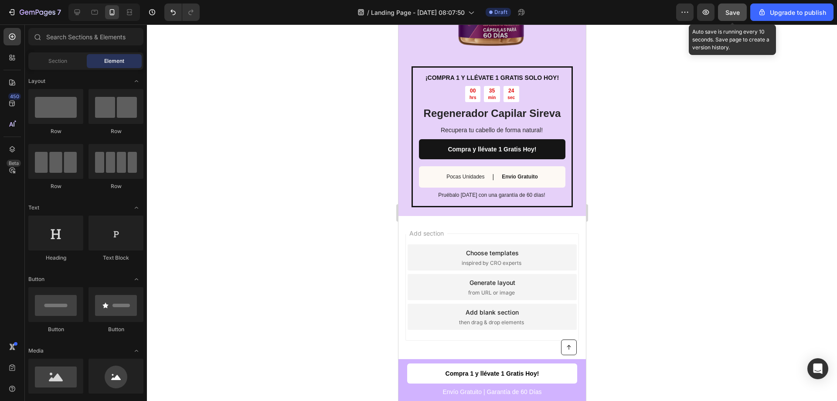
click at [747, 17] on button "Save" at bounding box center [732, 11] width 29 height 17
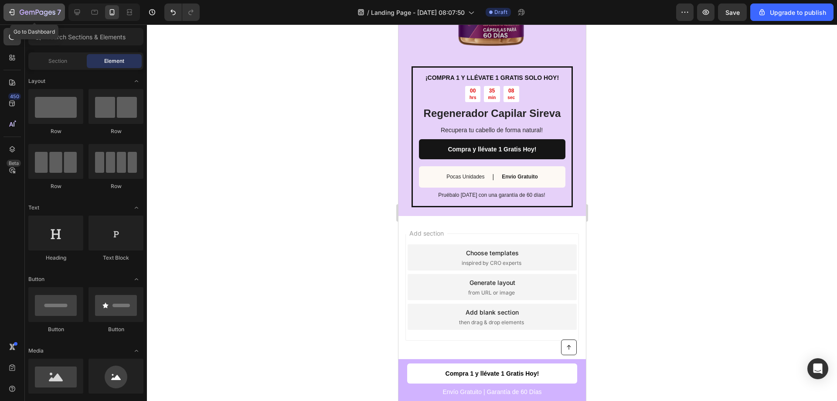
click at [9, 10] on icon "button" at bounding box center [11, 12] width 9 height 9
